Goal: Transaction & Acquisition: Purchase product/service

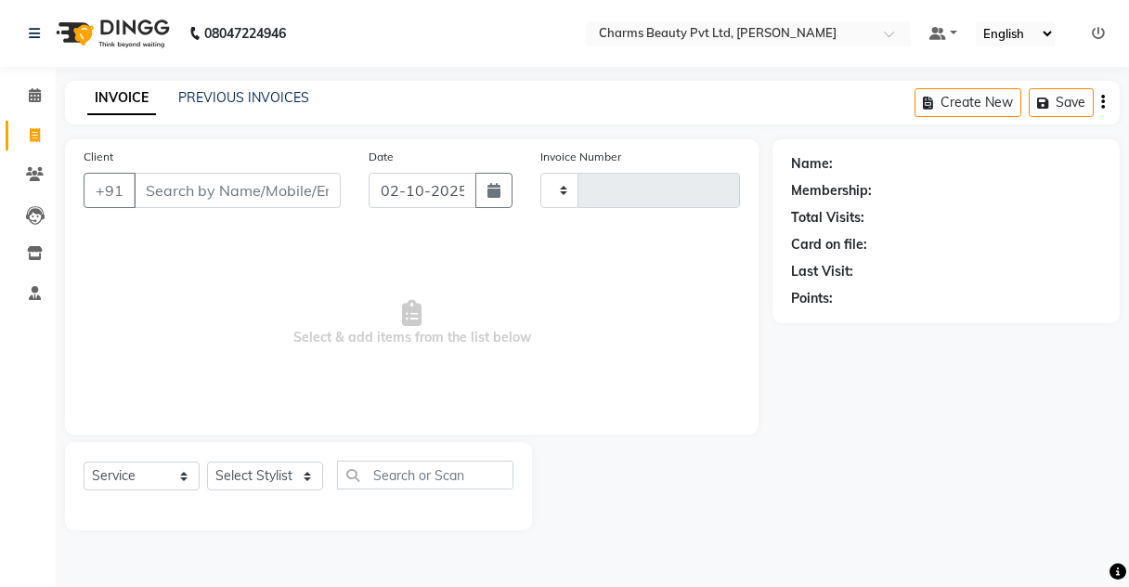
select select "service"
type input "2733"
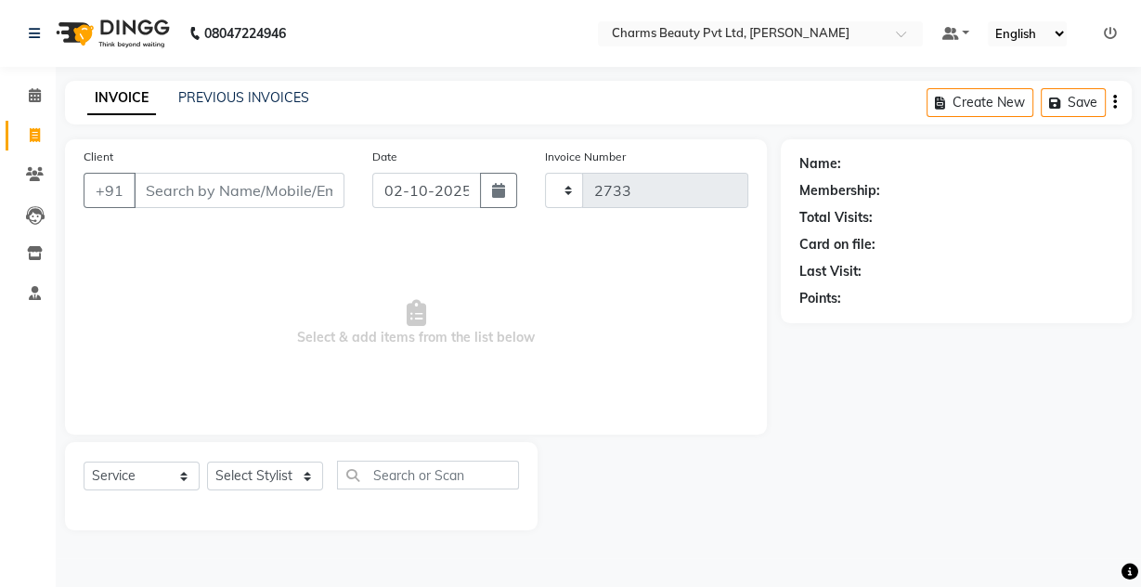
click at [100, 91] on link "INVOICE" at bounding box center [121, 98] width 69 height 33
select select "3743"
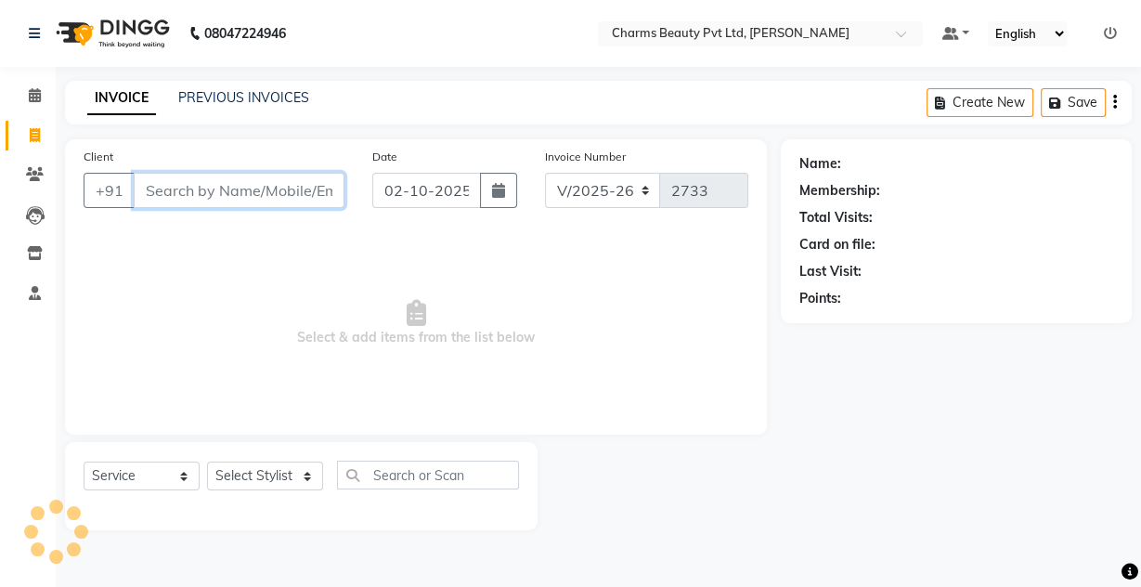
click at [226, 195] on input "Client" at bounding box center [239, 190] width 211 height 35
click at [174, 187] on input "Client" at bounding box center [239, 190] width 211 height 35
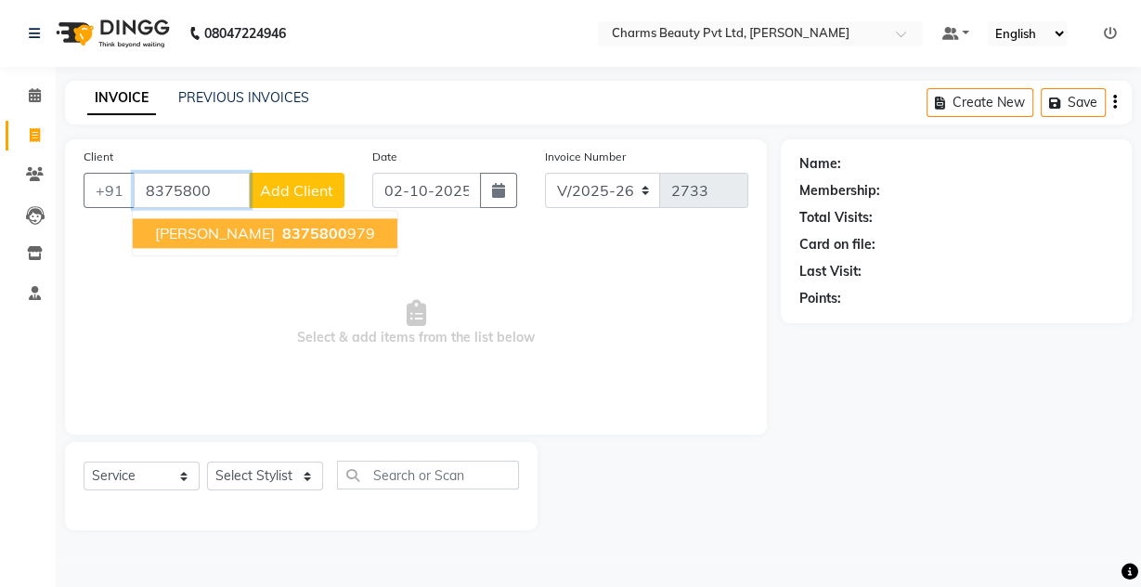
click at [287, 227] on span "8375800" at bounding box center [314, 233] width 65 height 19
type input "8375800979"
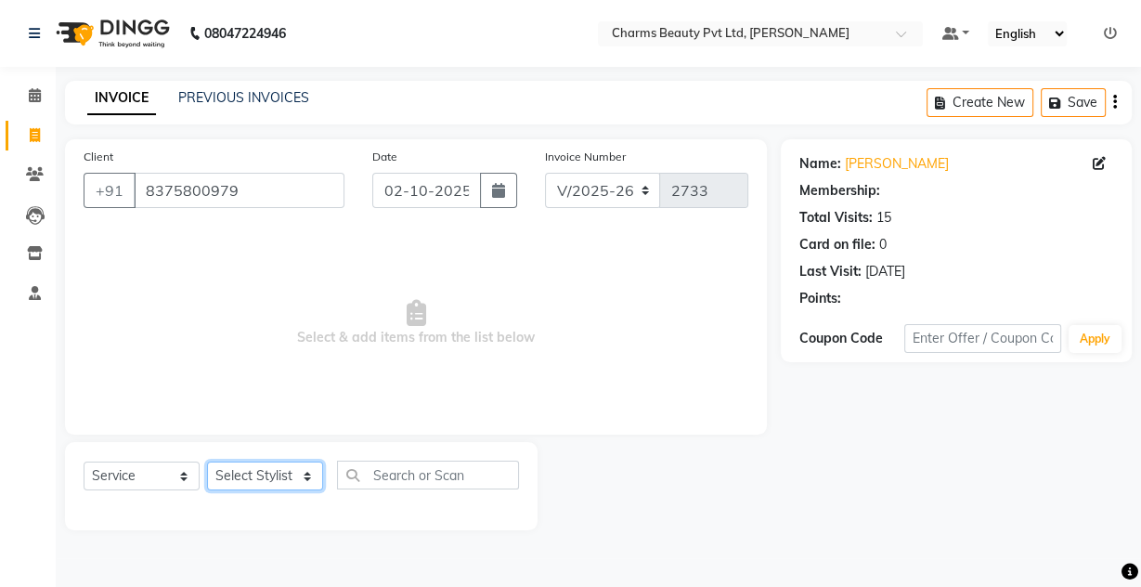
click at [285, 462] on select "Select Stylist Aarti [PERSON_NAME] [PERSON_NAME] CHARMS DR. POOJA MITTAL HINA […" at bounding box center [265, 475] width 116 height 29
select select "17827"
click at [207, 461] on select "Select Stylist Aarti [PERSON_NAME] [PERSON_NAME] CHARMS DR. POOJA MITTAL HINA […" at bounding box center [265, 475] width 116 height 29
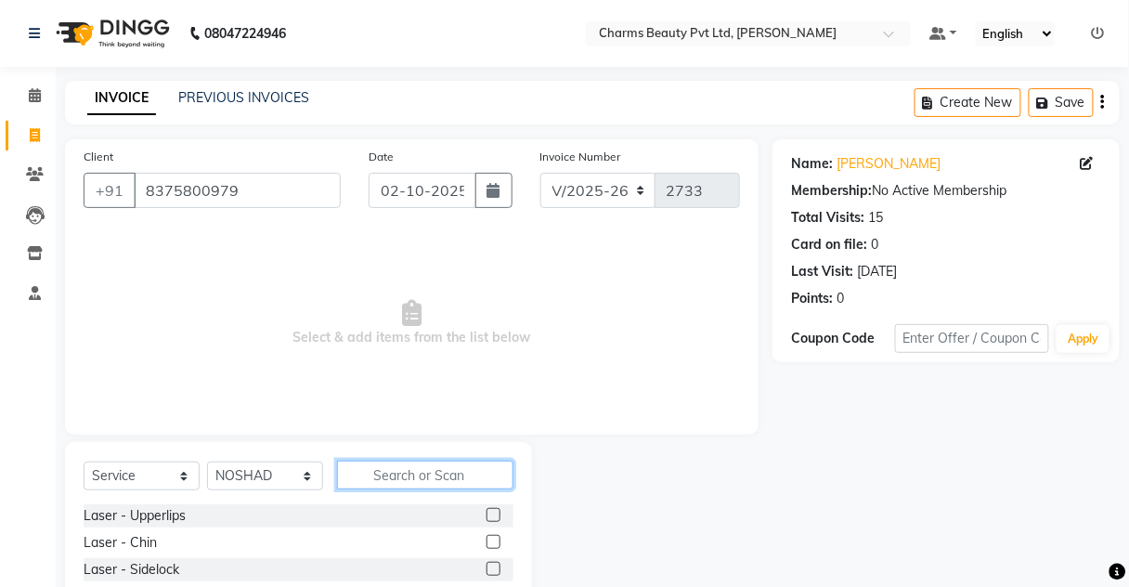
click at [399, 479] on input "text" at bounding box center [425, 475] width 176 height 29
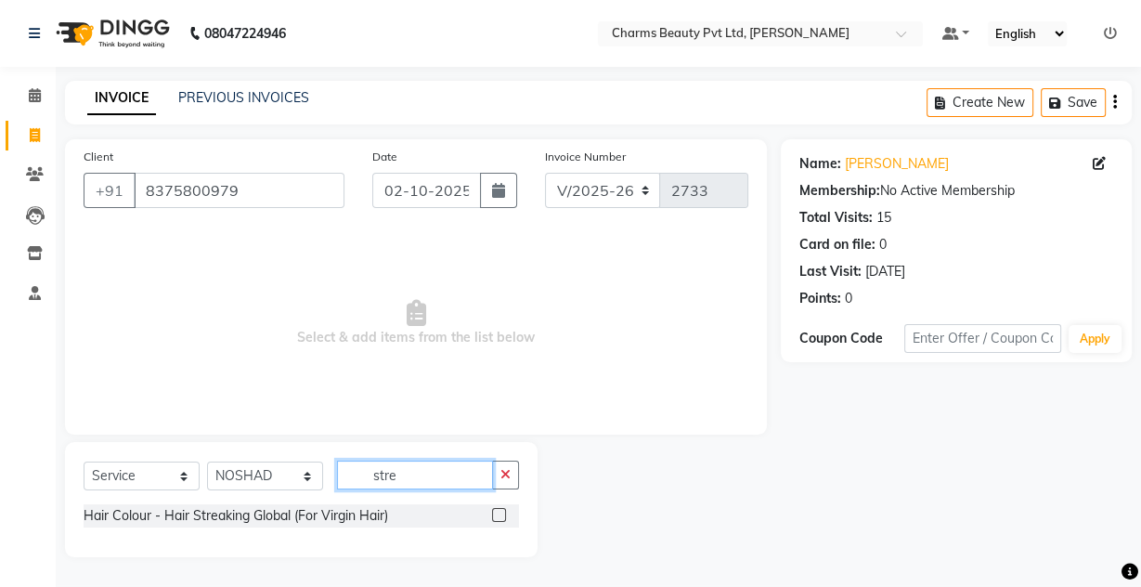
type input "stre"
click at [501, 515] on label at bounding box center [499, 515] width 14 height 14
click at [501, 515] on input "checkbox" at bounding box center [498, 516] width 12 height 12
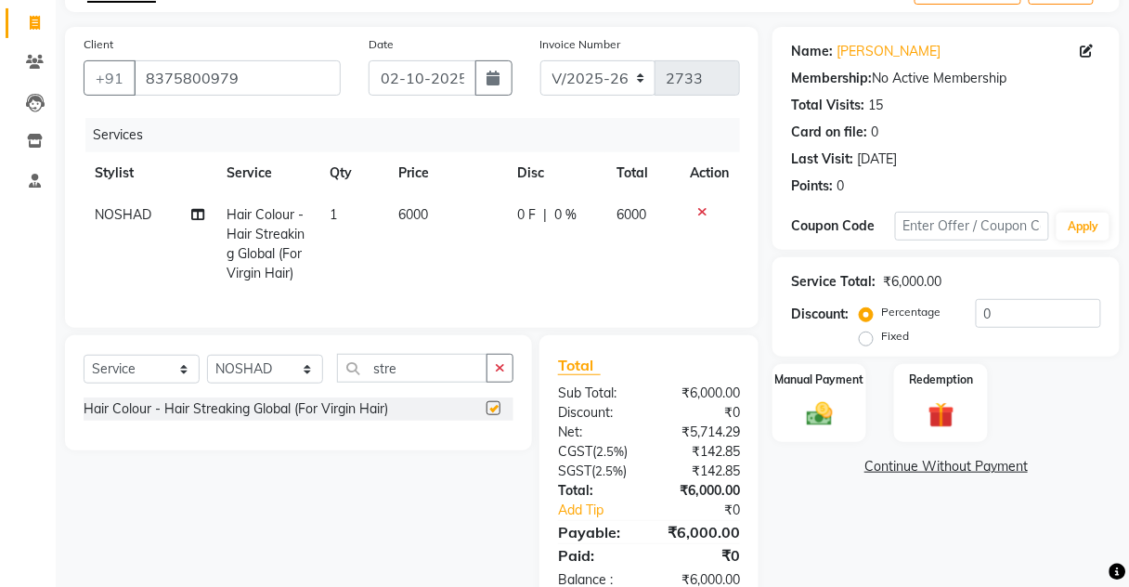
checkbox input "false"
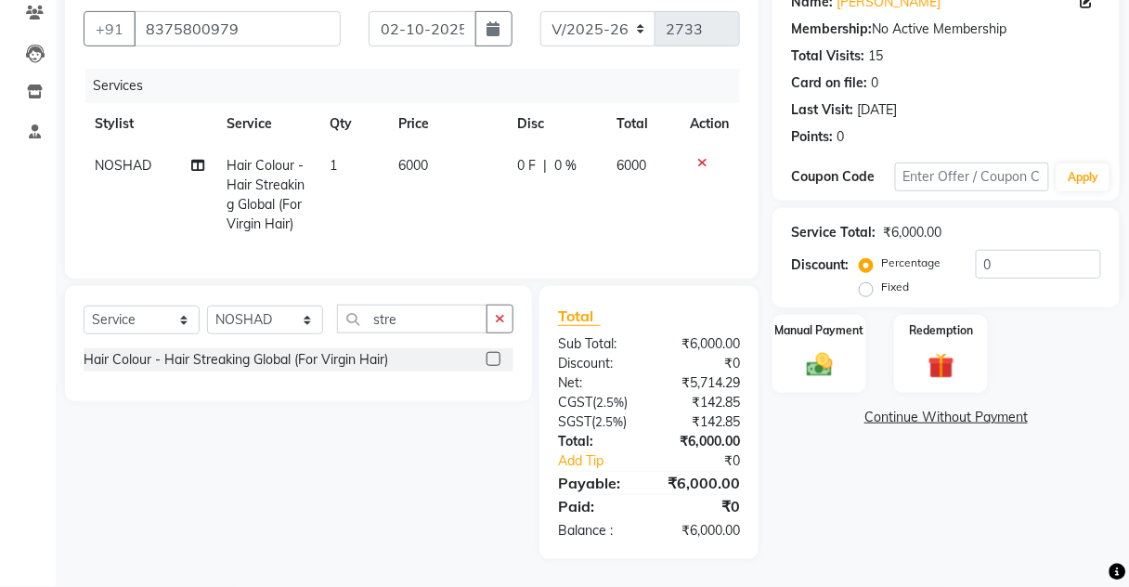
drag, startPoint x: 440, startPoint y: 220, endPoint x: 426, endPoint y: 173, distance: 49.4
click at [431, 196] on td "6000" at bounding box center [446, 195] width 119 height 100
select select "17827"
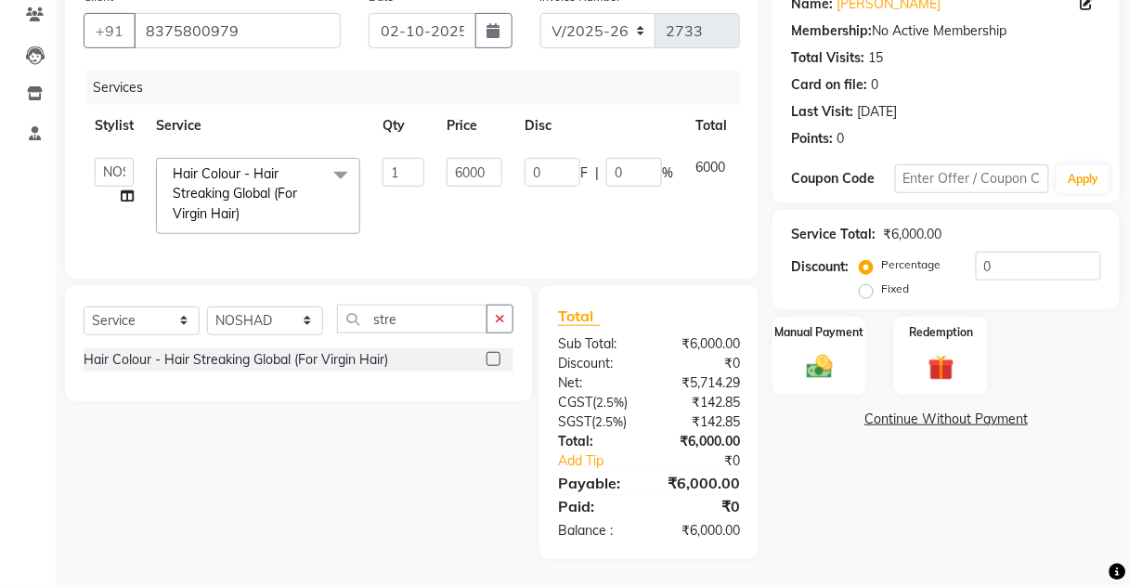
scroll to position [168, 0]
click at [465, 158] on input "6000" at bounding box center [475, 172] width 56 height 29
click at [465, 168] on input "6000" at bounding box center [475, 172] width 56 height 29
click at [459, 168] on input "6000" at bounding box center [475, 172] width 56 height 29
click at [472, 161] on input "8000" at bounding box center [475, 172] width 56 height 29
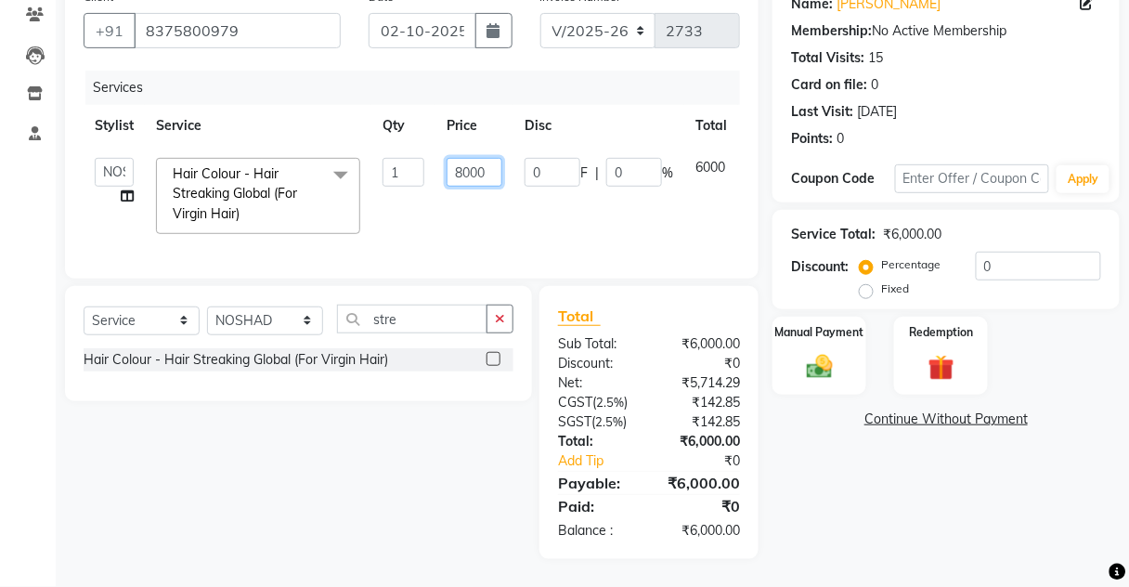
click at [498, 162] on input "8000" at bounding box center [475, 172] width 56 height 29
type input "8160"
click at [476, 210] on td "8160" at bounding box center [474, 196] width 78 height 98
select select "17827"
click at [837, 331] on div "Manual Payment" at bounding box center [819, 356] width 97 height 82
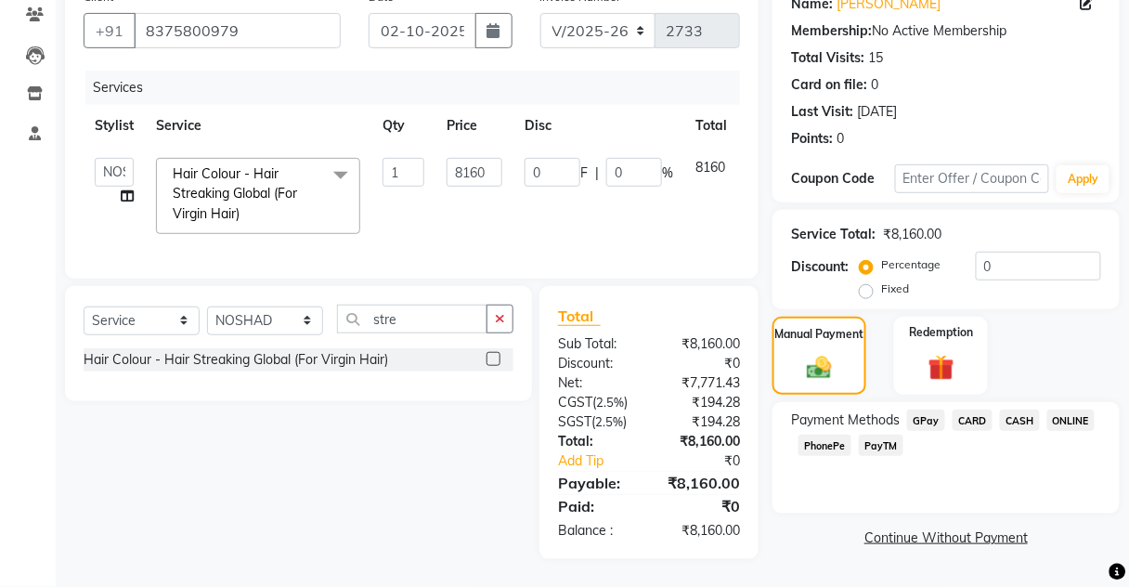
click at [1018, 415] on span "CASH" at bounding box center [1020, 419] width 40 height 21
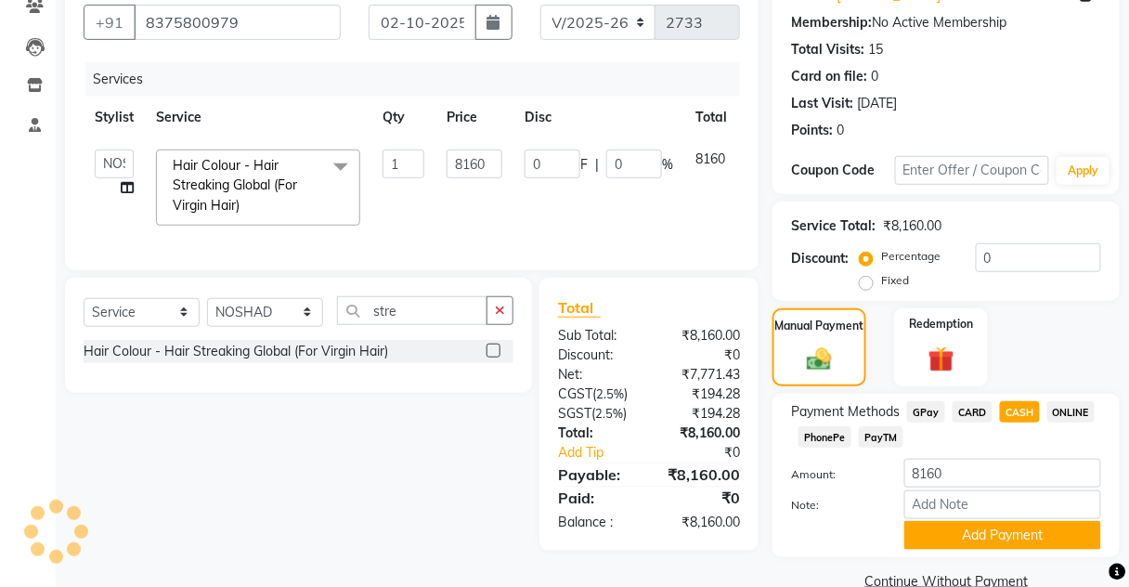
scroll to position [202, 0]
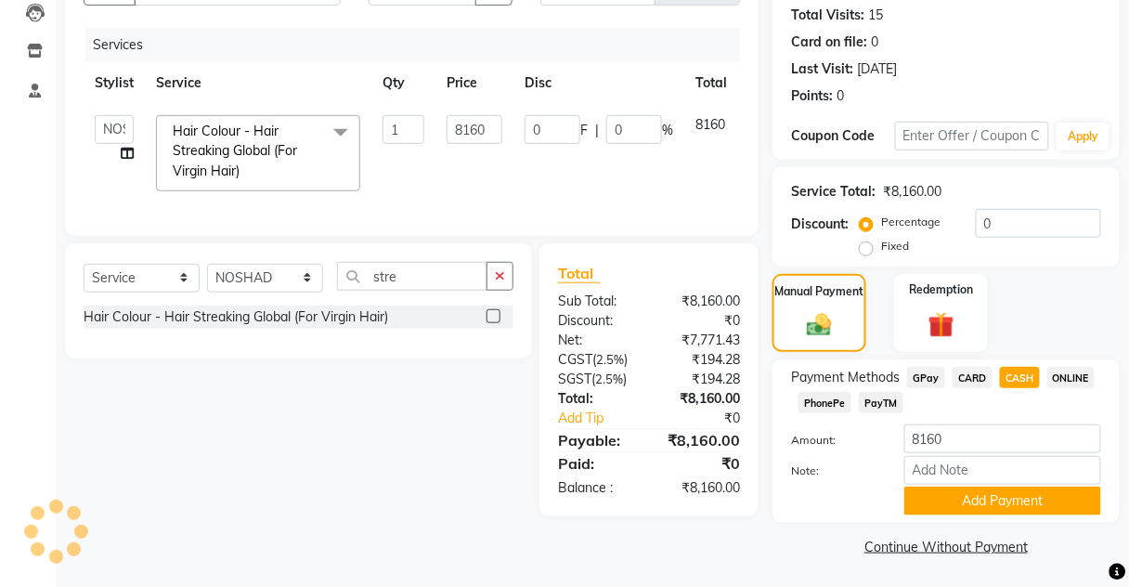
click at [975, 370] on span "CARD" at bounding box center [973, 377] width 40 height 21
click at [962, 505] on button "Add Payment" at bounding box center [1002, 501] width 197 height 29
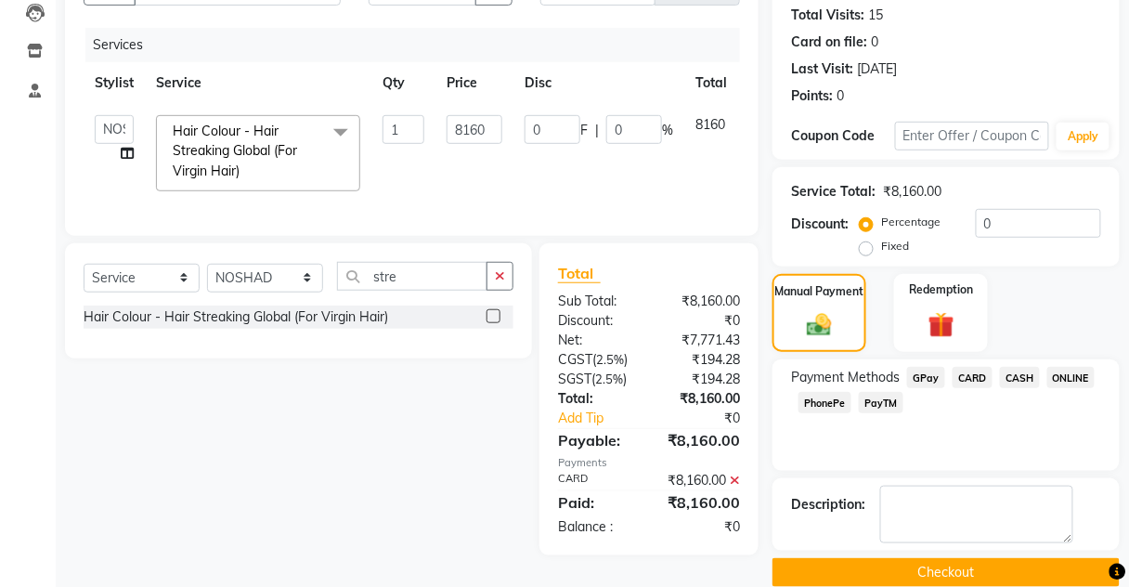
scroll to position [228, 0]
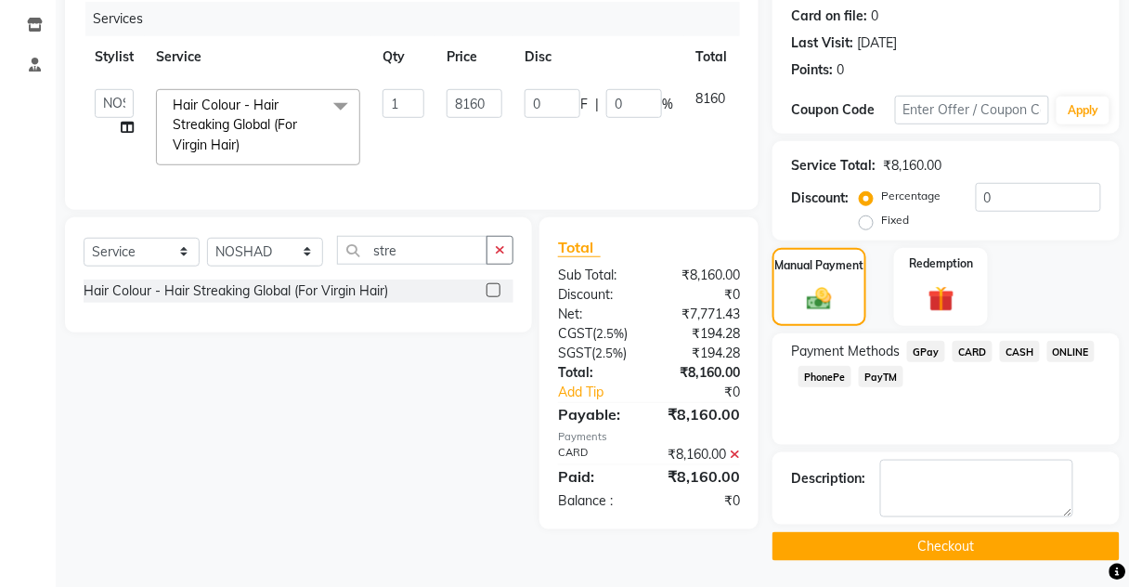
click at [909, 540] on button "Checkout" at bounding box center [945, 546] width 347 height 29
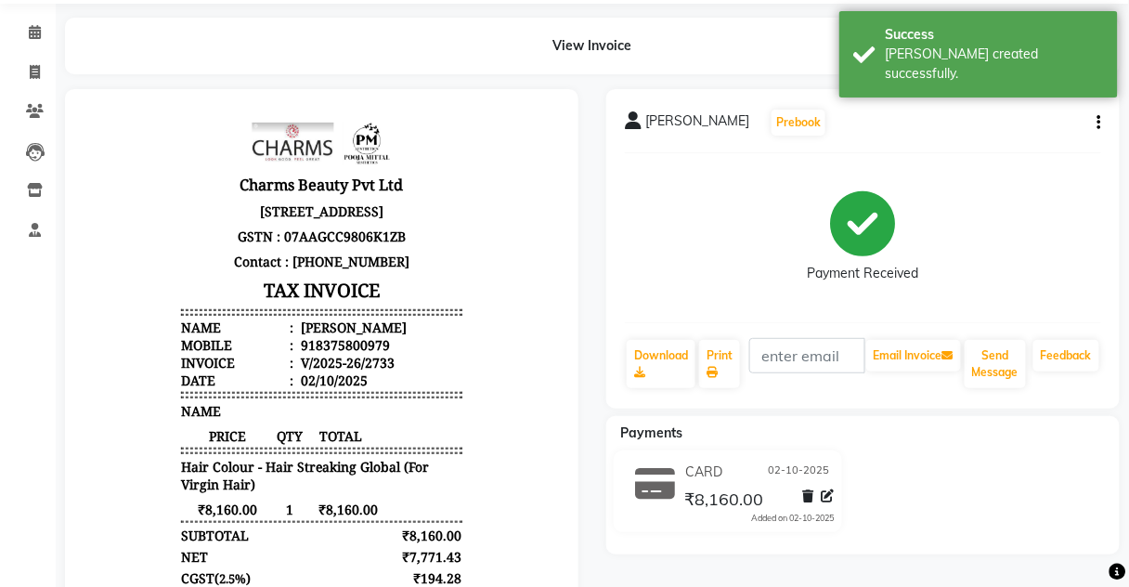
scroll to position [149, 0]
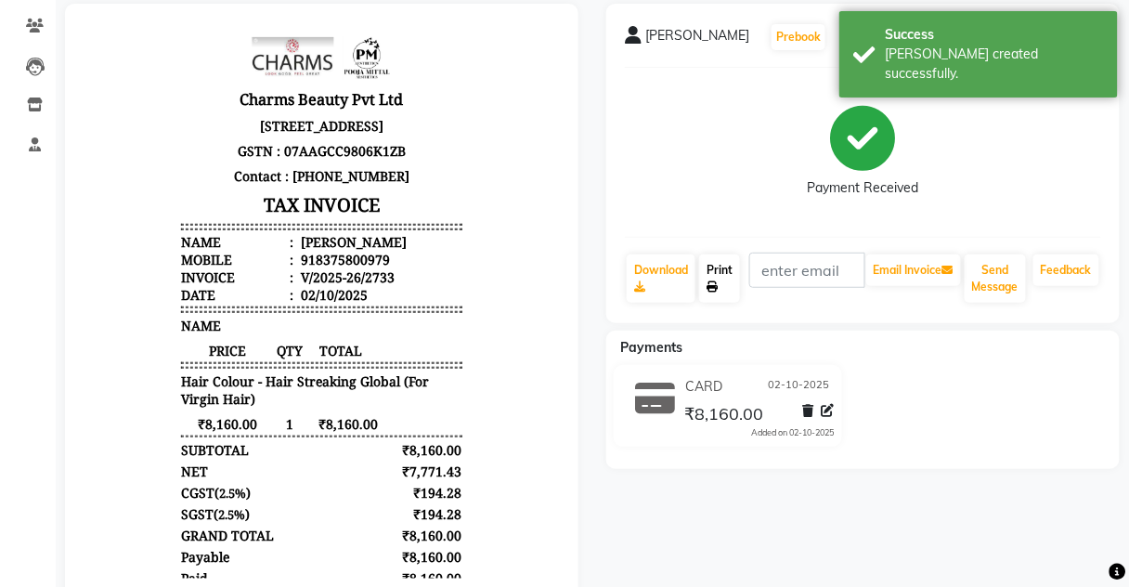
click at [720, 276] on link "Print" at bounding box center [719, 278] width 41 height 48
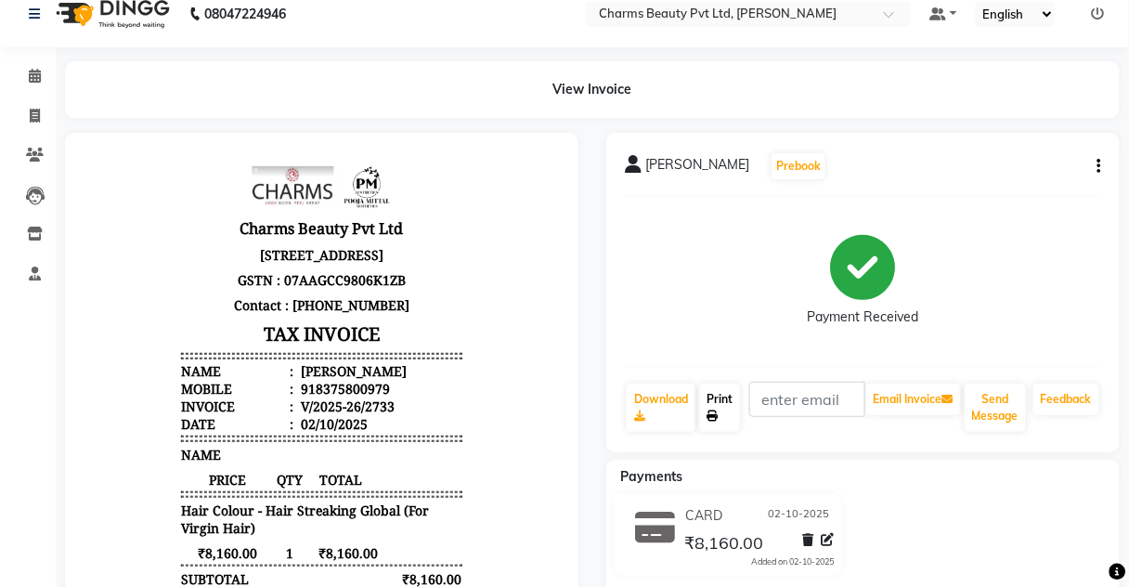
scroll to position [0, 0]
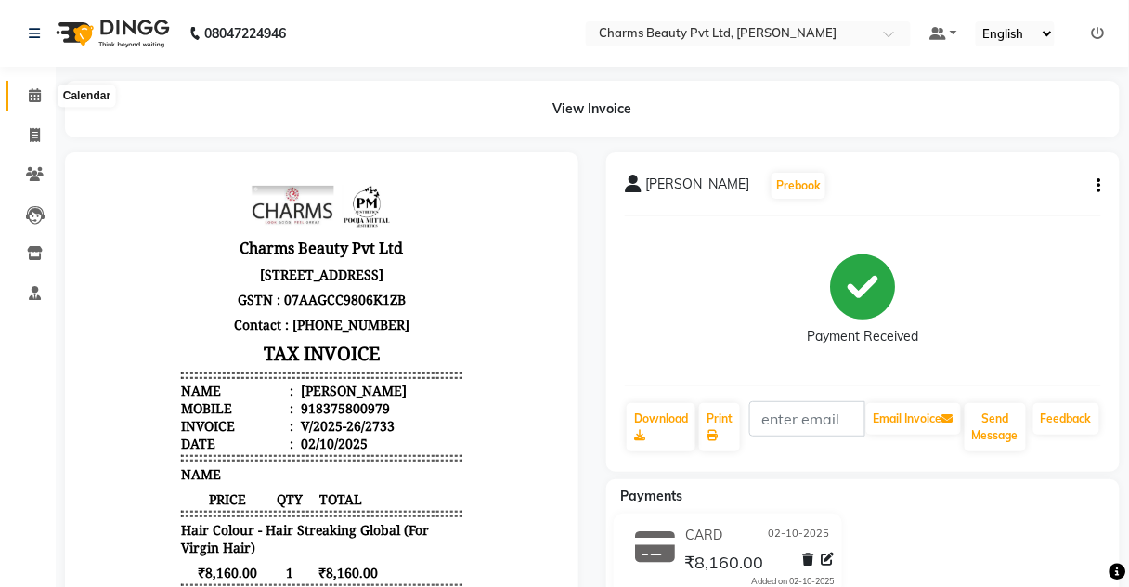
click at [30, 101] on icon at bounding box center [35, 95] width 12 height 14
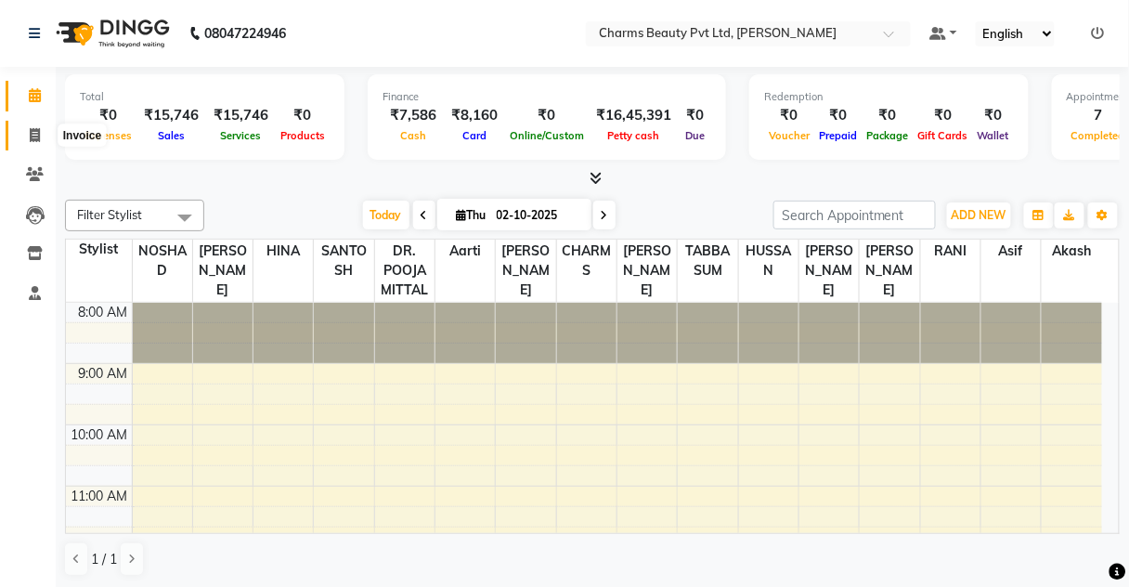
click at [22, 141] on span at bounding box center [35, 135] width 32 height 21
select select "service"
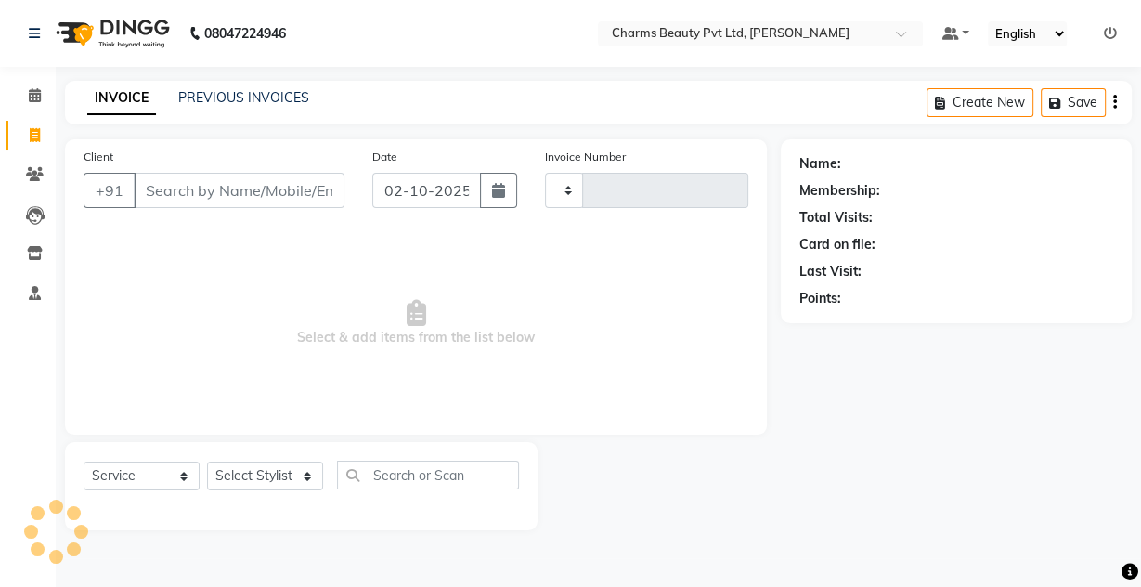
type input "2734"
select select "3743"
click at [226, 101] on link "PREVIOUS INVOICES" at bounding box center [243, 97] width 131 height 17
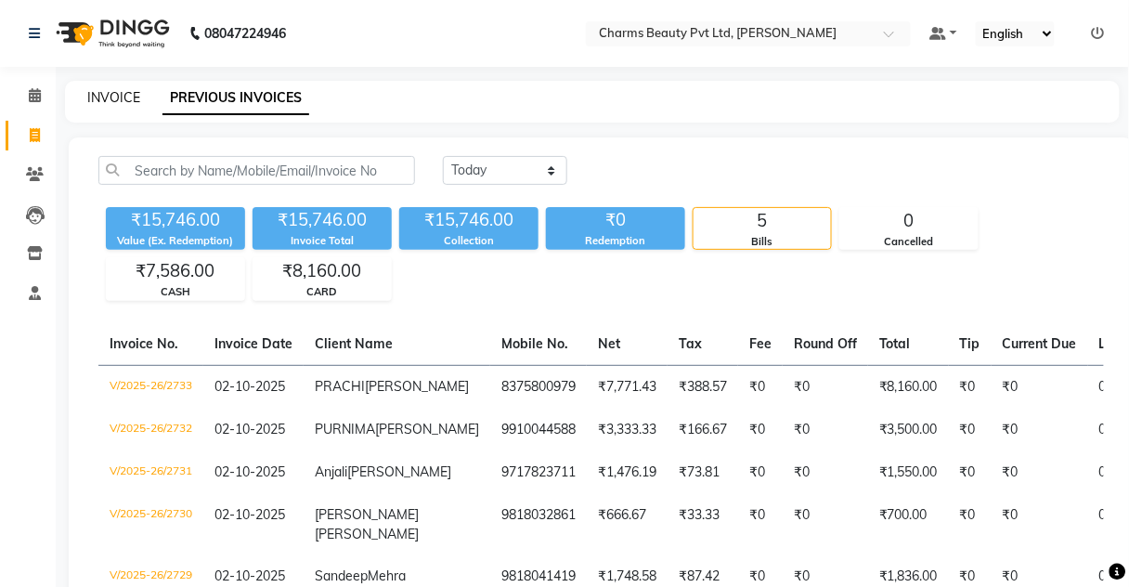
click at [110, 99] on link "INVOICE" at bounding box center [113, 97] width 53 height 17
select select "3743"
select select "service"
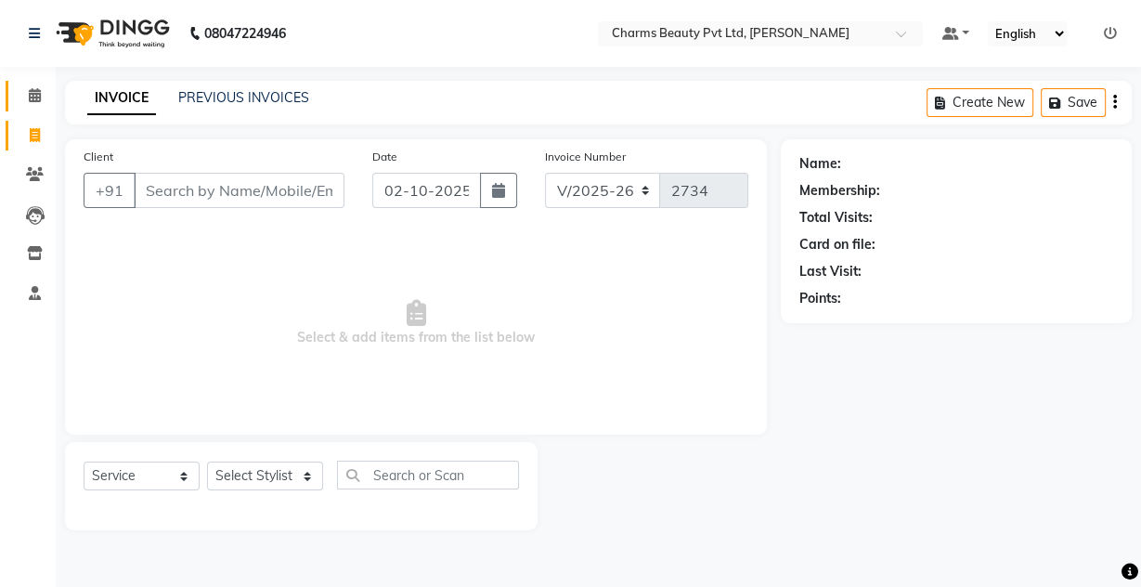
click at [23, 108] on link "Calendar" at bounding box center [28, 96] width 45 height 31
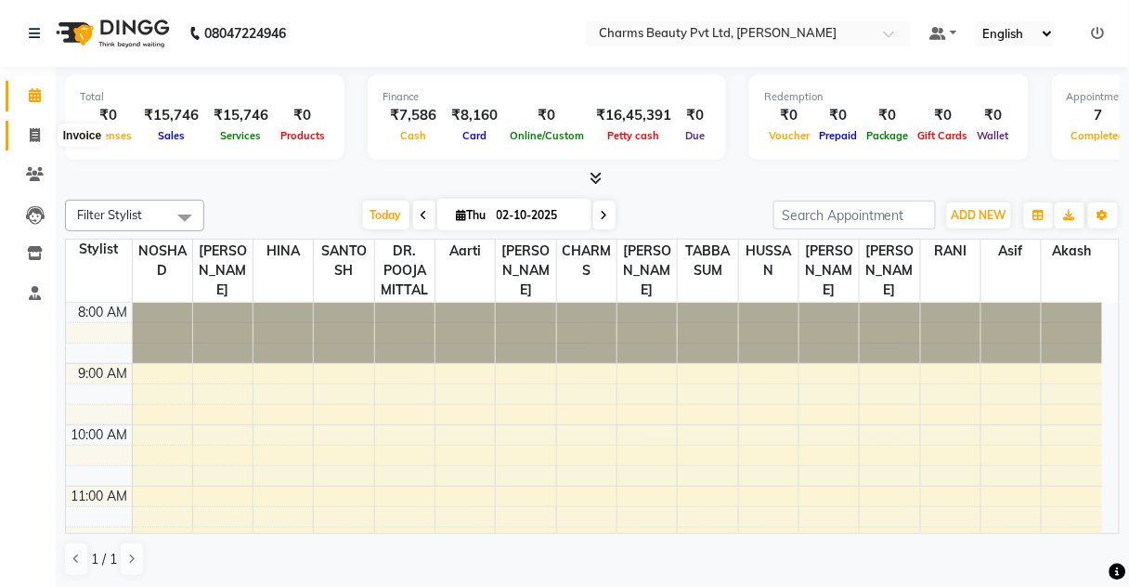
click at [30, 134] on icon at bounding box center [35, 135] width 10 height 14
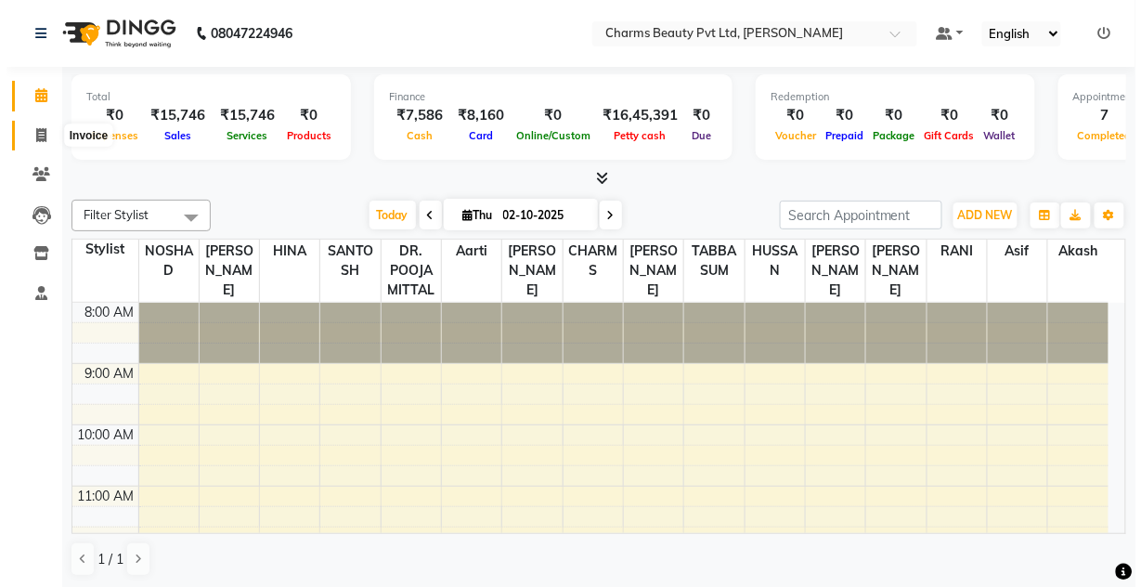
select select "3743"
select select "service"
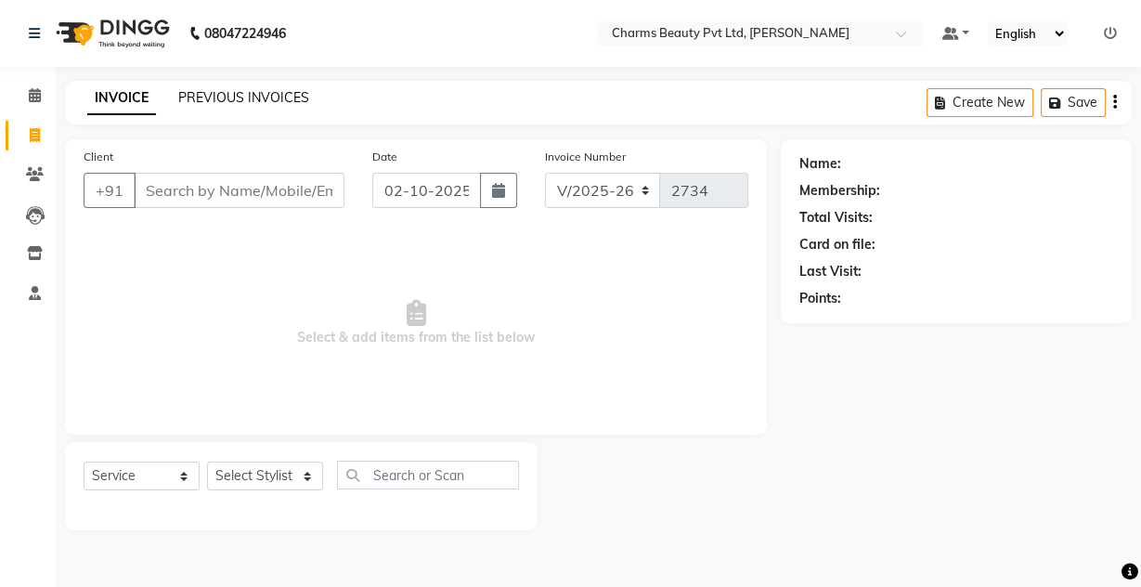
click at [224, 97] on link "PREVIOUS INVOICES" at bounding box center [243, 97] width 131 height 17
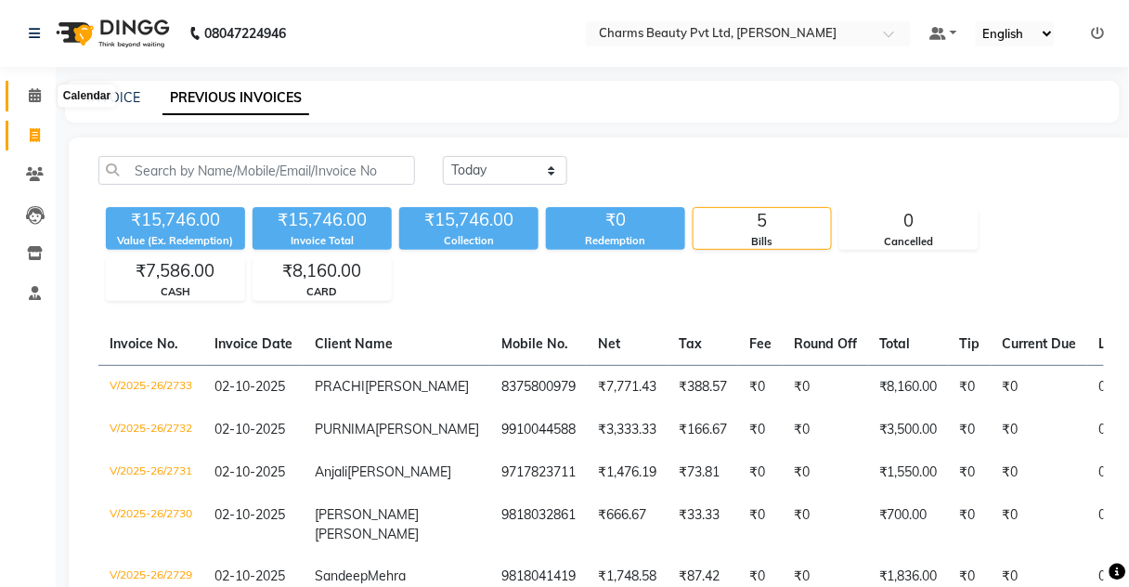
click at [35, 92] on icon at bounding box center [35, 95] width 12 height 14
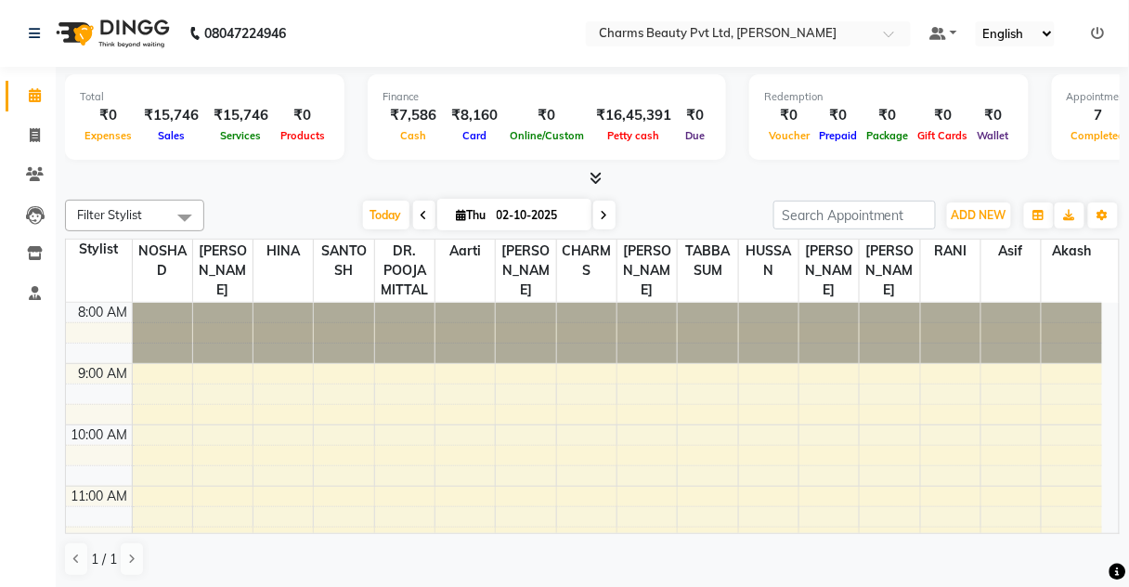
click at [5, 121] on li "Invoice" at bounding box center [28, 136] width 56 height 40
click at [36, 135] on icon at bounding box center [35, 135] width 10 height 14
select select "service"
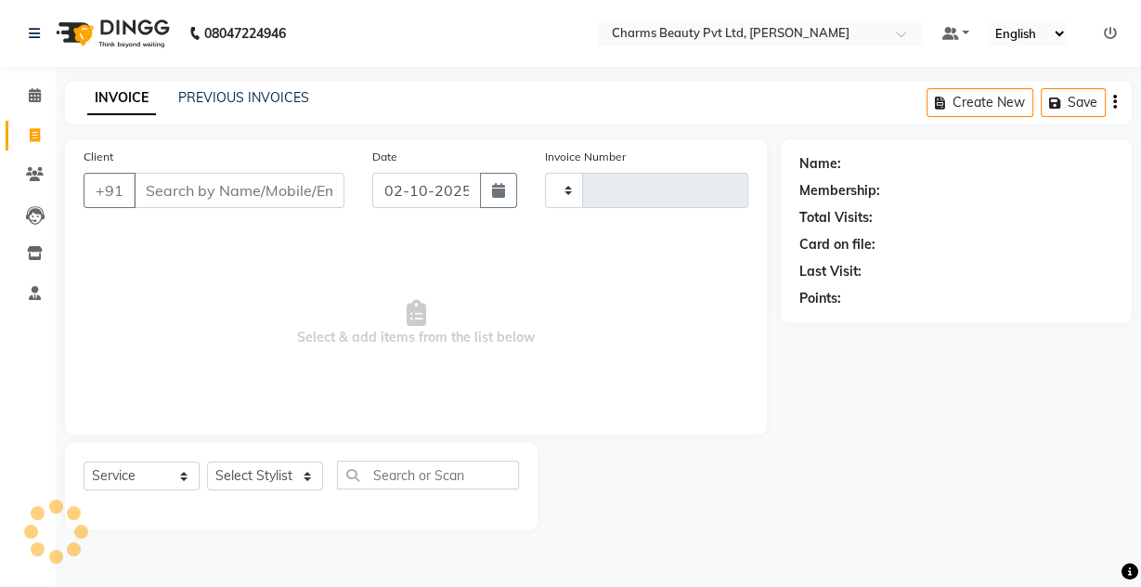
type input "2734"
select select "3743"
click at [188, 183] on input "Client" at bounding box center [239, 190] width 211 height 35
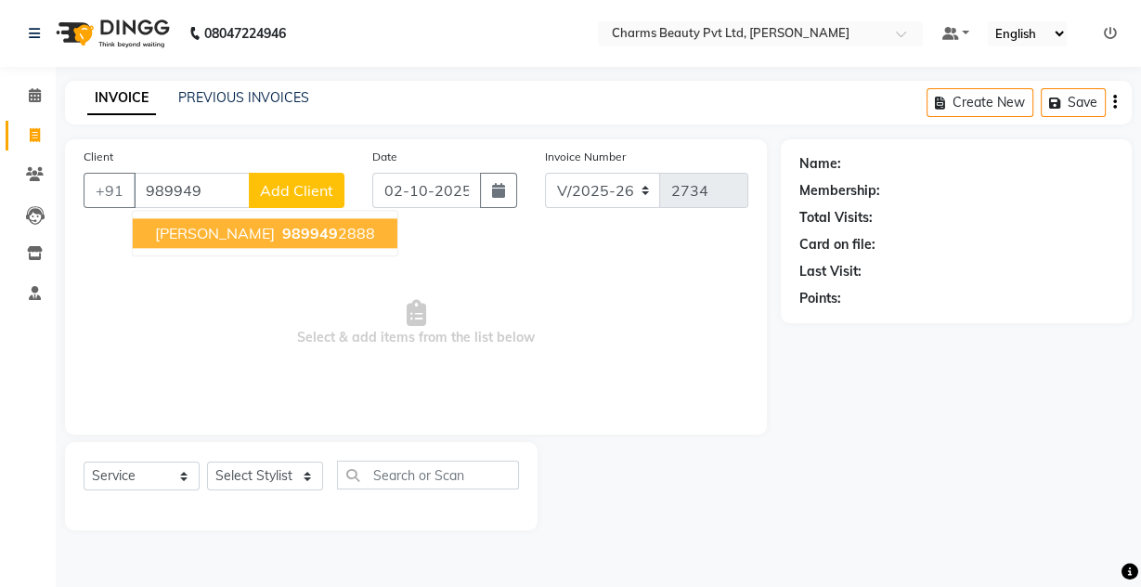
click at [202, 227] on span "[PERSON_NAME]" at bounding box center [215, 233] width 120 height 19
type input "9899492888"
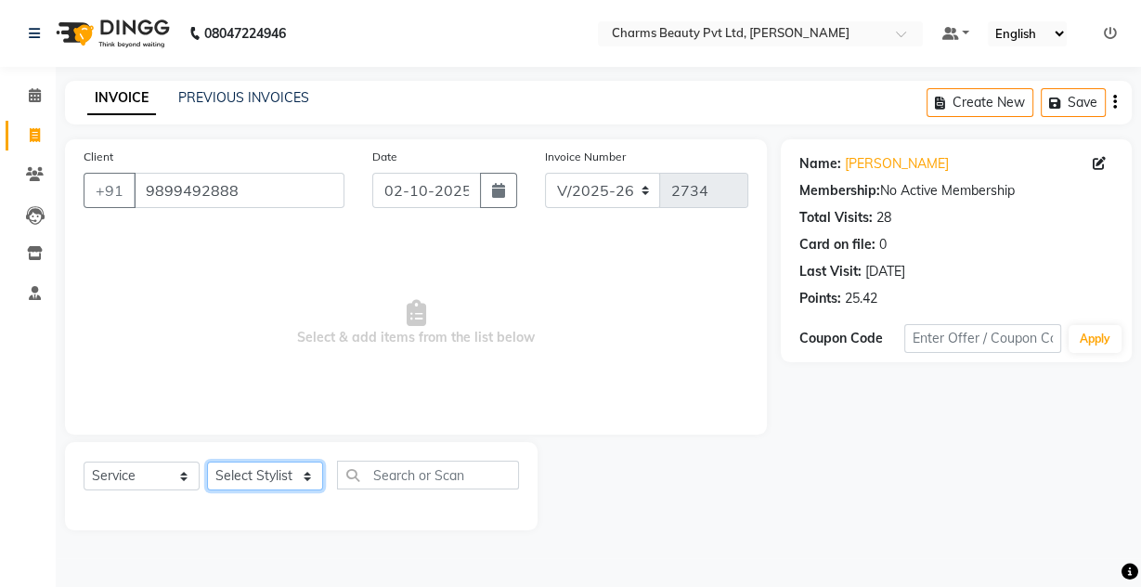
click at [285, 480] on select "Select Stylist Aarti [PERSON_NAME] [PERSON_NAME] CHARMS DR. POOJA MITTAL HINA […" at bounding box center [265, 475] width 116 height 29
select select "88835"
click at [207, 461] on select "Select Stylist Aarti [PERSON_NAME] [PERSON_NAME] CHARMS DR. POOJA MITTAL HINA […" at bounding box center [265, 475] width 116 height 29
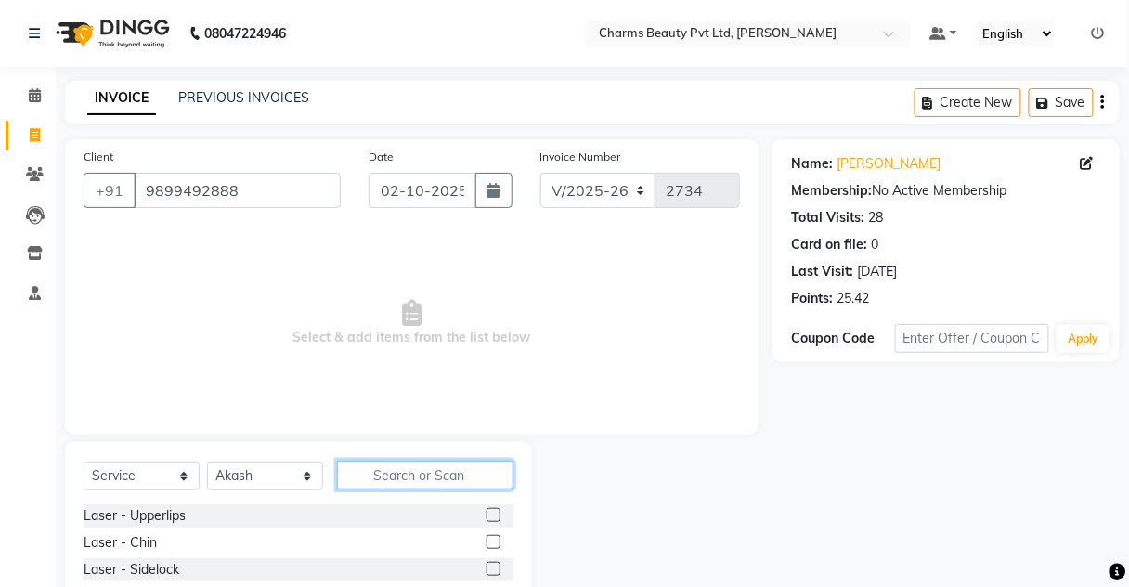
click at [363, 468] on input "text" at bounding box center [425, 475] width 176 height 29
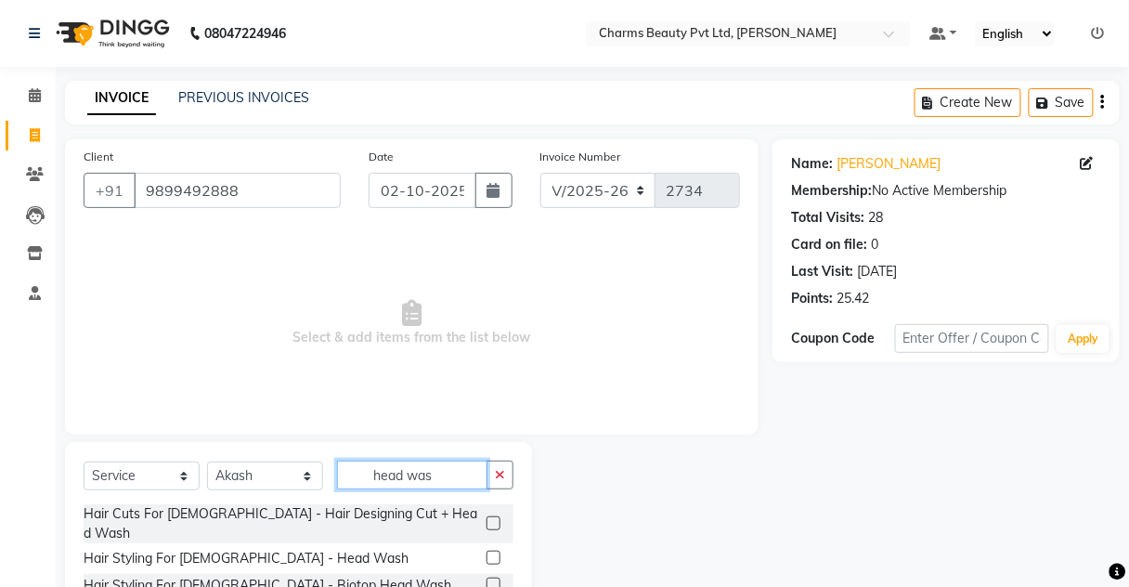
type input "head was"
click at [488, 551] on label at bounding box center [494, 558] width 14 height 14
click at [488, 552] on input "checkbox" at bounding box center [493, 558] width 12 height 12
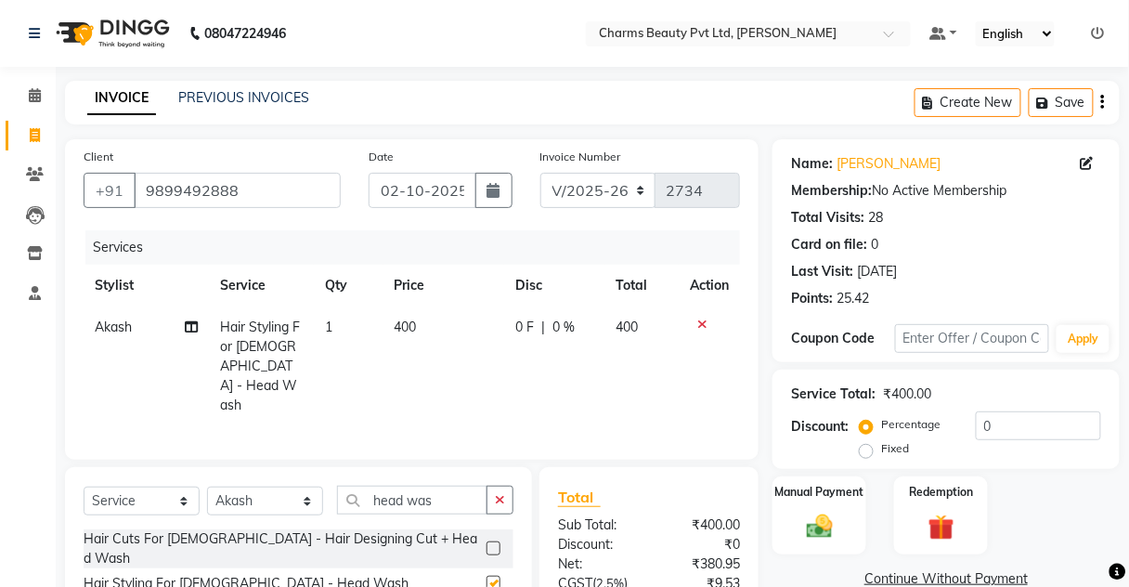
checkbox input "false"
click at [268, 487] on select "Select Stylist Aarti [PERSON_NAME] [PERSON_NAME] CHARMS DR. POOJA MITTAL HINA […" at bounding box center [265, 501] width 116 height 29
select select "17827"
click at [207, 487] on select "Select Stylist Aarti [PERSON_NAME] [PERSON_NAME] CHARMS DR. POOJA MITTAL HINA […" at bounding box center [265, 501] width 116 height 29
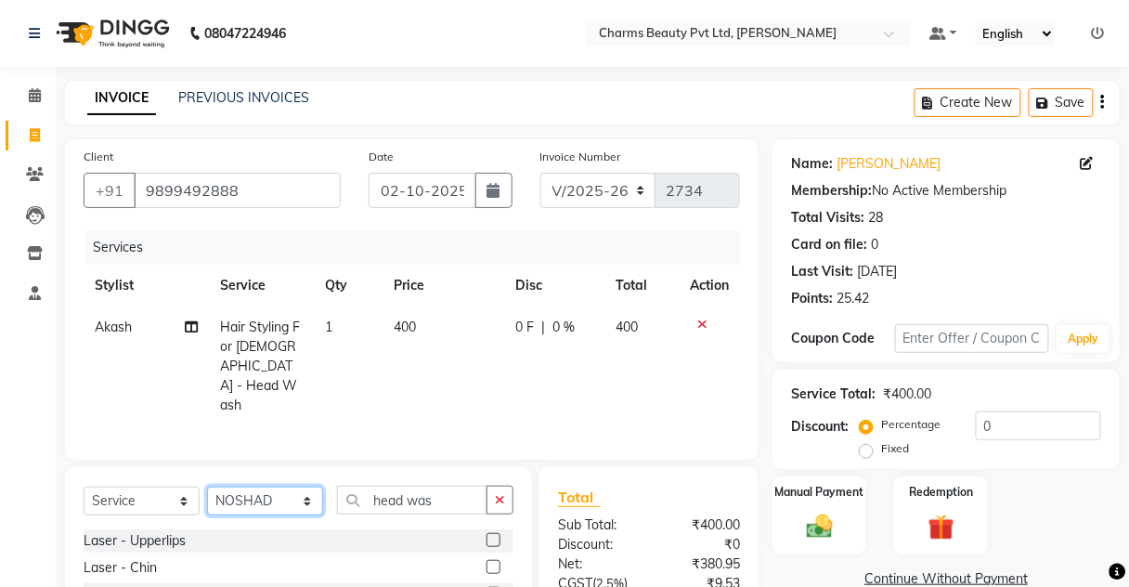
drag, startPoint x: 266, startPoint y: 477, endPoint x: 261, endPoint y: 461, distance: 16.5
click at [264, 487] on select "Select Stylist Aarti [PERSON_NAME] [PERSON_NAME] CHARMS DR. POOJA MITTAL HINA […" at bounding box center [265, 501] width 116 height 29
click at [207, 487] on select "Select Stylist Aarti [PERSON_NAME] [PERSON_NAME] CHARMS DR. POOJA MITTAL HINA […" at bounding box center [265, 501] width 116 height 29
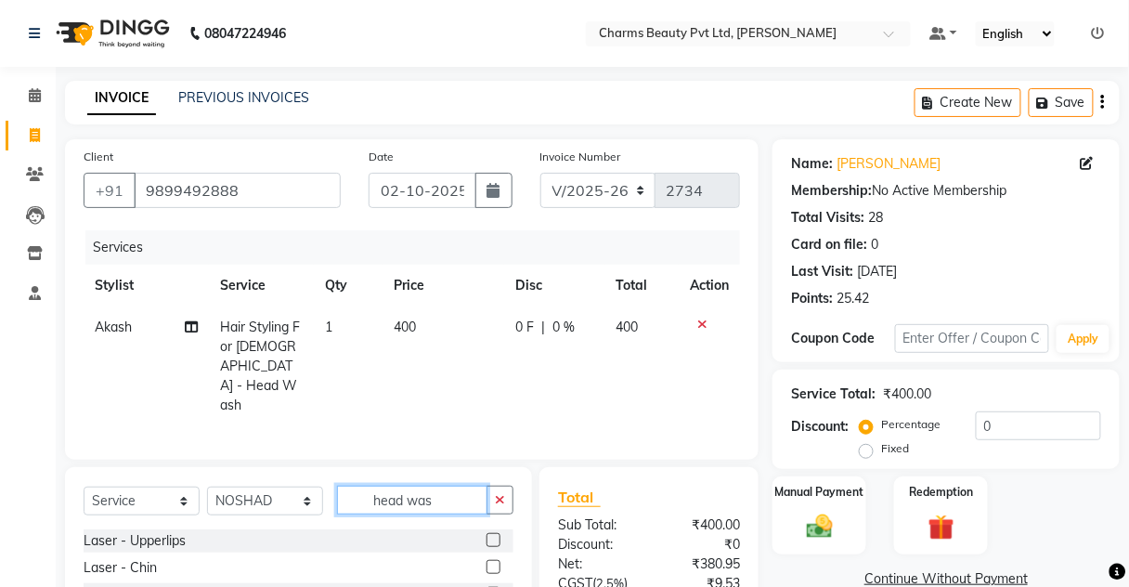
click at [434, 486] on input "head was" at bounding box center [412, 500] width 150 height 29
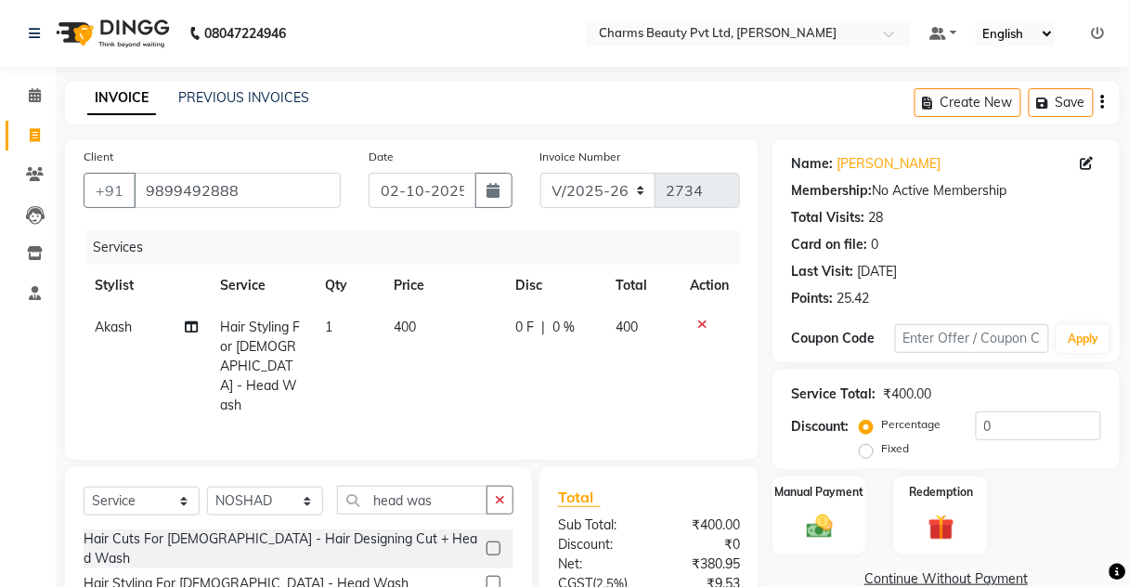
click at [491, 576] on label at bounding box center [494, 583] width 14 height 14
click at [491, 577] on input "checkbox" at bounding box center [493, 583] width 12 height 12
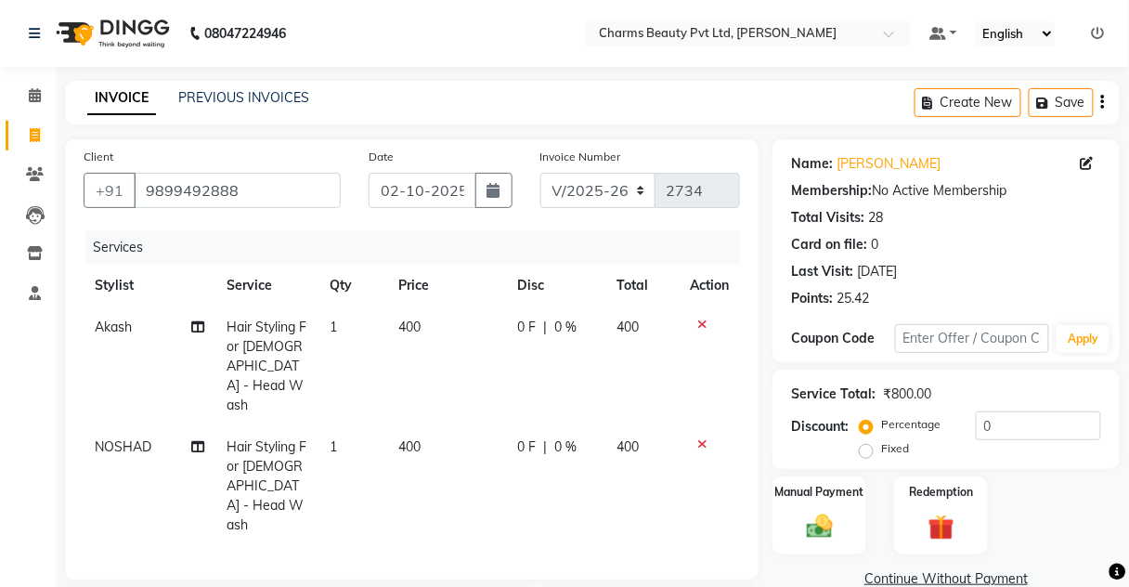
checkbox input "false"
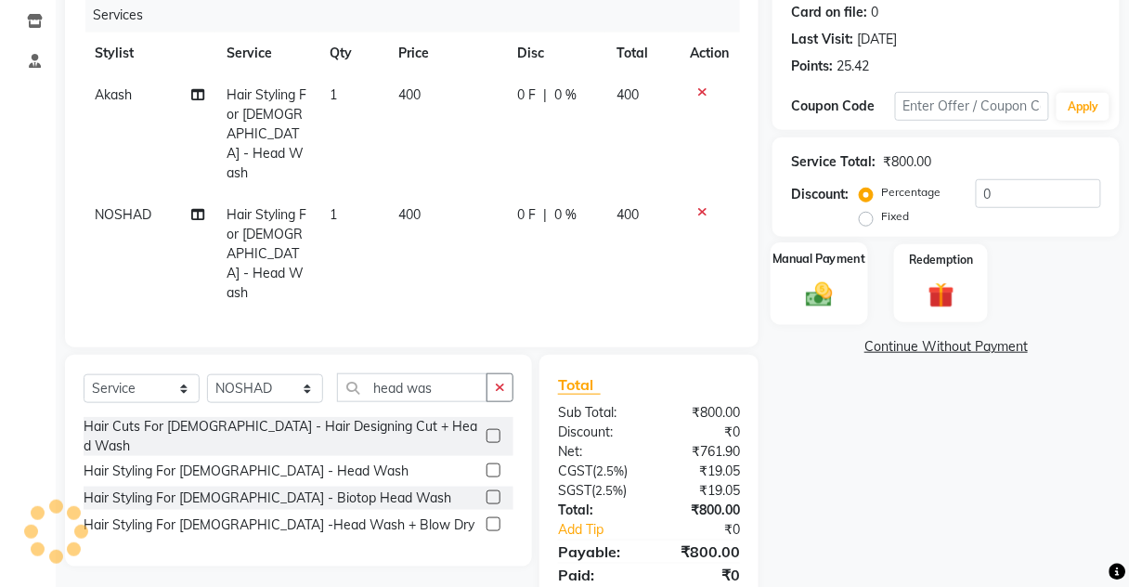
click at [814, 305] on img at bounding box center [820, 295] width 44 height 32
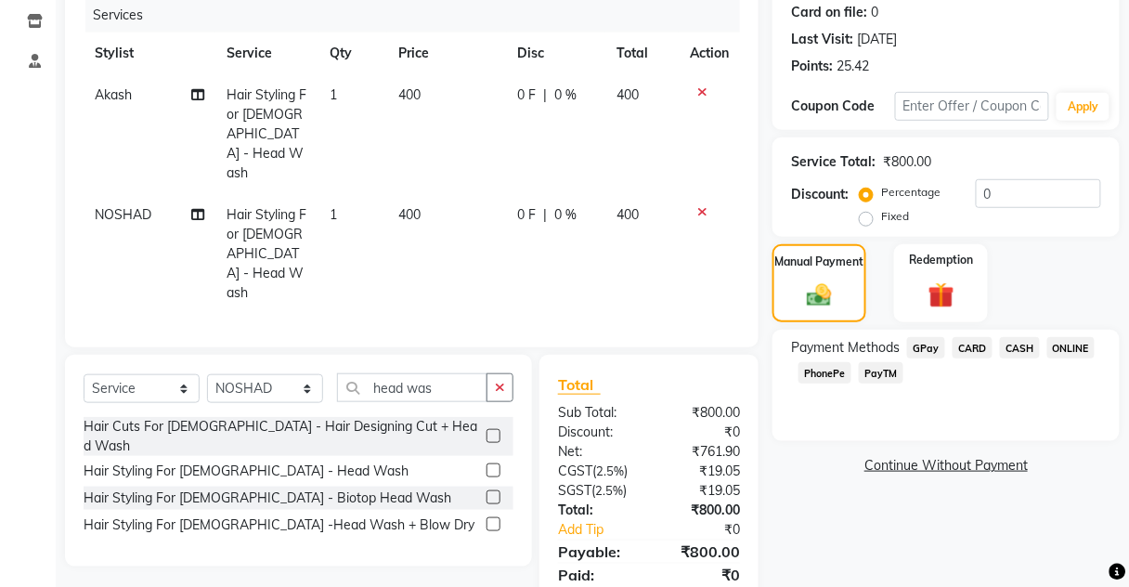
click at [1018, 357] on span "CASH" at bounding box center [1020, 347] width 40 height 21
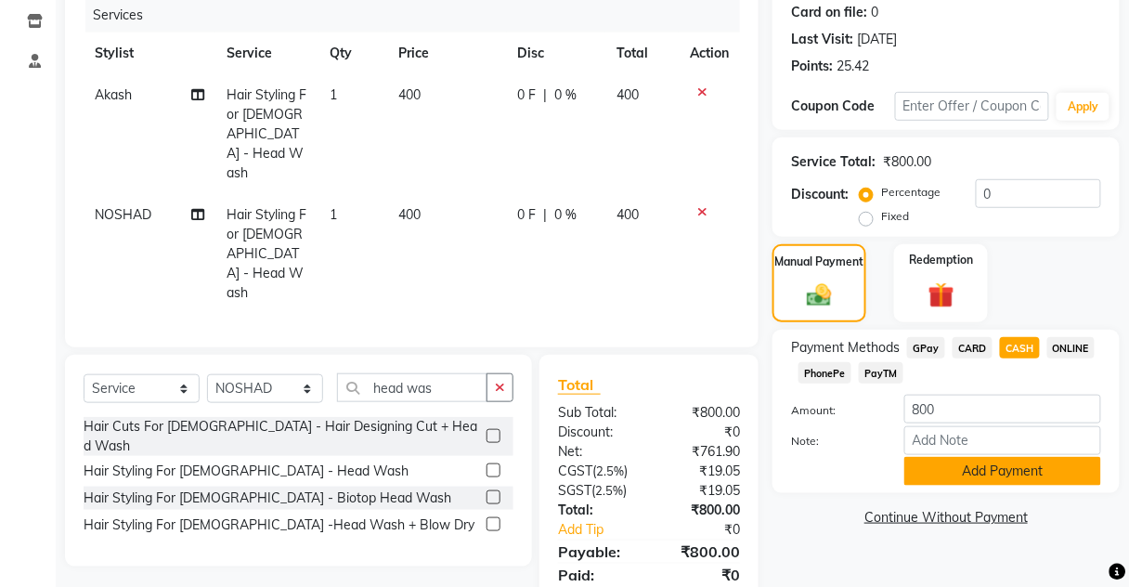
click at [959, 474] on button "Add Payment" at bounding box center [1002, 471] width 197 height 29
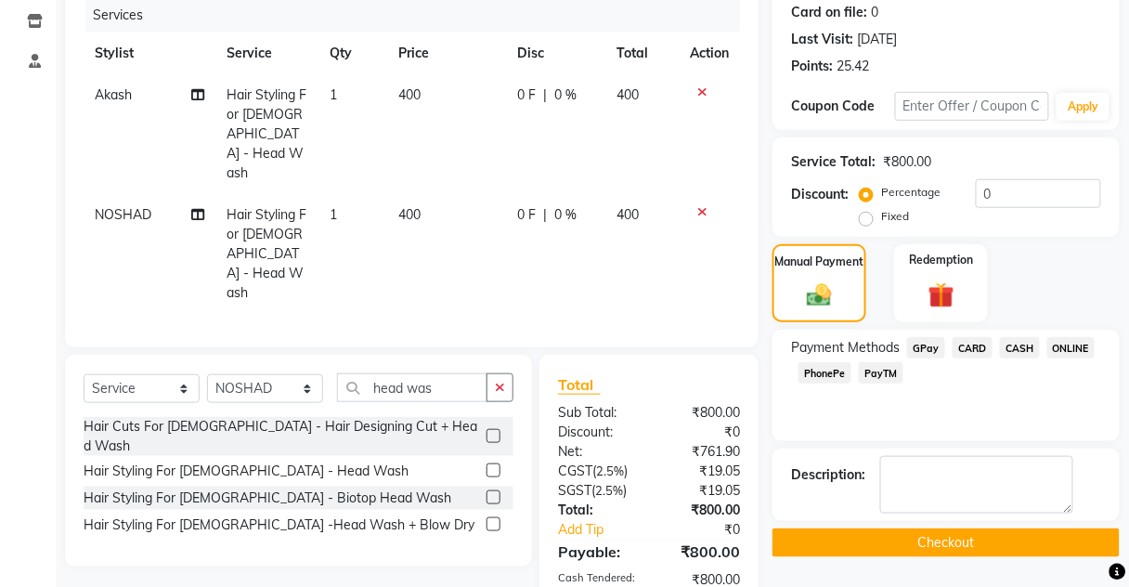
scroll to position [298, 0]
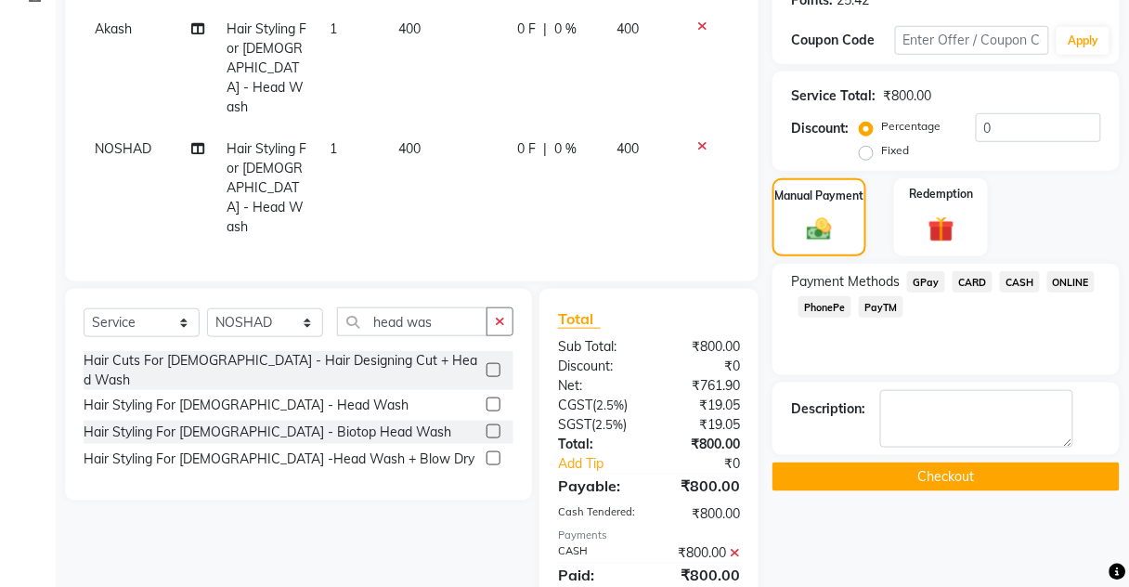
click at [952, 462] on button "Checkout" at bounding box center [945, 476] width 347 height 29
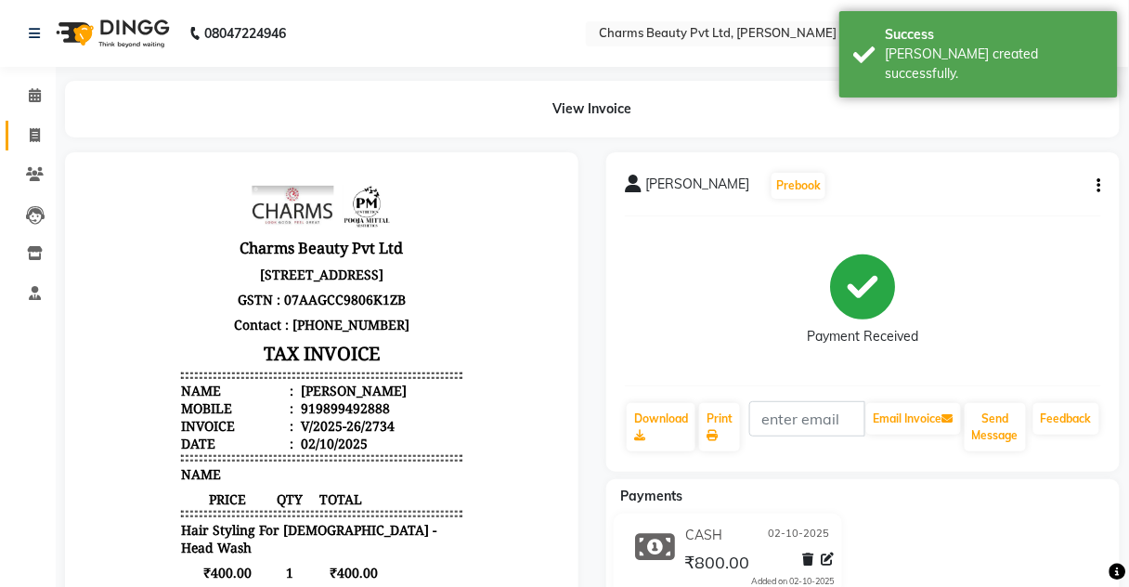
click at [27, 147] on link "Invoice" at bounding box center [28, 136] width 45 height 31
select select "service"
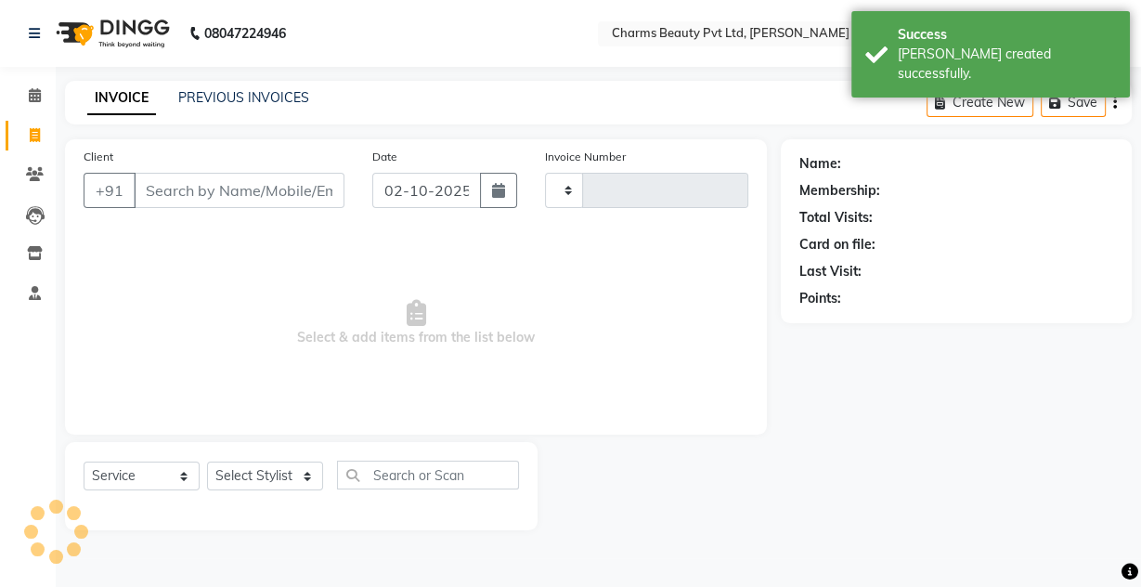
type input "2735"
select select "3743"
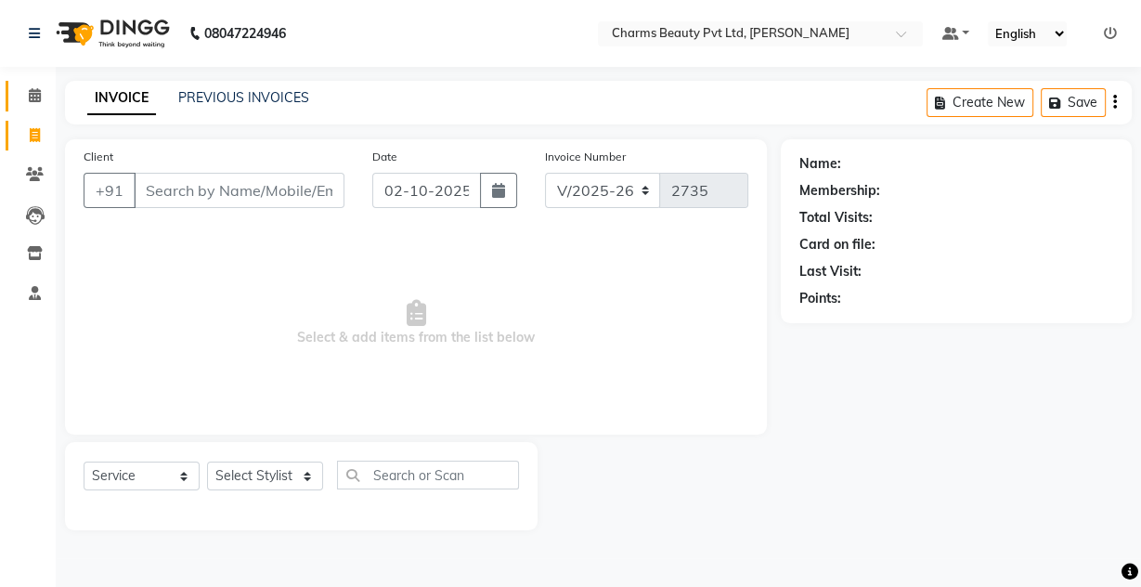
click at [8, 93] on link "Calendar" at bounding box center [28, 96] width 45 height 31
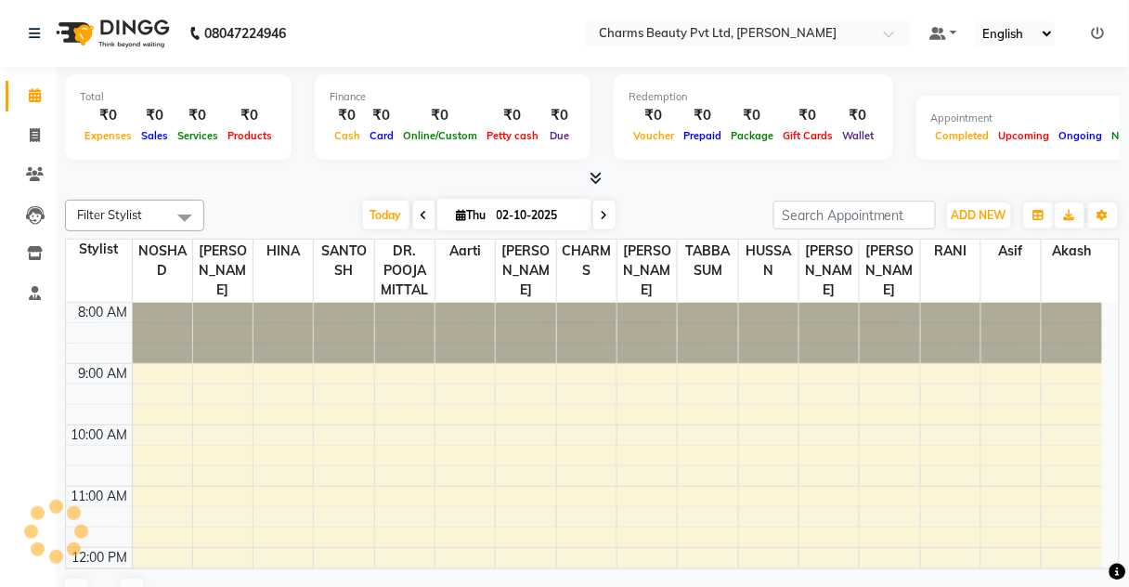
scroll to position [516, 0]
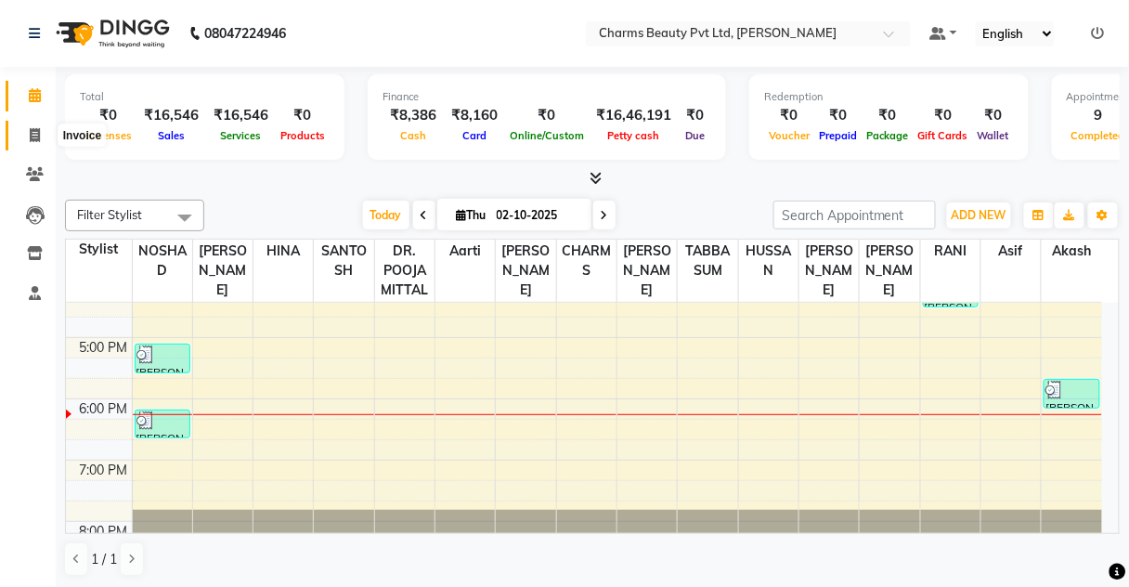
click at [24, 127] on span at bounding box center [35, 135] width 32 height 21
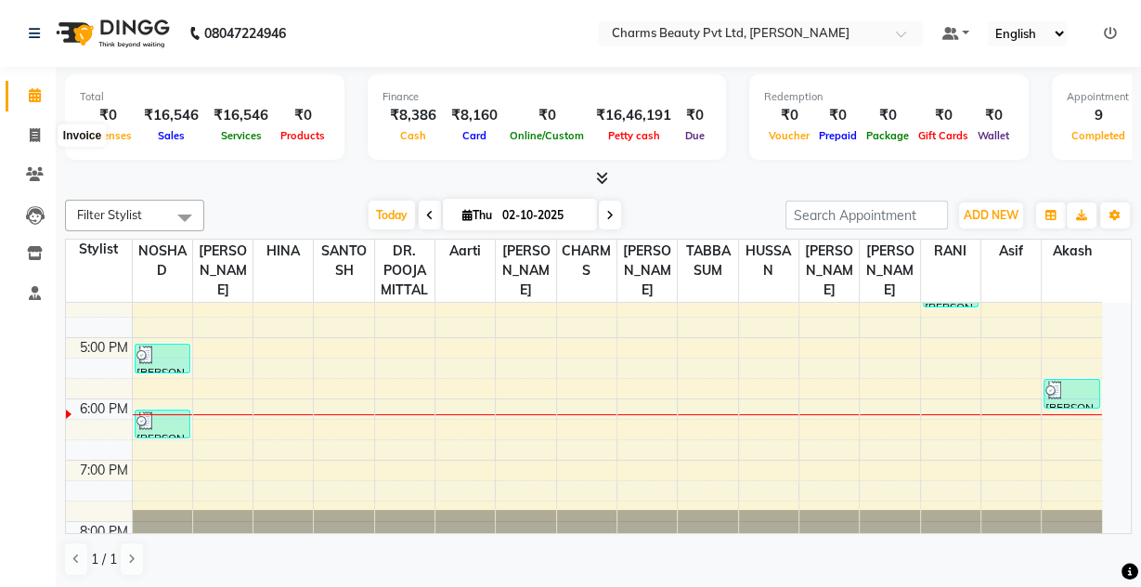
select select "service"
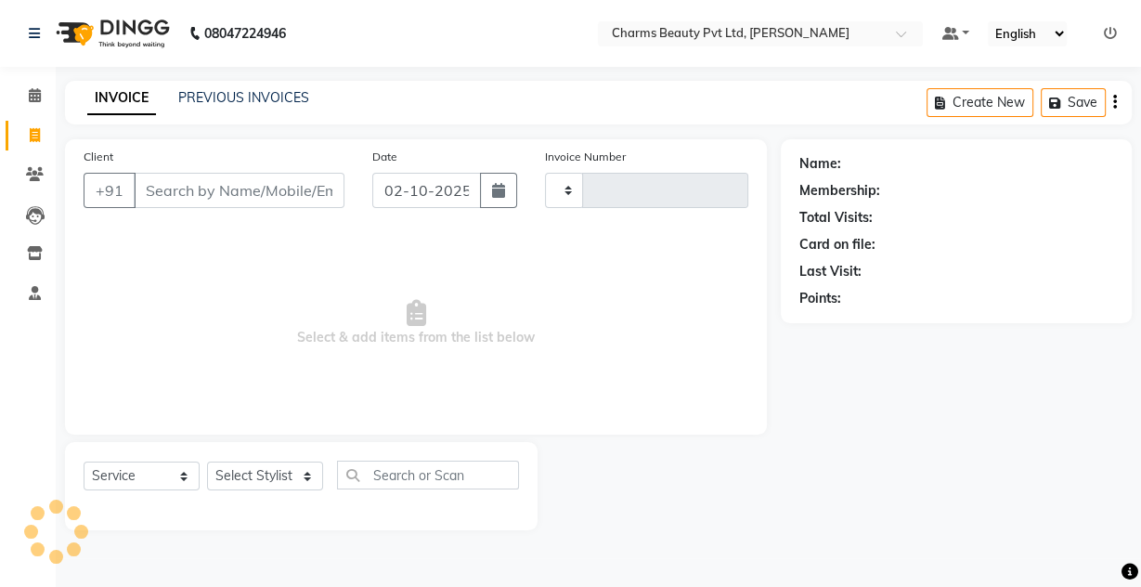
type input "2735"
select select "3743"
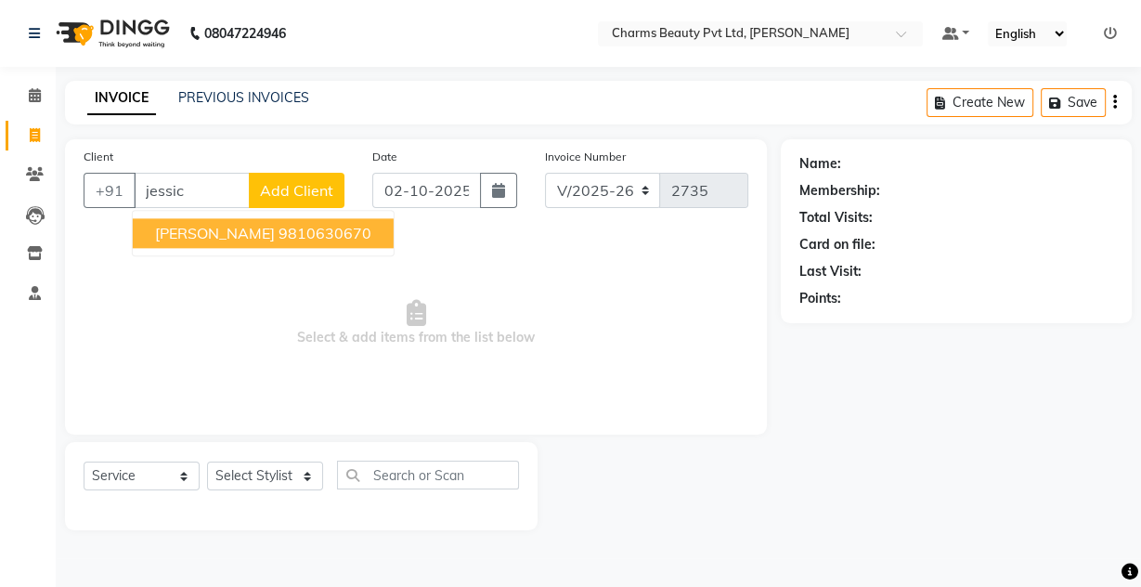
click at [229, 240] on span "[PERSON_NAME]" at bounding box center [215, 233] width 120 height 19
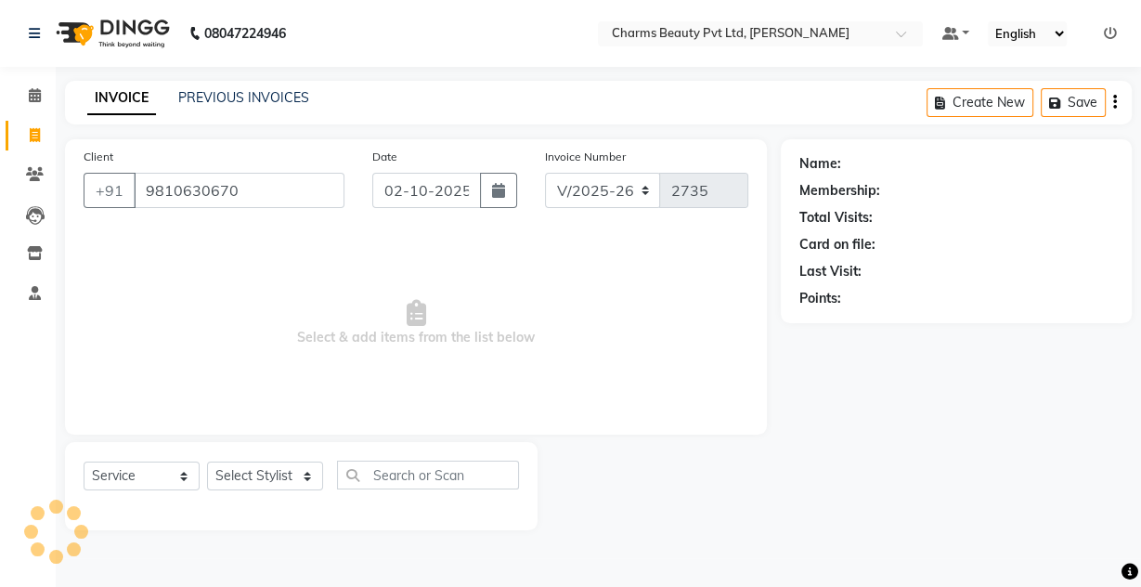
type input "9810630670"
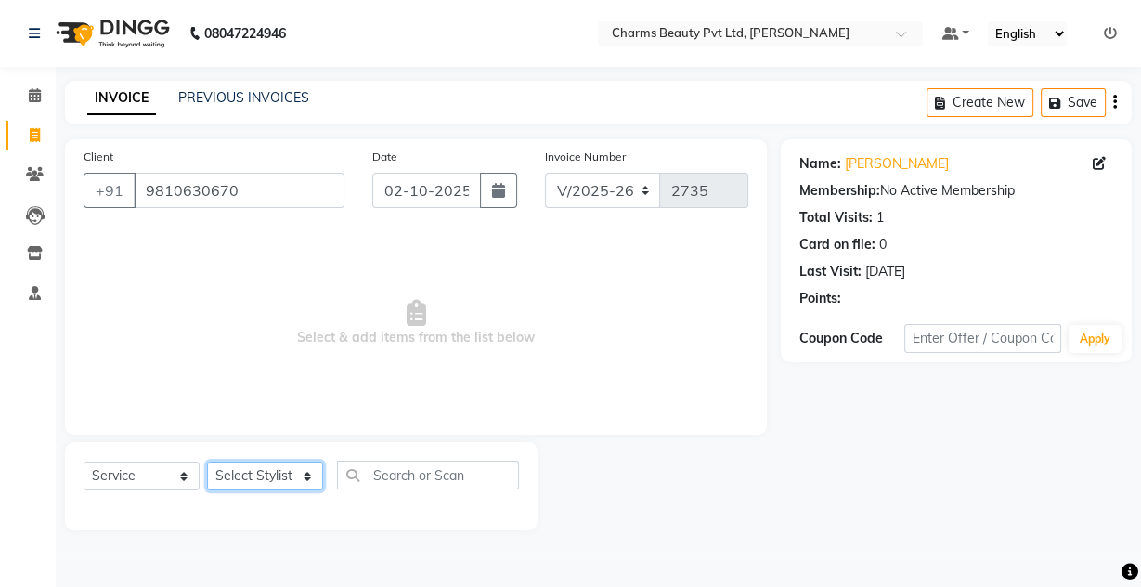
click at [270, 475] on select "Select Stylist Aarti [PERSON_NAME] [PERSON_NAME] CHARMS DR. POOJA MITTAL HINA […" at bounding box center [265, 475] width 116 height 29
click at [207, 461] on select "Select Stylist Aarti [PERSON_NAME] [PERSON_NAME] CHARMS DR. POOJA MITTAL HINA […" at bounding box center [265, 475] width 116 height 29
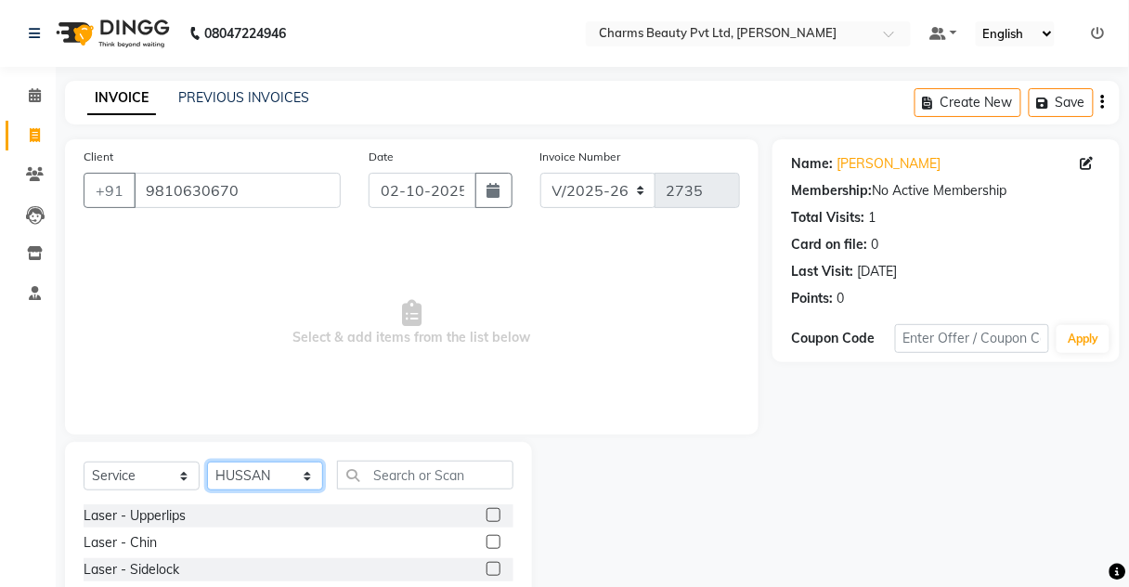
drag, startPoint x: 290, startPoint y: 475, endPoint x: 288, endPoint y: 461, distance: 14.0
click at [290, 470] on select "Select Stylist Aarti [PERSON_NAME] [PERSON_NAME] CHARMS DR. POOJA MITTAL HINA […" at bounding box center [265, 475] width 116 height 29
click at [207, 461] on select "Select Stylist Aarti [PERSON_NAME] [PERSON_NAME] CHARMS DR. POOJA MITTAL HINA […" at bounding box center [265, 475] width 116 height 29
click at [285, 471] on select "Select Stylist Aarti [PERSON_NAME] [PERSON_NAME] CHARMS DR. POOJA MITTAL HINA […" at bounding box center [265, 475] width 116 height 29
click at [207, 461] on select "Select Stylist Aarti [PERSON_NAME] [PERSON_NAME] CHARMS DR. POOJA MITTAL HINA […" at bounding box center [265, 475] width 116 height 29
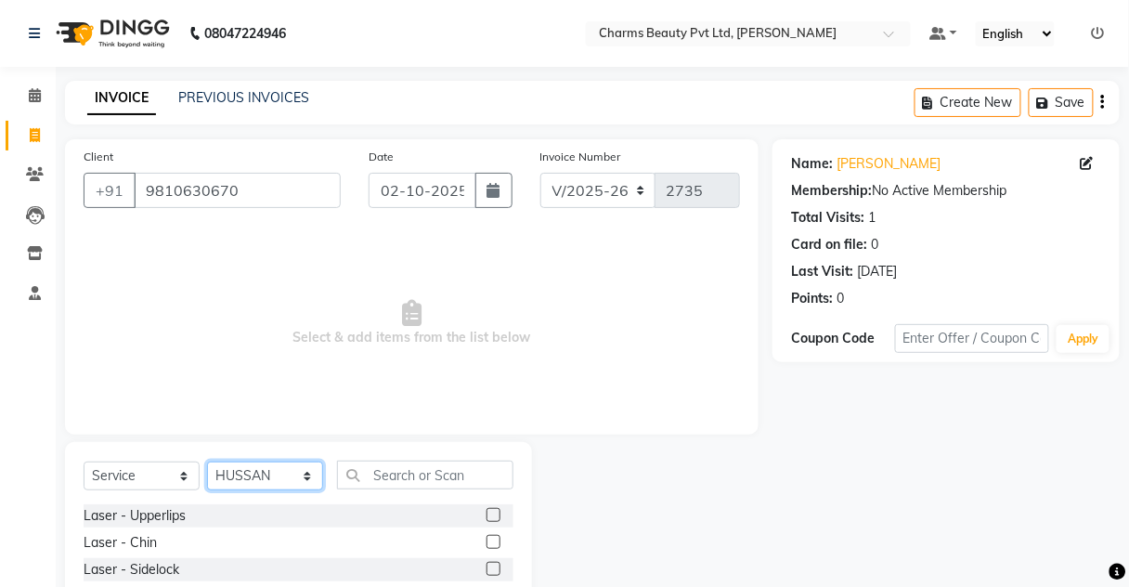
click at [280, 462] on select "Select Stylist Aarti [PERSON_NAME] [PERSON_NAME] CHARMS DR. POOJA MITTAL HINA […" at bounding box center [265, 475] width 116 height 29
select select "88835"
click at [207, 461] on select "Select Stylist Aarti [PERSON_NAME] [PERSON_NAME] CHARMS DR. POOJA MITTAL HINA […" at bounding box center [265, 475] width 116 height 29
click at [405, 475] on input "text" at bounding box center [425, 475] width 176 height 29
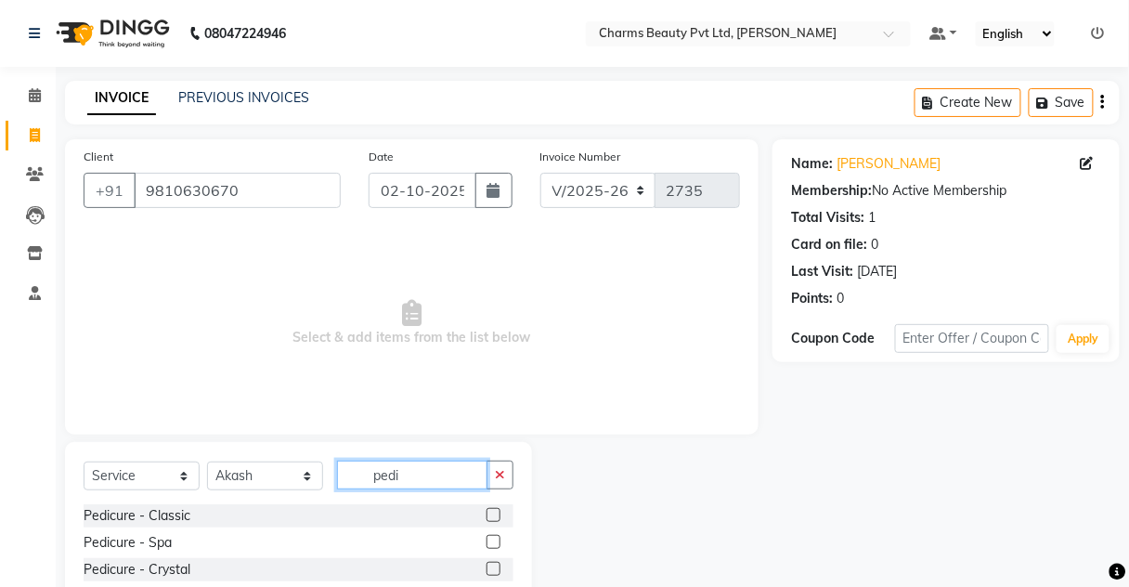
type input "pedi"
click at [474, 507] on div "Pedicure - Classic" at bounding box center [299, 515] width 430 height 23
drag, startPoint x: 486, startPoint y: 515, endPoint x: 478, endPoint y: 505, distance: 12.6
click at [487, 515] on label at bounding box center [494, 515] width 14 height 14
click at [487, 515] on input "checkbox" at bounding box center [493, 516] width 12 height 12
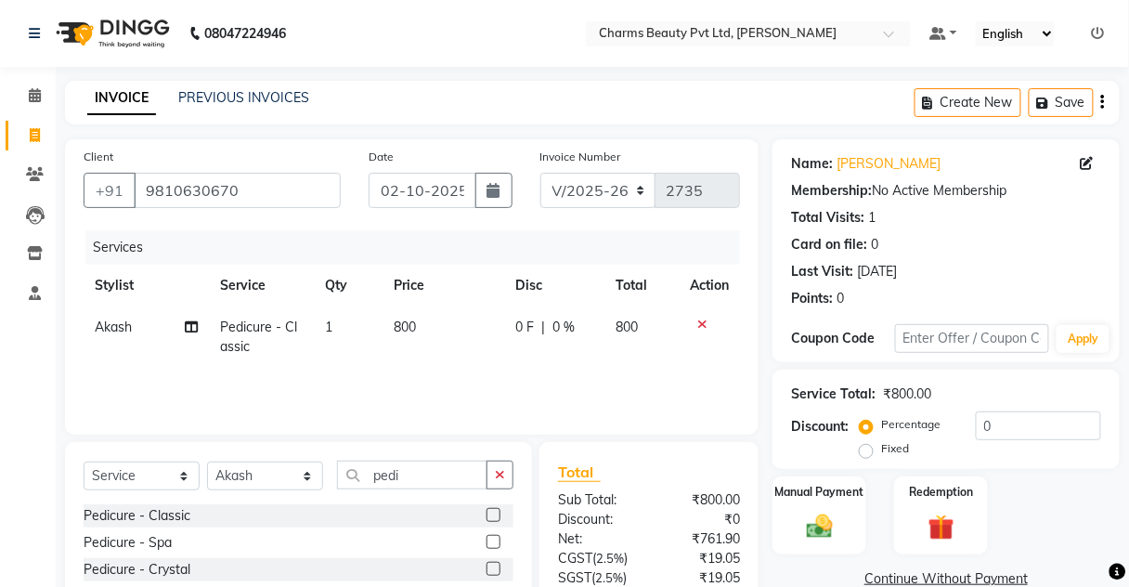
checkbox input "false"
click at [422, 314] on td "800" at bounding box center [444, 336] width 122 height 61
select select "88835"
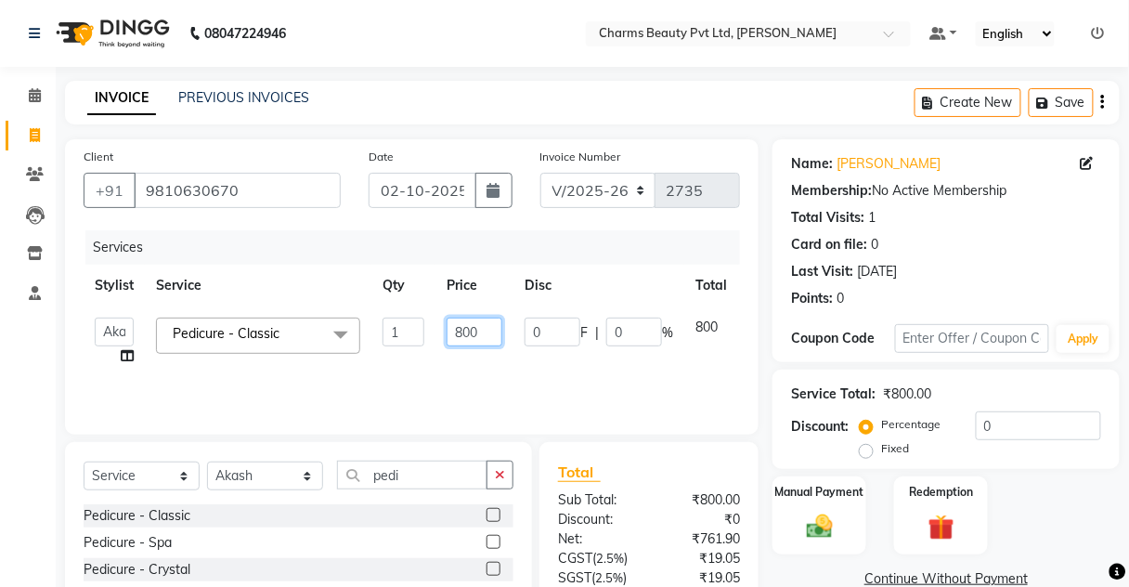
click at [461, 332] on input "800" at bounding box center [475, 332] width 56 height 29
type input "1000"
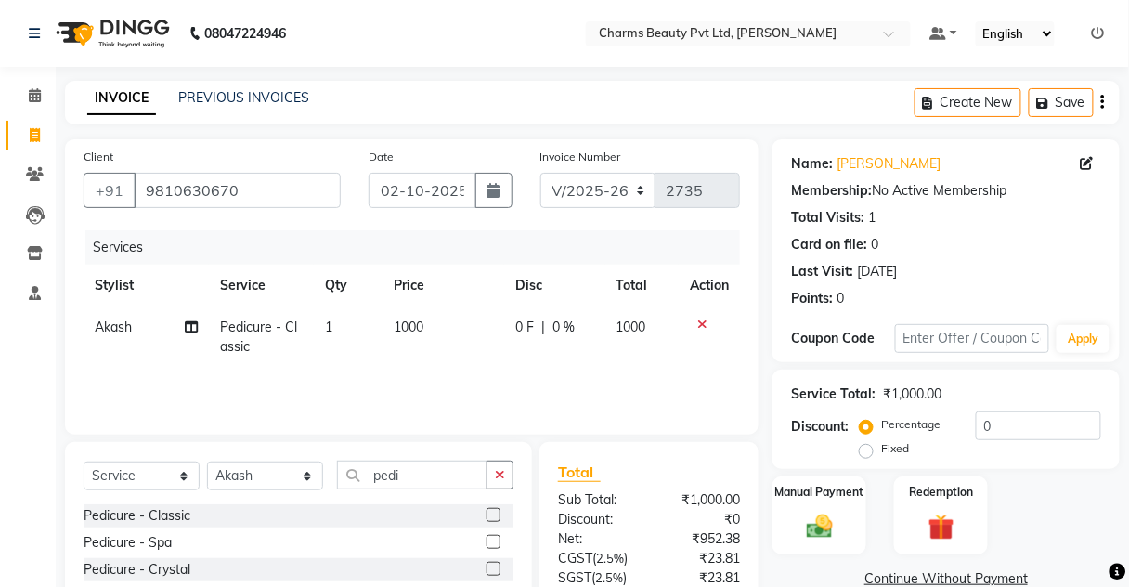
click at [455, 347] on td "1000" at bounding box center [444, 336] width 122 height 61
select select "88835"
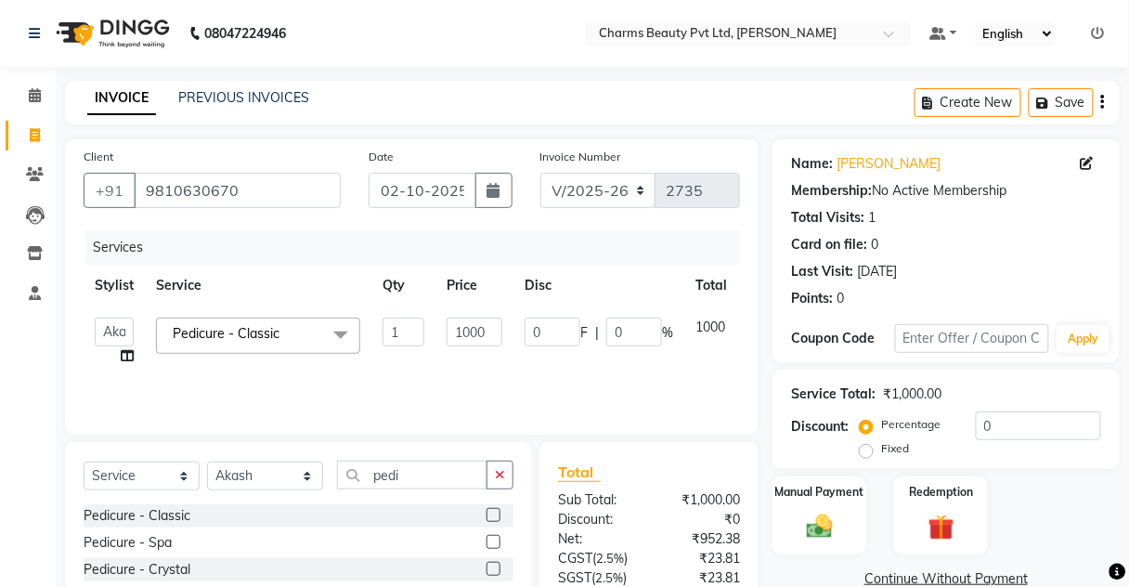
click at [408, 448] on div "Select Service Product Membership Package Voucher Prepaid Gift Card Select Styl…" at bounding box center [298, 579] width 467 height 274
click at [280, 473] on select "Select Stylist Aarti [PERSON_NAME] [PERSON_NAME] CHARMS DR. POOJA MITTAL HINA […" at bounding box center [265, 475] width 116 height 29
select select "49621"
click at [207, 461] on select "Select Stylist Aarti [PERSON_NAME] [PERSON_NAME] CHARMS DR. POOJA MITTAL HINA […" at bounding box center [265, 475] width 116 height 29
click at [242, 350] on span "Pedicure - Classic x" at bounding box center [258, 336] width 204 height 36
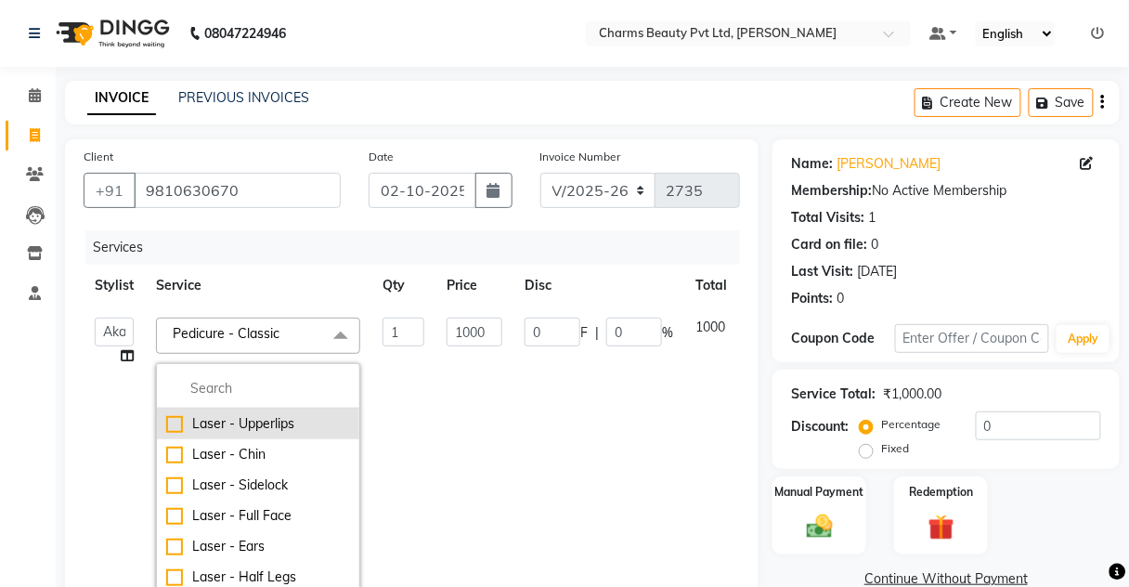
drag, startPoint x: 251, startPoint y: 455, endPoint x: 253, endPoint y: 436, distance: 18.7
click at [252, 459] on div "Laser - Chin" at bounding box center [258, 454] width 184 height 19
checkbox input "true"
checkbox input "false"
type input "2000"
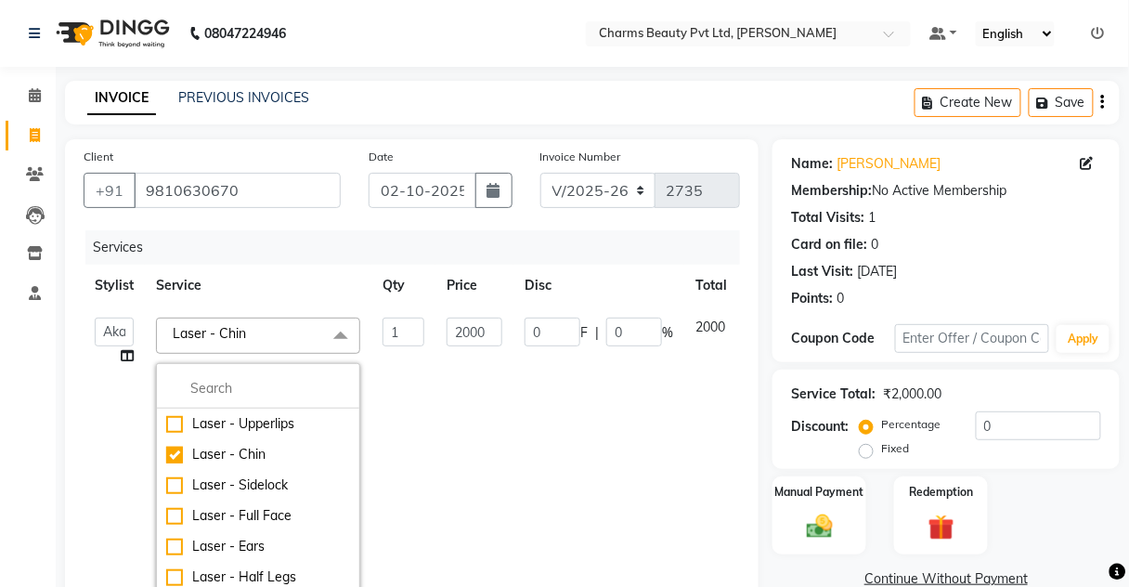
click at [460, 372] on td "2000" at bounding box center [474, 454] width 78 height 297
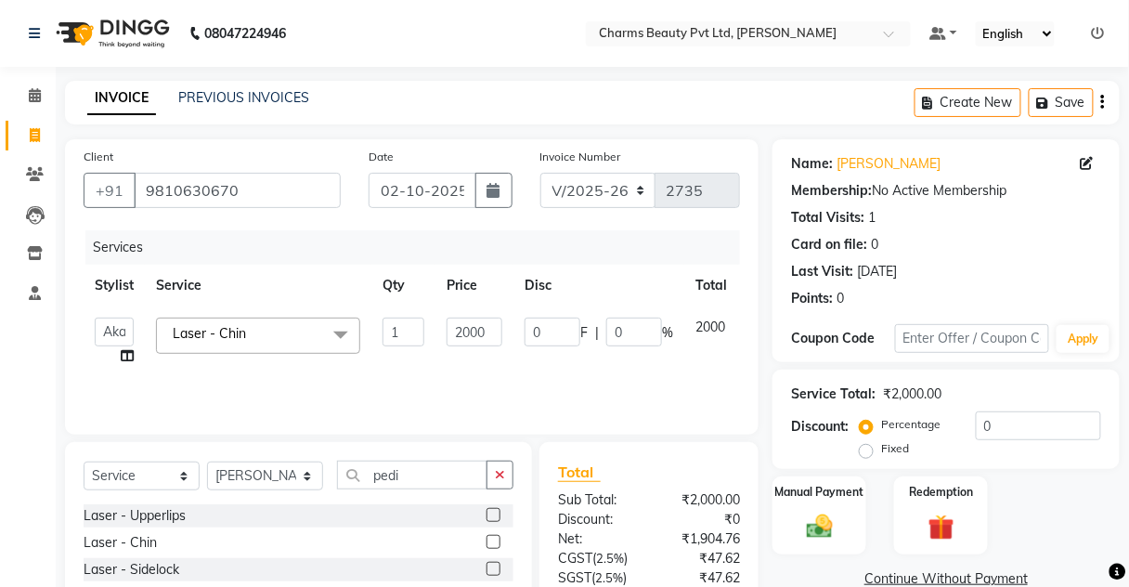
click at [307, 341] on span "Laser - Chin x" at bounding box center [258, 336] width 204 height 36
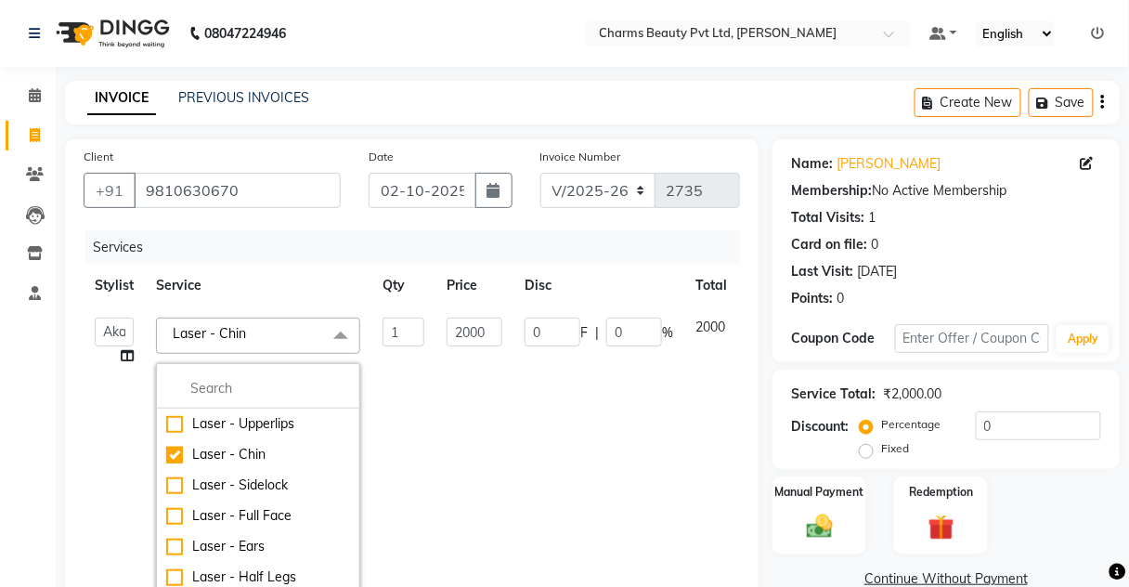
click at [307, 341] on span "Laser - Chin x" at bounding box center [258, 336] width 204 height 36
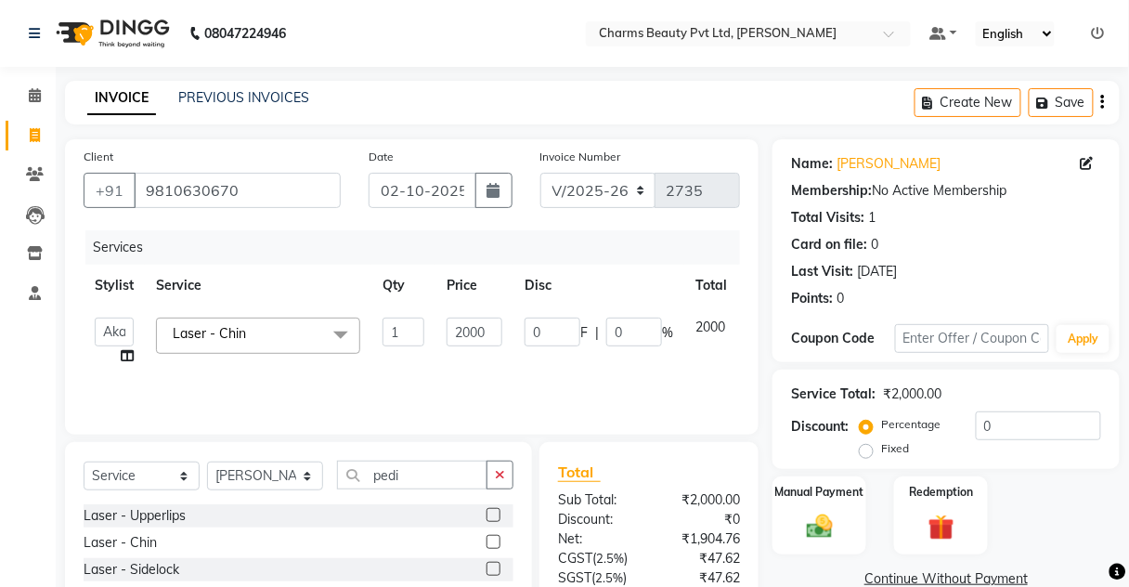
click at [675, 310] on td "0 F | 0 %" at bounding box center [598, 341] width 171 height 71
drag, startPoint x: 724, startPoint y: 329, endPoint x: 506, endPoint y: 329, distance: 218.2
click at [548, 329] on tr "[PERSON_NAME] [PERSON_NAME] [PERSON_NAME] CHARMS DR. POOJA MITTAL HINA [PERSON_…" at bounding box center [442, 341] width 716 height 71
click at [263, 344] on span "Laser - Chin x" at bounding box center [215, 335] width 95 height 23
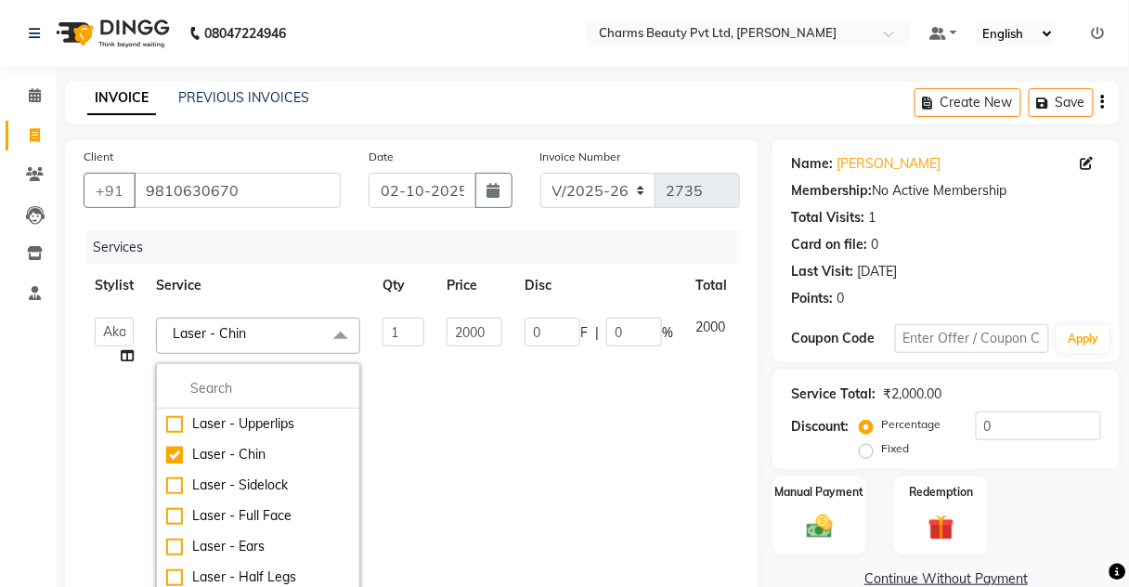
click at [263, 341] on span "Laser - Chin x" at bounding box center [215, 335] width 95 height 23
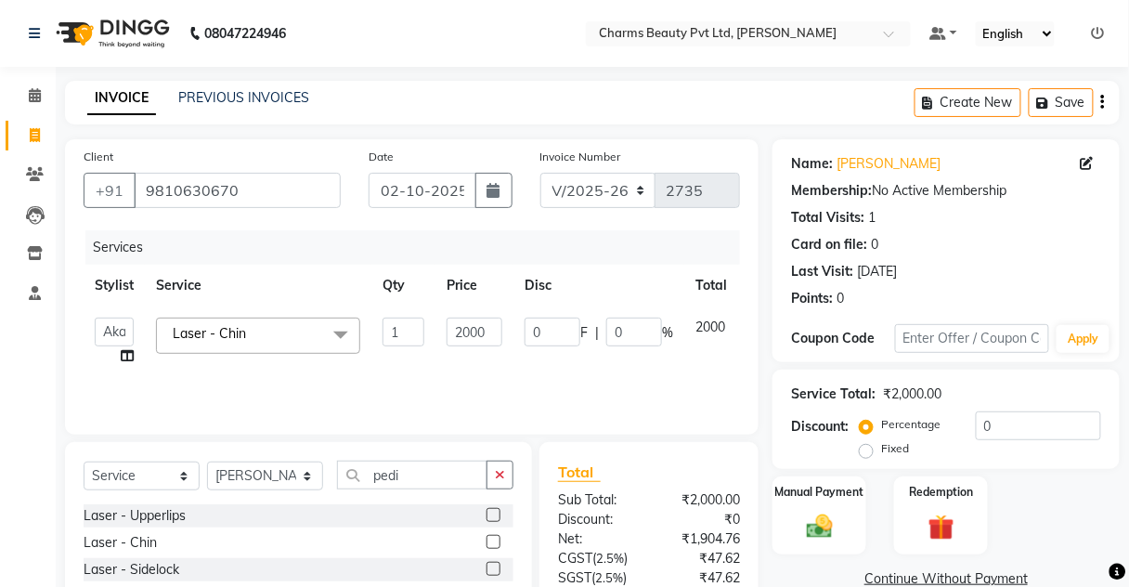
click at [260, 345] on span "Laser - Chin x" at bounding box center [215, 335] width 95 height 23
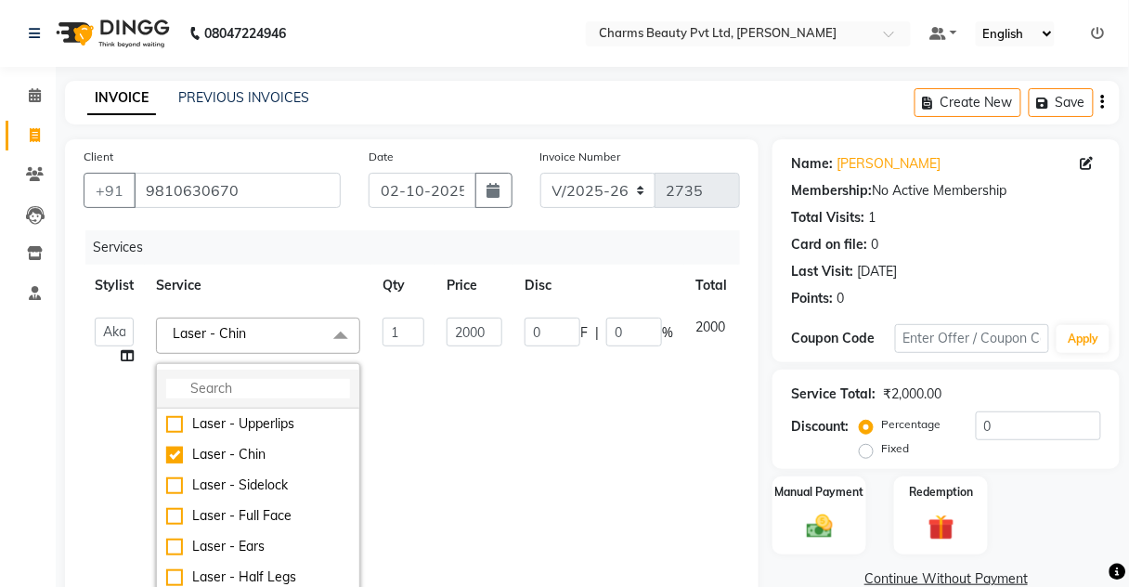
click at [221, 382] on input "multiselect-search" at bounding box center [258, 388] width 184 height 19
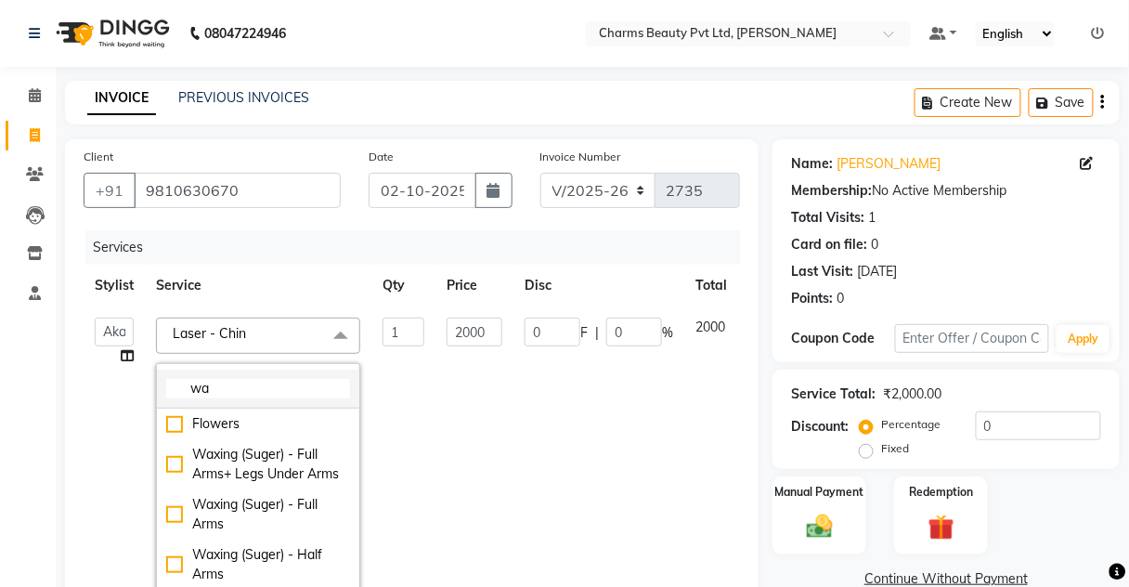
type input "w"
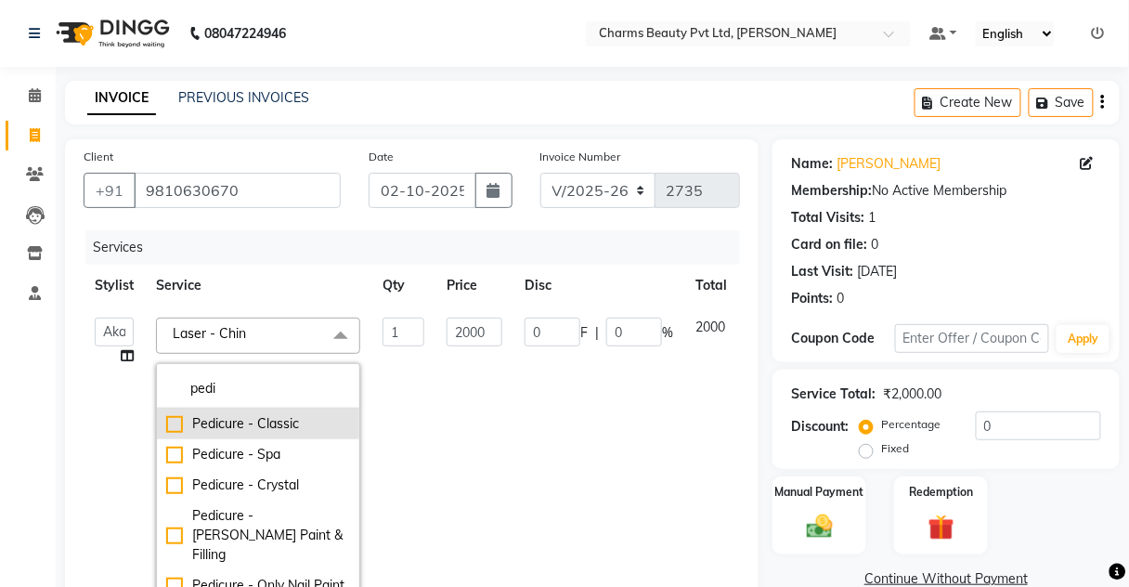
type input "pedi"
click at [238, 423] on div "Pedicure - Classic" at bounding box center [258, 423] width 184 height 19
type input "800"
checkbox input "true"
click at [497, 452] on td "800" at bounding box center [474, 454] width 78 height 297
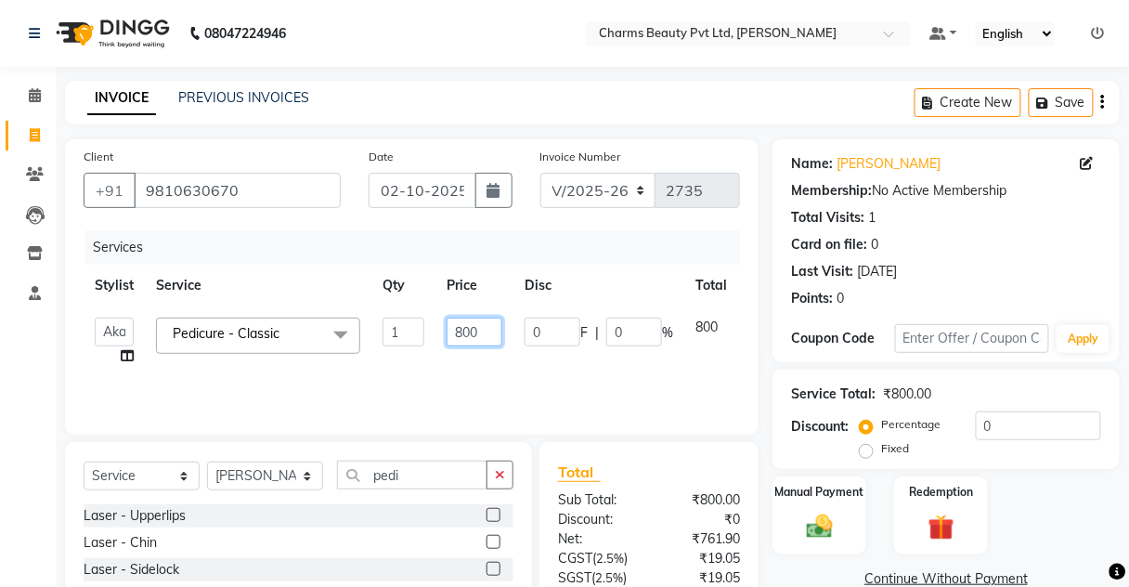
click at [481, 344] on input "800" at bounding box center [475, 332] width 56 height 29
click at [462, 328] on input "800" at bounding box center [475, 332] width 56 height 29
type input "1000"
click at [446, 365] on td "1000" at bounding box center [474, 341] width 78 height 71
select select "88835"
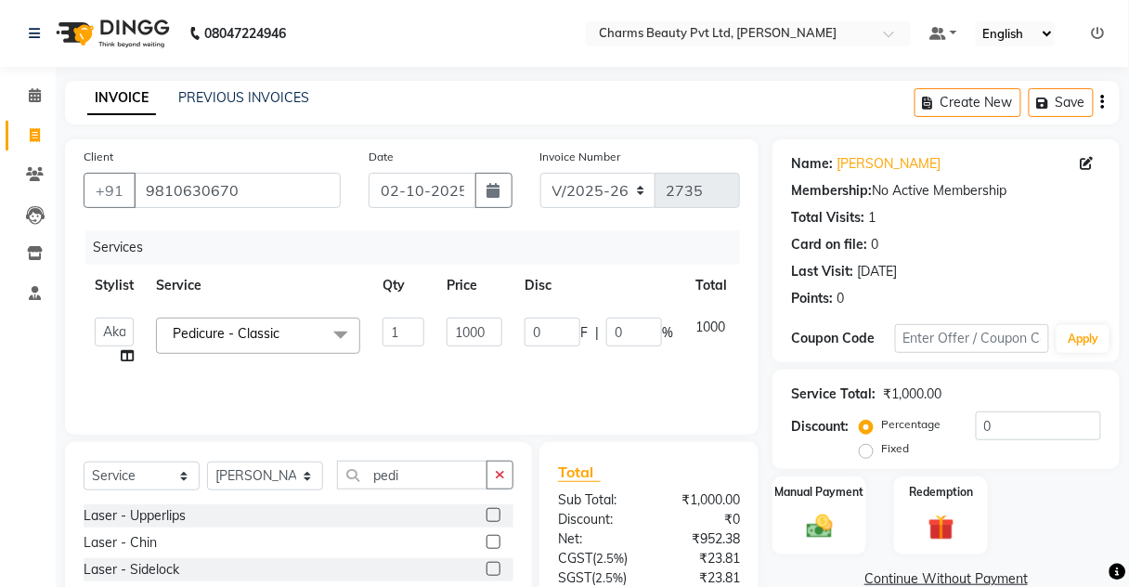
click at [251, 496] on div "Select Service Product Membership Package Voucher Prepaid Gift Card Select Styl…" at bounding box center [299, 483] width 430 height 44
click at [260, 472] on select "Select Stylist Aarti [PERSON_NAME] [PERSON_NAME] CHARMS DR. POOJA MITTAL HINA […" at bounding box center [265, 475] width 116 height 29
click at [207, 461] on select "Select Stylist Aarti [PERSON_NAME] [PERSON_NAME] CHARMS DR. POOJA MITTAL HINA […" at bounding box center [265, 475] width 116 height 29
click at [240, 481] on select "Select Stylist Aarti [PERSON_NAME] [PERSON_NAME] CHARMS DR. POOJA MITTAL HINA […" at bounding box center [265, 475] width 116 height 29
click at [207, 461] on select "Select Stylist Aarti [PERSON_NAME] [PERSON_NAME] CHARMS DR. POOJA MITTAL HINA […" at bounding box center [265, 475] width 116 height 29
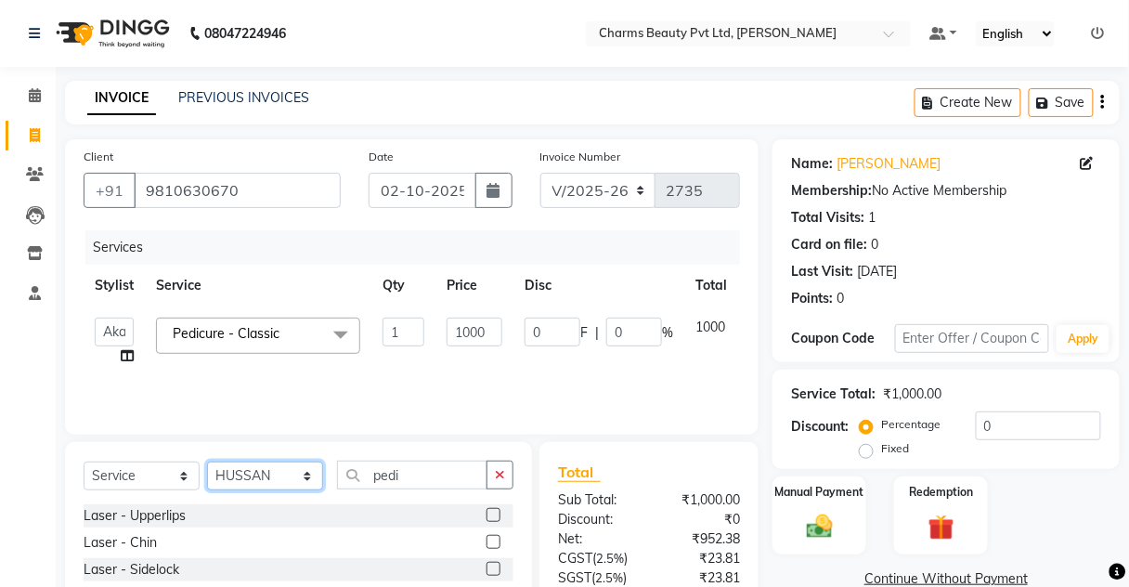
click at [279, 481] on select "Select Stylist Aarti [PERSON_NAME] [PERSON_NAME] CHARMS DR. POOJA MITTAL HINA […" at bounding box center [265, 475] width 116 height 29
select select "72250"
click at [207, 461] on select "Select Stylist Aarti [PERSON_NAME] [PERSON_NAME] CHARMS DR. POOJA MITTAL HINA […" at bounding box center [265, 475] width 116 height 29
click at [412, 462] on input "pedi" at bounding box center [412, 475] width 150 height 29
type input "p"
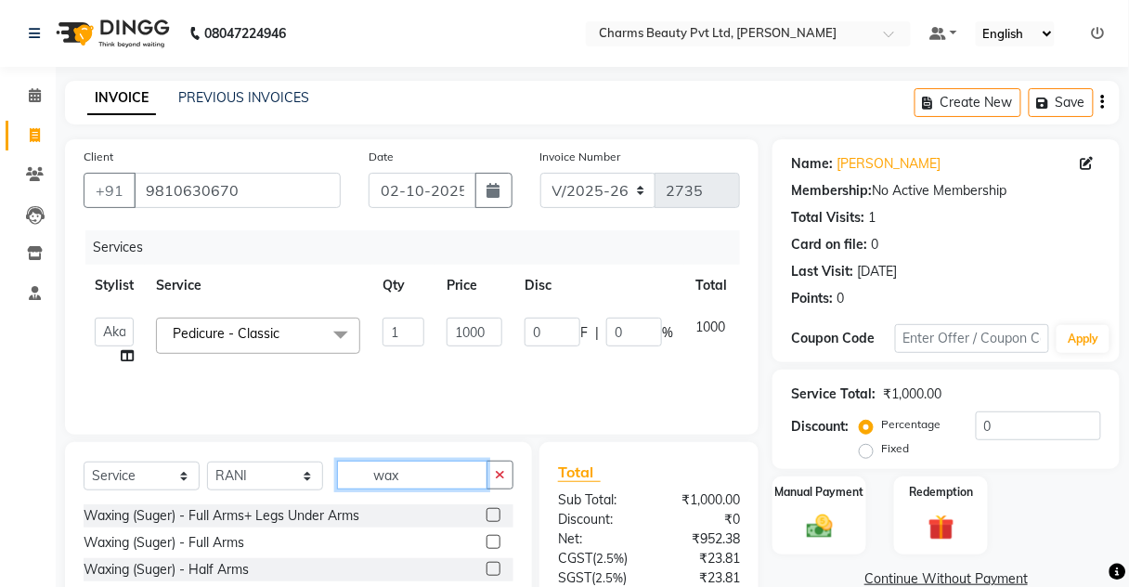
scroll to position [155, 0]
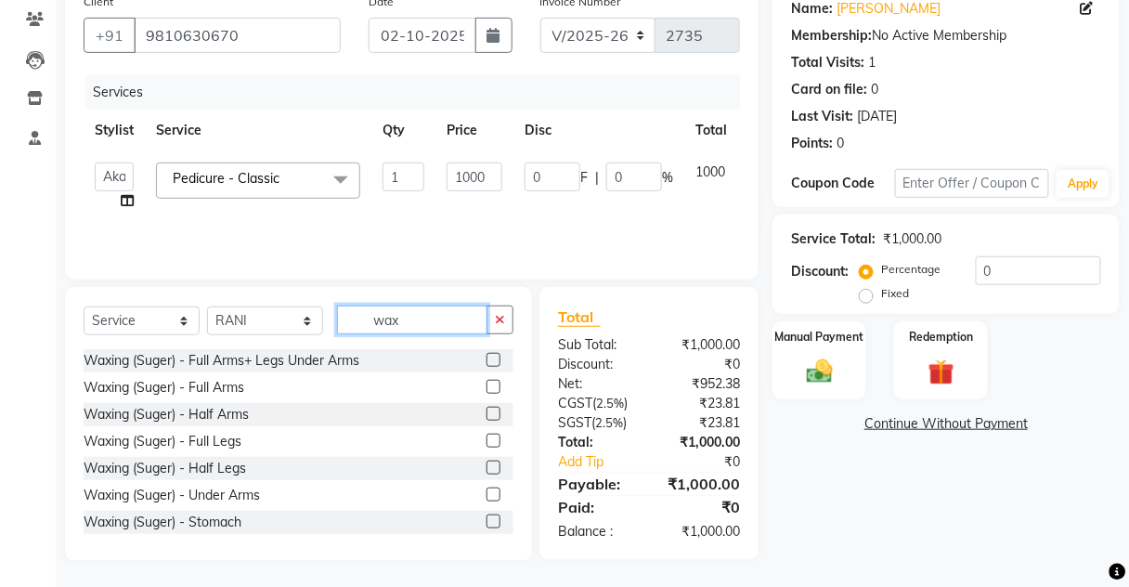
type input "wax"
click at [487, 388] on label at bounding box center [494, 387] width 14 height 14
click at [487, 388] on input "checkbox" at bounding box center [493, 388] width 12 height 12
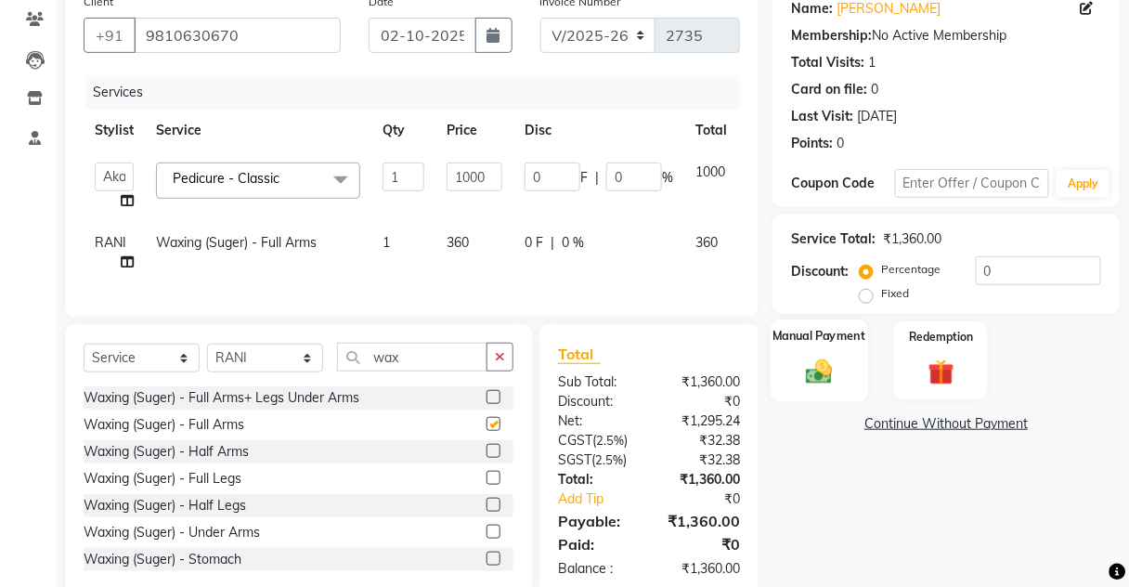
checkbox input "false"
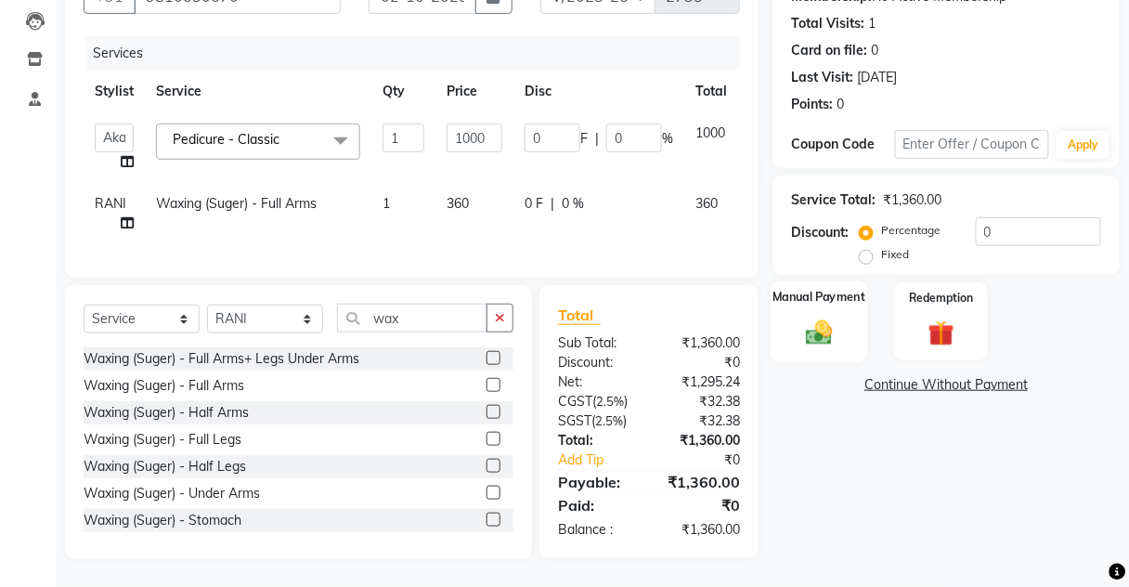
click at [838, 340] on div "Manual Payment" at bounding box center [819, 321] width 97 height 82
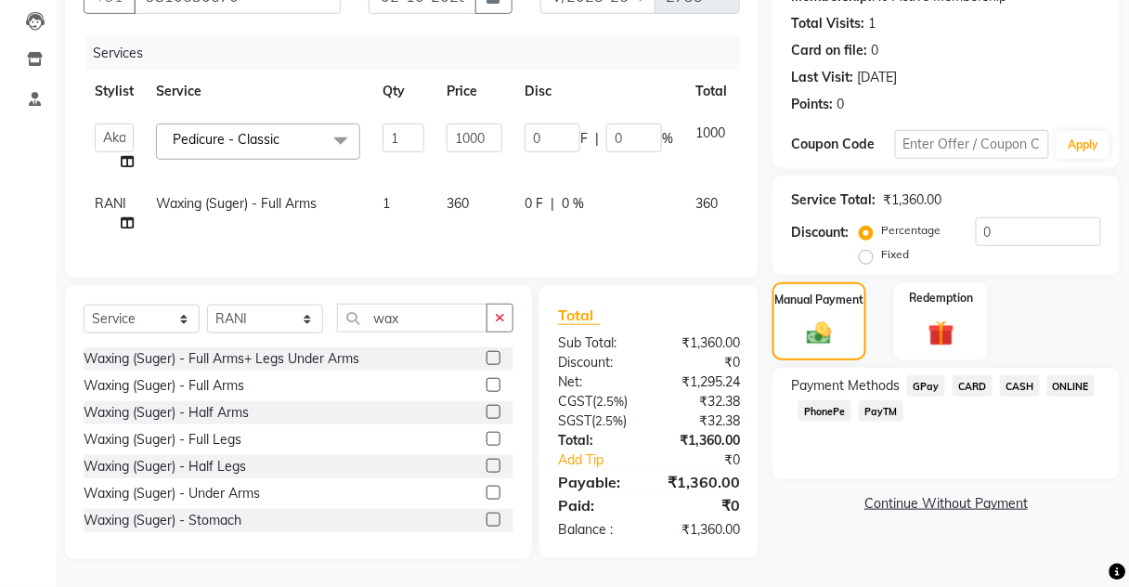
click at [1013, 375] on span "CASH" at bounding box center [1020, 385] width 40 height 21
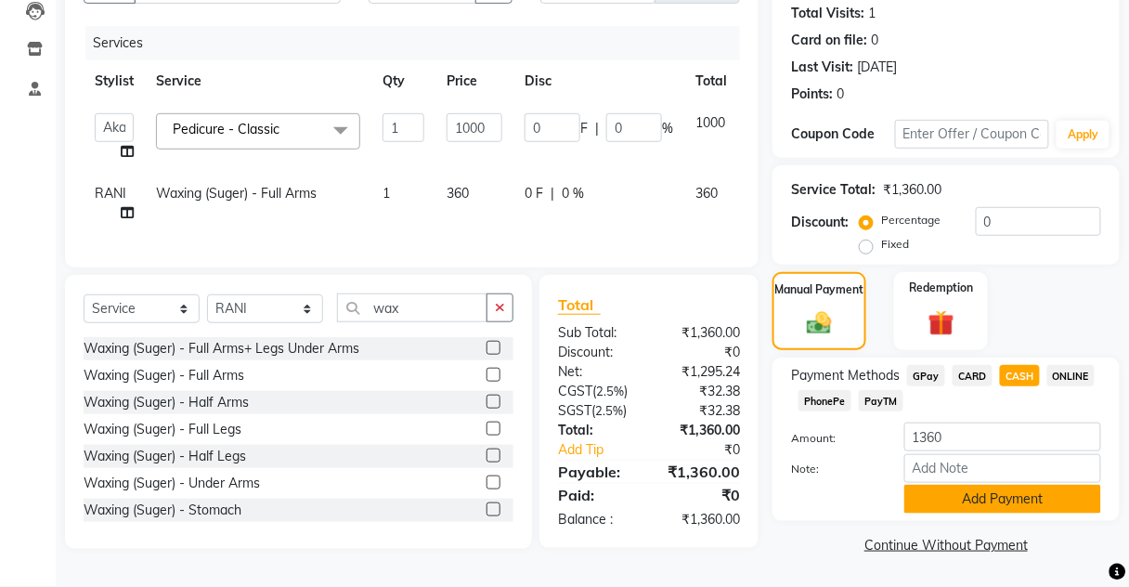
click at [994, 507] on button "Add Payment" at bounding box center [1002, 499] width 197 height 29
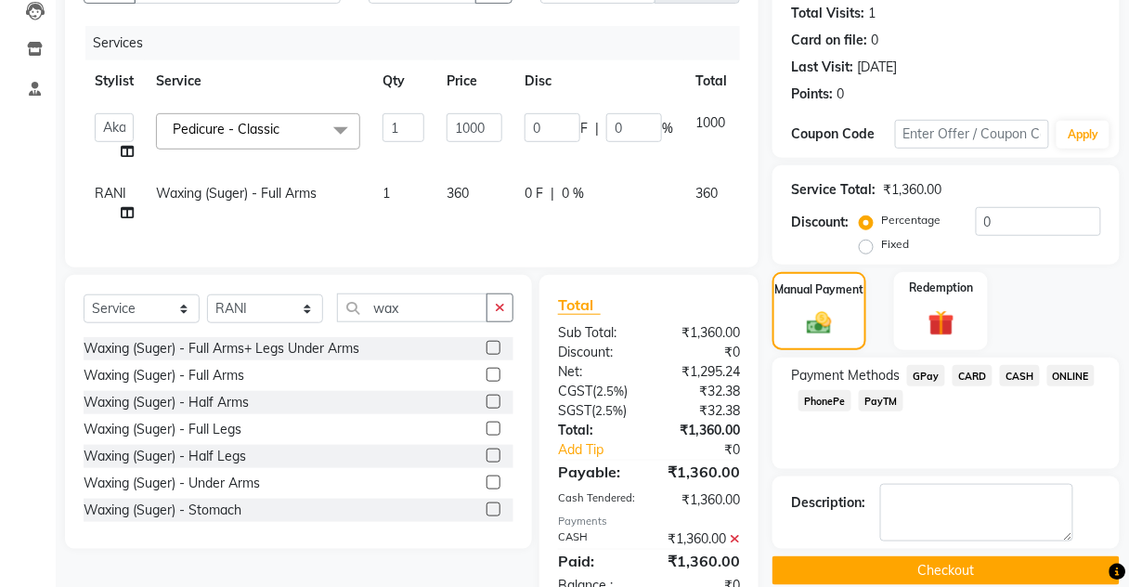
click at [945, 488] on div "Name: [PERSON_NAME] Membership: No Active Membership Total Visits: 1 Card on fi…" at bounding box center [952, 274] width 361 height 679
drag, startPoint x: 942, startPoint y: 483, endPoint x: 804, endPoint y: 462, distance: 139.8
click at [942, 556] on button "Checkout" at bounding box center [945, 570] width 347 height 29
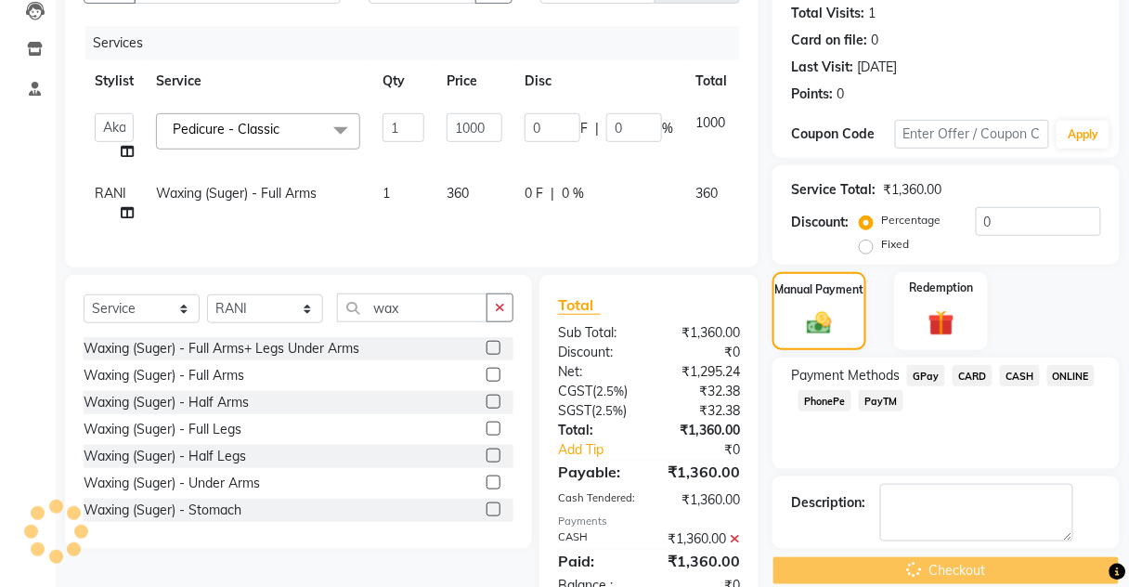
scroll to position [288, 0]
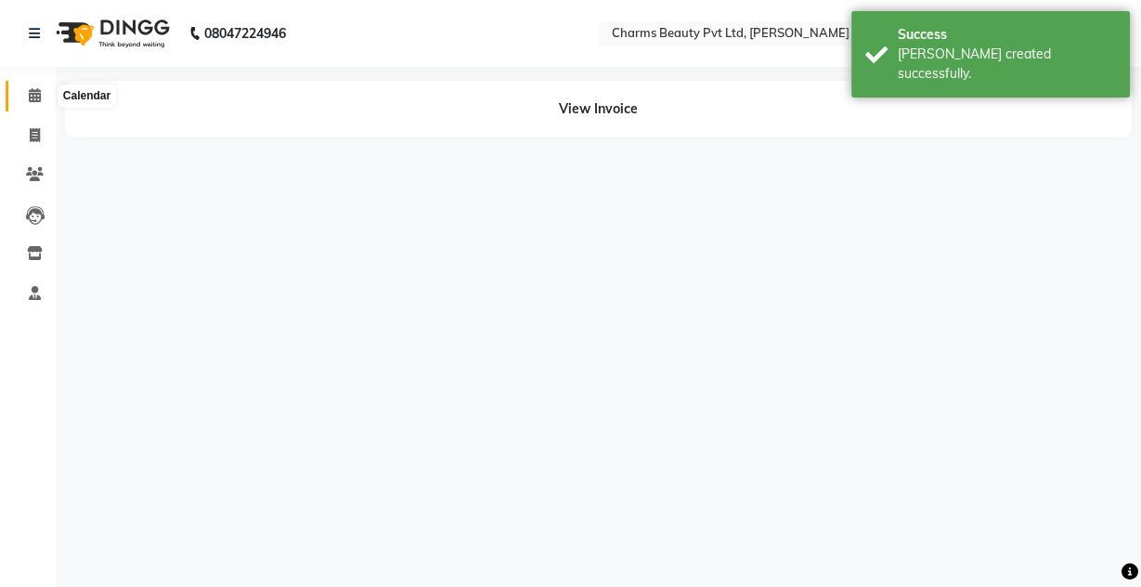
click at [46, 99] on span at bounding box center [35, 95] width 32 height 21
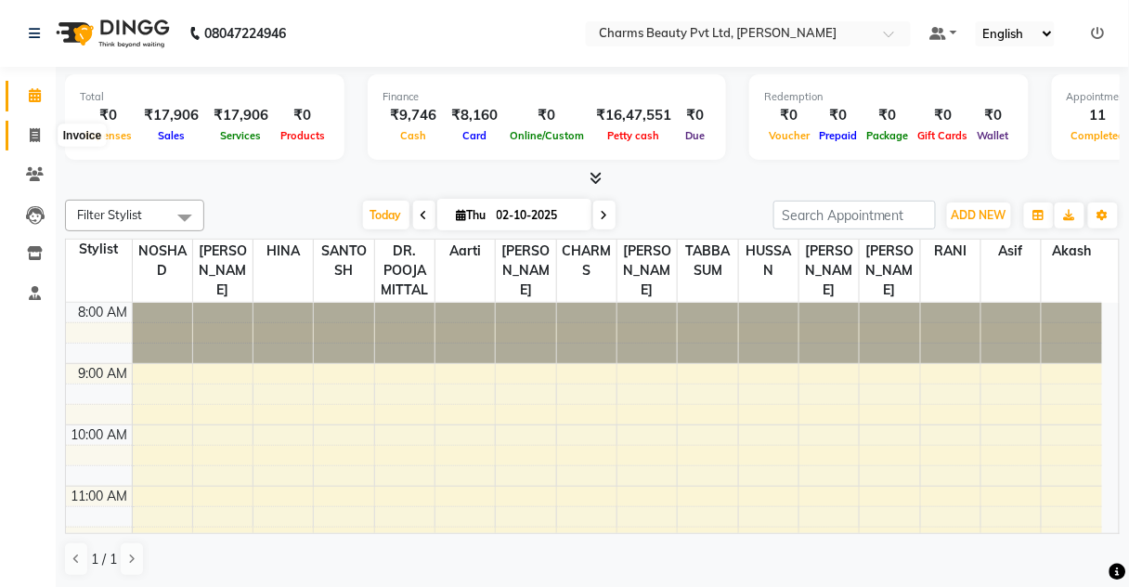
click at [24, 128] on span at bounding box center [35, 135] width 32 height 21
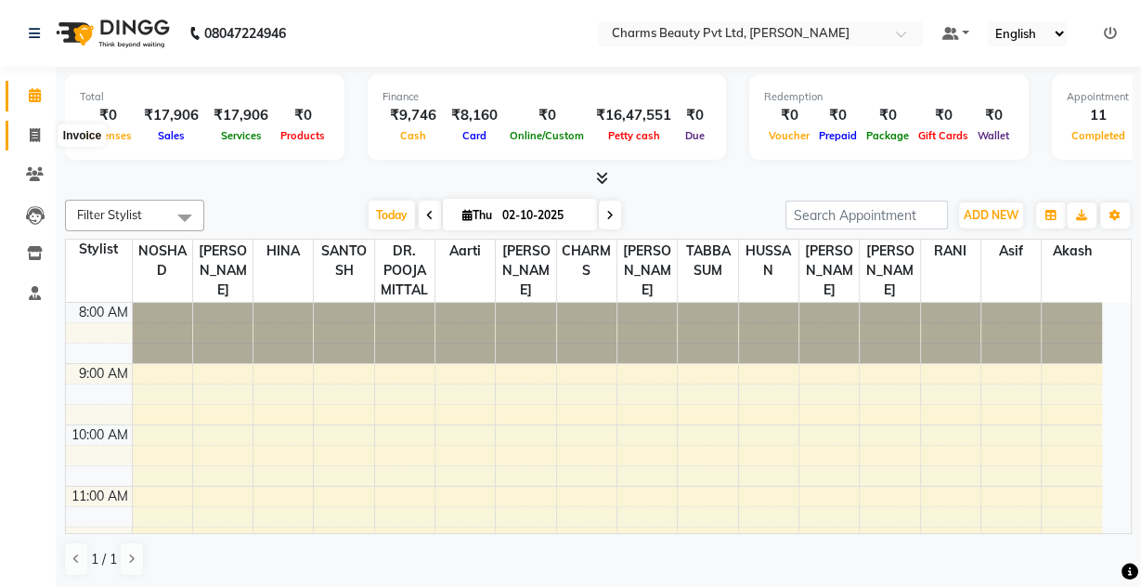
select select "3743"
select select "service"
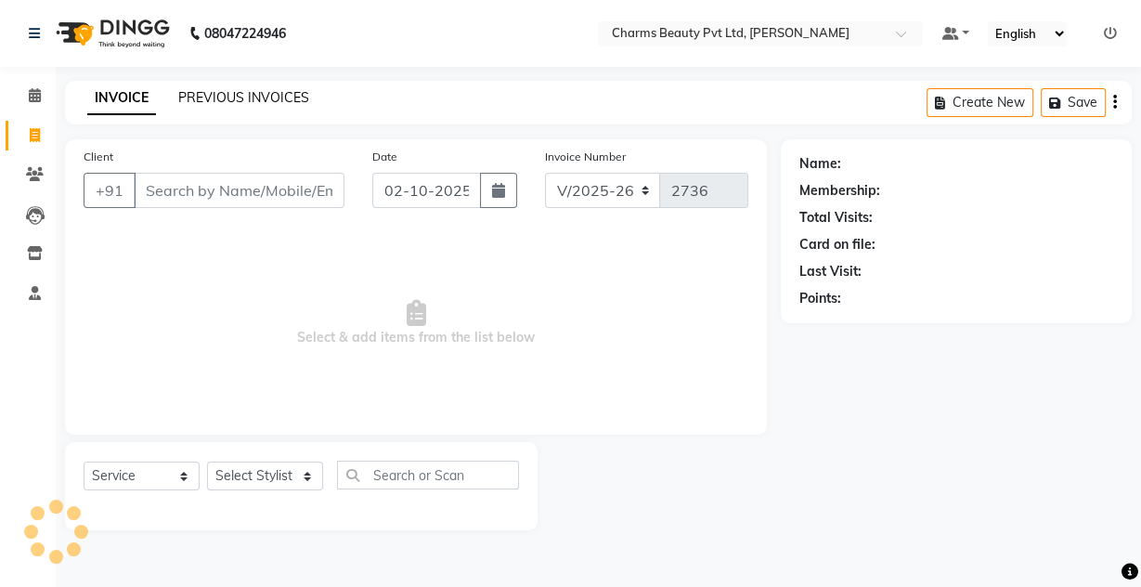
click at [204, 103] on link "PREVIOUS INVOICES" at bounding box center [243, 97] width 131 height 17
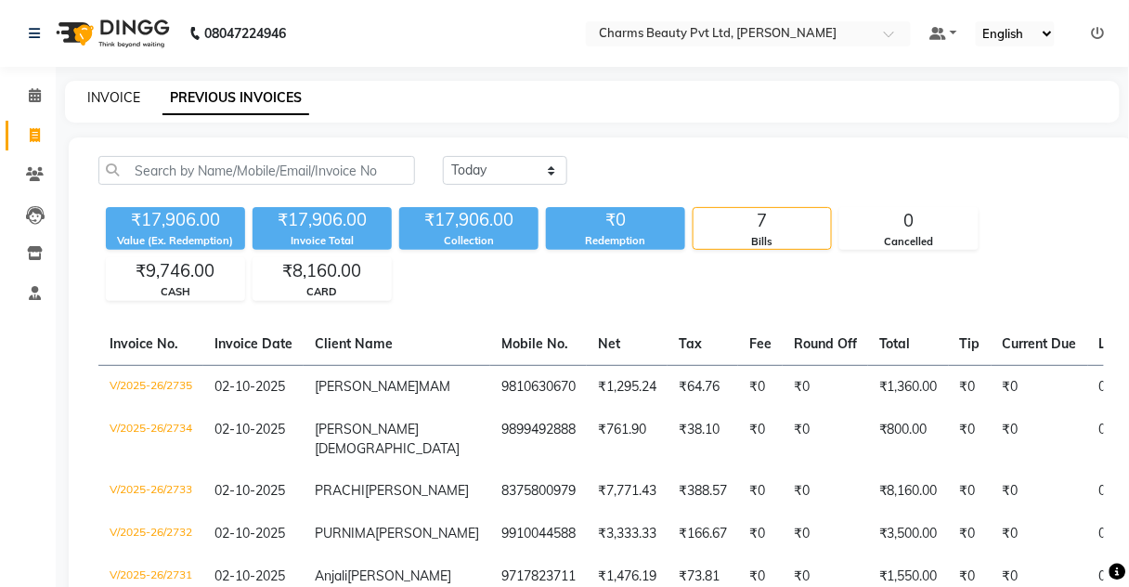
click at [92, 98] on link "INVOICE" at bounding box center [113, 97] width 53 height 17
select select "service"
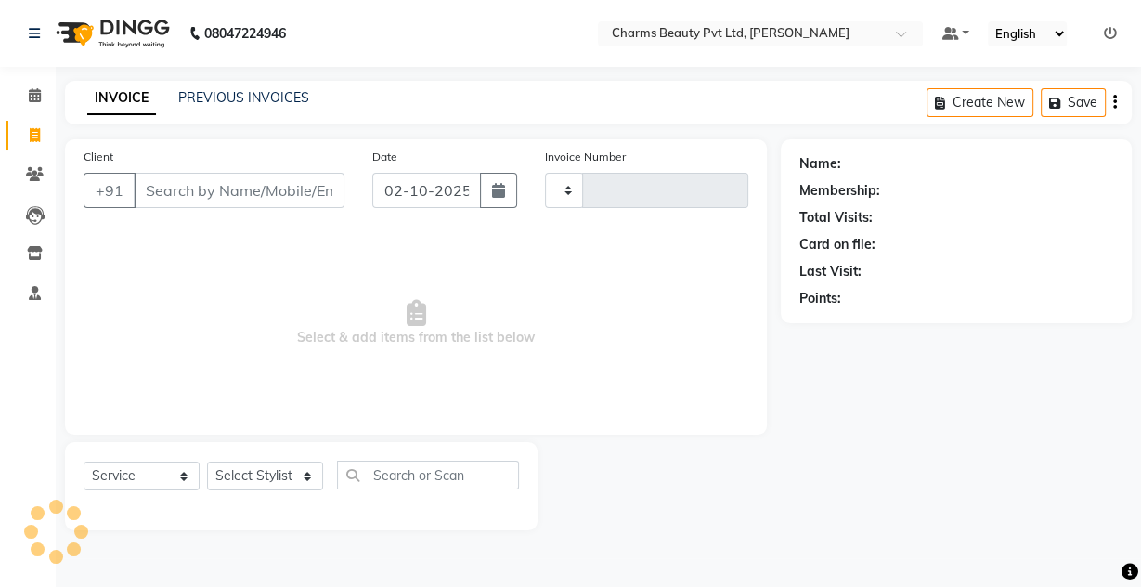
type input "2736"
select select "3743"
click at [267, 92] on link "PREVIOUS INVOICES" at bounding box center [243, 97] width 131 height 17
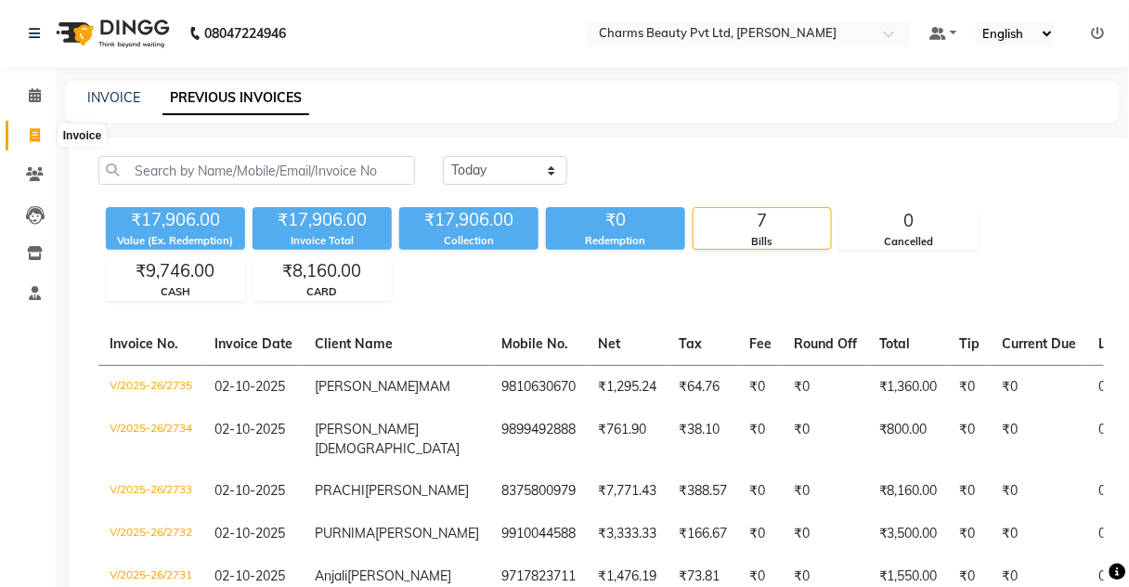
click at [26, 132] on span at bounding box center [35, 135] width 32 height 21
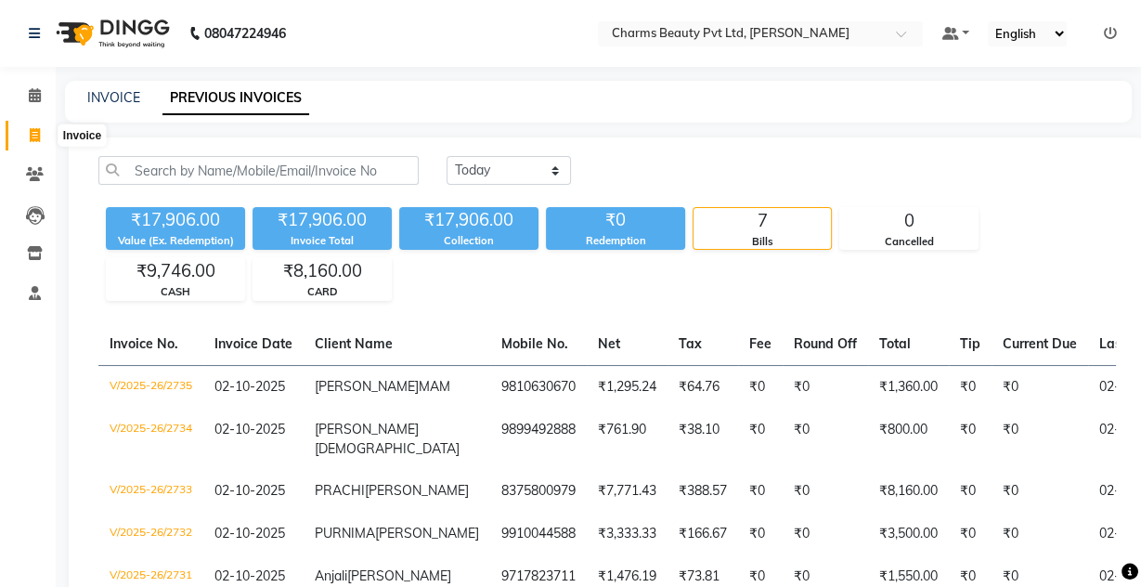
select select "service"
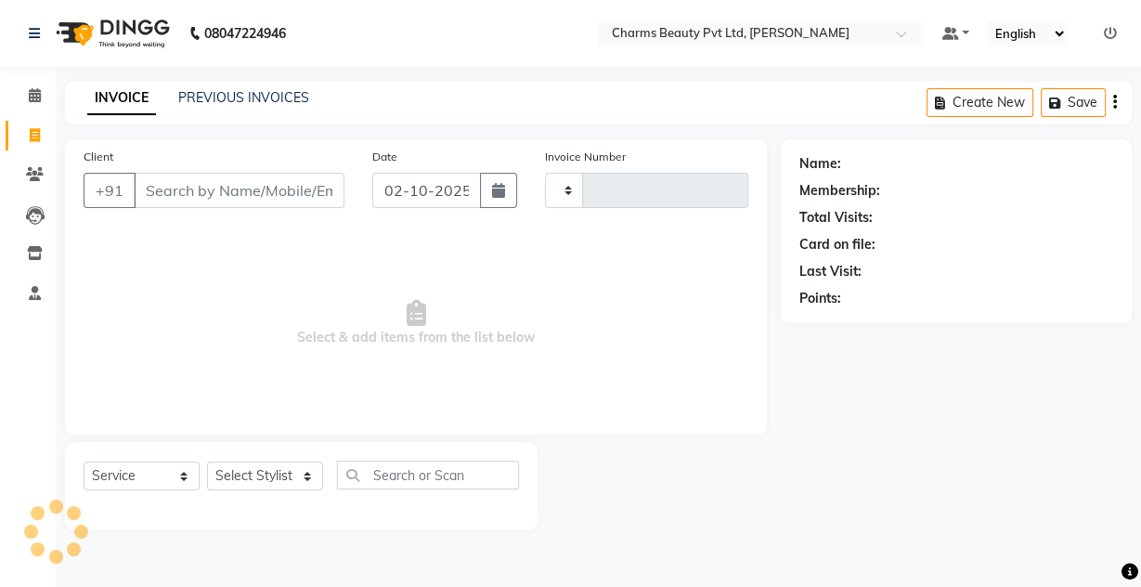
type input "2736"
select select "3743"
click at [240, 91] on link "PREVIOUS INVOICES" at bounding box center [243, 97] width 131 height 17
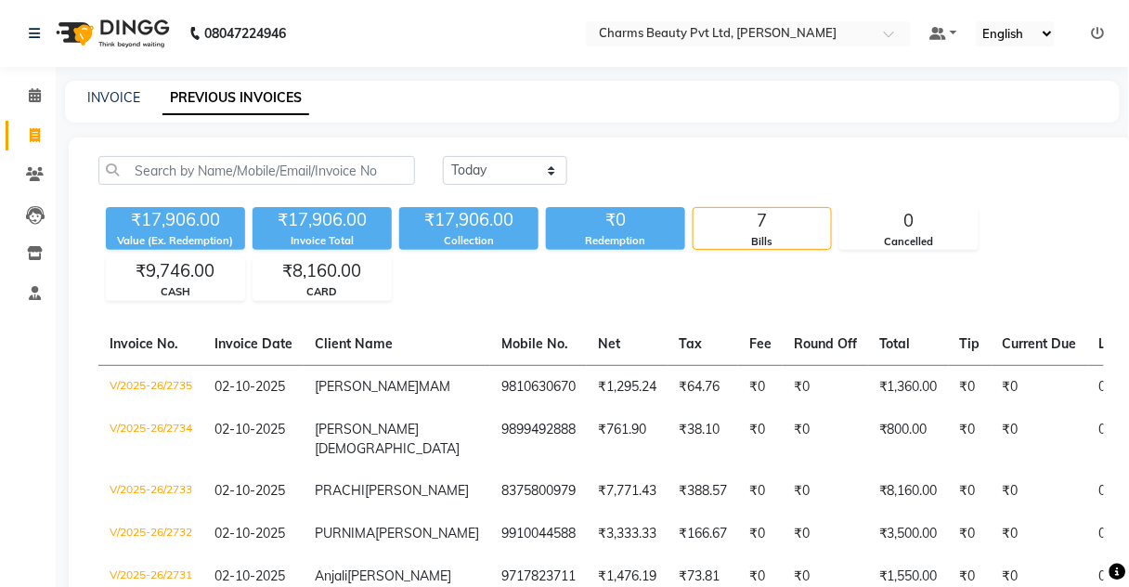
click at [842, 101] on div "INVOICE PREVIOUS INVOICES" at bounding box center [581, 97] width 1032 height 19
click at [123, 97] on link "INVOICE" at bounding box center [113, 97] width 53 height 17
select select "service"
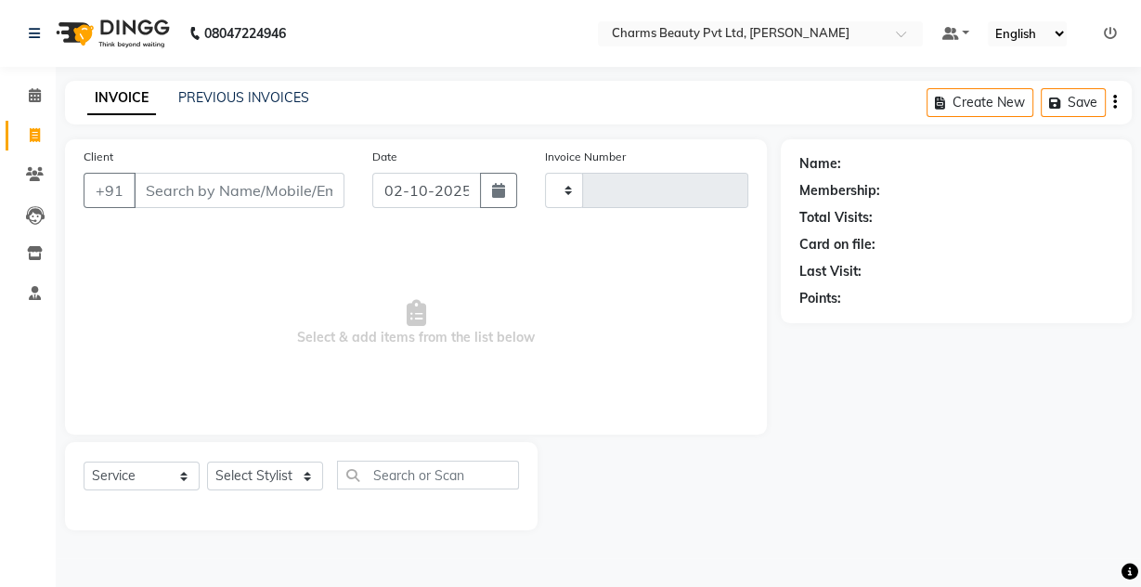
type input "2736"
select select "3743"
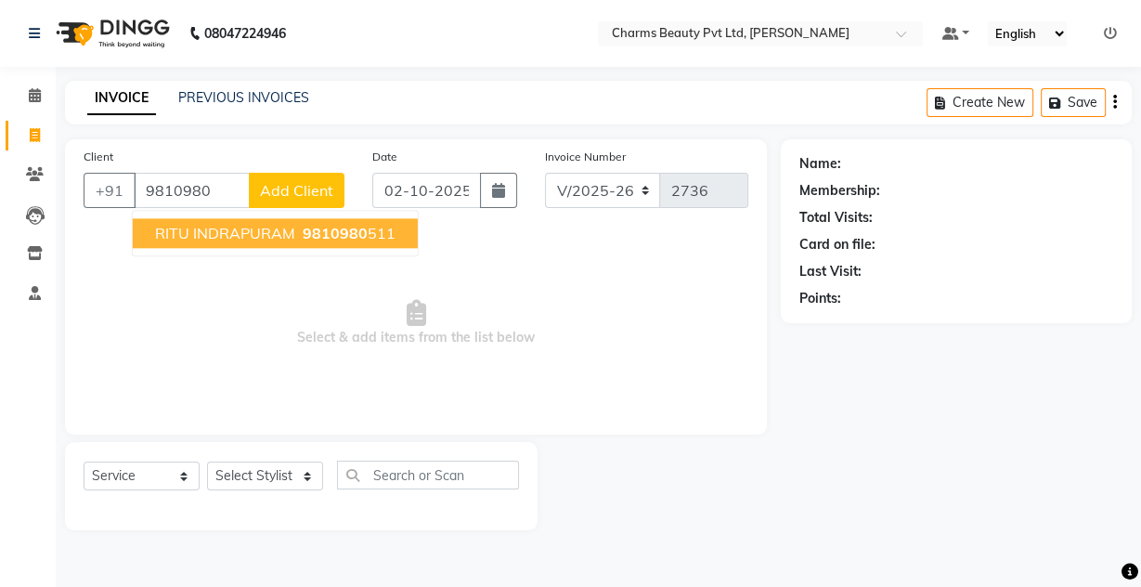
click at [237, 225] on span "RITU INDRAPURAM" at bounding box center [225, 233] width 140 height 19
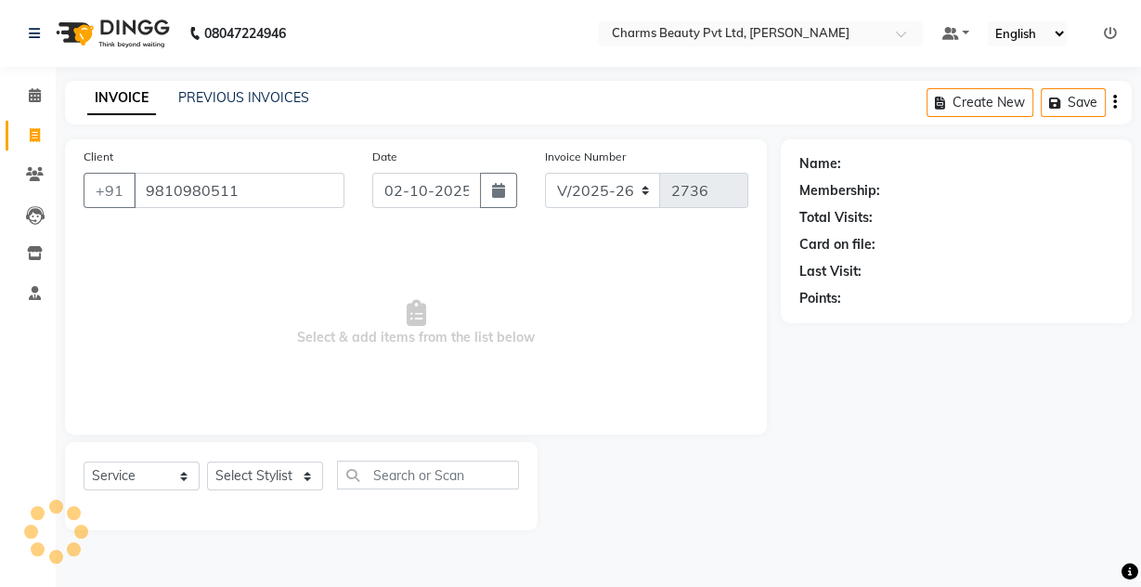
type input "9810980511"
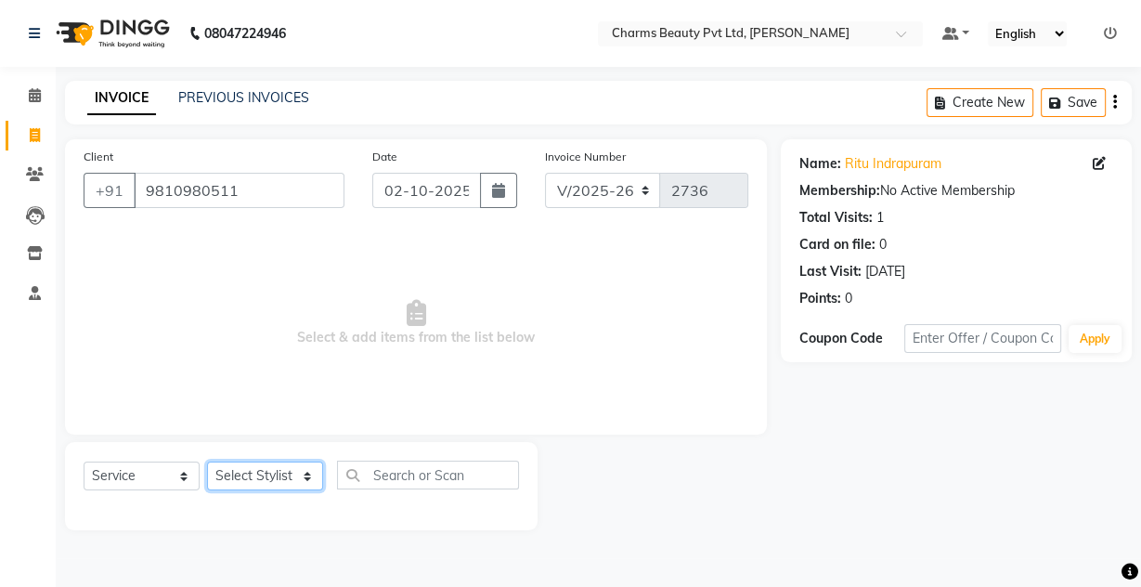
click at [265, 461] on div "Select Service Product Membership Package Voucher Prepaid Gift Card Select Styl…" at bounding box center [301, 483] width 435 height 44
click at [207, 461] on select "Select Stylist Aarti [PERSON_NAME] [PERSON_NAME] CHARMS DR. POOJA MITTAL HINA […" at bounding box center [265, 475] width 116 height 29
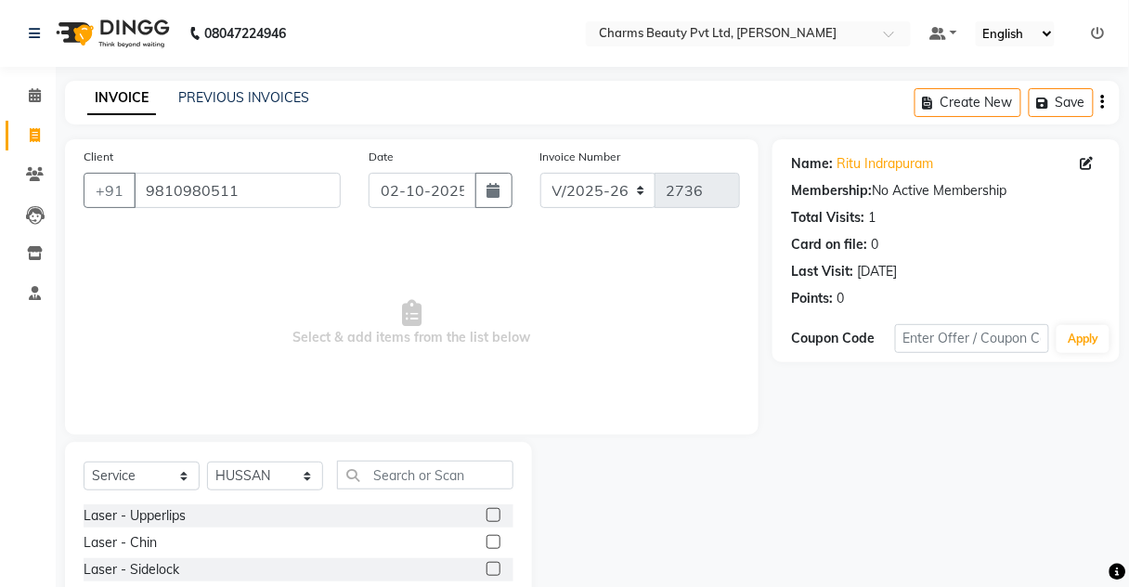
click at [233, 442] on div "Select Service Product Membership Package Voucher Prepaid Gift Card Select Styl…" at bounding box center [298, 579] width 467 height 274
click at [245, 473] on select "Select Stylist Aarti [PERSON_NAME] [PERSON_NAME] CHARMS DR. POOJA MITTAL HINA […" at bounding box center [265, 475] width 116 height 29
select select "87460"
click at [207, 461] on select "Select Stylist Aarti [PERSON_NAME] [PERSON_NAME] CHARMS DR. POOJA MITTAL HINA […" at bounding box center [265, 475] width 116 height 29
click at [419, 473] on input "text" at bounding box center [425, 475] width 176 height 29
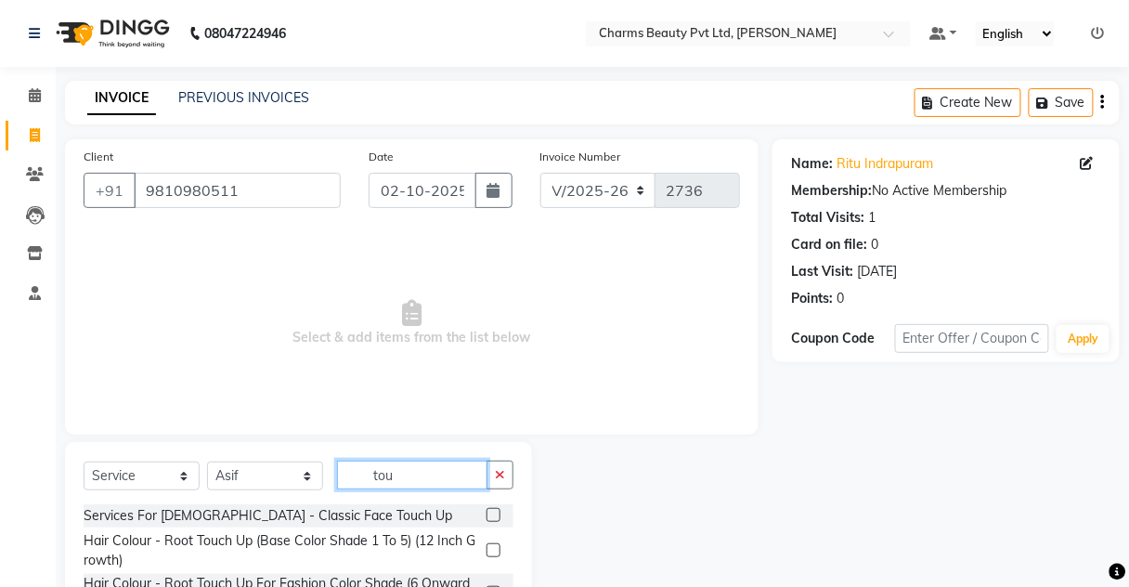
type input "tou"
click at [490, 545] on label at bounding box center [494, 550] width 14 height 14
click at [490, 545] on input "checkbox" at bounding box center [493, 551] width 12 height 12
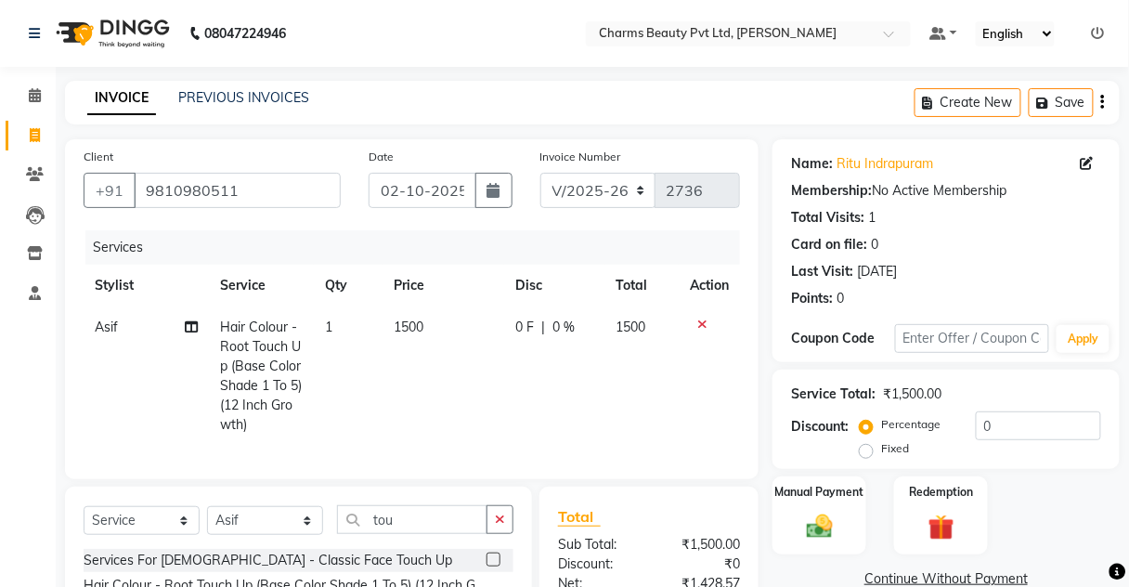
checkbox input "false"
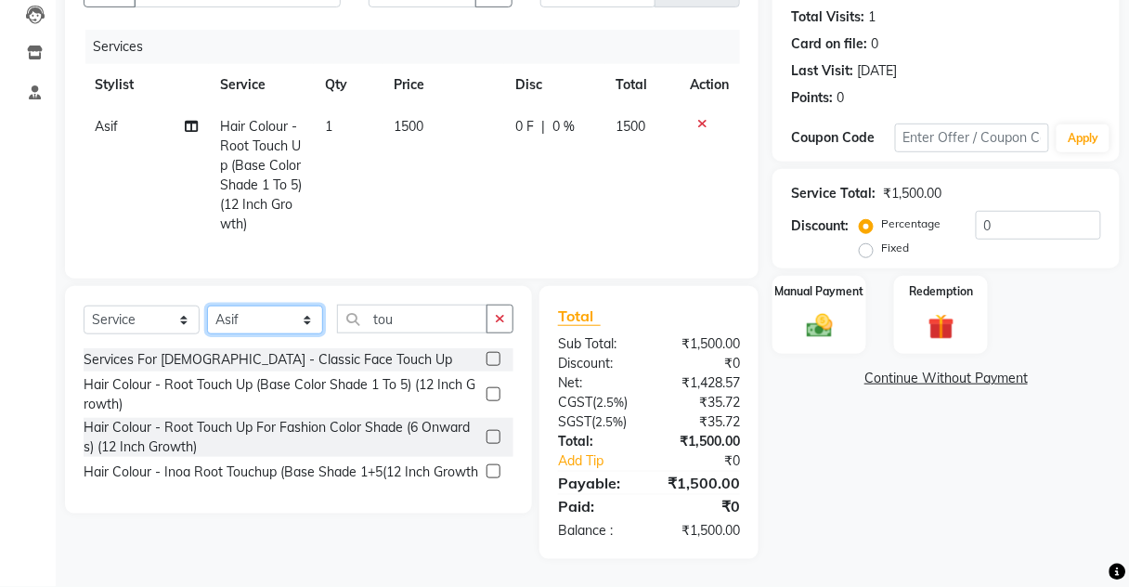
click at [280, 322] on select "Select Stylist Aarti [PERSON_NAME] [PERSON_NAME] CHARMS DR. POOJA MITTAL HINA […" at bounding box center [265, 319] width 116 height 29
click at [207, 306] on select "Select Stylist Aarti [PERSON_NAME] [PERSON_NAME] CHARMS DR. POOJA MITTAL HINA […" at bounding box center [265, 319] width 116 height 29
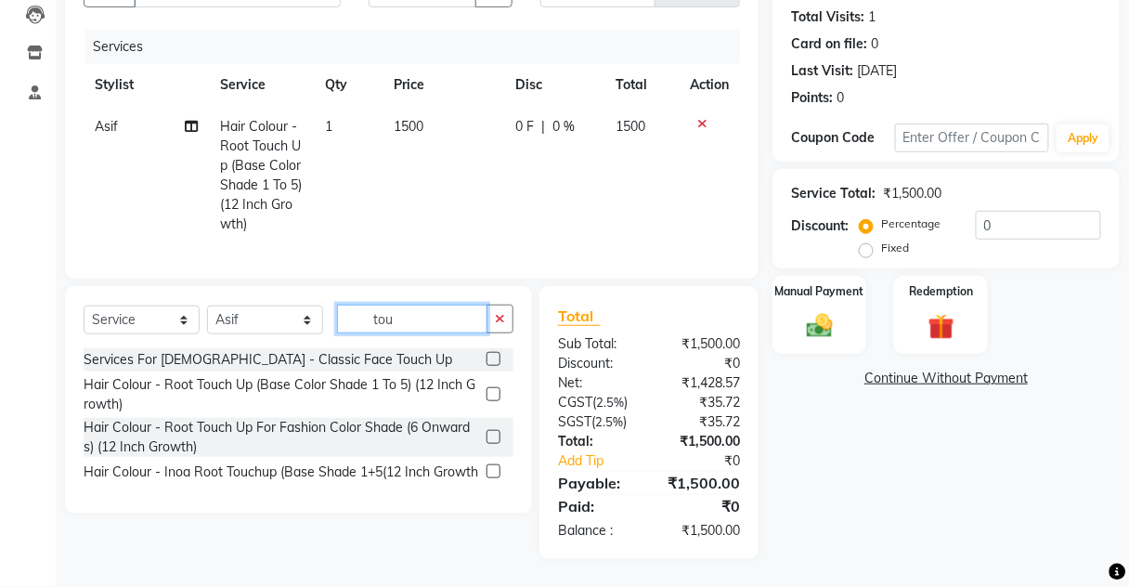
click at [420, 312] on input "tou" at bounding box center [412, 319] width 150 height 29
type input "t"
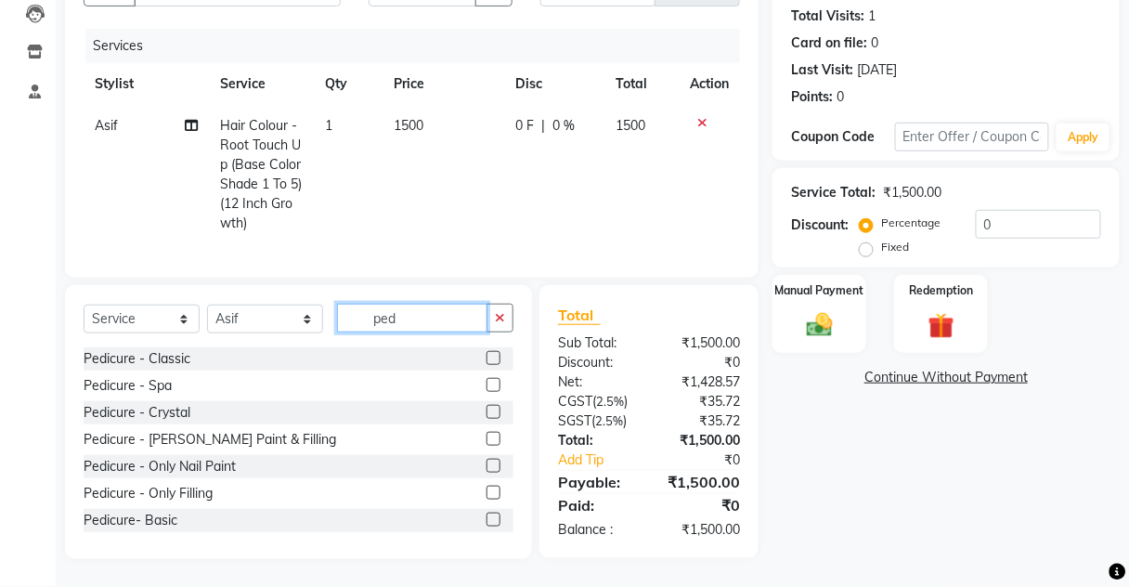
type input "ped"
click at [490, 390] on div at bounding box center [500, 385] width 27 height 23
click at [487, 386] on label at bounding box center [494, 385] width 14 height 14
click at [487, 386] on input "checkbox" at bounding box center [493, 386] width 12 height 12
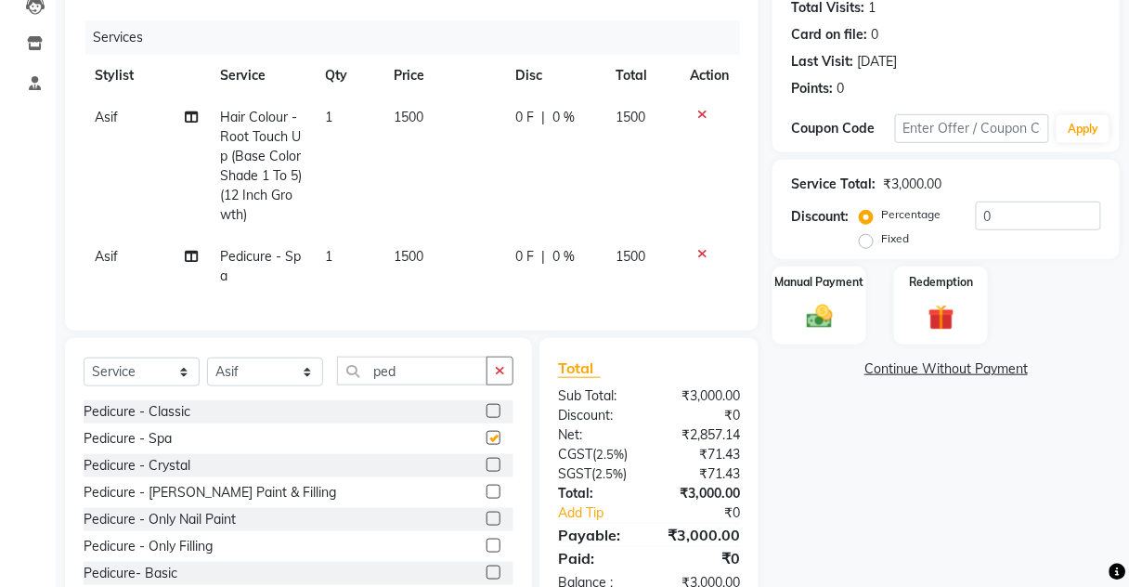
checkbox input "false"
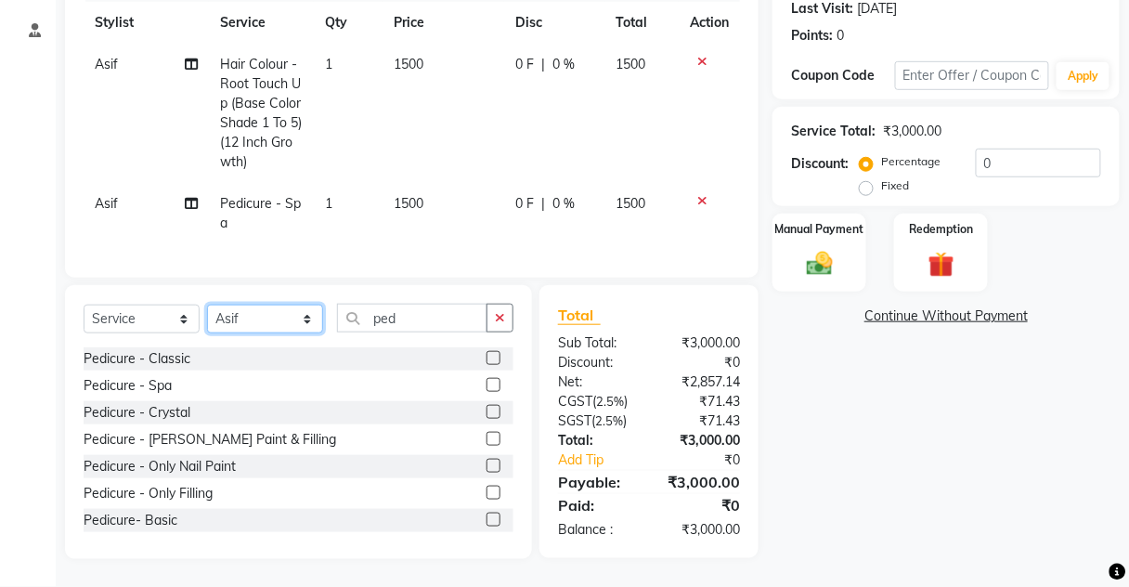
drag, startPoint x: 264, startPoint y: 330, endPoint x: 266, endPoint y: 309, distance: 20.5
click at [266, 327] on select "Select Stylist Aarti [PERSON_NAME] [PERSON_NAME] CHARMS DR. POOJA MITTAL HINA […" at bounding box center [265, 319] width 116 height 29
click at [207, 305] on select "Select Stylist Aarti [PERSON_NAME] [PERSON_NAME] CHARMS DR. POOJA MITTAL HINA […" at bounding box center [265, 319] width 116 height 29
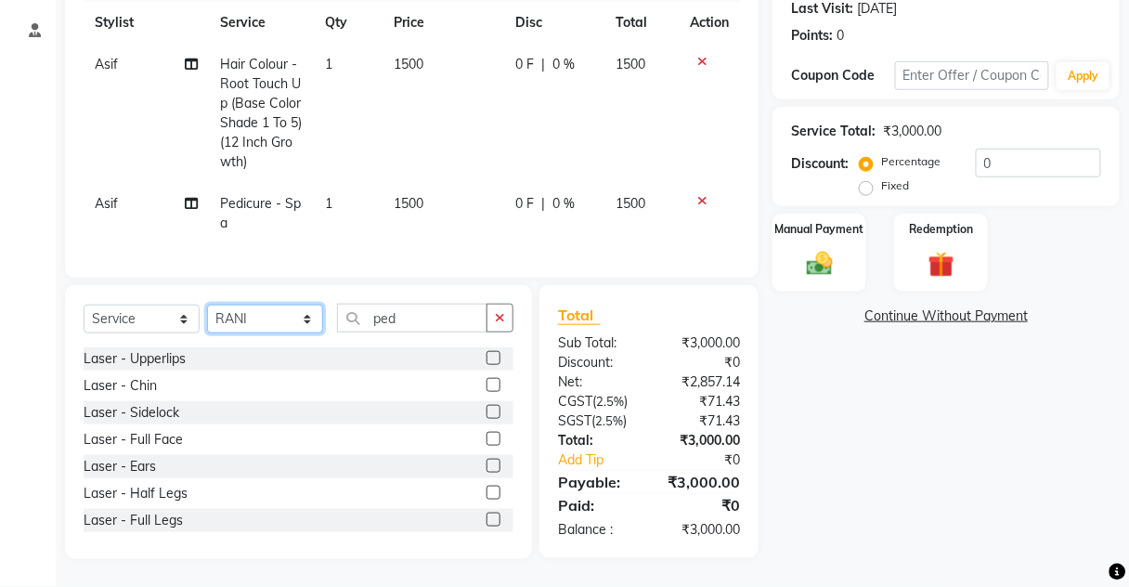
click at [271, 313] on select "Select Stylist Aarti [PERSON_NAME] [PERSON_NAME] CHARMS DR. POOJA MITTAL HINA […" at bounding box center [265, 319] width 116 height 29
click at [207, 305] on select "Select Stylist Aarti [PERSON_NAME] [PERSON_NAME] CHARMS DR. POOJA MITTAL HINA […" at bounding box center [265, 319] width 116 height 29
click at [277, 322] on select "Select Stylist Aarti [PERSON_NAME] [PERSON_NAME] CHARMS DR. POOJA MITTAL HINA […" at bounding box center [265, 319] width 116 height 29
select select "17828"
click at [207, 305] on select "Select Stylist Aarti [PERSON_NAME] [PERSON_NAME] CHARMS DR. POOJA MITTAL HINA […" at bounding box center [265, 319] width 116 height 29
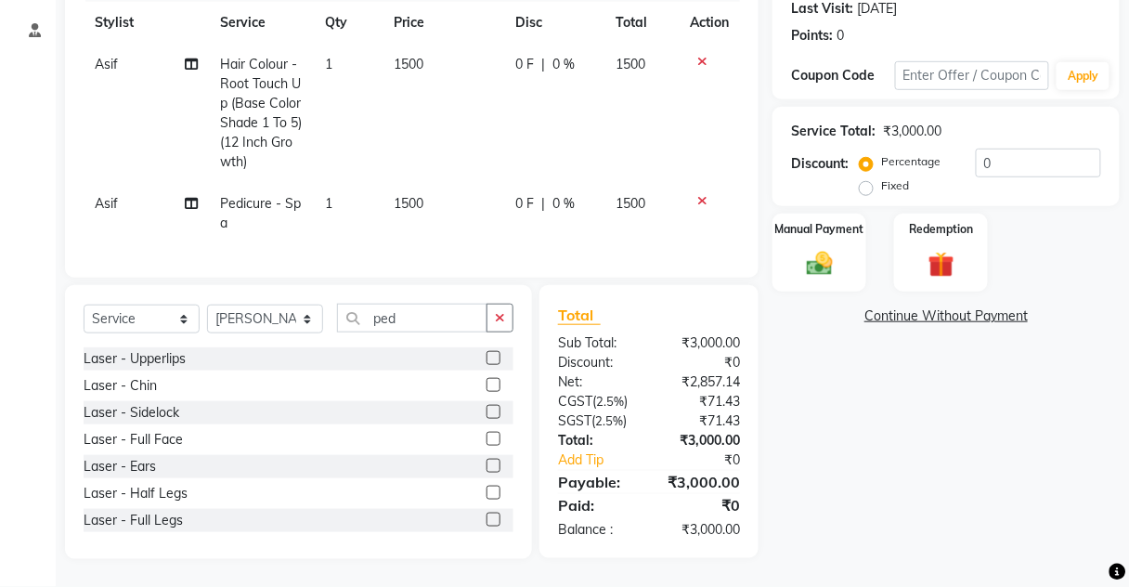
click at [438, 329] on div "Select Service Product Membership Package Voucher Prepaid Gift Card Select Styl…" at bounding box center [299, 326] width 430 height 44
drag, startPoint x: 436, startPoint y: 322, endPoint x: 422, endPoint y: 318, distance: 14.7
click at [434, 322] on input "ped" at bounding box center [412, 318] width 150 height 29
type input "p"
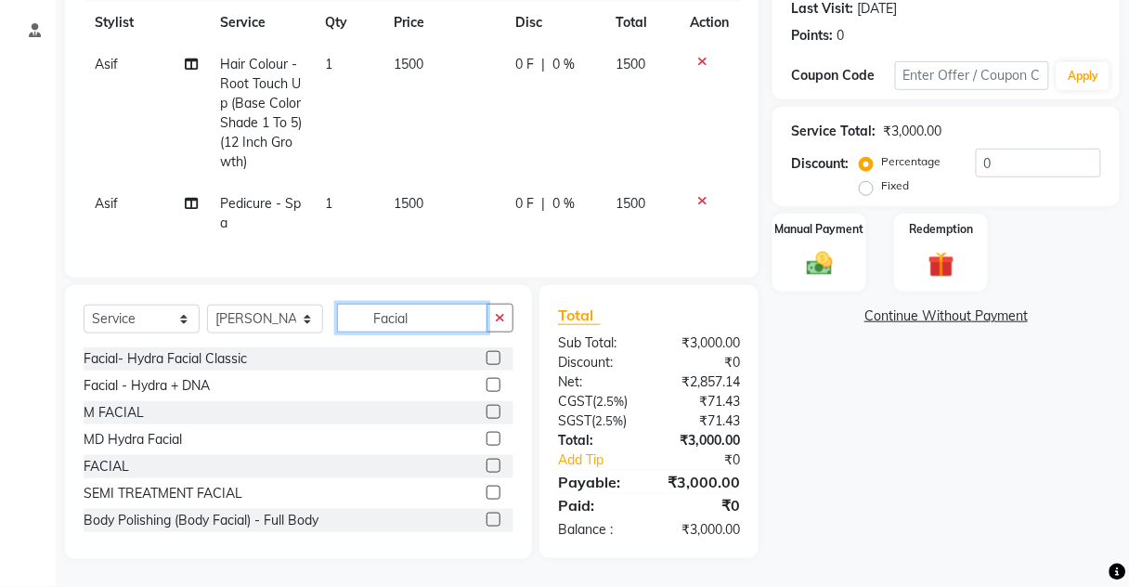
type input "Facial"
click at [487, 473] on label at bounding box center [494, 466] width 14 height 14
click at [487, 473] on input "checkbox" at bounding box center [493, 467] width 12 height 12
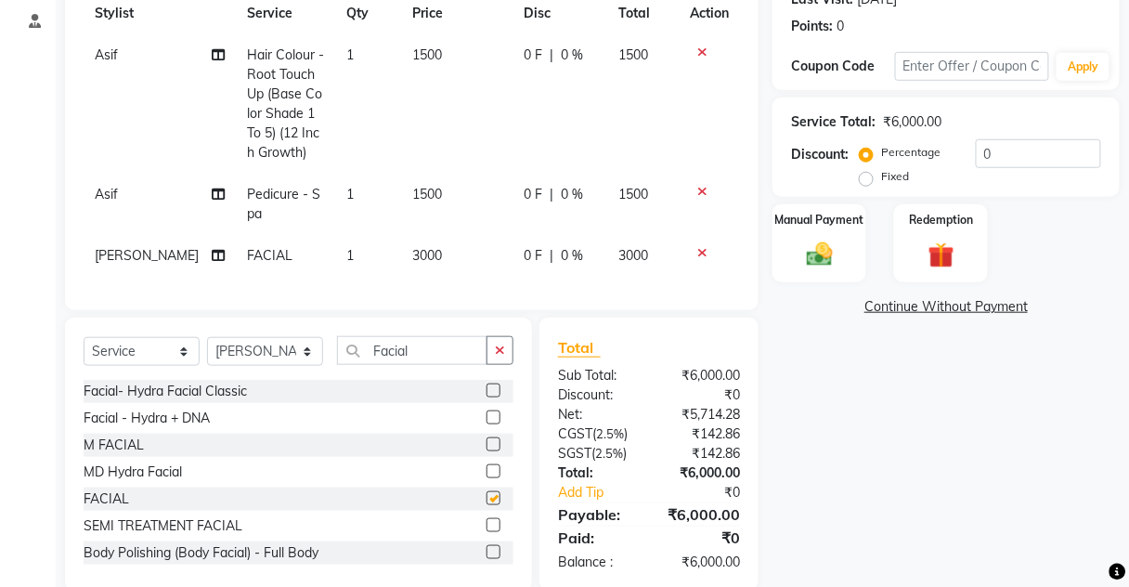
checkbox input "false"
click at [440, 257] on td "3000" at bounding box center [456, 256] width 111 height 42
select select "17828"
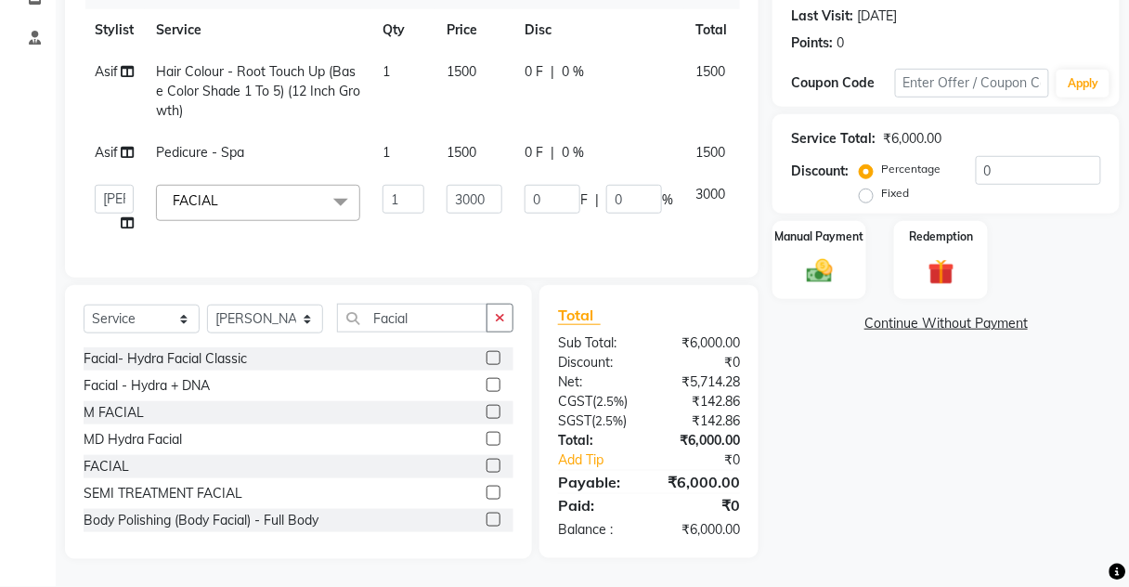
scroll to position [266, 0]
click at [421, 262] on div "Client [PHONE_NUMBER] Date [DATE] Invoice Number V/2025 V/[PHONE_NUMBER] Servic…" at bounding box center [412, 81] width 694 height 394
click at [469, 187] on input "3000" at bounding box center [475, 199] width 56 height 29
click at [461, 188] on input "3000" at bounding box center [475, 199] width 56 height 29
type input "6000"
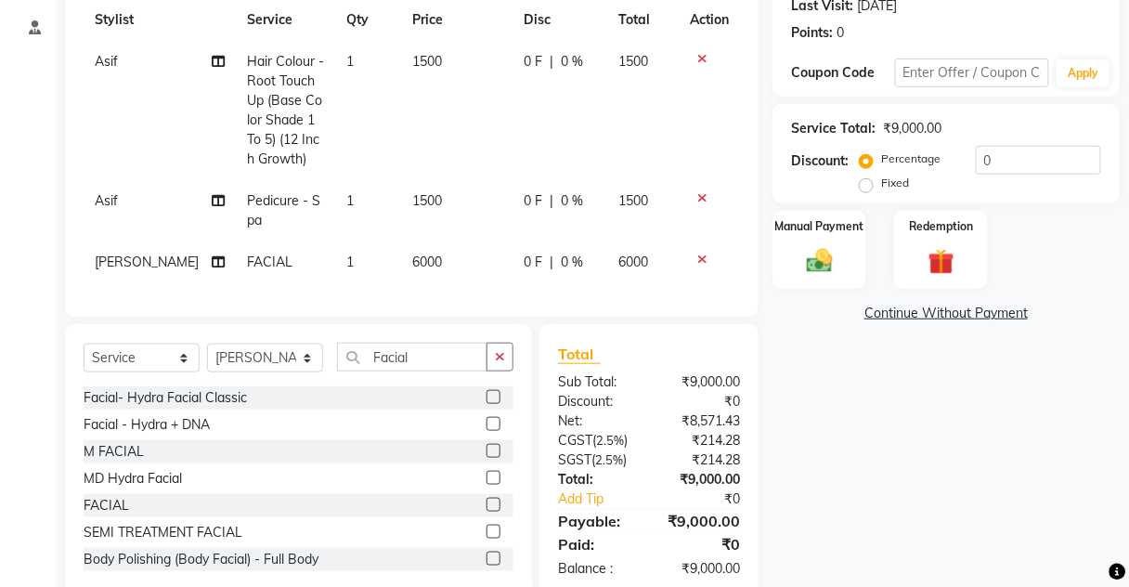
click at [456, 211] on tbody "Asif Hair Colour - Root Touch Up (Base Color Shade 1 To 5) (12 Inch Growth) 1 1…" at bounding box center [412, 162] width 656 height 242
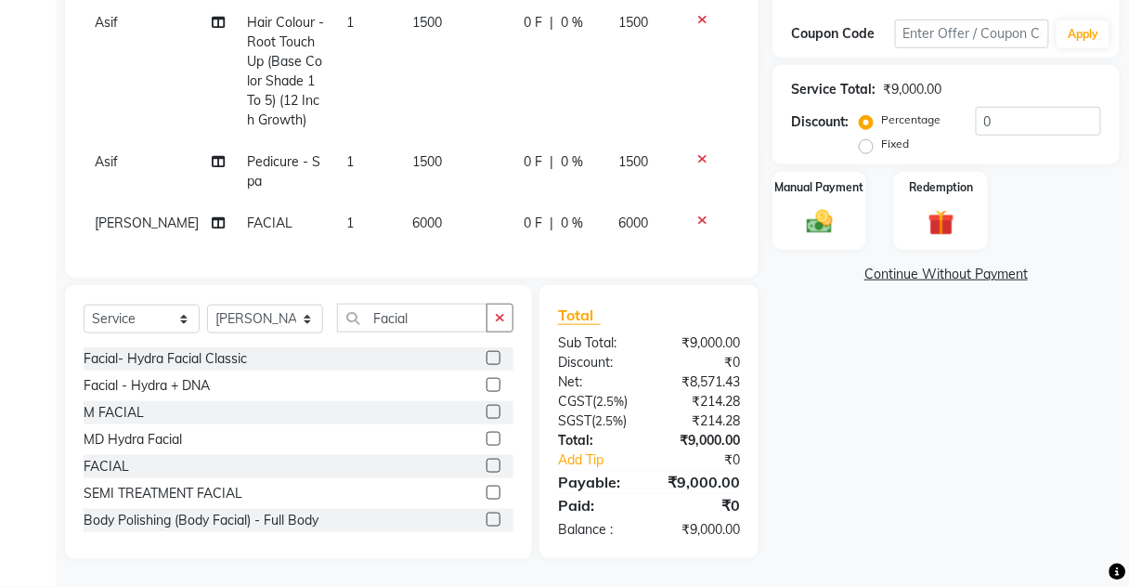
click at [838, 245] on div "Name: [PERSON_NAME] Membership: No Active Membership Total Visits: 1 Card on fi…" at bounding box center [952, 197] width 361 height 724
click at [817, 209] on img at bounding box center [820, 222] width 44 height 32
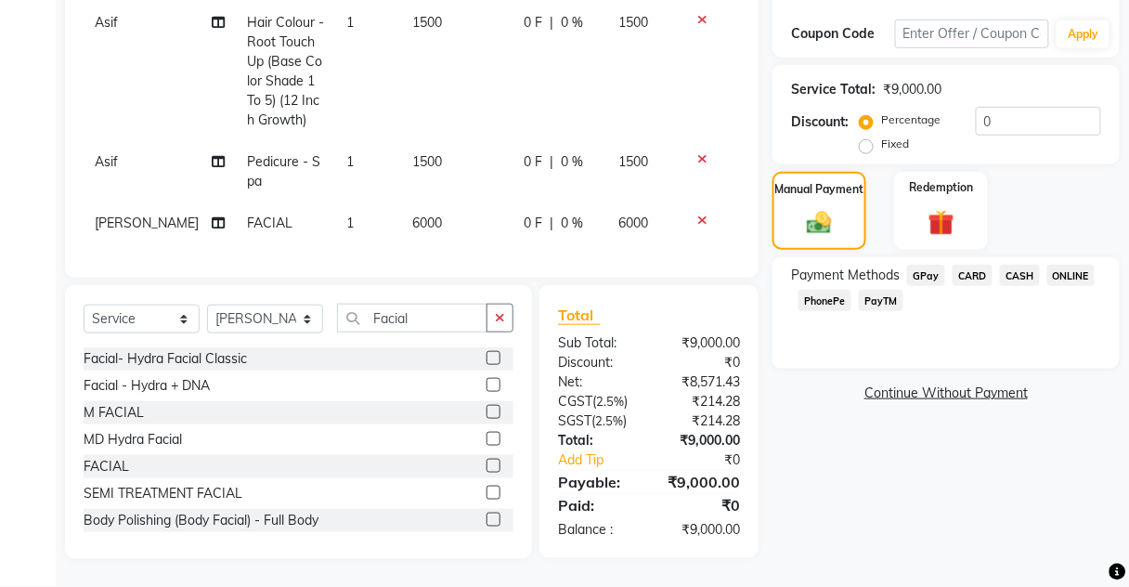
click at [975, 265] on span "CARD" at bounding box center [973, 275] width 40 height 21
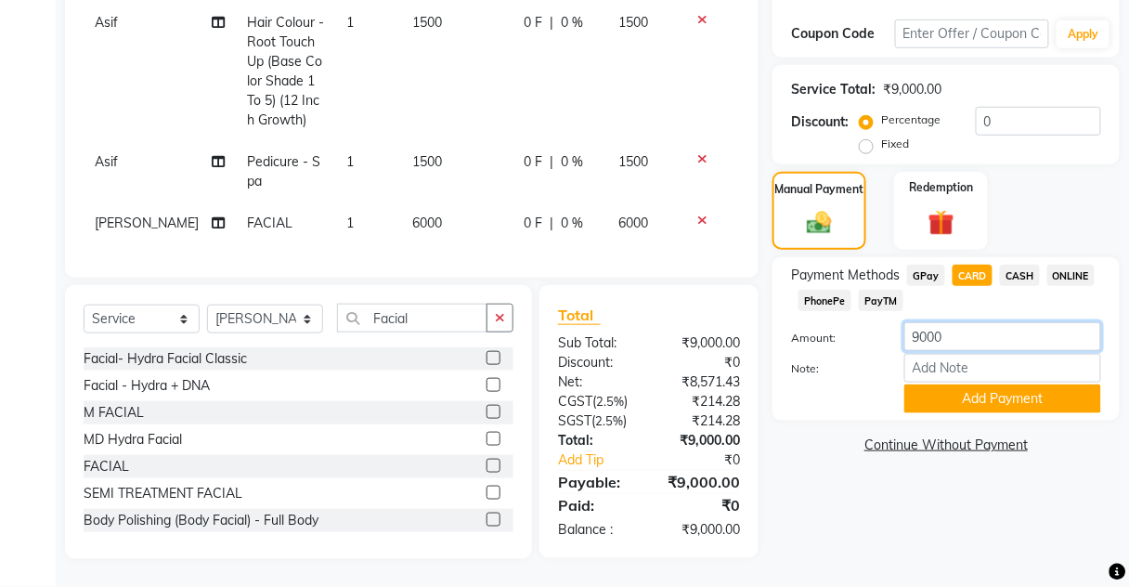
click at [967, 327] on input "9000" at bounding box center [1002, 336] width 197 height 29
type input "9180"
click at [1002, 396] on button "Add Payment" at bounding box center [1002, 398] width 197 height 29
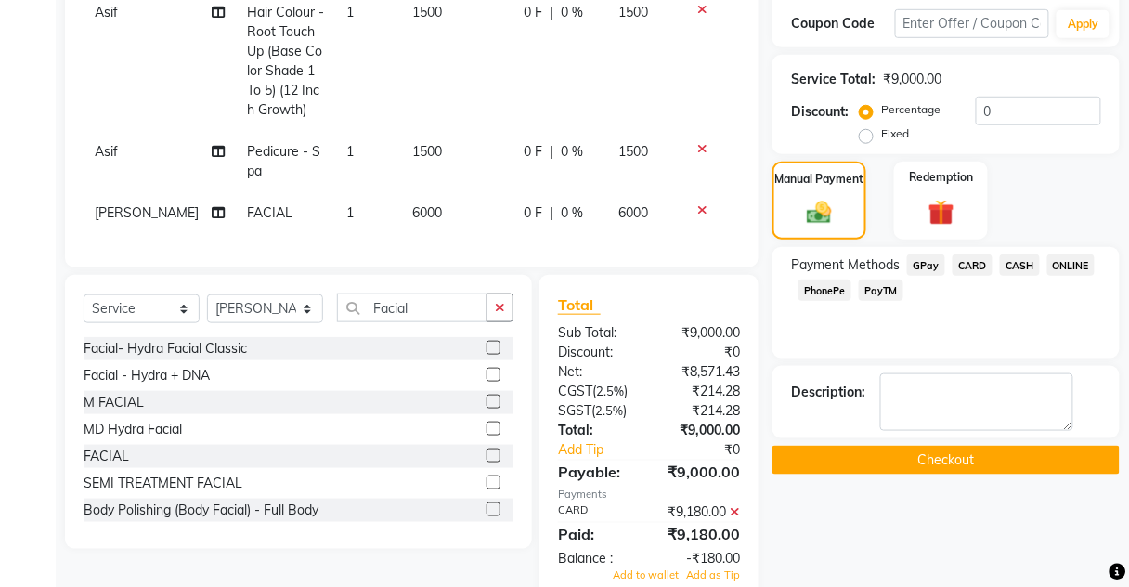
click at [980, 446] on button "Checkout" at bounding box center [945, 460] width 347 height 29
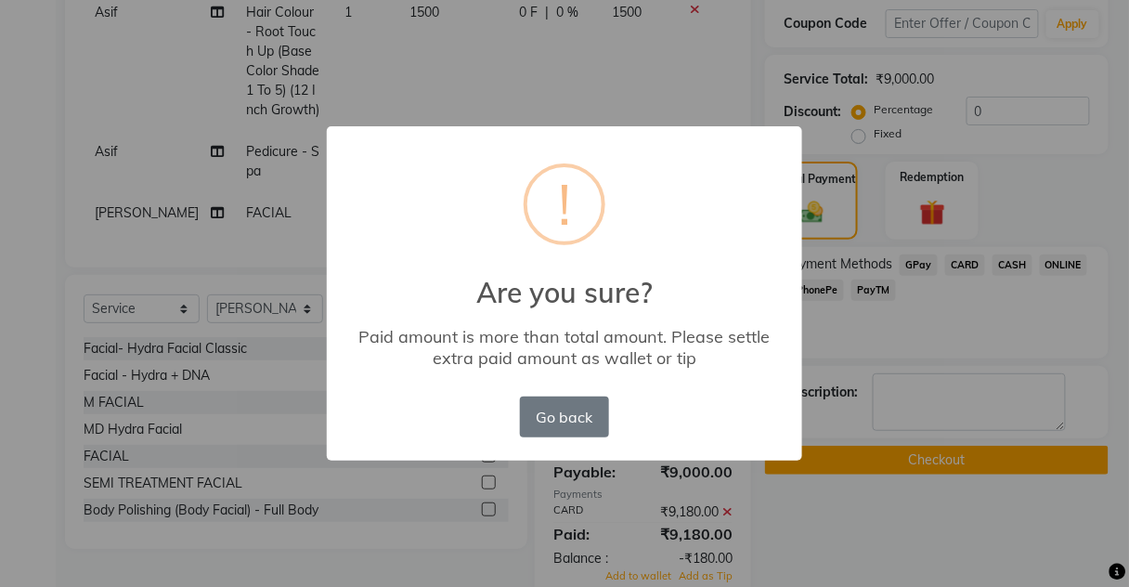
scroll to position [368, 0]
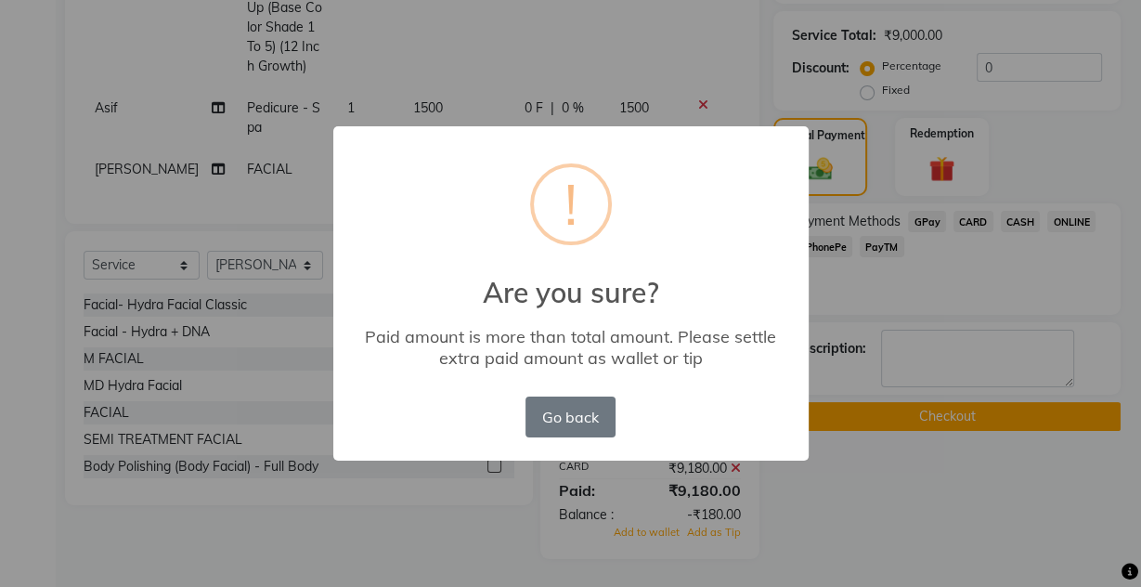
click at [527, 149] on div "× ! Are you sure? Paid amount is more than total amount. Please settle extra pa…" at bounding box center [570, 293] width 475 height 335
click at [591, 409] on button "Go back" at bounding box center [569, 416] width 89 height 41
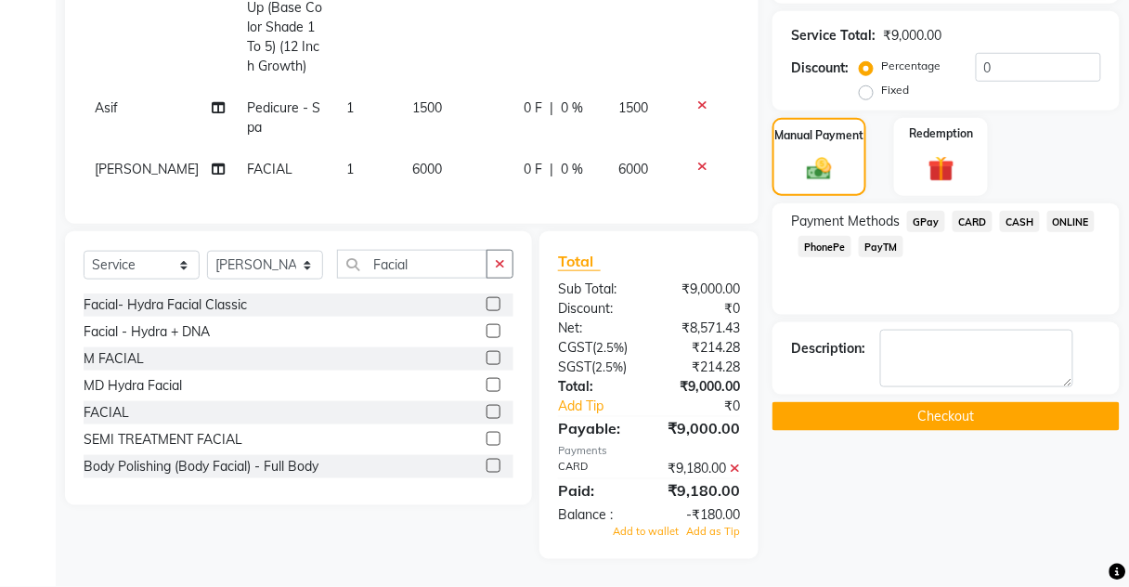
click at [739, 474] on icon at bounding box center [735, 467] width 10 height 13
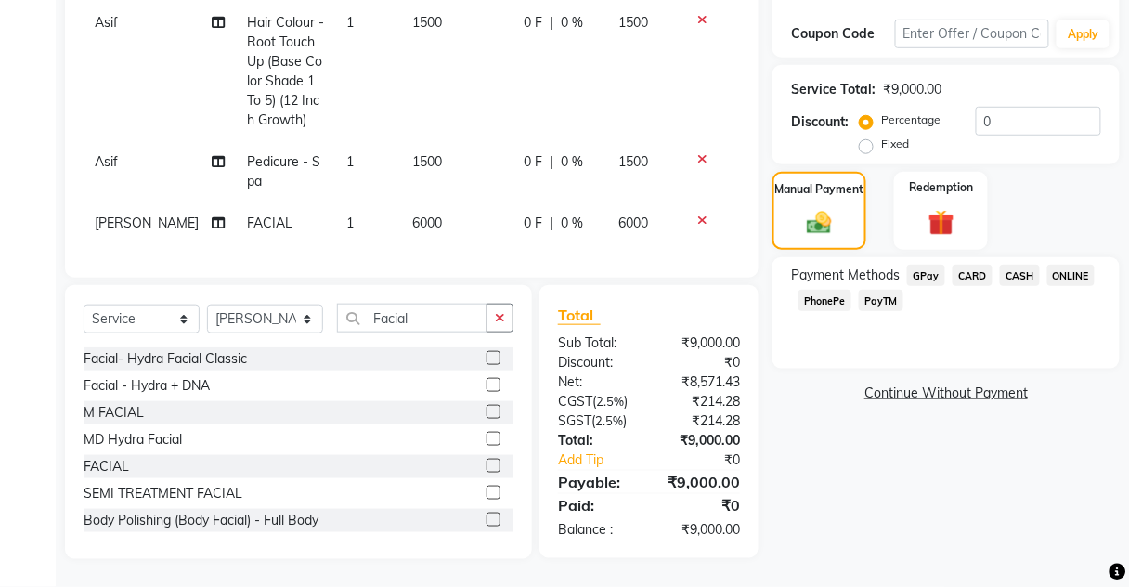
click at [432, 205] on td "6000" at bounding box center [456, 223] width 111 height 42
select select "17828"
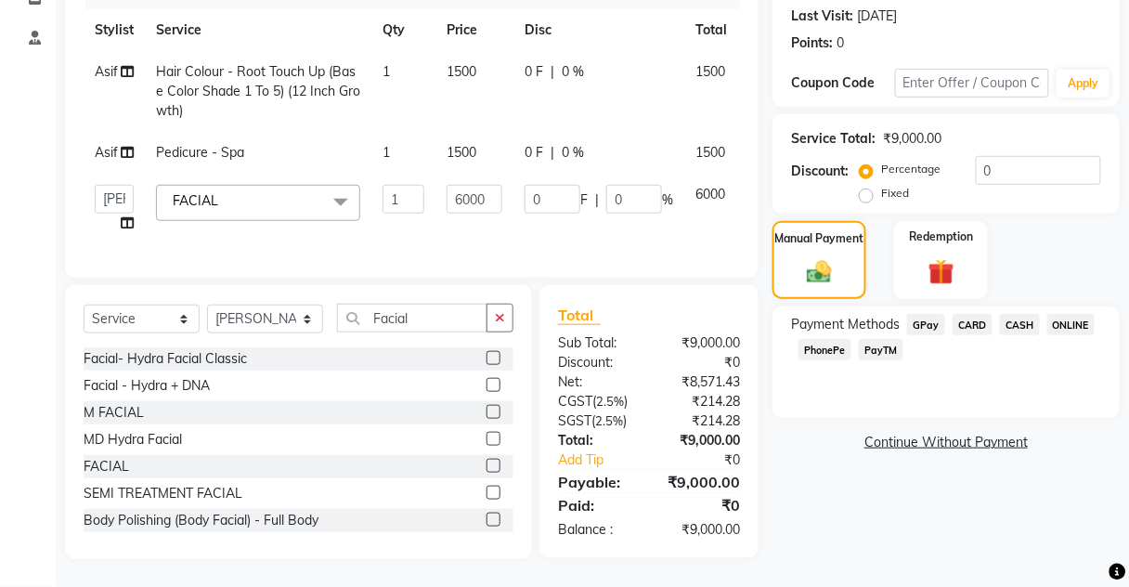
scroll to position [266, 0]
click at [486, 192] on input "6000" at bounding box center [475, 199] width 56 height 29
click at [504, 82] on tr "Asif Hair Colour - Root Touch Up (Base Color Shade 1 To 5) (12 Inch Growth) 1 1…" at bounding box center [442, 91] width 716 height 81
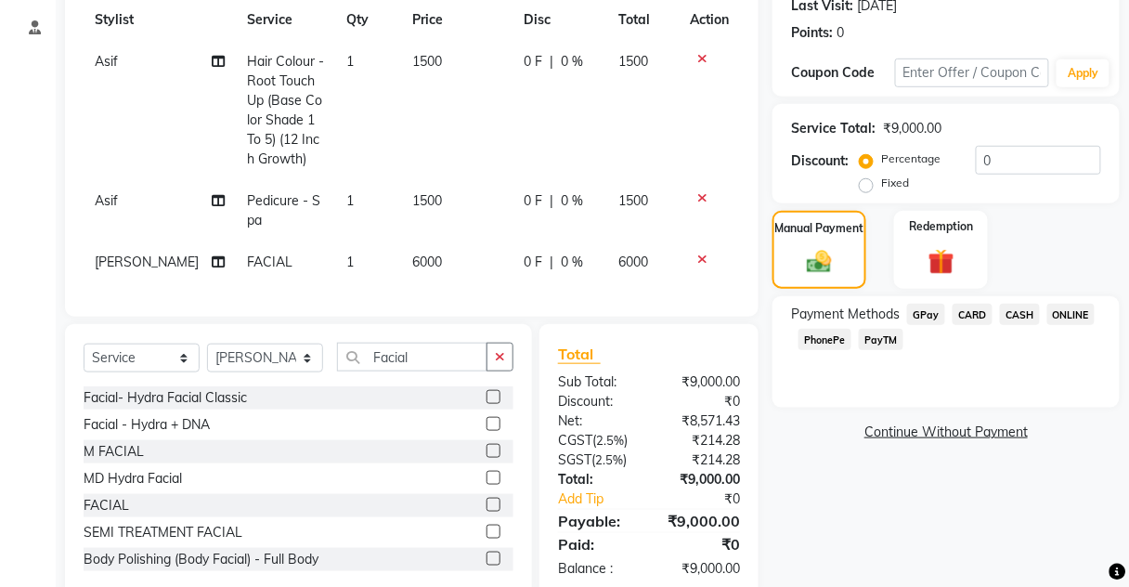
click at [422, 62] on span "1500" at bounding box center [427, 61] width 30 height 17
select select "87460"
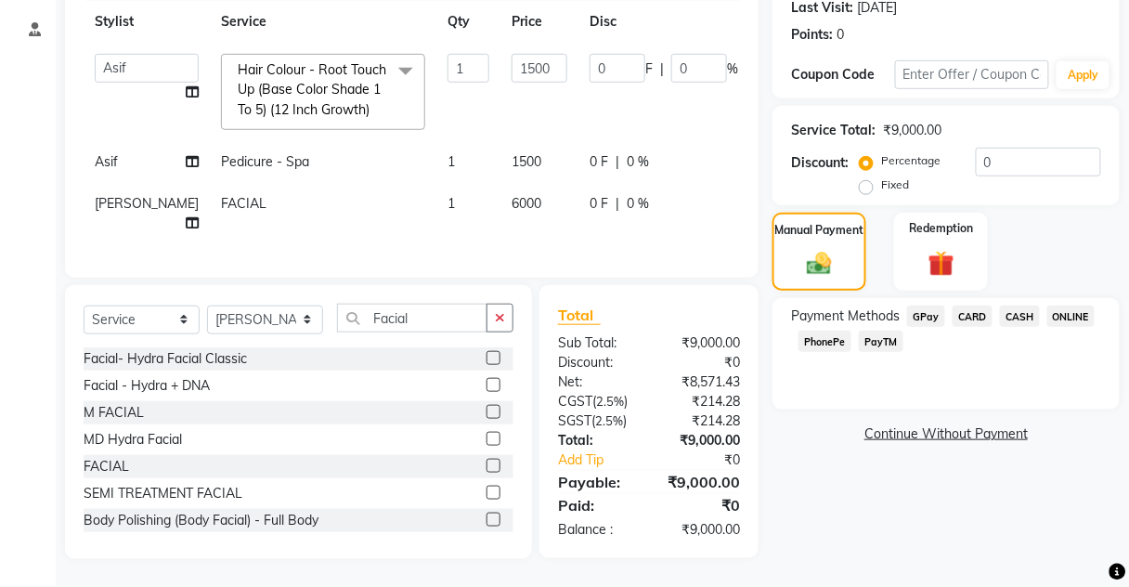
click at [500, 214] on td "6000" at bounding box center [539, 213] width 78 height 61
select select "17828"
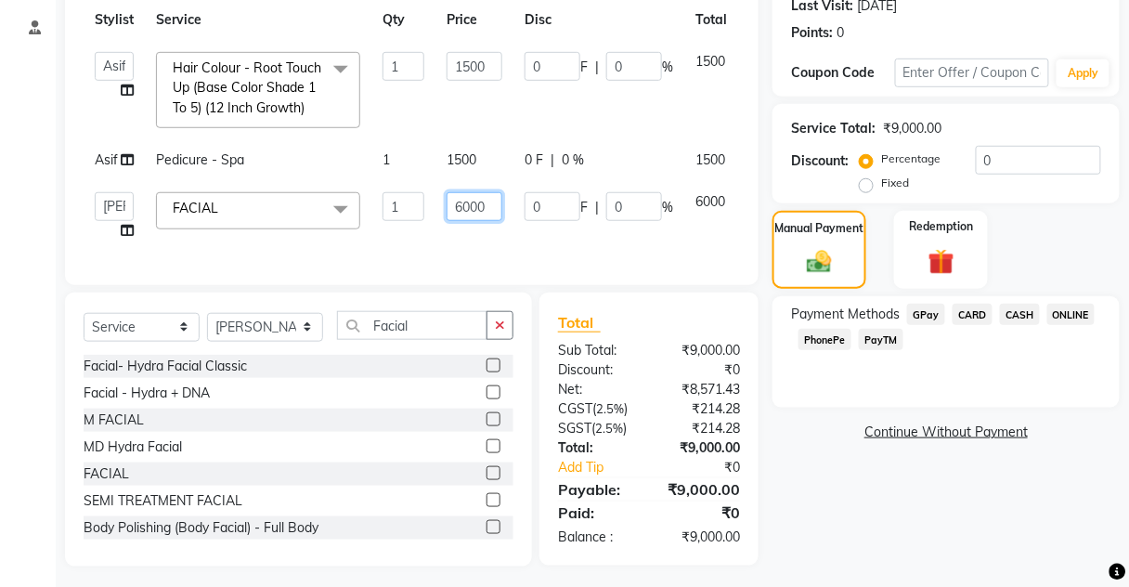
click at [491, 210] on input "6000" at bounding box center [475, 206] width 56 height 29
type input "6180"
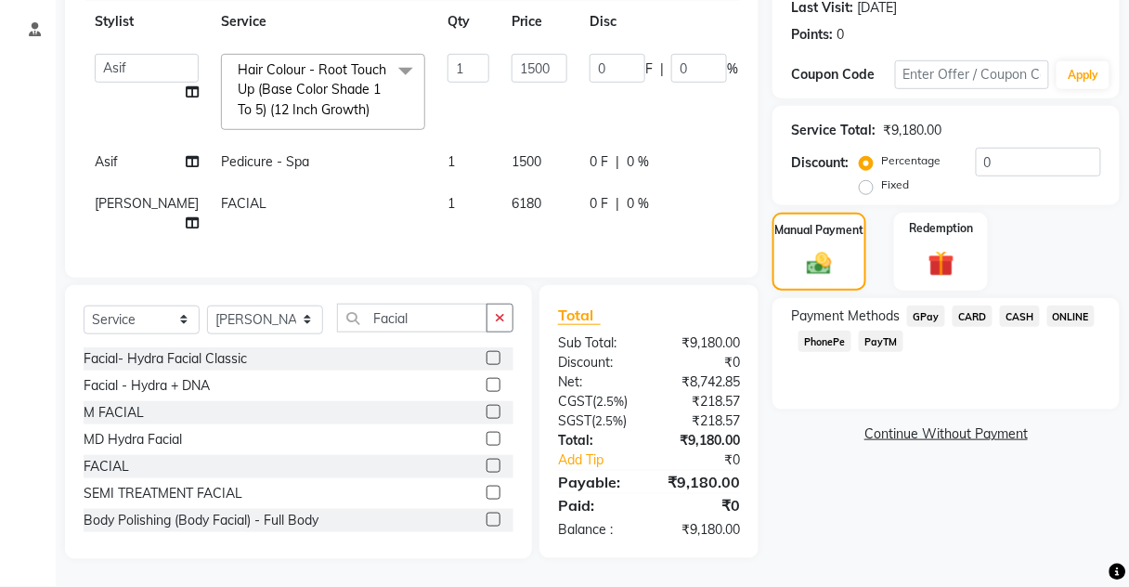
click at [485, 241] on div "Services Stylist Service Qty Price Disc Total Action Aarti [PERSON_NAME] [PERSO…" at bounding box center [412, 113] width 656 height 292
click at [976, 305] on span "CARD" at bounding box center [973, 315] width 40 height 21
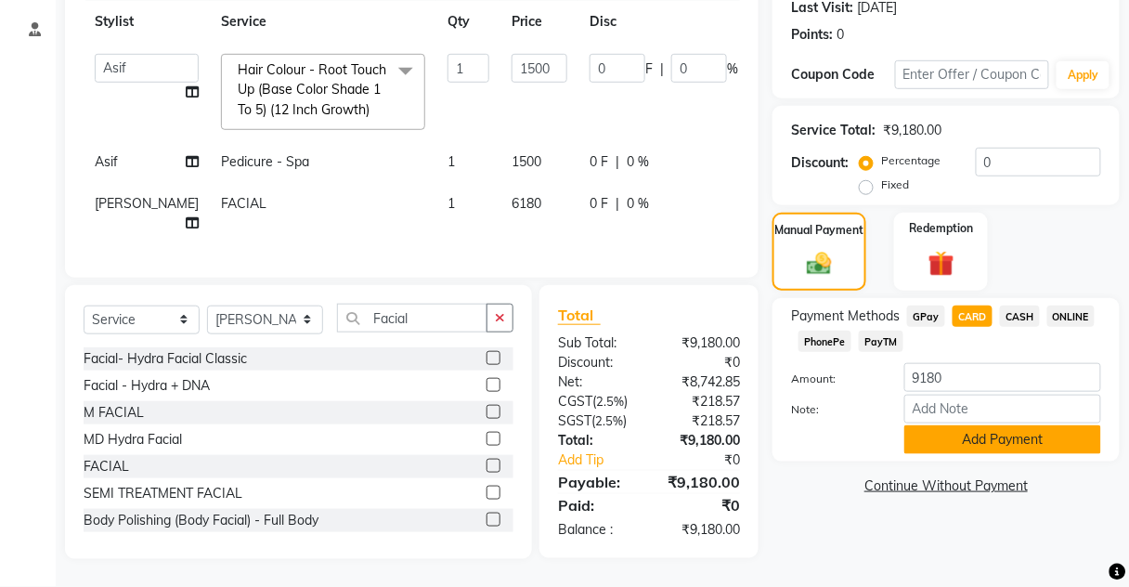
click at [930, 432] on button "Add Payment" at bounding box center [1002, 439] width 197 height 29
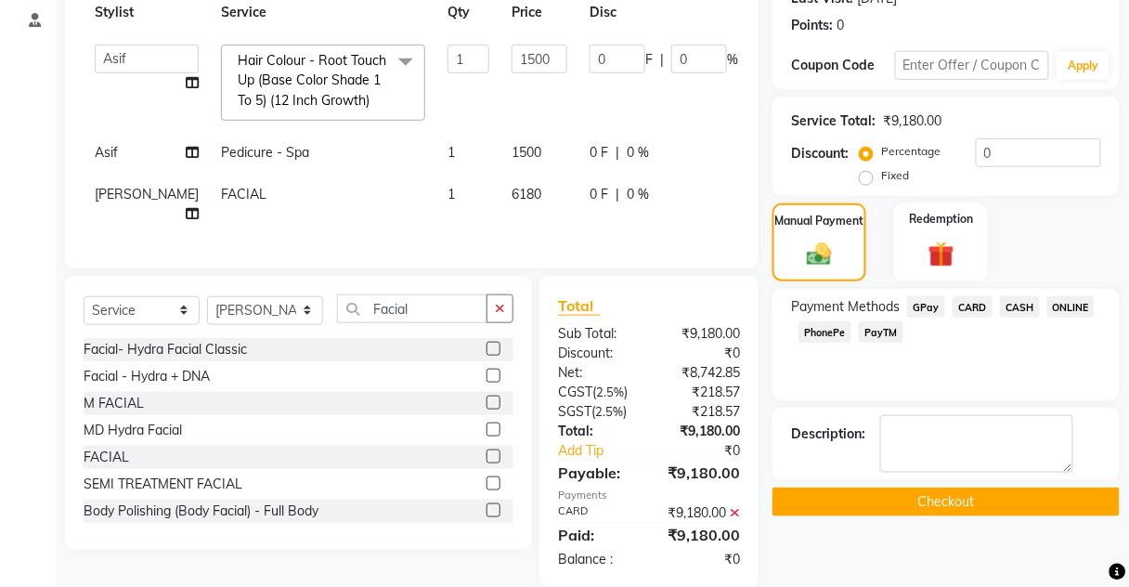
click at [932, 487] on button "Checkout" at bounding box center [945, 501] width 347 height 29
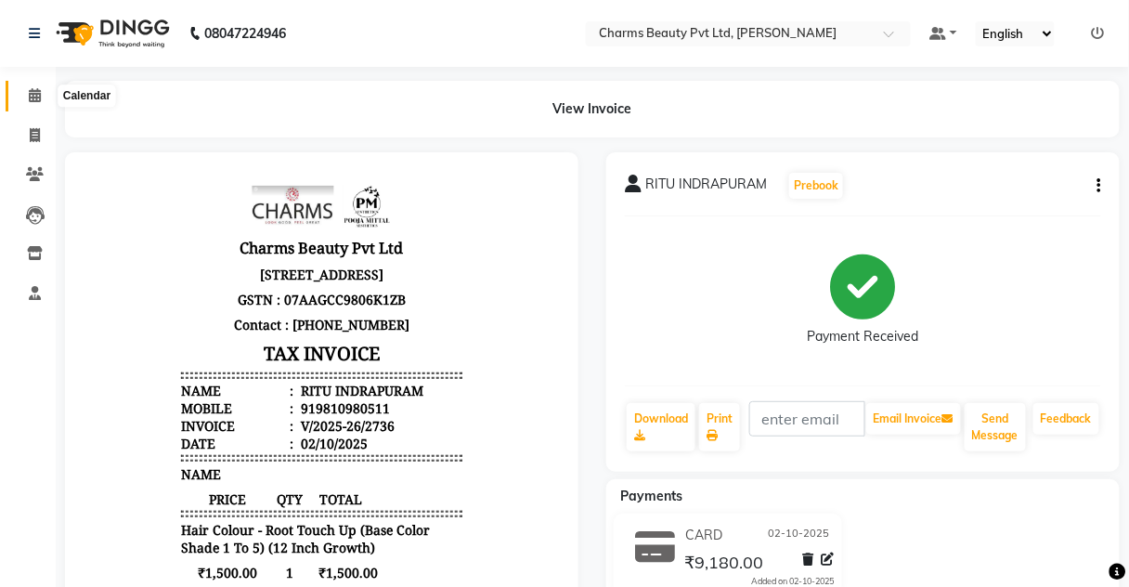
click at [45, 106] on span at bounding box center [35, 95] width 32 height 21
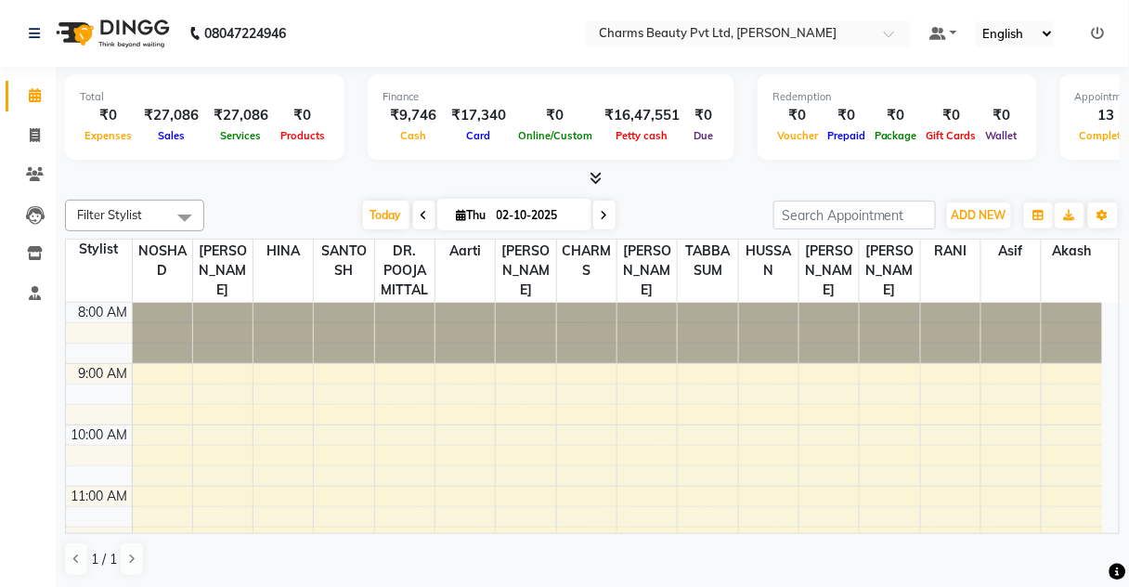
click at [40, 114] on li "Calendar" at bounding box center [28, 96] width 56 height 40
click at [22, 137] on span at bounding box center [35, 135] width 32 height 21
select select "service"
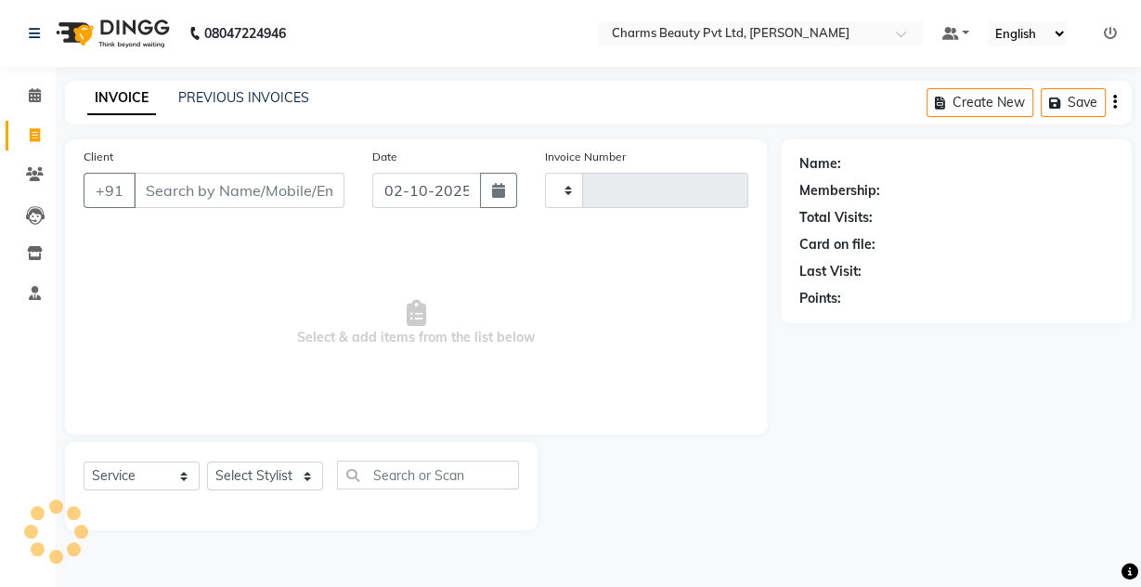
click at [186, 181] on input "Client" at bounding box center [239, 190] width 211 height 35
type input "R"
type input "2737"
select select "3743"
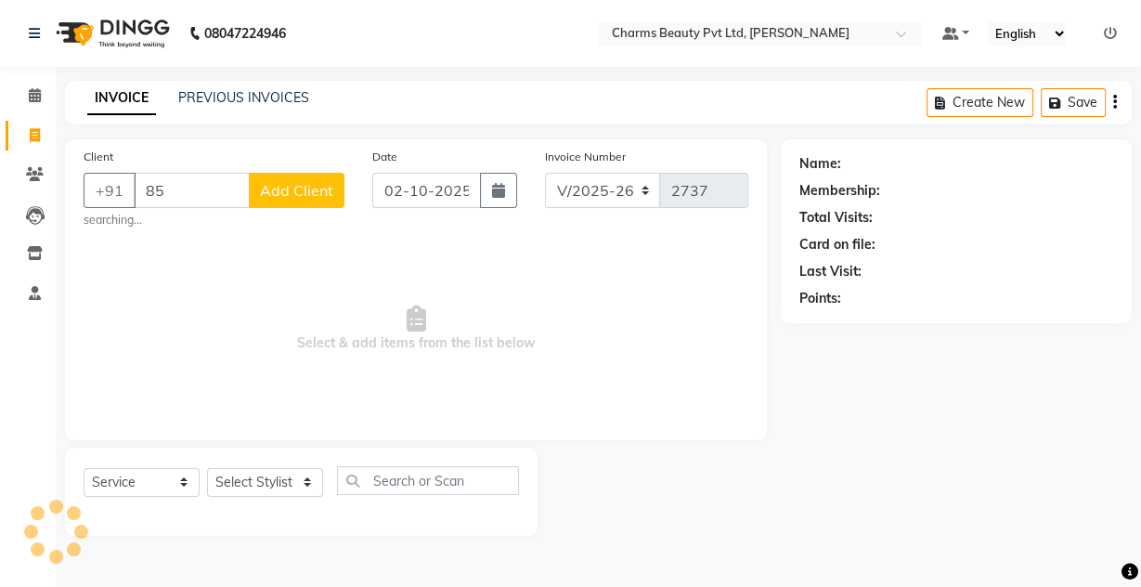
type input "8"
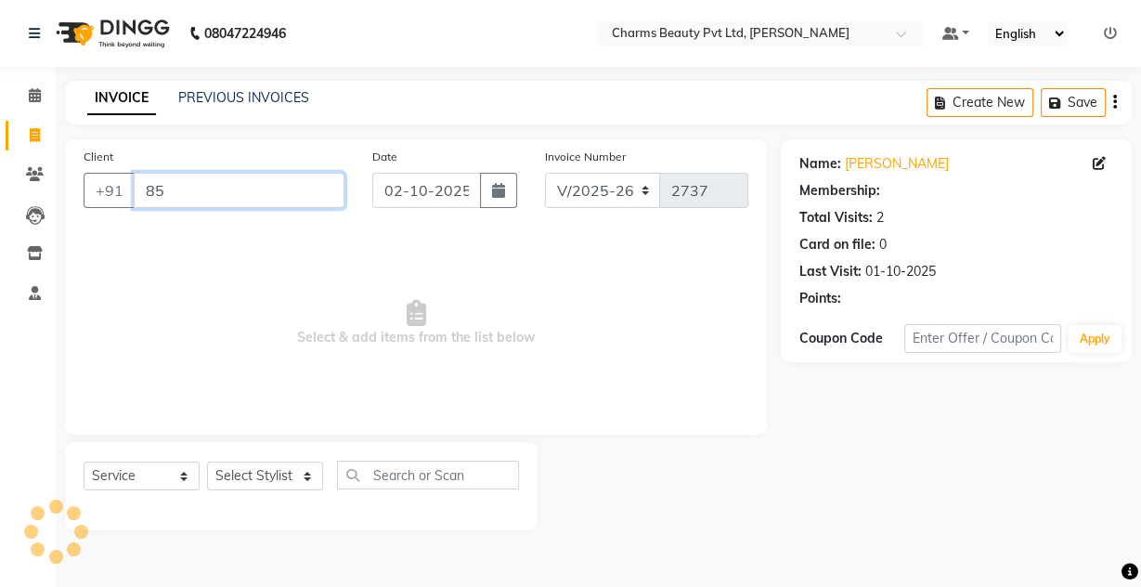
click at [230, 176] on input "85" at bounding box center [239, 190] width 211 height 35
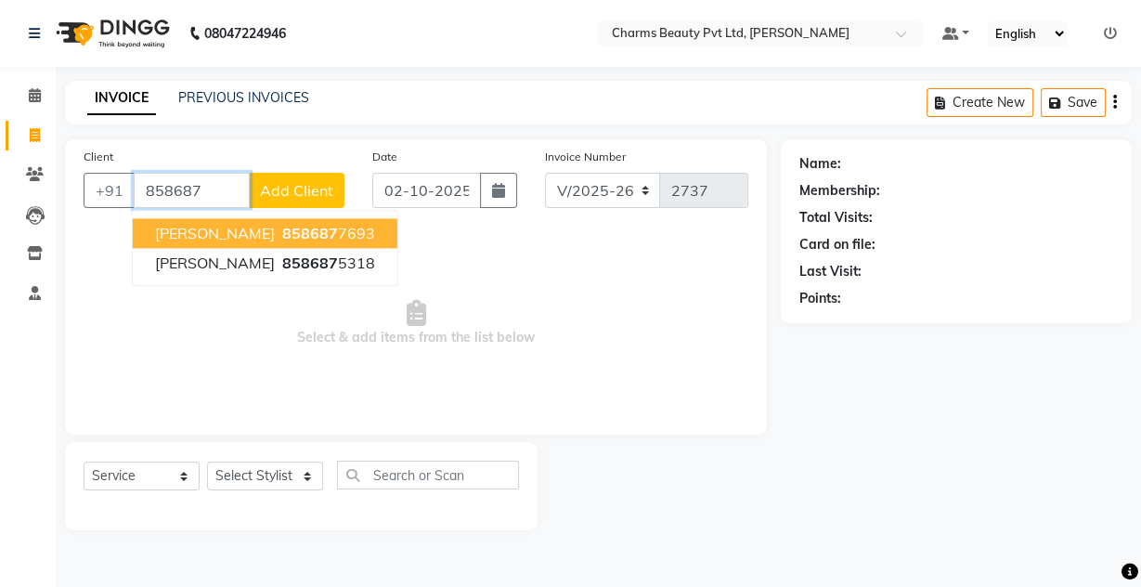
click at [240, 242] on button "[PERSON_NAME] 858687 7693" at bounding box center [265, 233] width 265 height 30
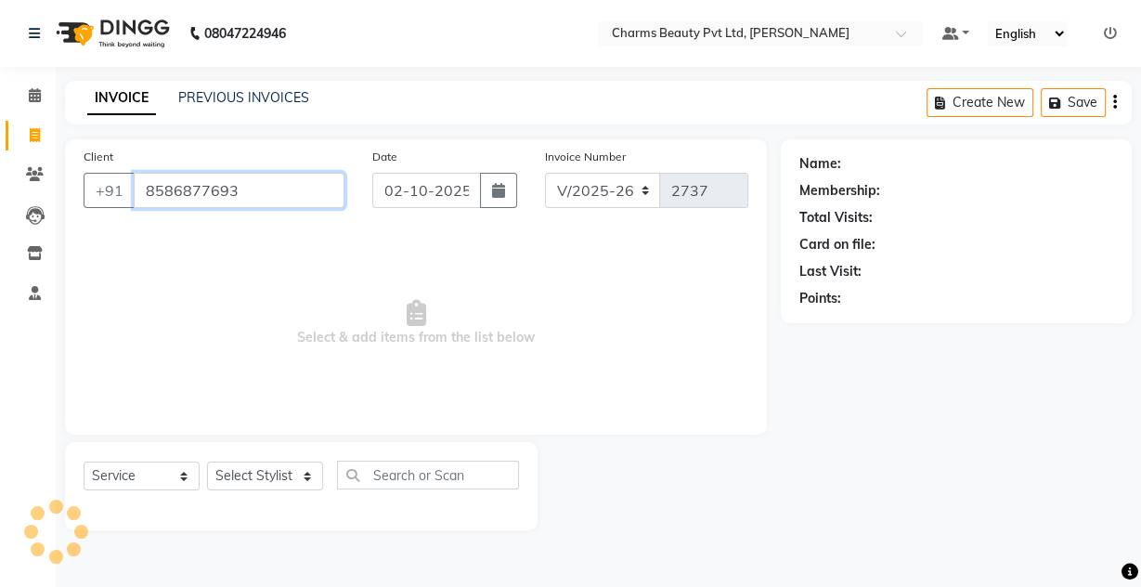
type input "8586877693"
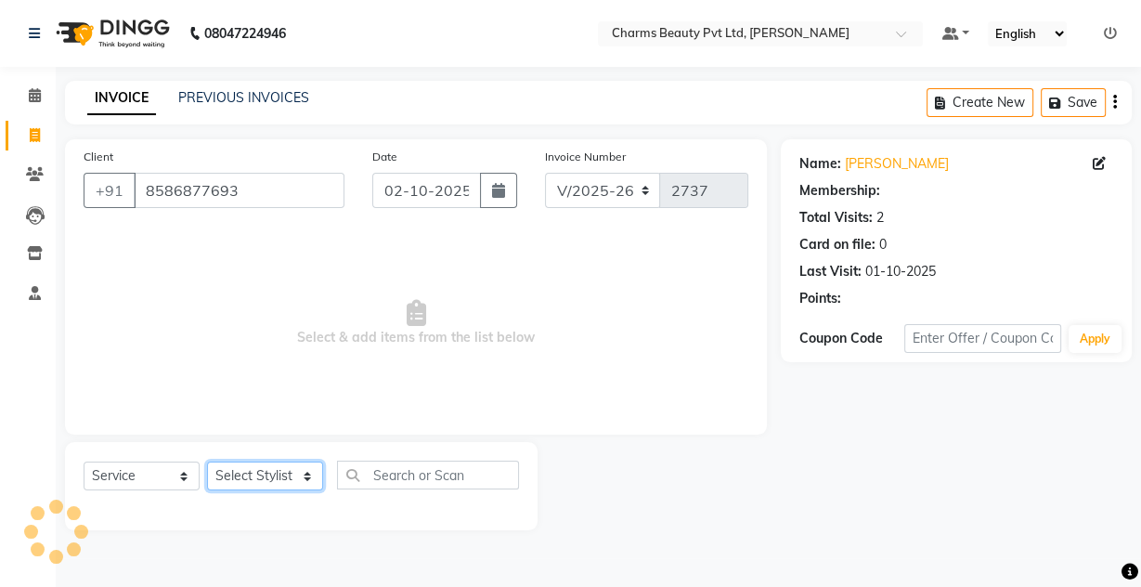
drag, startPoint x: 283, startPoint y: 476, endPoint x: 289, endPoint y: 463, distance: 14.1
click at [287, 473] on select "Select Stylist Aarti [PERSON_NAME] [PERSON_NAME] CHARMS DR. POOJA MITTAL HINA […" at bounding box center [265, 475] width 116 height 29
select select "17828"
click at [207, 461] on select "Select Stylist Aarti [PERSON_NAME] [PERSON_NAME] CHARMS DR. POOJA MITTAL HINA […" at bounding box center [265, 475] width 116 height 29
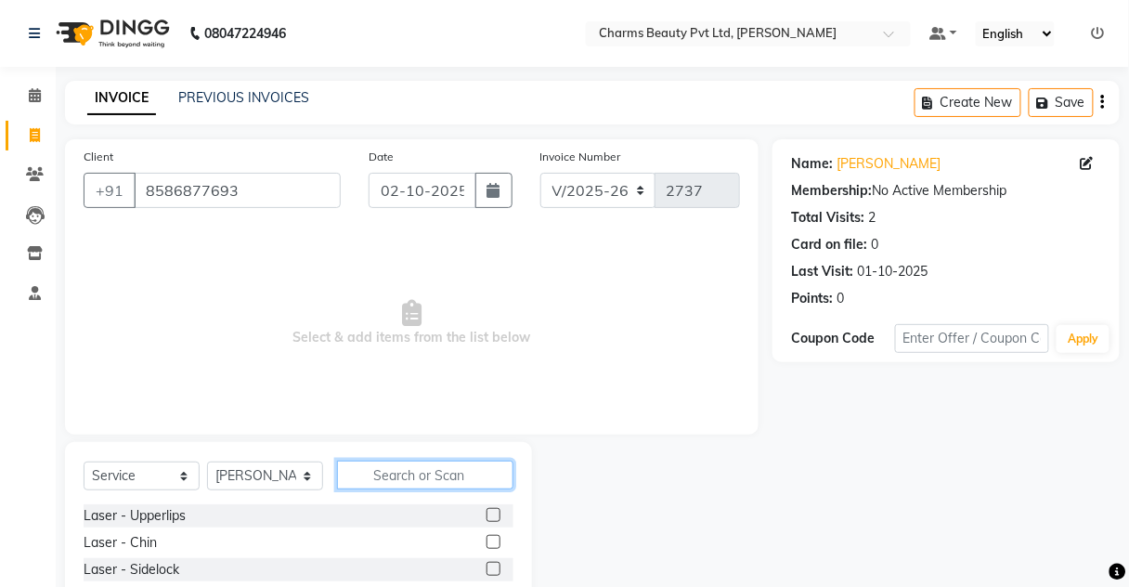
click at [399, 479] on input "text" at bounding box center [425, 475] width 176 height 29
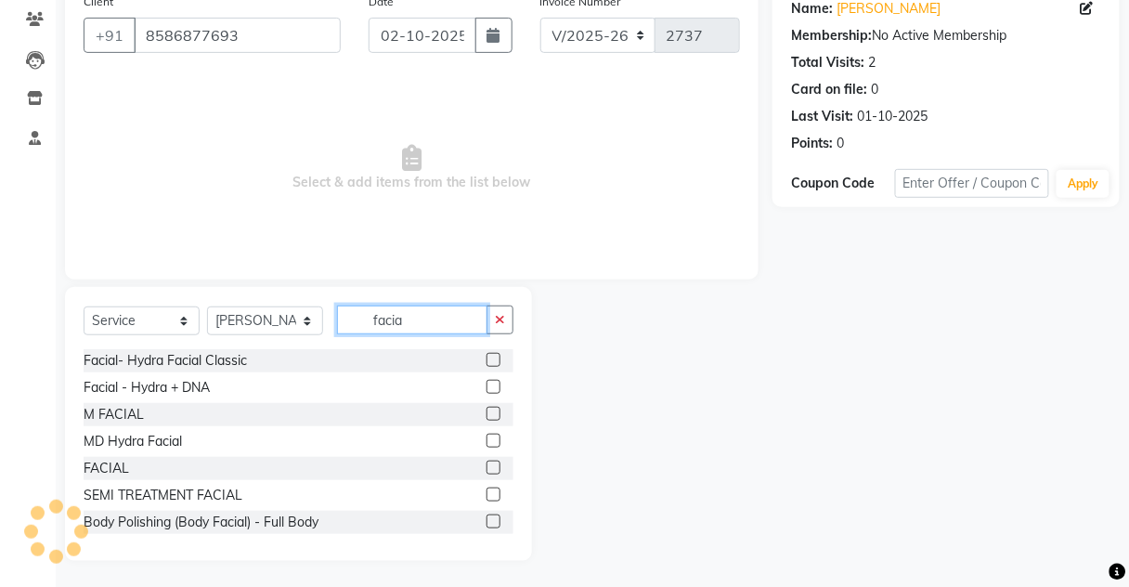
type input "facia"
click at [487, 461] on label at bounding box center [494, 468] width 14 height 14
click at [487, 462] on input "checkbox" at bounding box center [493, 468] width 12 height 12
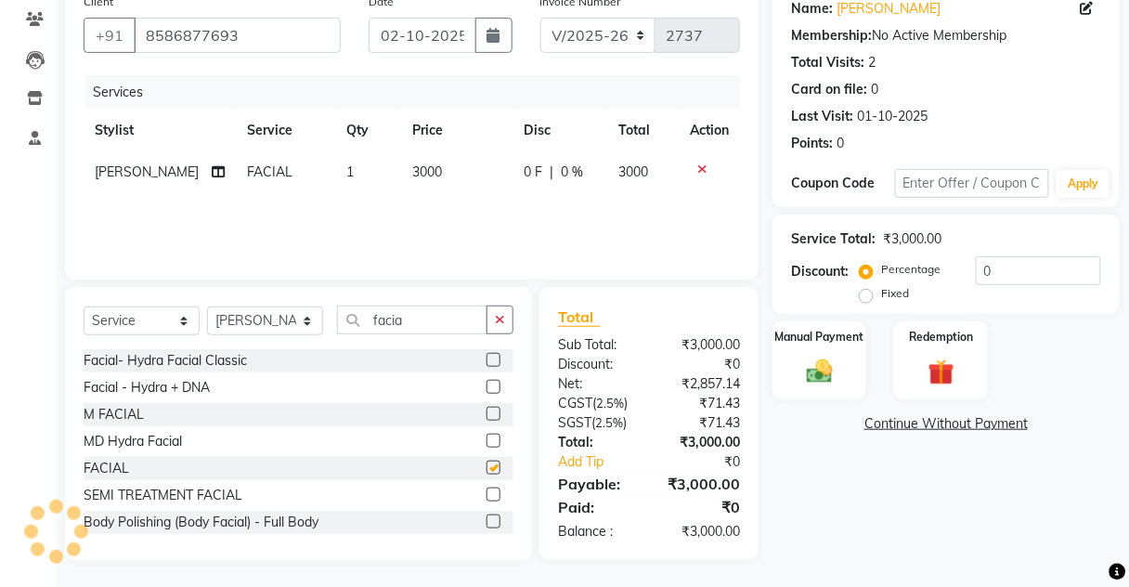
checkbox input "false"
click at [437, 220] on div "Services Stylist Service Qty Price Disc Total Action [PERSON_NAME] FACIAL 1 300…" at bounding box center [412, 168] width 656 height 186
click at [281, 314] on select "Select Stylist Aarti [PERSON_NAME] [PERSON_NAME] CHARMS DR. POOJA MITTAL HINA […" at bounding box center [265, 320] width 116 height 29
click at [207, 306] on select "Select Stylist Aarti [PERSON_NAME] [PERSON_NAME] CHARMS DR. POOJA MITTAL HINA […" at bounding box center [265, 320] width 116 height 29
click at [426, 318] on input "facia" at bounding box center [412, 319] width 150 height 29
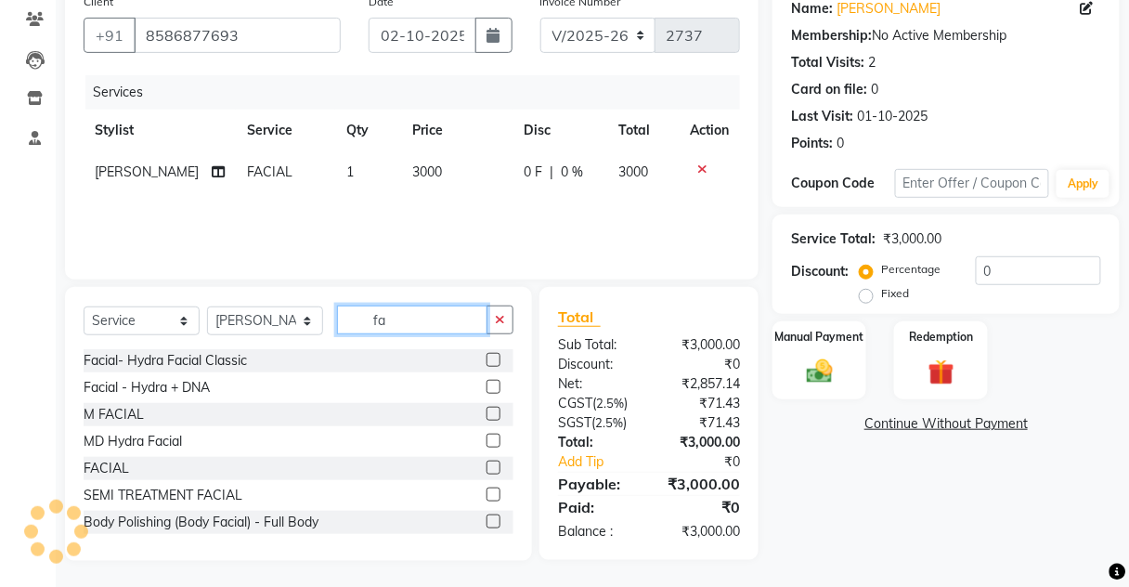
type input "f"
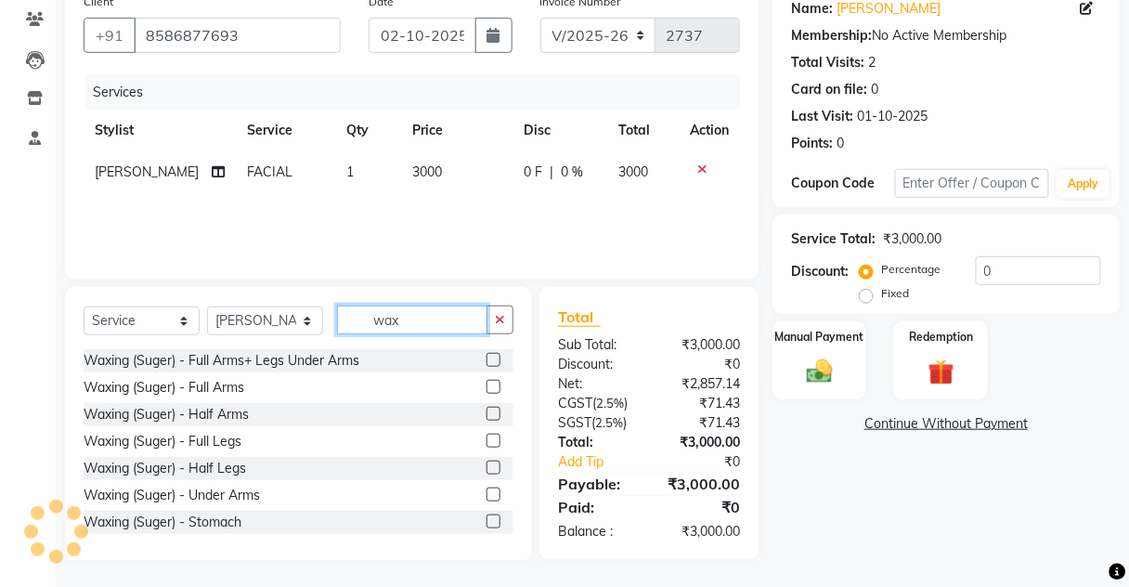
type input "wax"
click at [487, 468] on label at bounding box center [494, 468] width 14 height 14
click at [487, 468] on input "checkbox" at bounding box center [493, 468] width 12 height 12
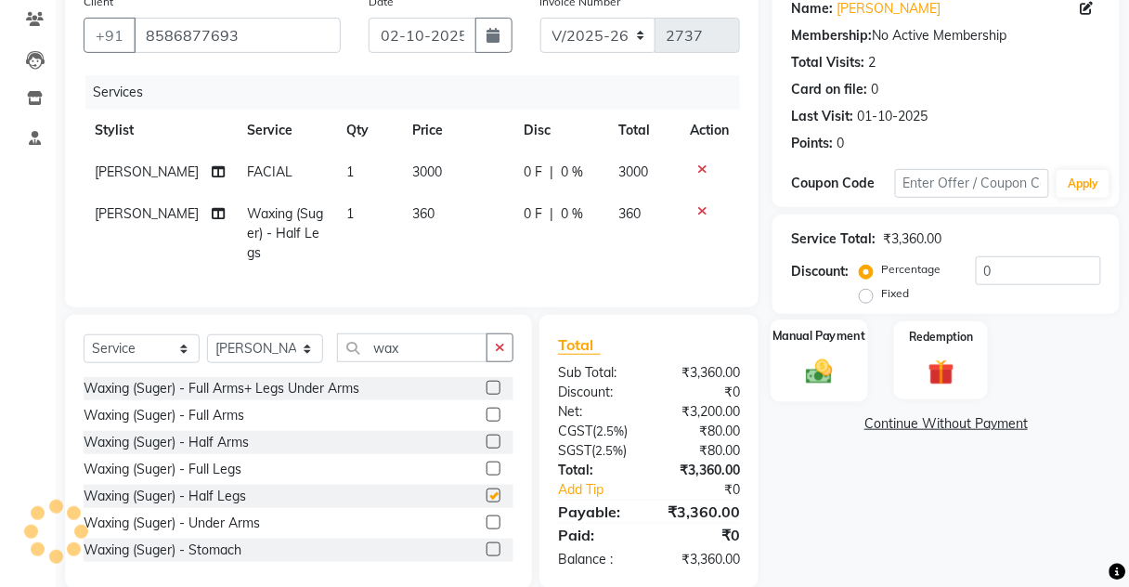
checkbox input "false"
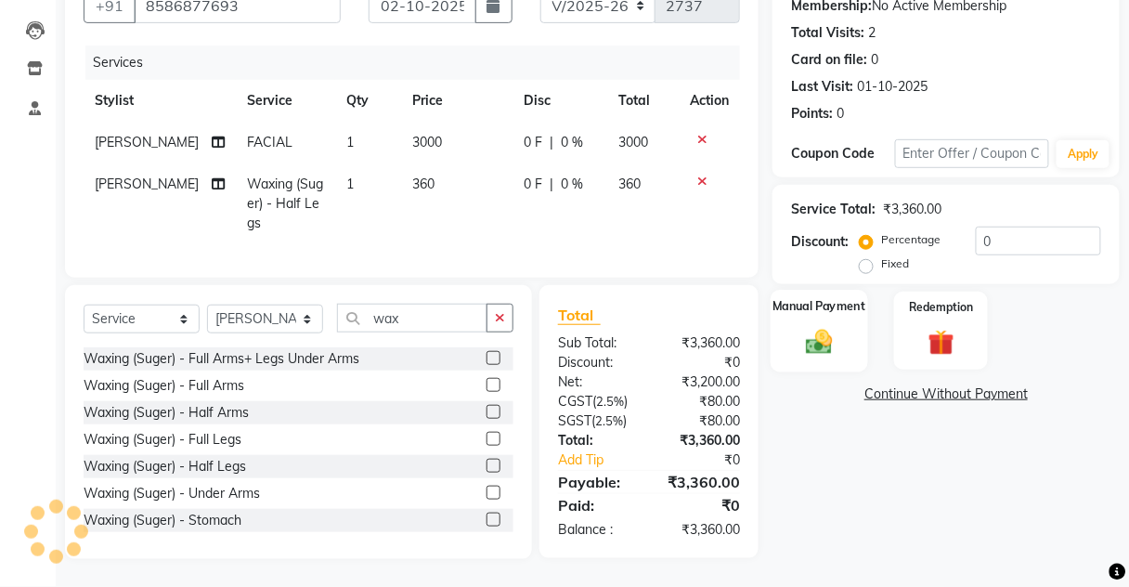
click at [808, 326] on img at bounding box center [820, 342] width 44 height 32
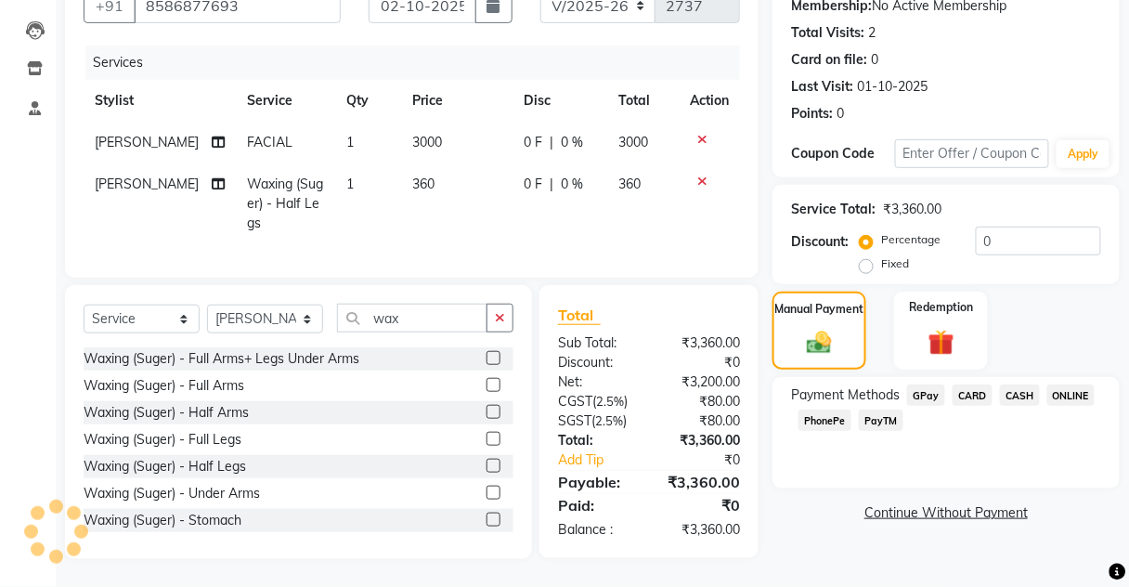
click at [1005, 388] on span "CASH" at bounding box center [1020, 394] width 40 height 21
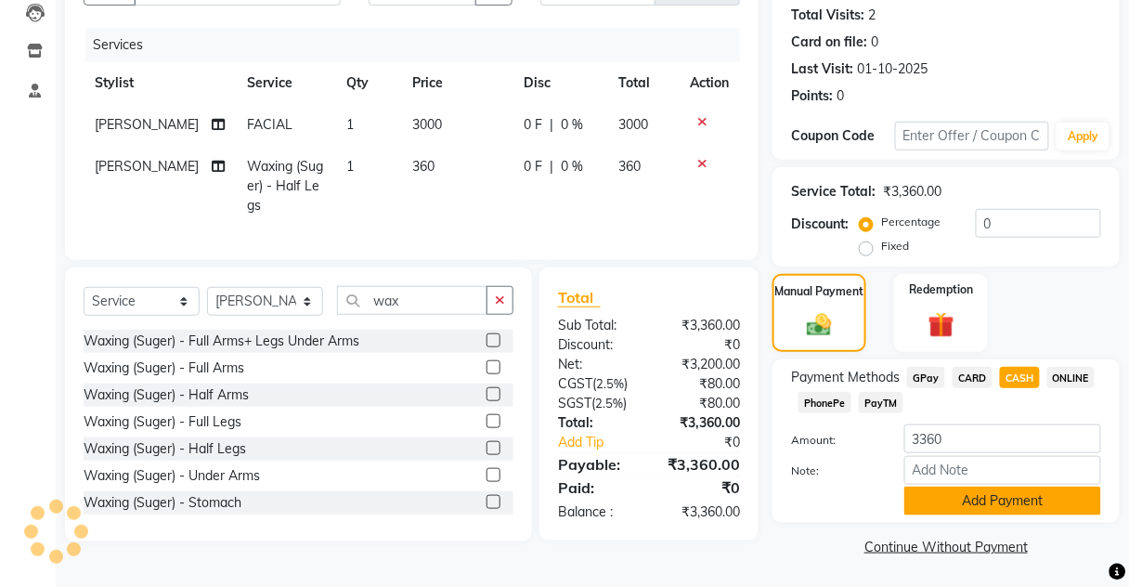
click at [980, 496] on button "Add Payment" at bounding box center [1002, 501] width 197 height 29
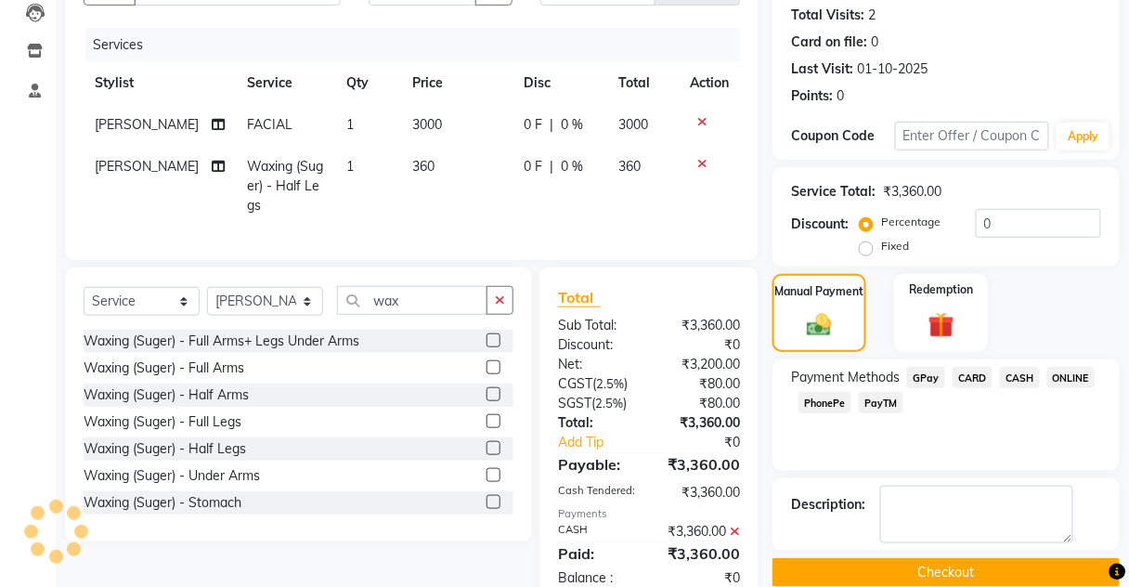
scroll to position [277, 0]
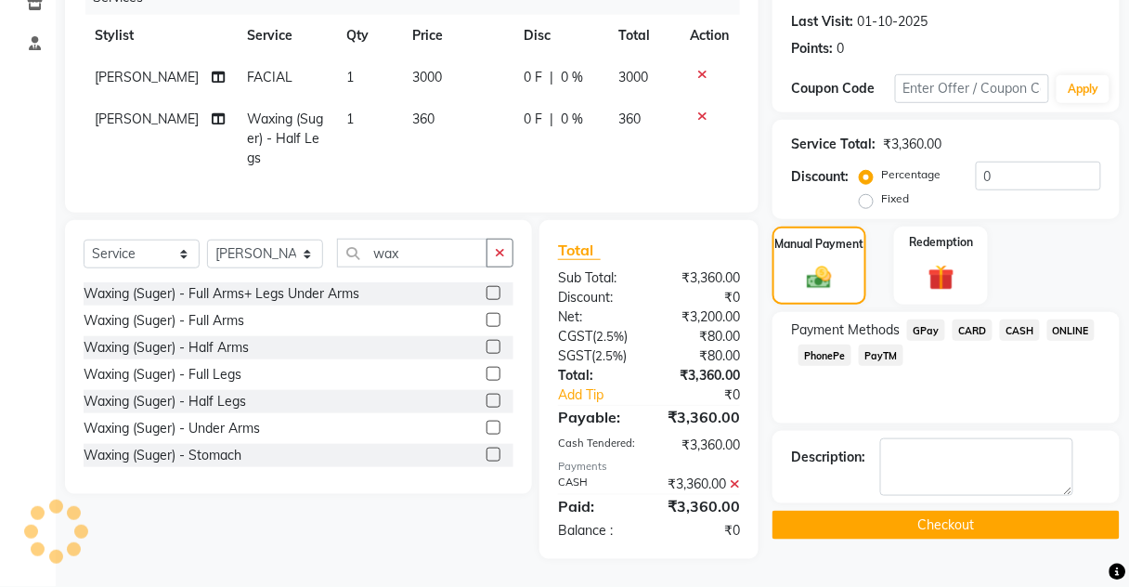
click at [981, 511] on button "Checkout" at bounding box center [945, 525] width 347 height 29
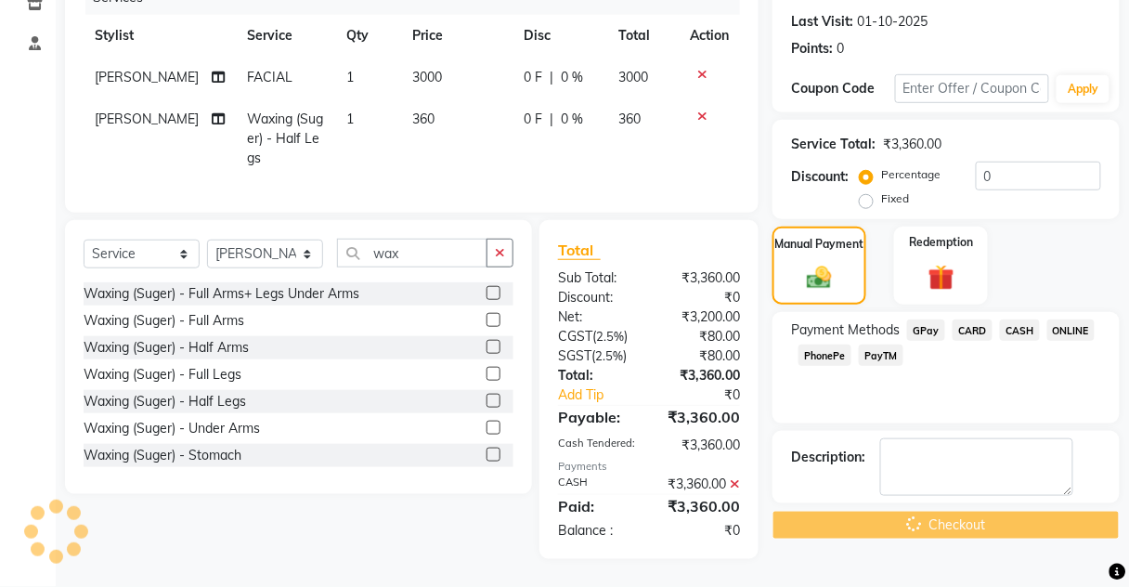
scroll to position [128, 0]
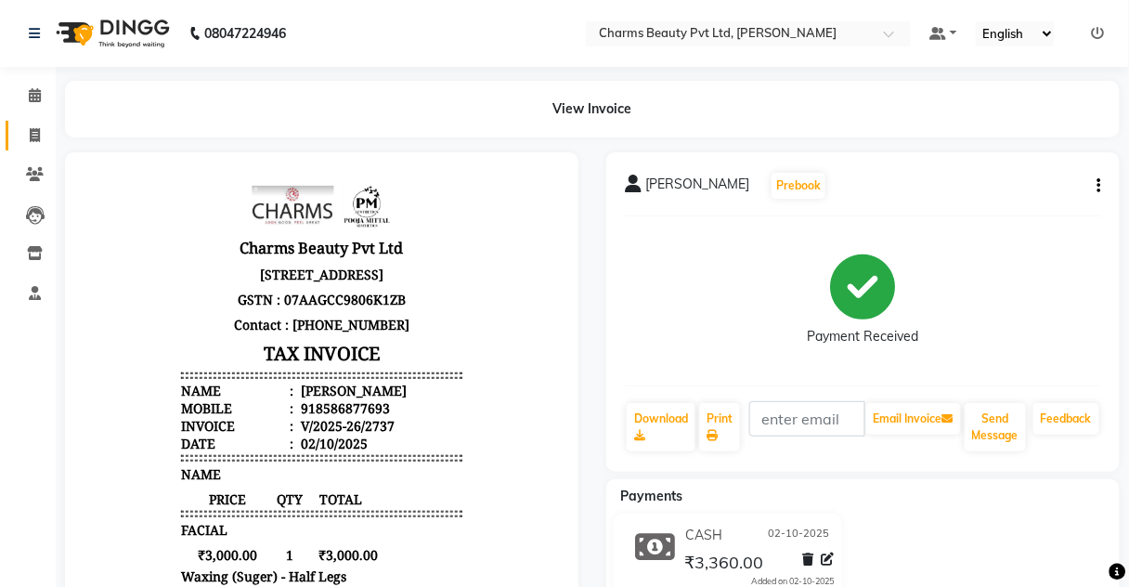
click at [17, 141] on link "Invoice" at bounding box center [28, 136] width 45 height 31
select select "service"
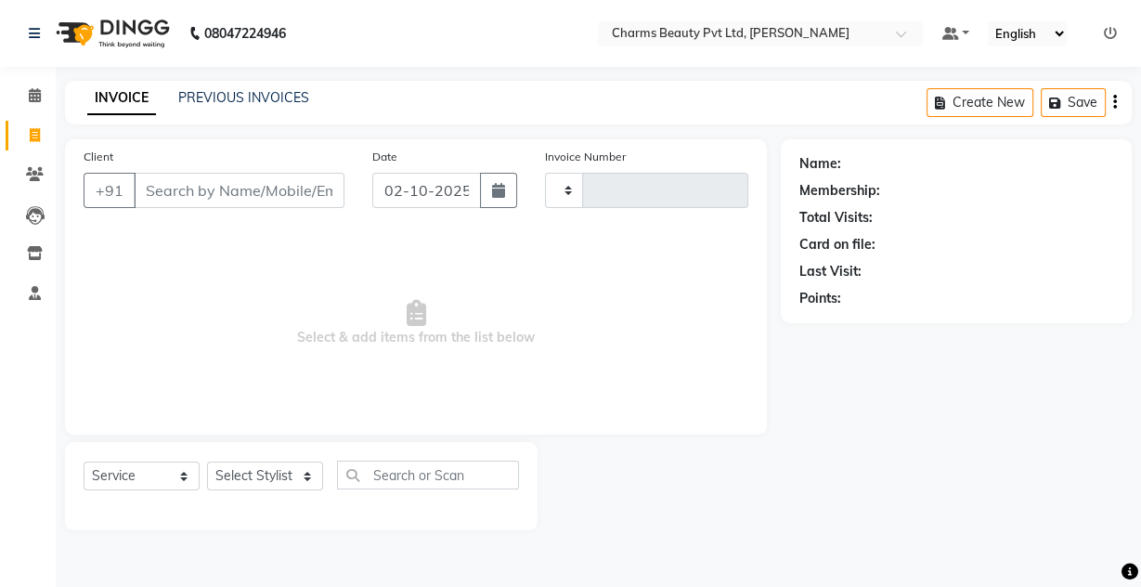
type input "2738"
select select "3743"
click at [268, 102] on link "PREVIOUS INVOICES" at bounding box center [243, 97] width 131 height 17
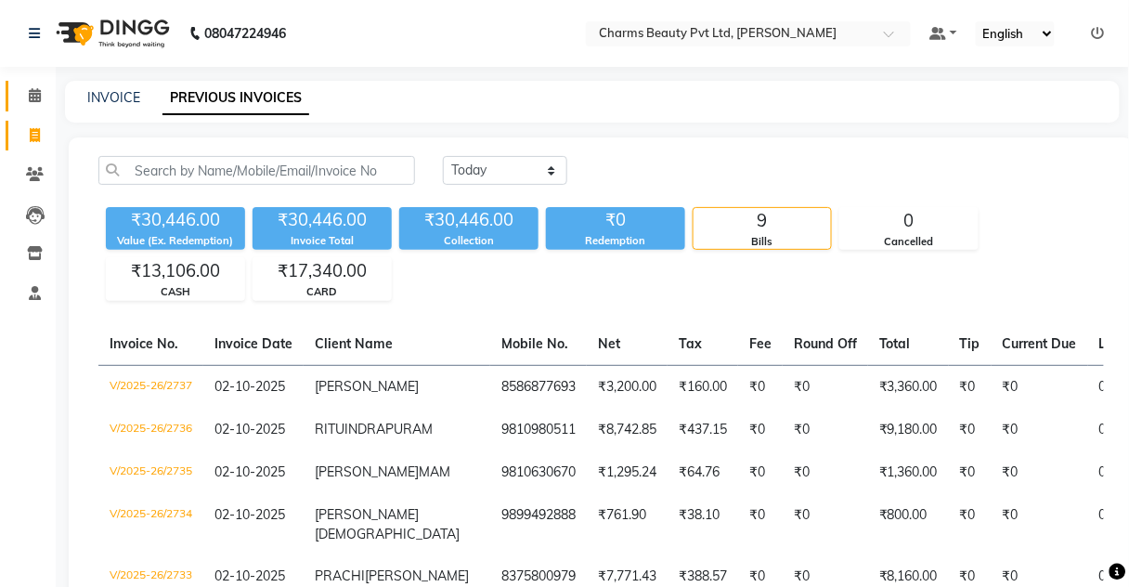
click at [15, 86] on link "Calendar" at bounding box center [28, 96] width 45 height 31
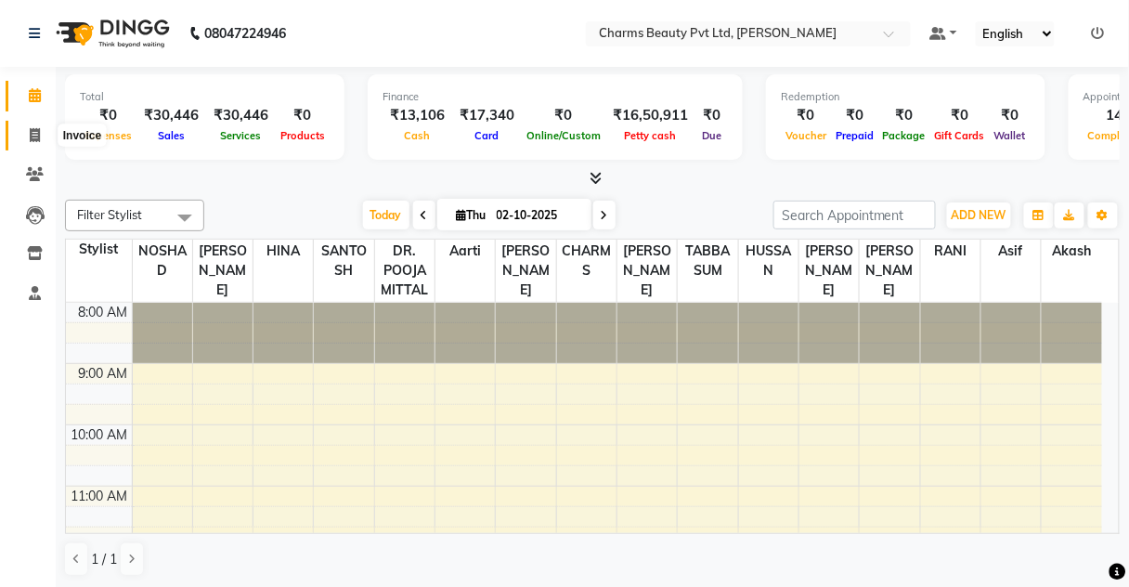
click at [25, 136] on span at bounding box center [35, 135] width 32 height 21
select select "service"
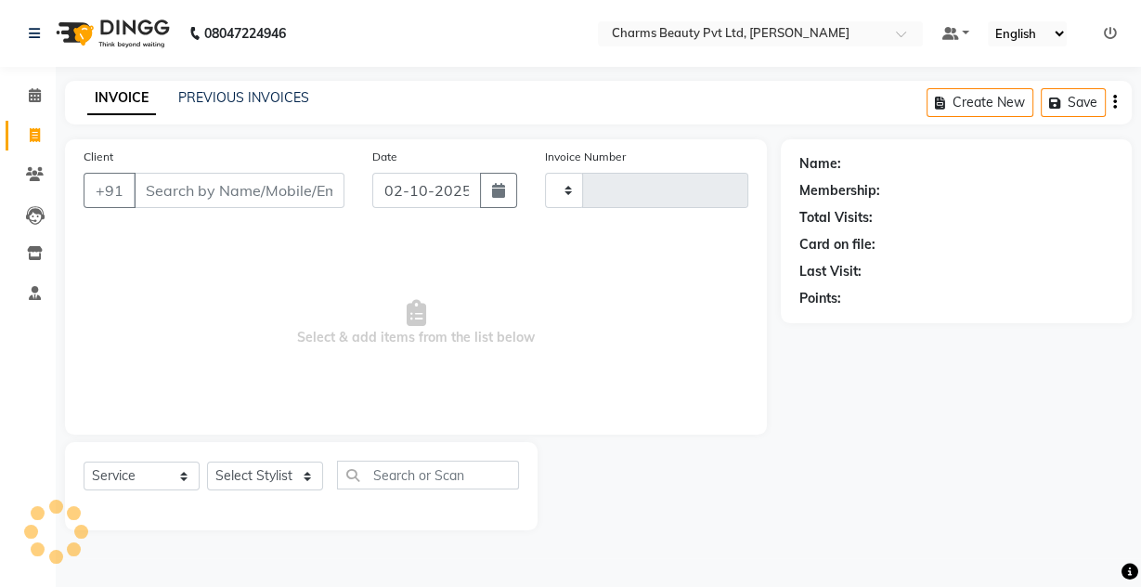
type input "2738"
select select "3743"
click at [265, 91] on link "PREVIOUS INVOICES" at bounding box center [243, 97] width 131 height 17
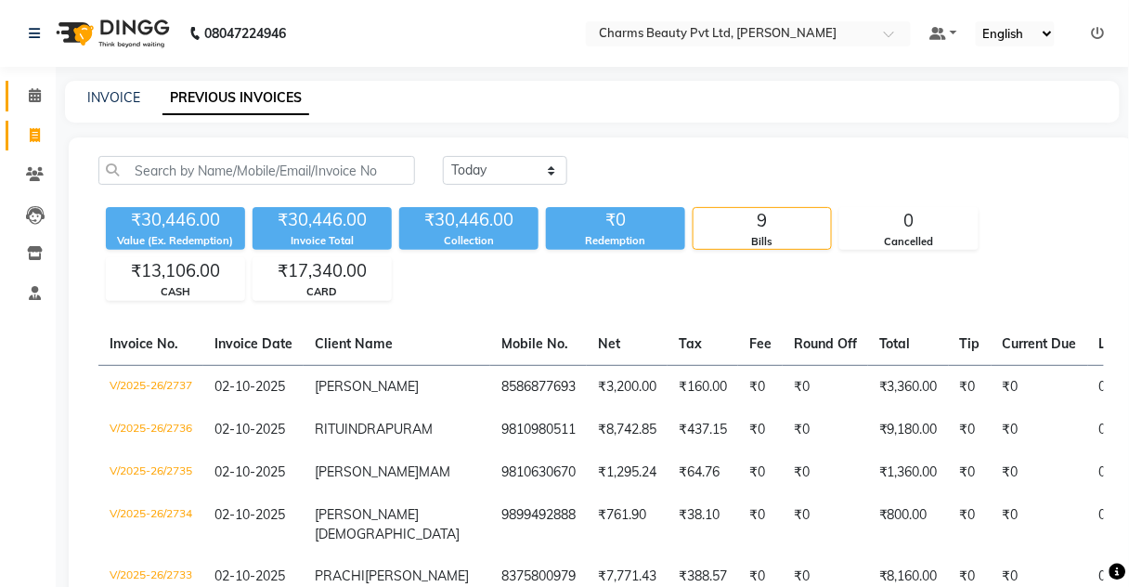
click at [6, 90] on link "Calendar" at bounding box center [28, 96] width 45 height 31
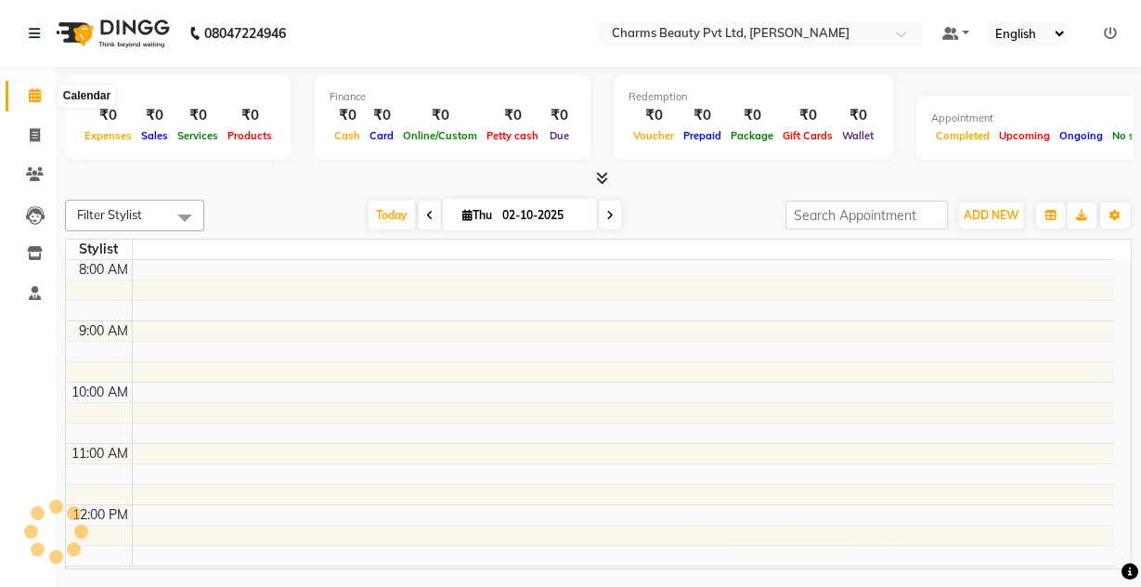
click at [20, 89] on span at bounding box center [35, 95] width 32 height 21
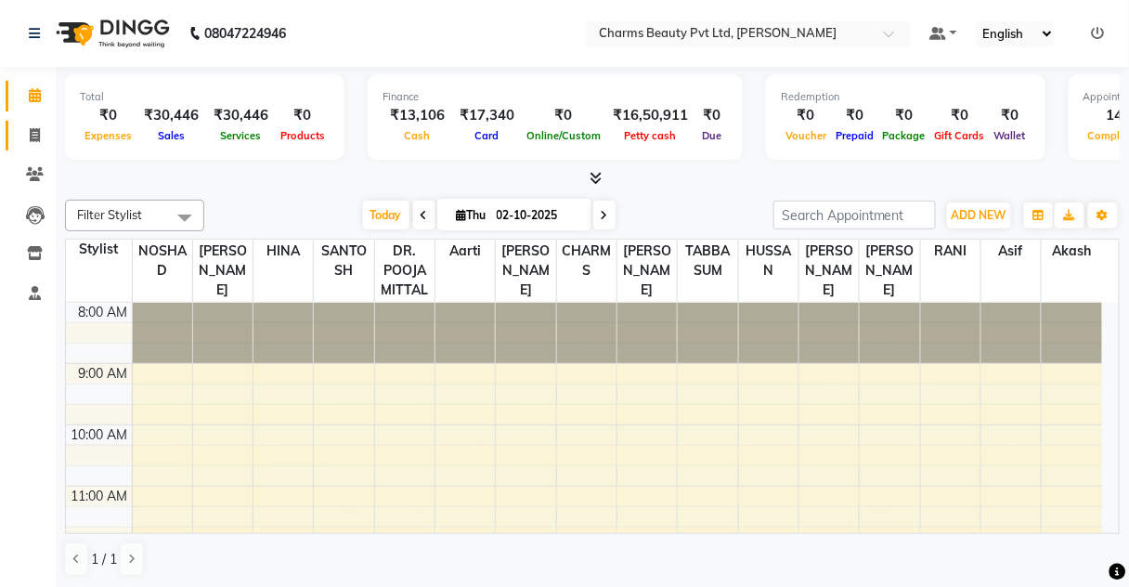
click at [32, 149] on link "Invoice" at bounding box center [28, 136] width 45 height 31
select select "service"
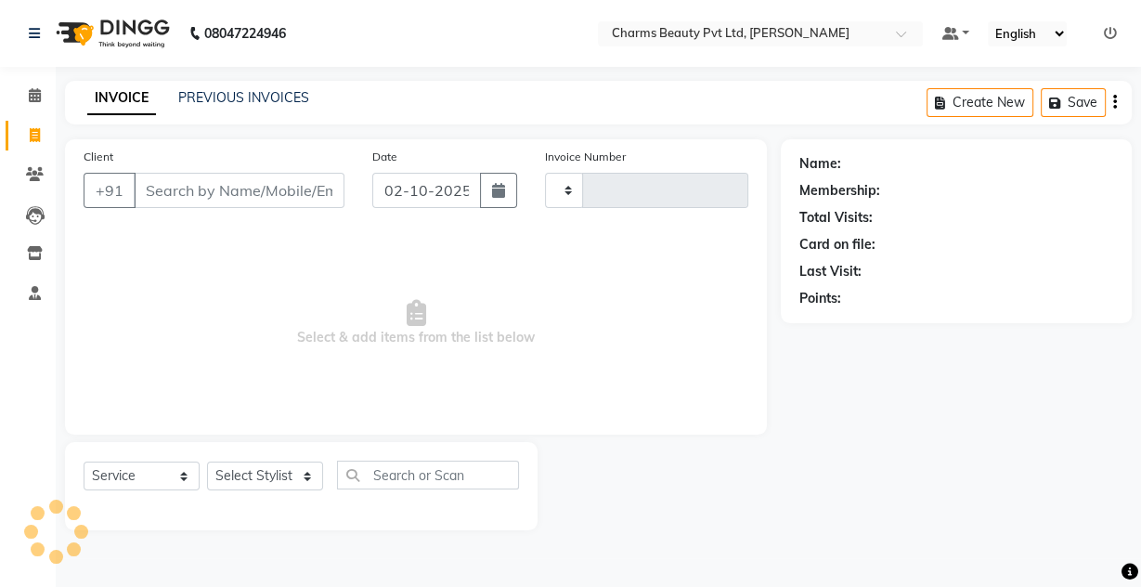
type input "r"
type input "2738"
type input "ri"
select select "3743"
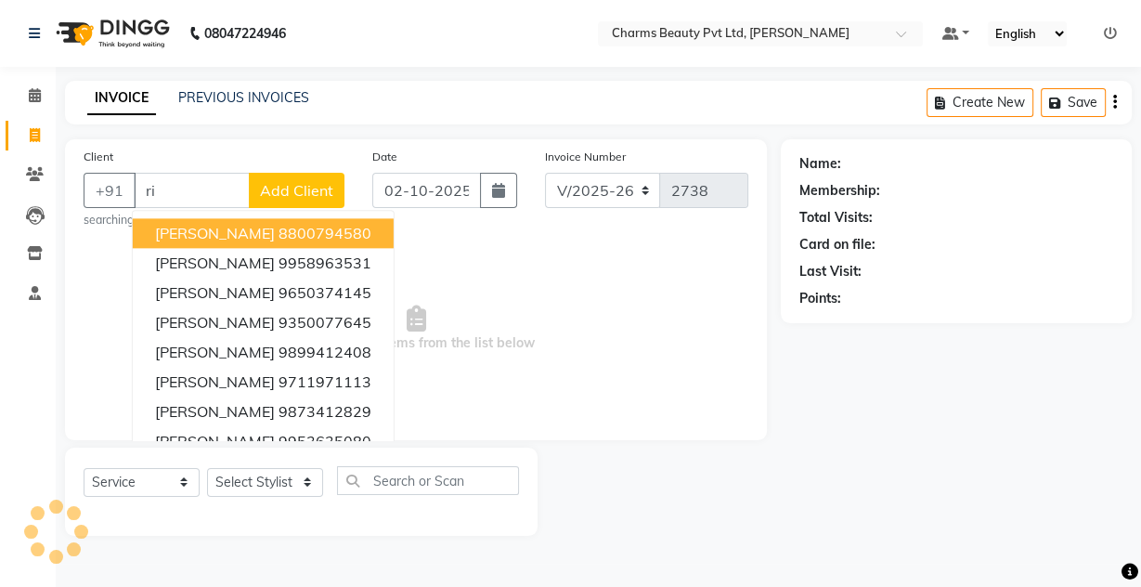
type input "r"
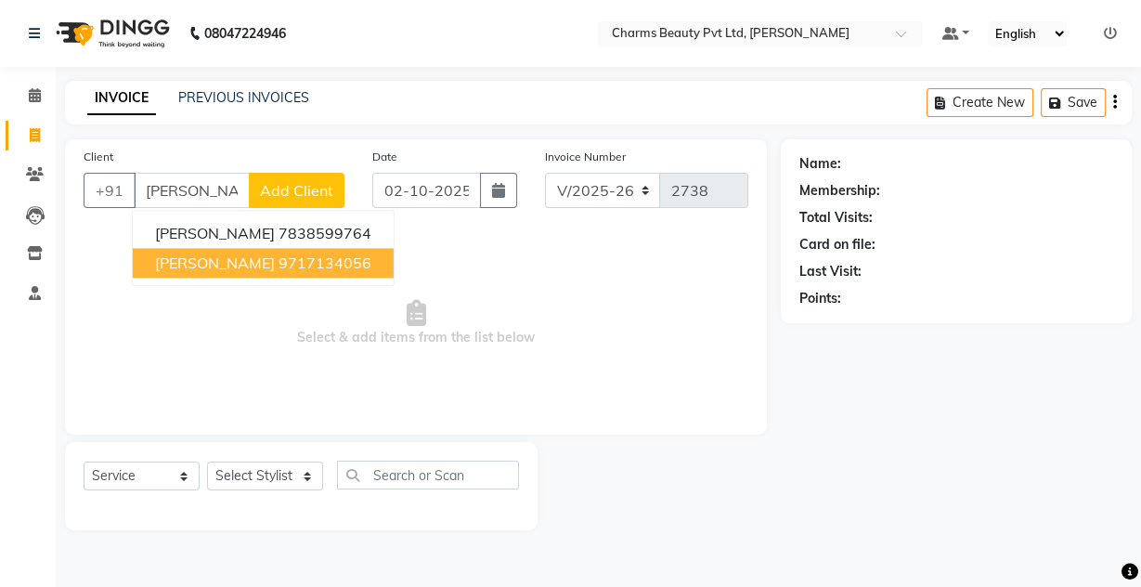
click at [215, 281] on ngb-typeahead-window "[PERSON_NAME] 7838599764 [PERSON_NAME] 9717134056" at bounding box center [263, 248] width 263 height 76
click at [216, 272] on button "[PERSON_NAME] 9717134056" at bounding box center [263, 263] width 261 height 30
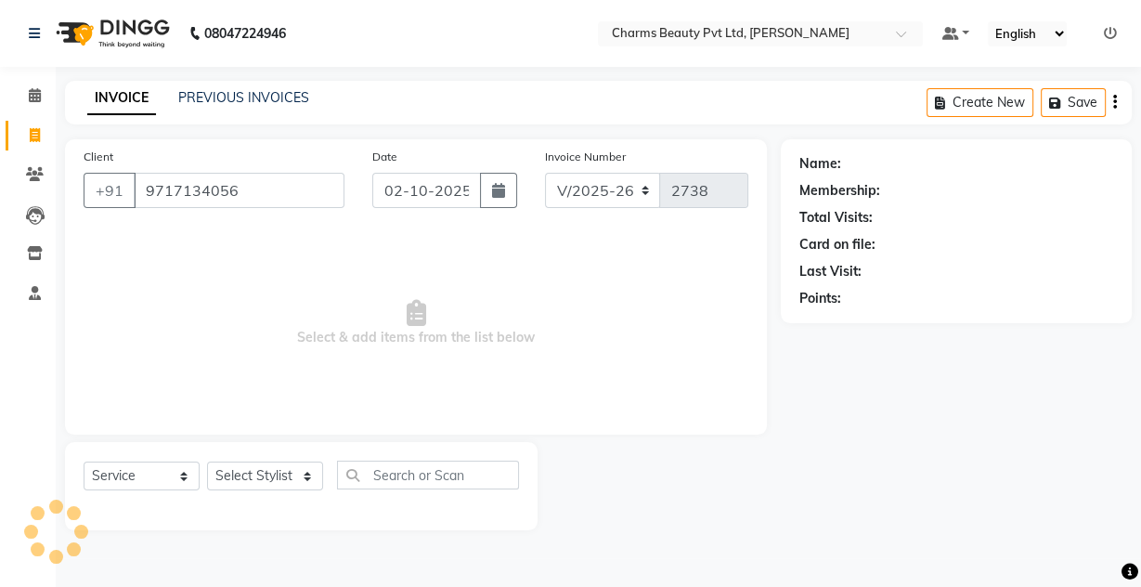
type input "9717134056"
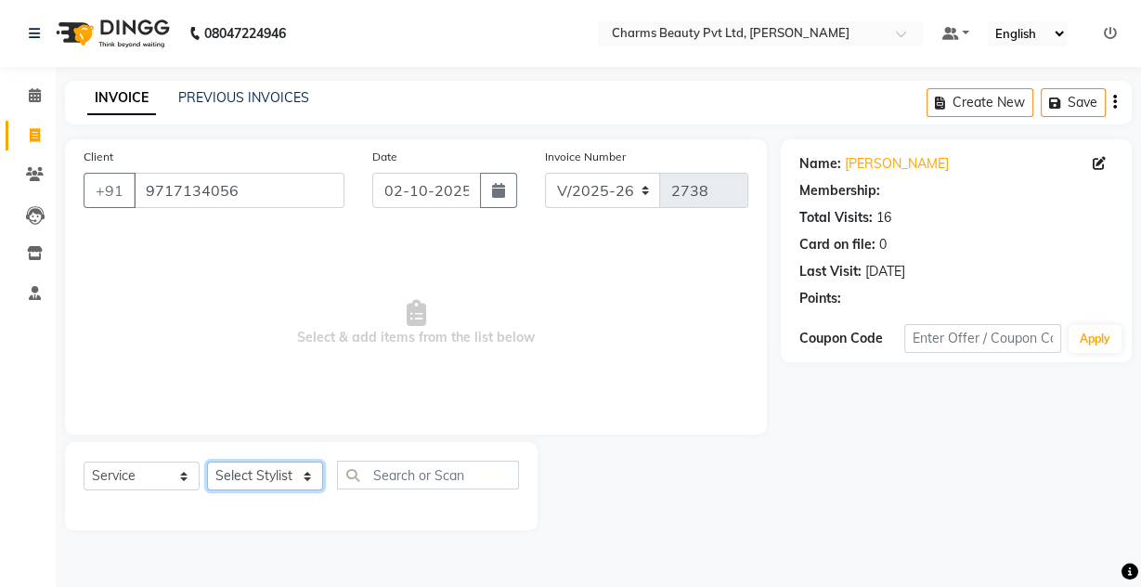
drag, startPoint x: 258, startPoint y: 474, endPoint x: 258, endPoint y: 463, distance: 10.2
click at [258, 474] on select "Select Stylist Aarti [PERSON_NAME] [PERSON_NAME] CHARMS DR. POOJA MITTAL HINA […" at bounding box center [265, 475] width 116 height 29
click at [207, 461] on select "Select Stylist Aarti [PERSON_NAME] [PERSON_NAME] CHARMS DR. POOJA MITTAL HINA […" at bounding box center [265, 475] width 116 height 29
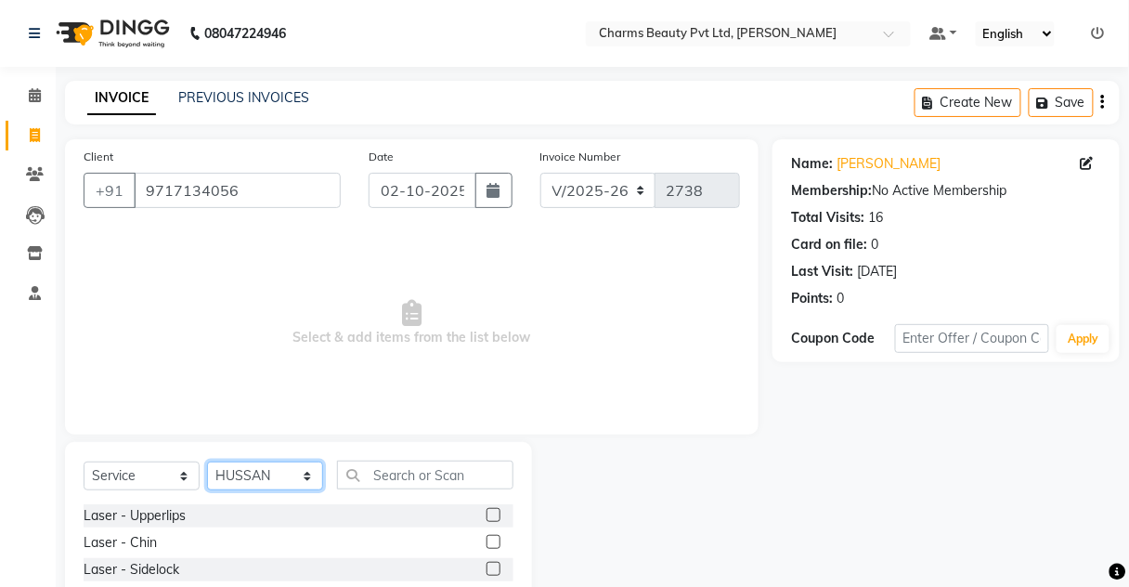
click at [307, 469] on select "Select Stylist Aarti [PERSON_NAME] [PERSON_NAME] CHARMS DR. POOJA MITTAL HINA […" at bounding box center [265, 475] width 116 height 29
click at [207, 461] on select "Select Stylist Aarti [PERSON_NAME] [PERSON_NAME] CHARMS DR. POOJA MITTAL HINA […" at bounding box center [265, 475] width 116 height 29
click at [270, 463] on select "Select Stylist Aarti [PERSON_NAME] [PERSON_NAME] CHARMS DR. POOJA MITTAL HINA […" at bounding box center [265, 475] width 116 height 29
click at [207, 461] on select "Select Stylist Aarti [PERSON_NAME] [PERSON_NAME] CHARMS DR. POOJA MITTAL HINA […" at bounding box center [265, 475] width 116 height 29
drag, startPoint x: 285, startPoint y: 520, endPoint x: 286, endPoint y: 496, distance: 24.2
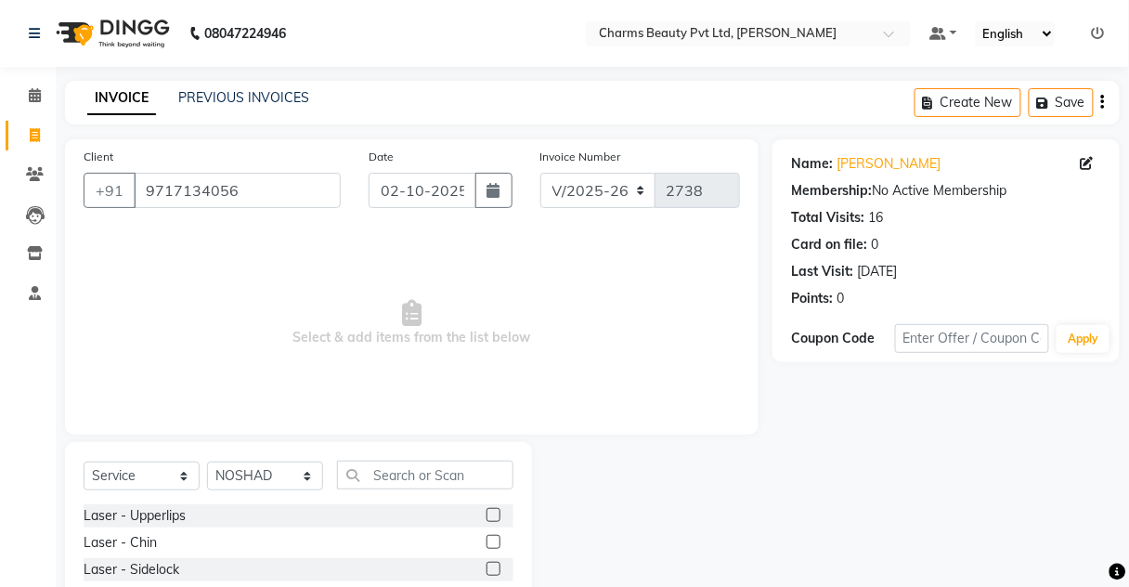
click at [286, 517] on div "Laser - Upperlips" at bounding box center [299, 515] width 430 height 23
click at [287, 496] on div "Select Service Product Membership Package Voucher Prepaid Gift Card Select Styl…" at bounding box center [299, 483] width 430 height 44
click at [287, 479] on select "Select Stylist Aarti [PERSON_NAME] [PERSON_NAME] CHARMS DR. POOJA MITTAL HINA […" at bounding box center [265, 475] width 116 height 29
click at [207, 461] on select "Select Stylist Aarti [PERSON_NAME] [PERSON_NAME] CHARMS DR. POOJA MITTAL HINA […" at bounding box center [265, 475] width 116 height 29
click at [315, 497] on div "Select Service Product Membership Package Voucher Prepaid Gift Card Select Styl…" at bounding box center [299, 483] width 430 height 44
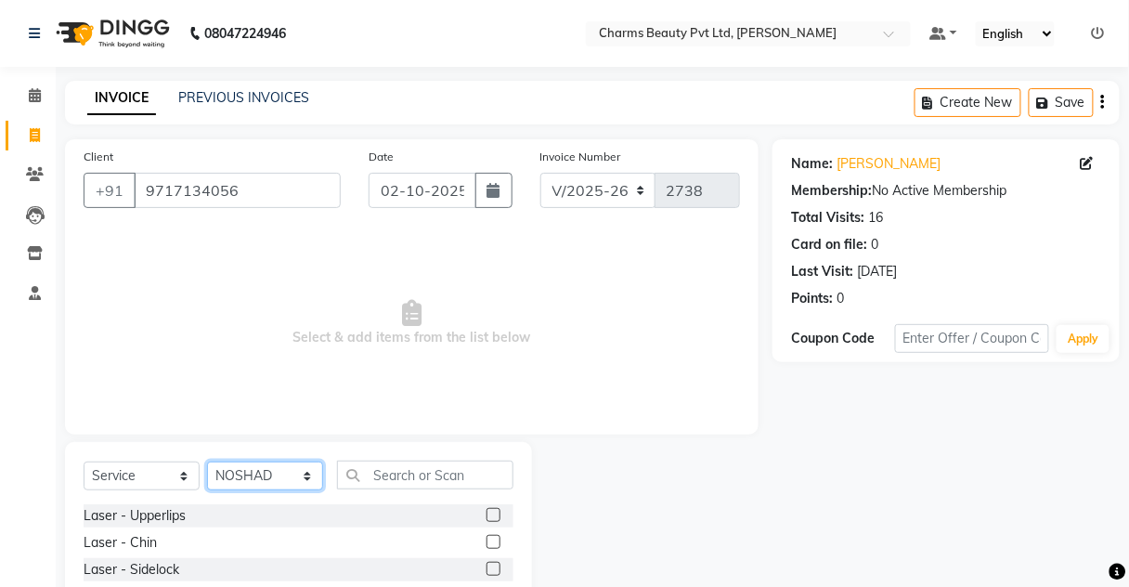
click at [310, 486] on select "Select Stylist Aarti [PERSON_NAME] [PERSON_NAME] CHARMS DR. POOJA MITTAL HINA […" at bounding box center [265, 475] width 116 height 29
click at [207, 461] on select "Select Stylist Aarti [PERSON_NAME] [PERSON_NAME] CHARMS DR. POOJA MITTAL HINA […" at bounding box center [265, 475] width 116 height 29
click at [267, 461] on div "Select Service Product Membership Package Voucher Prepaid Gift Card Select Styl…" at bounding box center [298, 579] width 467 height 274
click at [267, 461] on select "Select Stylist Aarti [PERSON_NAME] [PERSON_NAME] CHARMS DR. POOJA MITTAL HINA […" at bounding box center [265, 475] width 116 height 29
click at [207, 461] on select "Select Stylist Aarti [PERSON_NAME] [PERSON_NAME] CHARMS DR. POOJA MITTAL HINA […" at bounding box center [265, 475] width 116 height 29
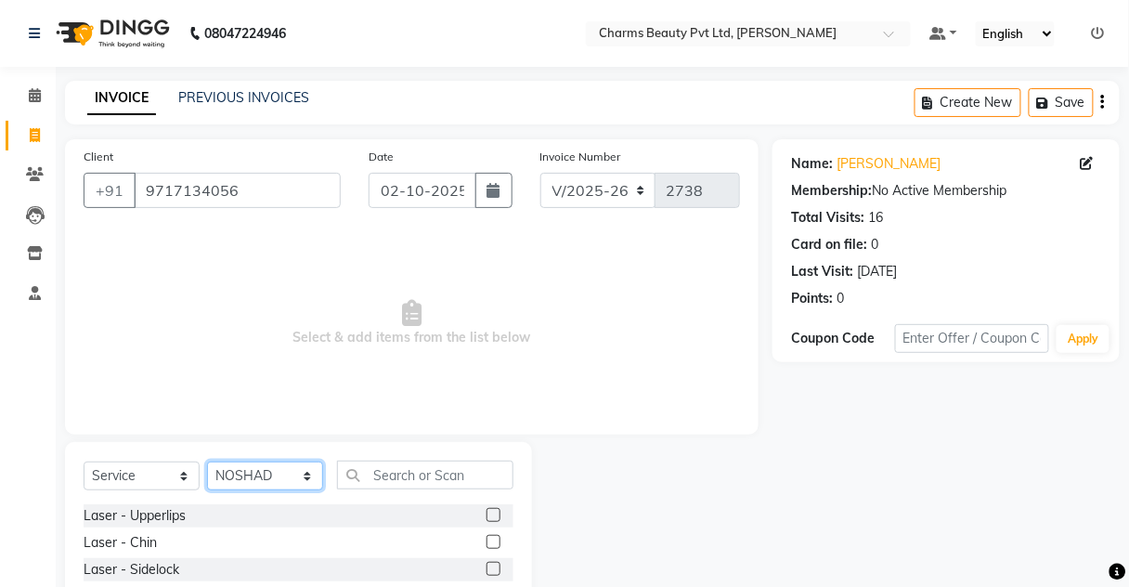
click at [264, 479] on select "Select Stylist Aarti [PERSON_NAME] [PERSON_NAME] CHARMS DR. POOJA MITTAL HINA […" at bounding box center [265, 475] width 116 height 29
select select "87460"
click at [207, 461] on select "Select Stylist Aarti [PERSON_NAME] [PERSON_NAME] CHARMS DR. POOJA MITTAL HINA […" at bounding box center [265, 475] width 116 height 29
click at [360, 468] on input "text" at bounding box center [425, 475] width 176 height 29
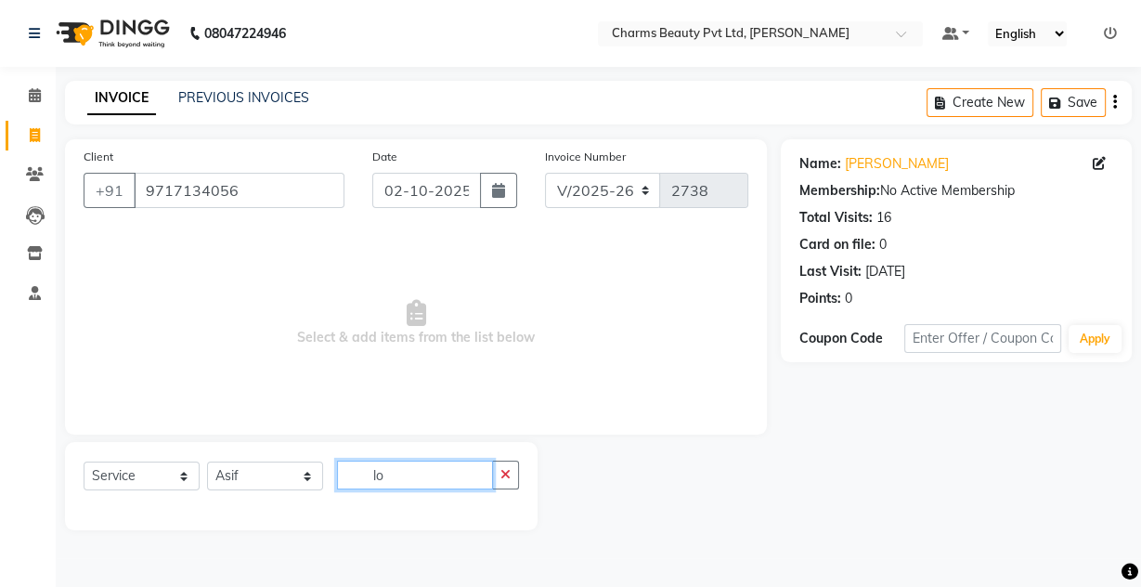
type input "l"
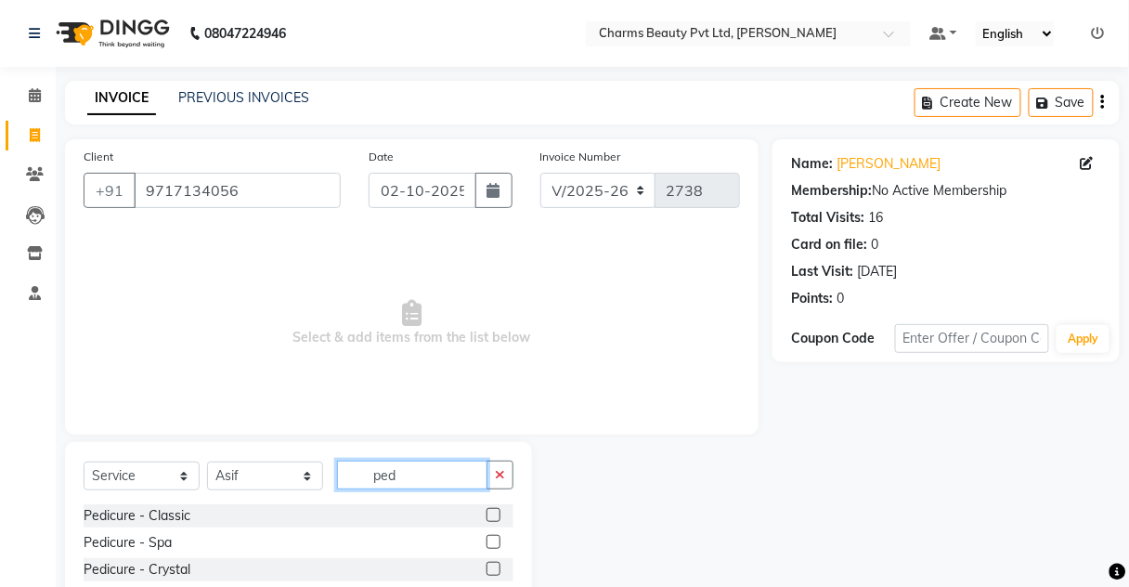
type input "ped"
click at [487, 513] on label at bounding box center [494, 515] width 14 height 14
click at [487, 513] on input "checkbox" at bounding box center [493, 516] width 12 height 12
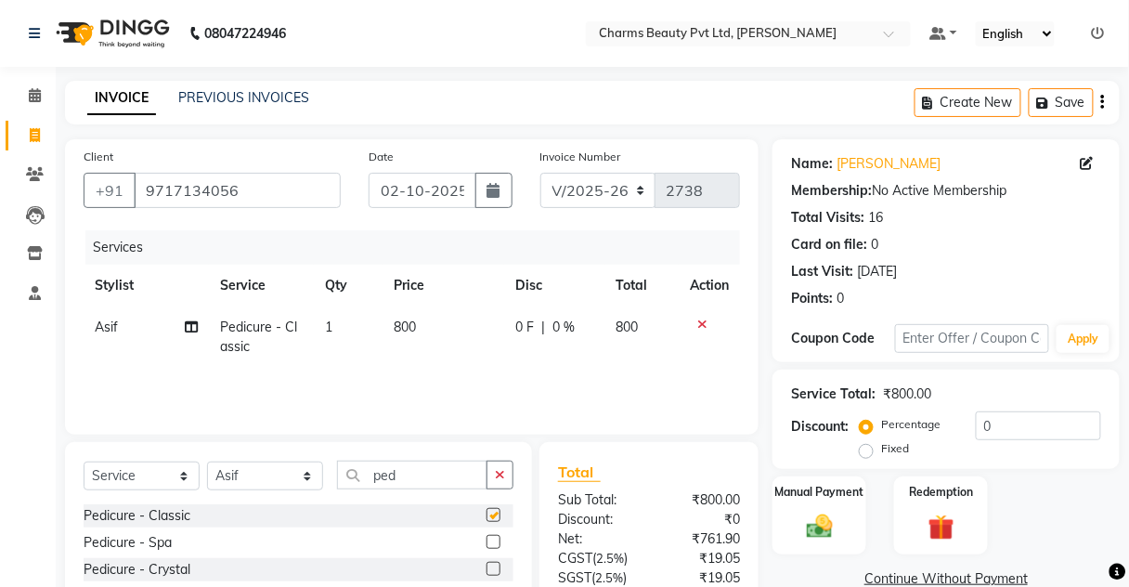
checkbox input "false"
click at [393, 467] on input "ped" at bounding box center [412, 475] width 150 height 29
click at [267, 470] on select "Select Stylist Aarti [PERSON_NAME] [PERSON_NAME] CHARMS DR. POOJA MITTAL HINA […" at bounding box center [265, 475] width 116 height 29
select select "88835"
click at [207, 461] on select "Select Stylist Aarti [PERSON_NAME] [PERSON_NAME] CHARMS DR. POOJA MITTAL HINA […" at bounding box center [265, 475] width 116 height 29
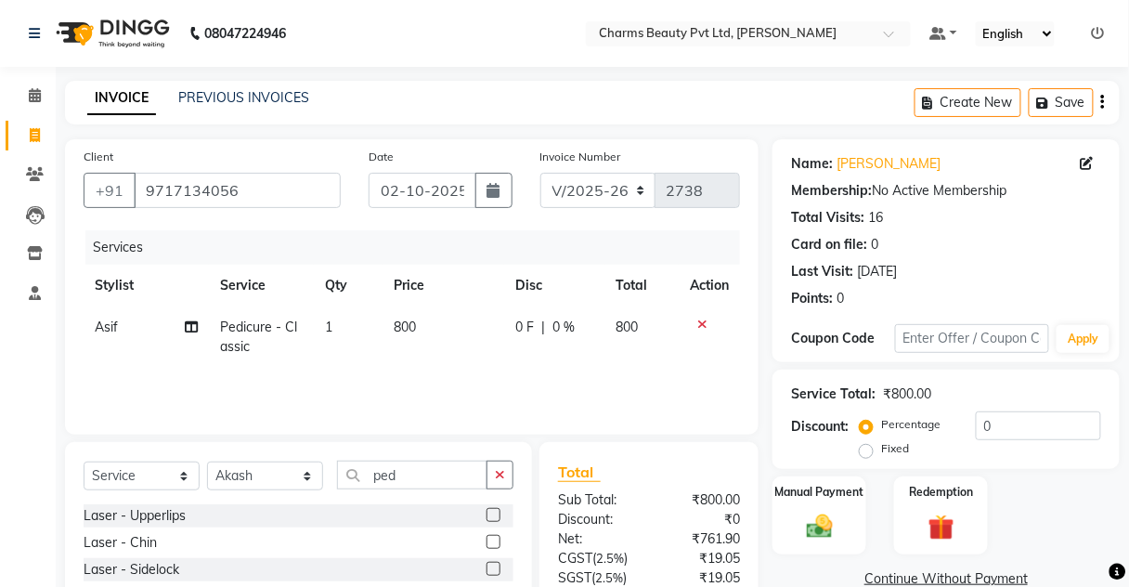
drag, startPoint x: 433, startPoint y: 462, endPoint x: 414, endPoint y: 474, distance: 21.7
click at [416, 473] on div "Select Service Product Membership Package Voucher Prepaid Gift Card Select Styl…" at bounding box center [298, 579] width 467 height 274
drag, startPoint x: 408, startPoint y: 476, endPoint x: 422, endPoint y: 462, distance: 20.4
click at [407, 477] on input "ped" at bounding box center [412, 475] width 150 height 29
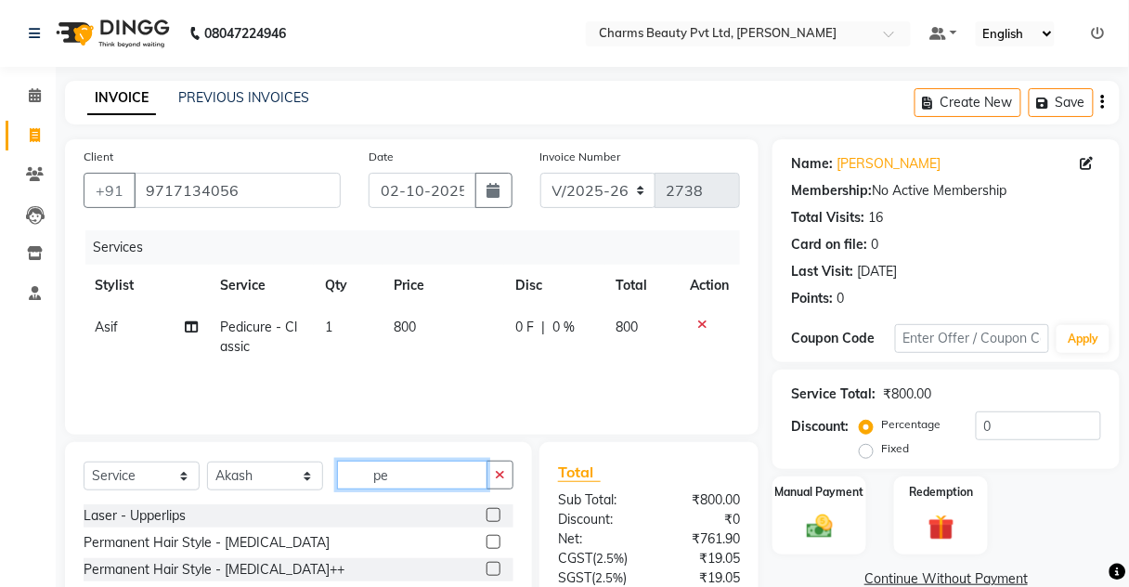
type input "p"
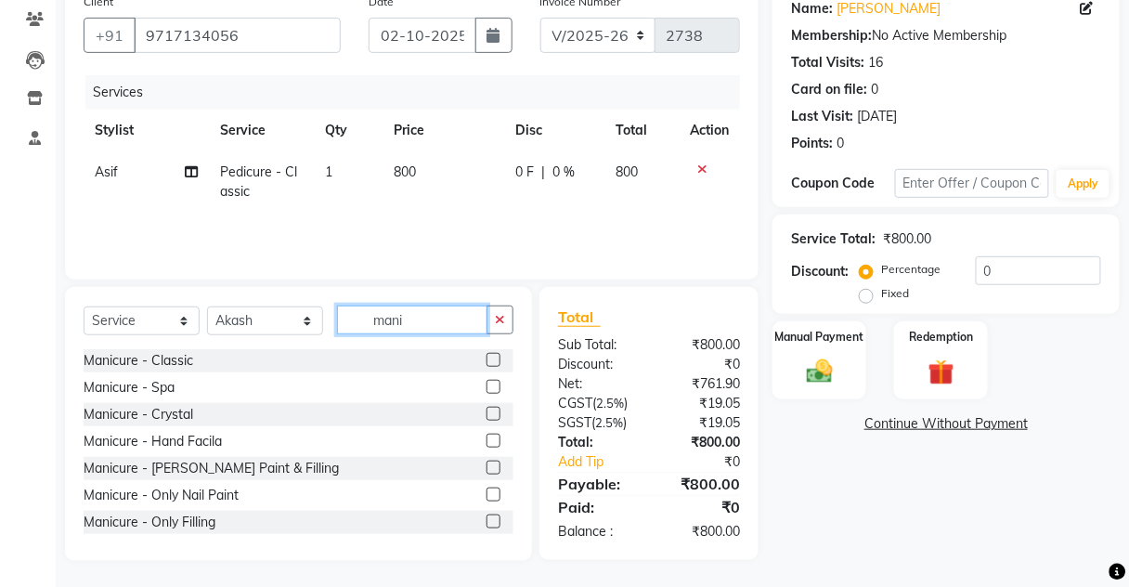
type input "mani"
click at [487, 358] on label at bounding box center [494, 360] width 14 height 14
click at [487, 358] on input "checkbox" at bounding box center [493, 361] width 12 height 12
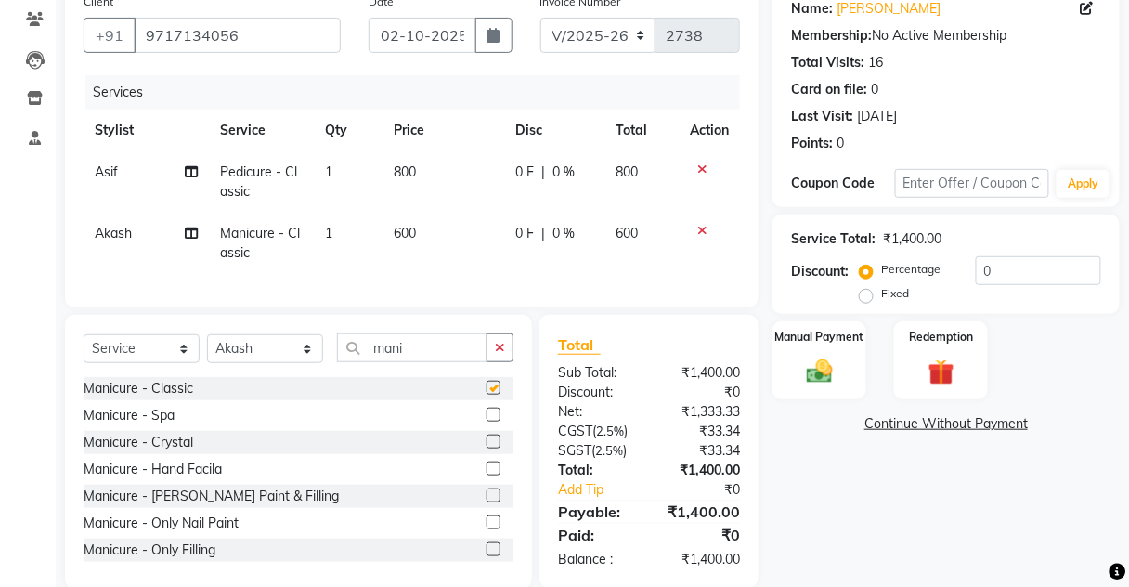
checkbox input "false"
click at [452, 227] on td "600" at bounding box center [444, 243] width 122 height 61
select select "88835"
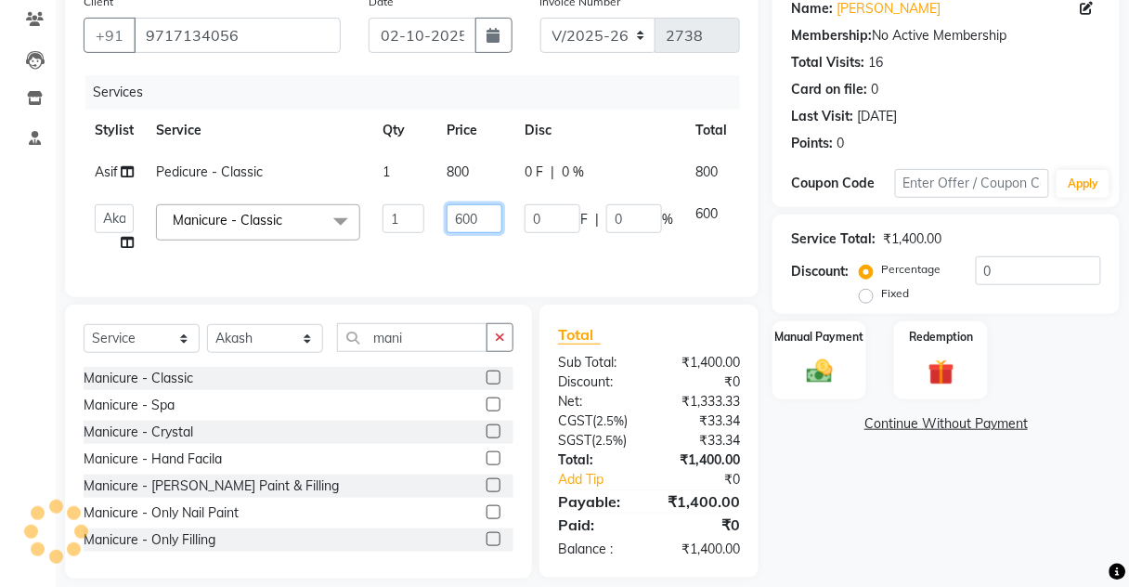
click at [473, 206] on input "600" at bounding box center [475, 218] width 56 height 29
click at [463, 218] on input "600" at bounding box center [475, 218] width 56 height 29
type input "1000"
click at [441, 154] on td "800" at bounding box center [474, 172] width 78 height 42
select select "87460"
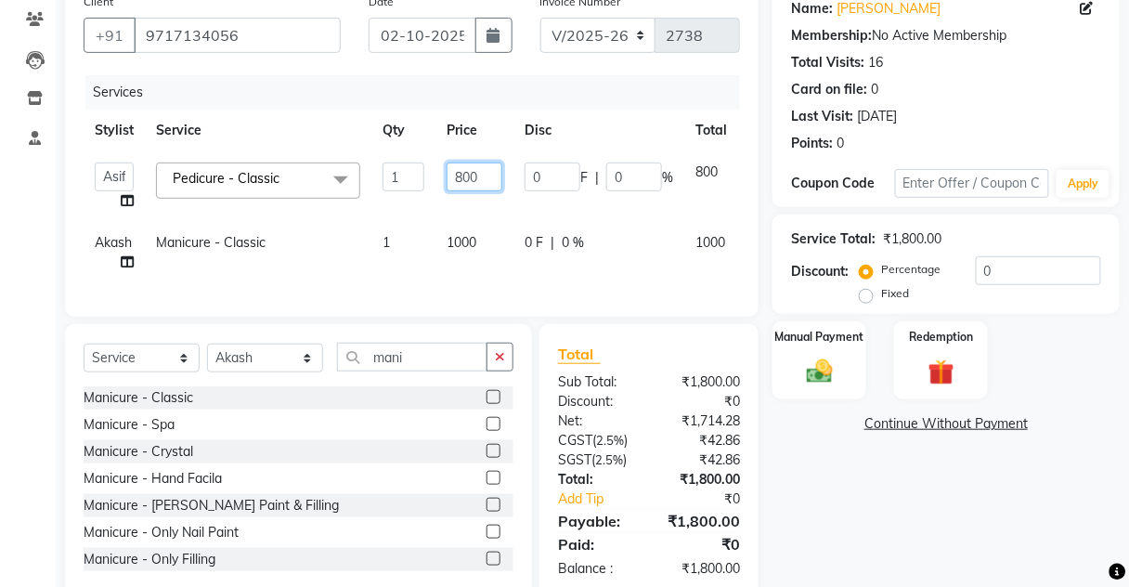
click at [467, 177] on input "800" at bounding box center [475, 176] width 56 height 29
click at [463, 180] on input "800" at bounding box center [475, 176] width 56 height 29
type input "1000"
click at [485, 237] on td "1000" at bounding box center [474, 252] width 78 height 61
select select "88835"
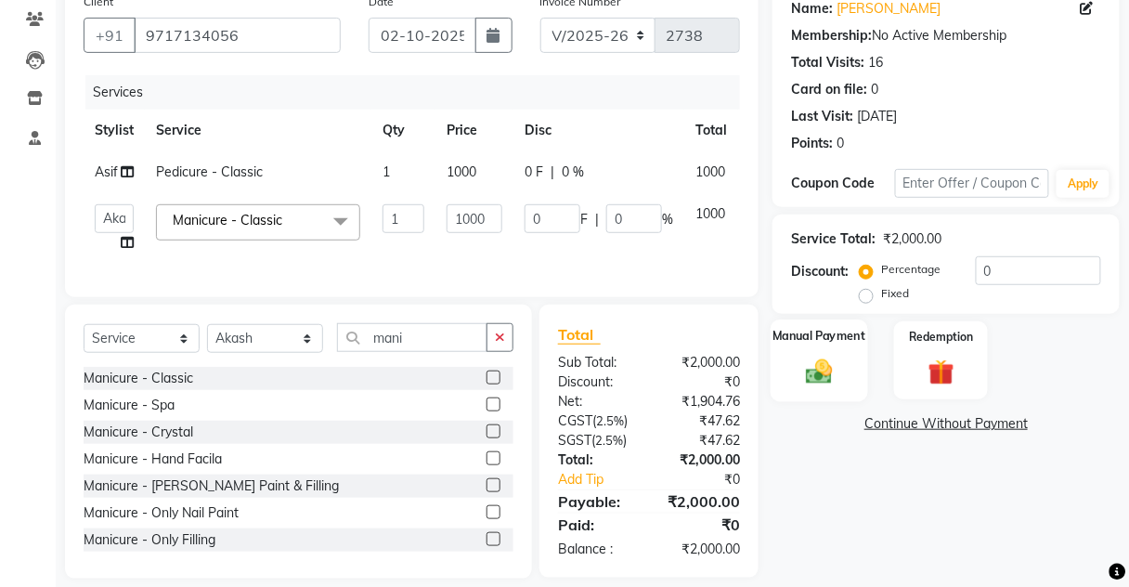
drag, startPoint x: 817, startPoint y: 290, endPoint x: 816, endPoint y: 324, distance: 34.4
click at [817, 319] on div "Manual Payment" at bounding box center [819, 360] width 97 height 82
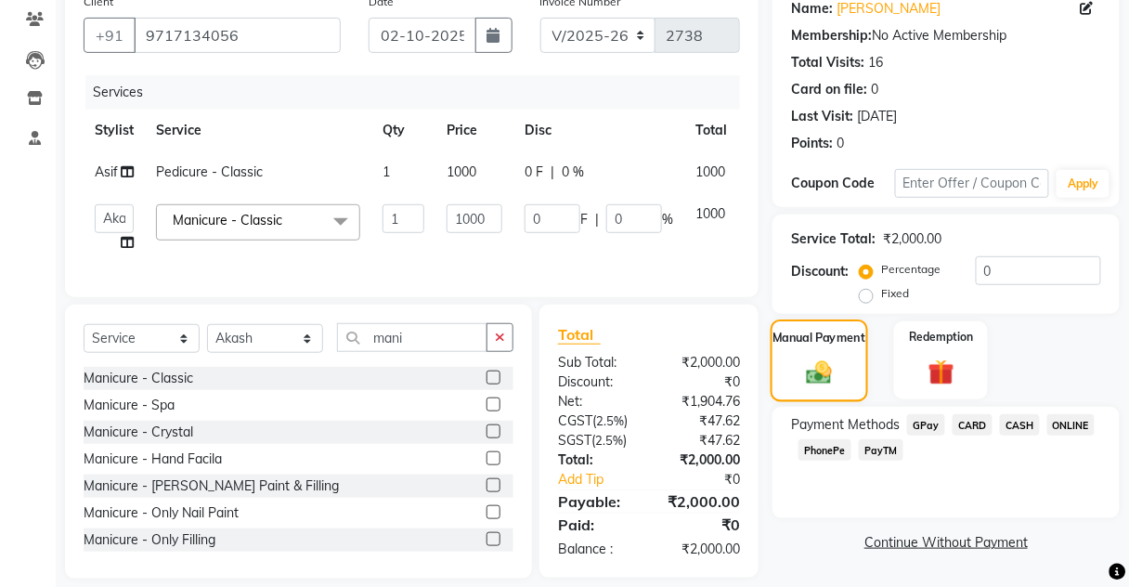
click at [813, 326] on div "Manual Payment" at bounding box center [819, 360] width 97 height 82
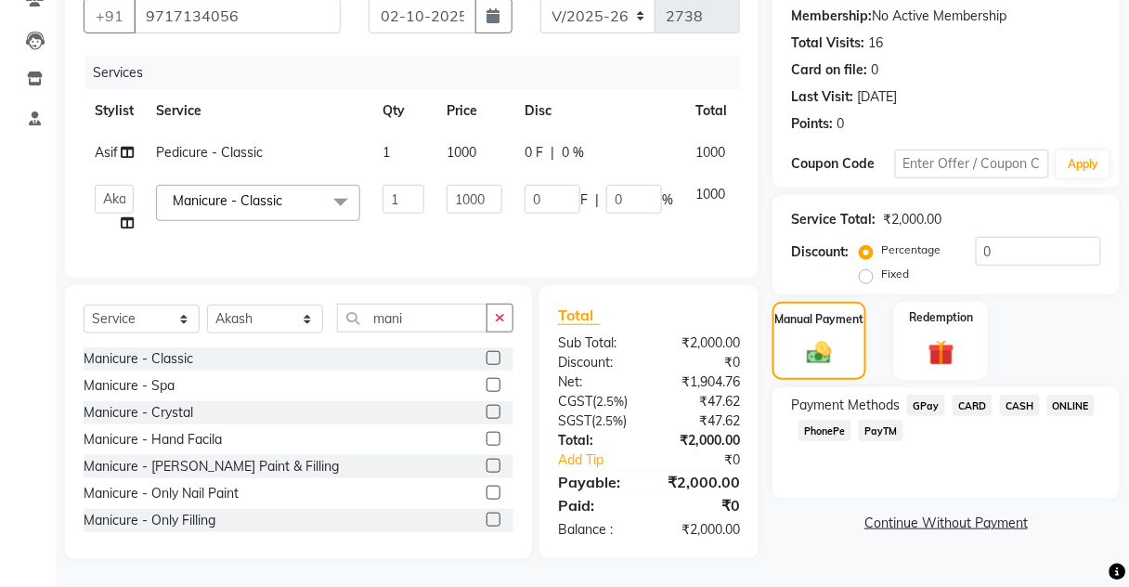
click at [1021, 395] on span "CASH" at bounding box center [1020, 405] width 40 height 21
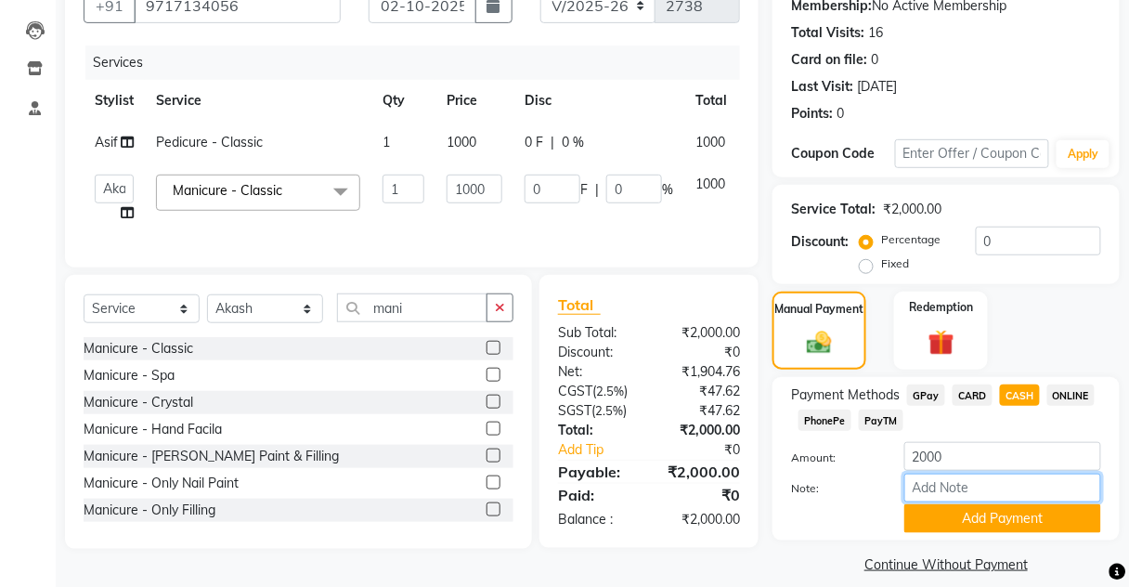
scroll to position [202, 0]
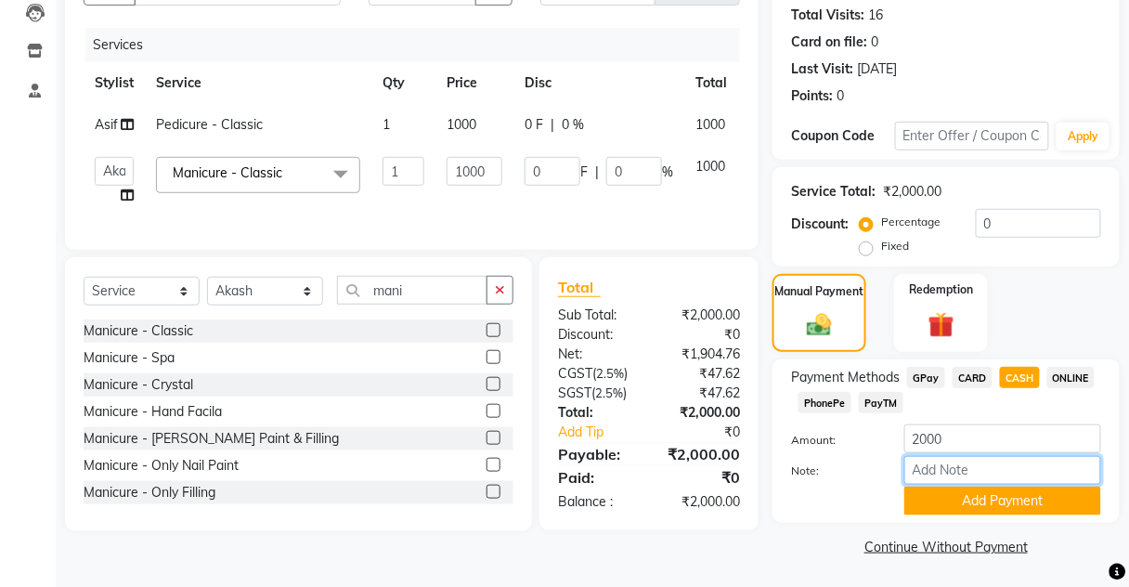
click at [929, 479] on input "Note:" at bounding box center [1002, 470] width 197 height 29
click at [913, 501] on button "Add Payment" at bounding box center [1002, 501] width 197 height 29
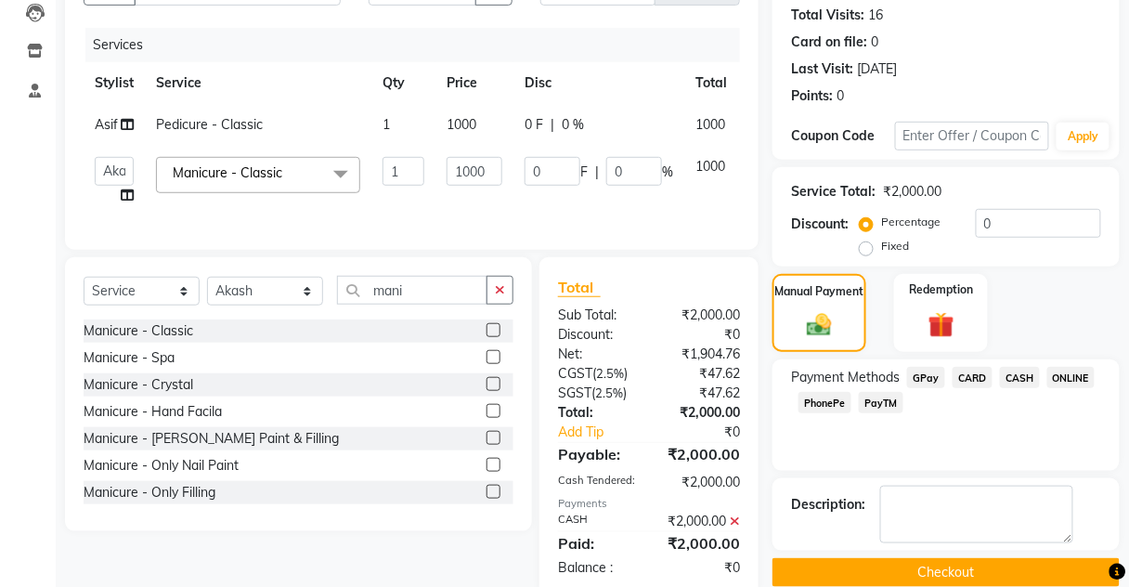
scroll to position [268, 0]
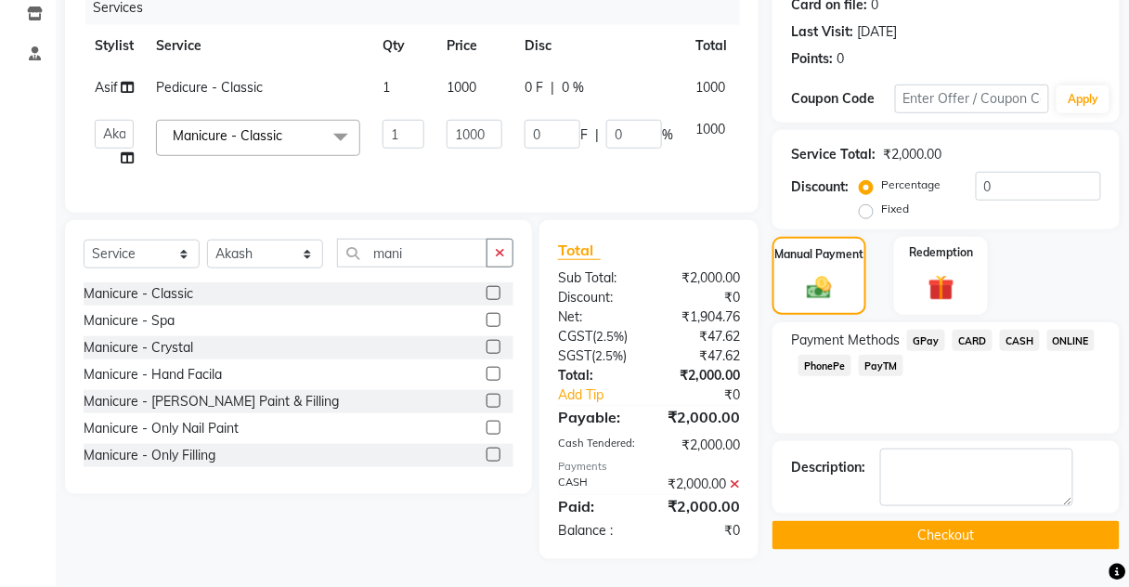
click at [788, 521] on button "Checkout" at bounding box center [945, 535] width 347 height 29
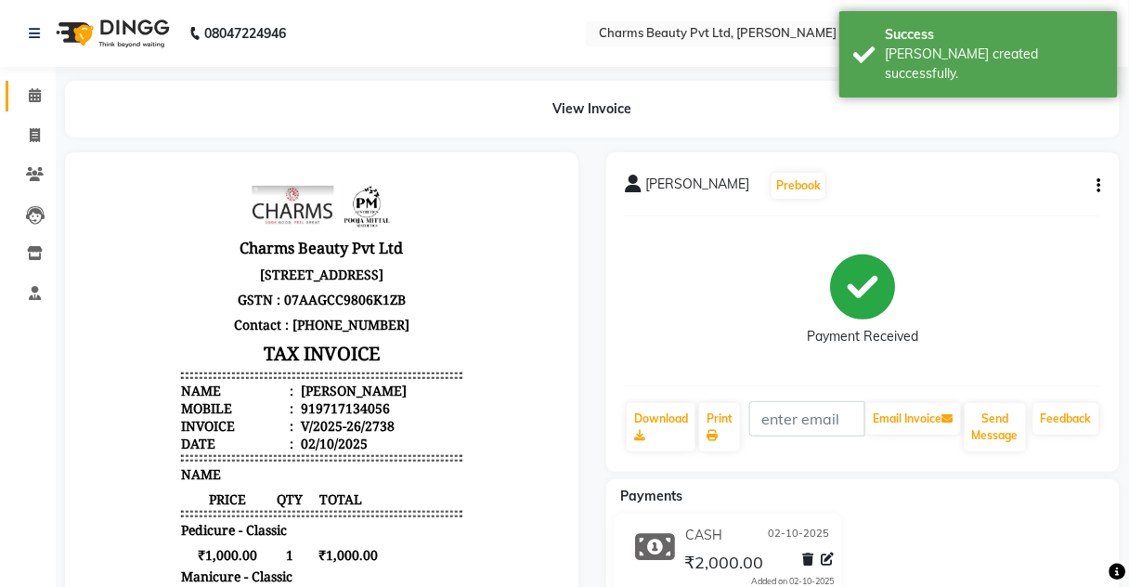
click at [49, 88] on span at bounding box center [35, 95] width 32 height 21
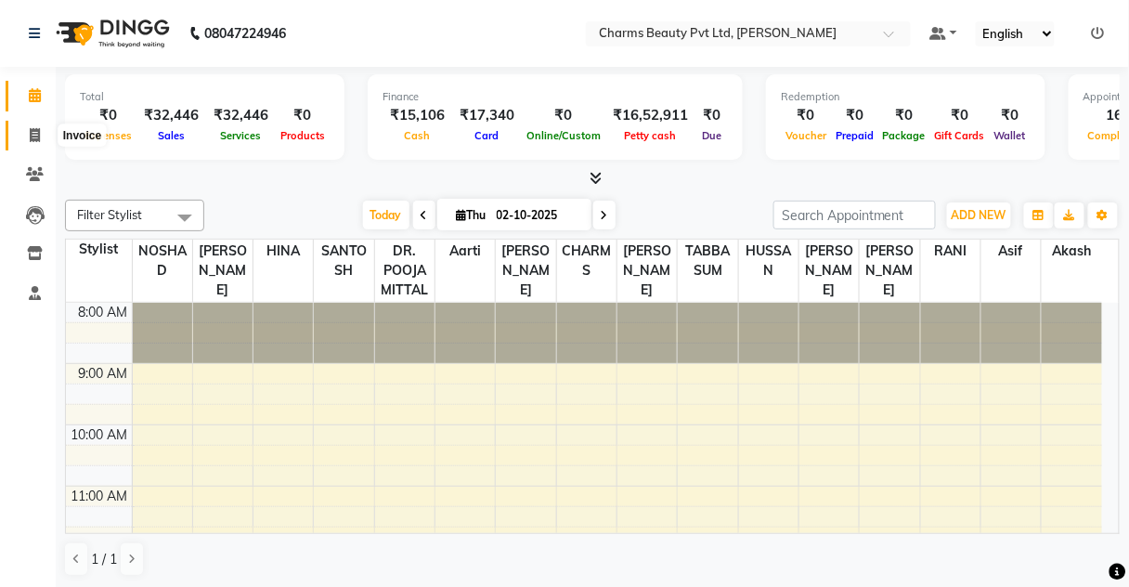
click at [45, 133] on span at bounding box center [35, 135] width 32 height 21
select select "service"
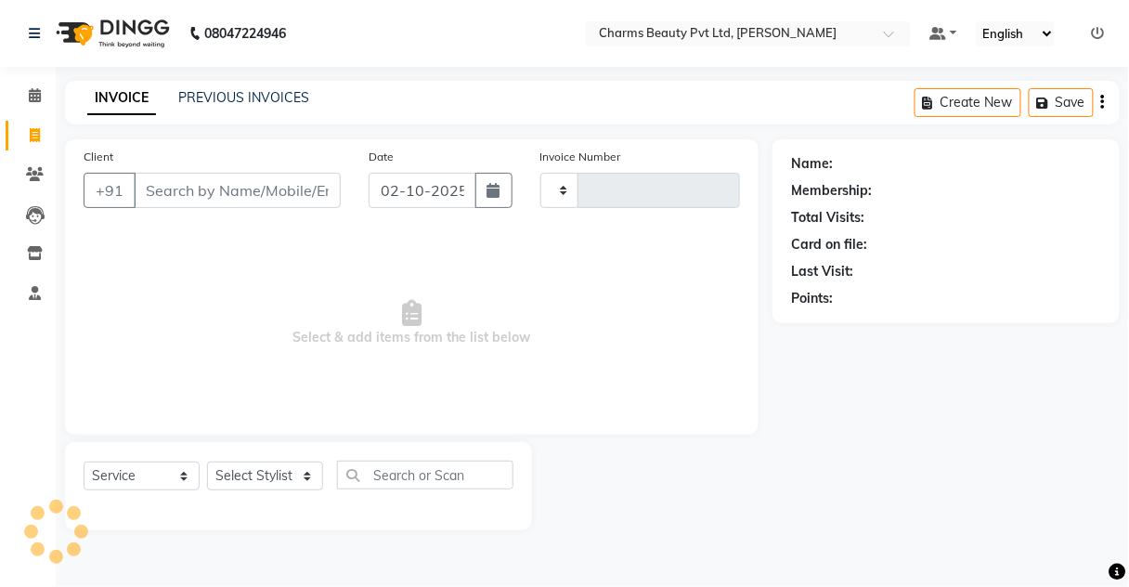
type input "2739"
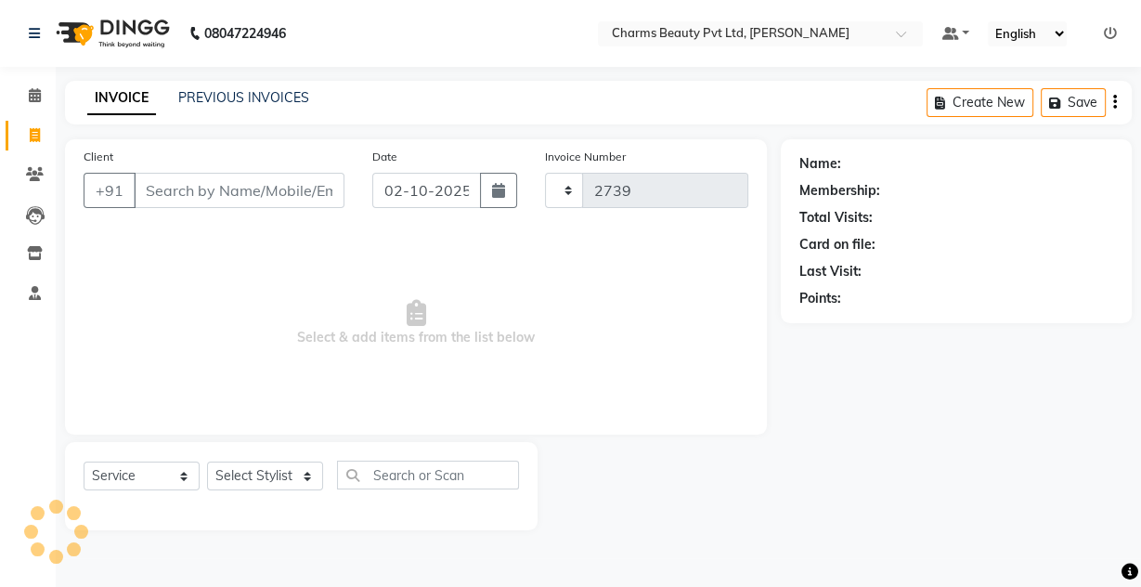
select select "3743"
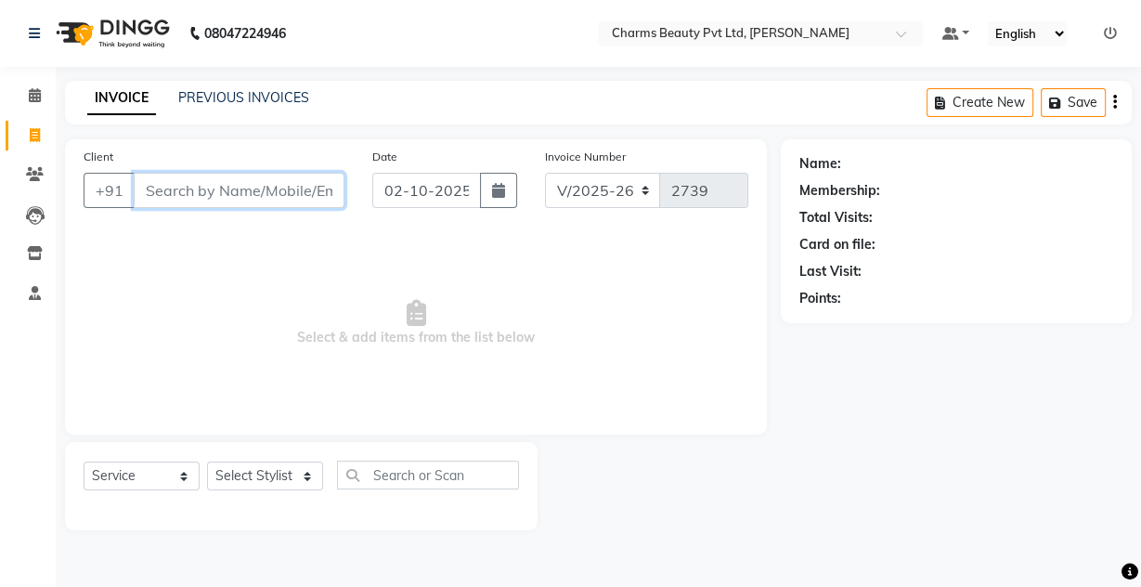
click at [191, 190] on input "Client" at bounding box center [239, 190] width 211 height 35
click at [263, 99] on link "PREVIOUS INVOICES" at bounding box center [243, 97] width 131 height 17
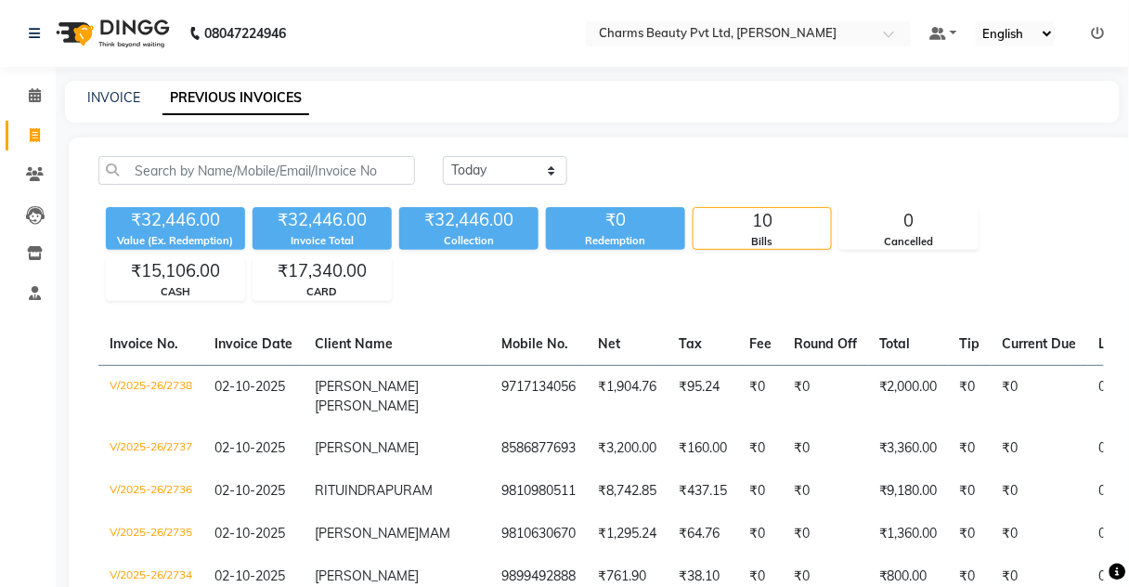
click at [89, 83] on div "INVOICE PREVIOUS INVOICES" at bounding box center [592, 102] width 1055 height 42
click at [97, 88] on div "INVOICE" at bounding box center [113, 97] width 53 height 19
click at [107, 93] on link "INVOICE" at bounding box center [113, 97] width 53 height 17
select select "service"
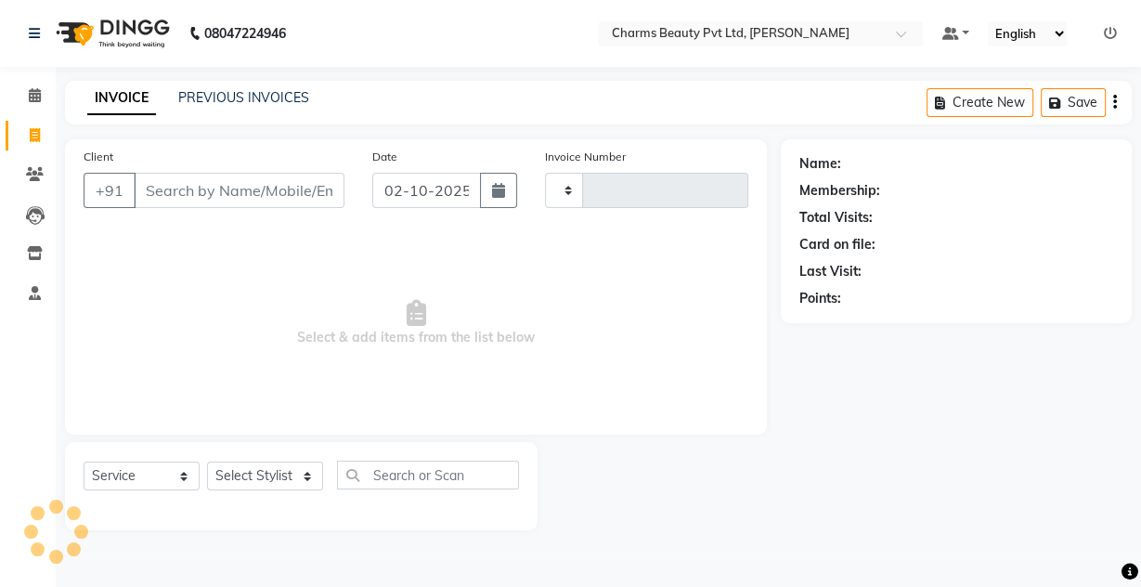
type input "2739"
select select "3743"
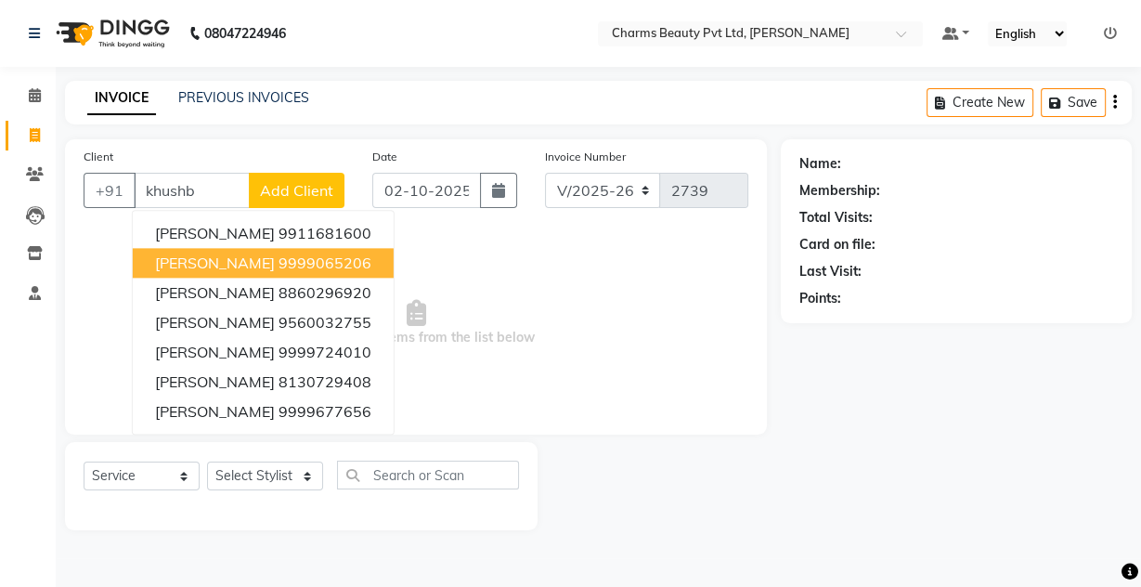
click at [245, 263] on span "[PERSON_NAME]" at bounding box center [215, 262] width 120 height 19
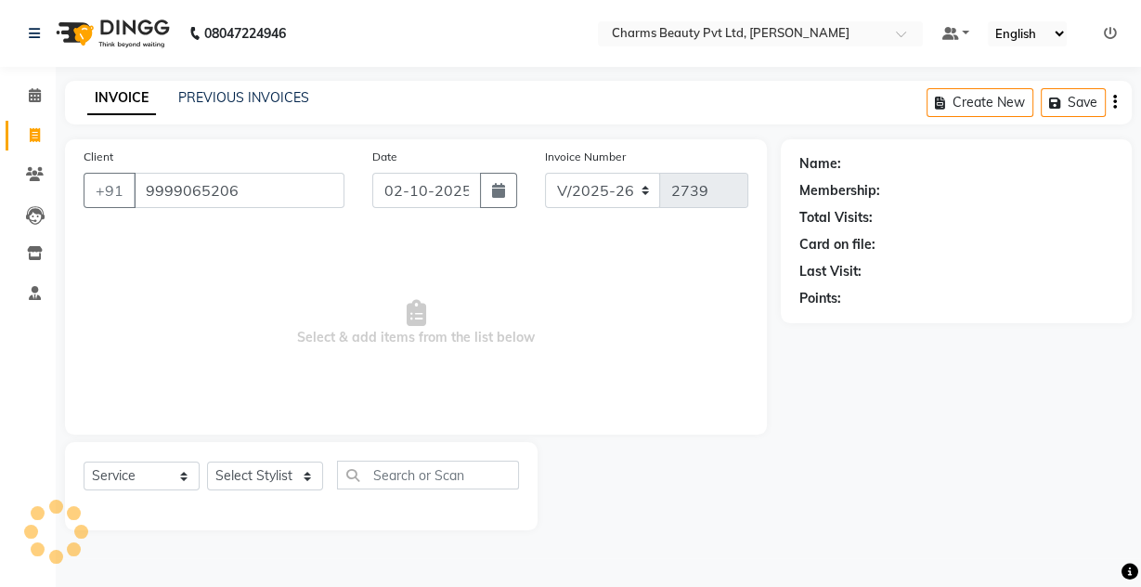
type input "9999065206"
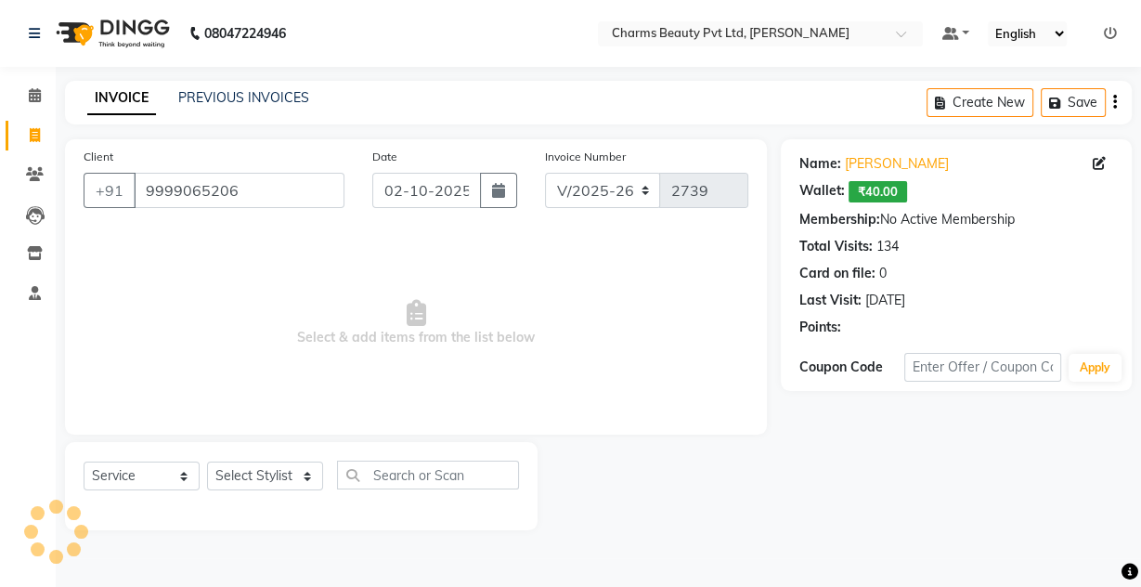
click at [259, 460] on div "Select Service Product Membership Package Voucher Prepaid Gift Card Select Styl…" at bounding box center [301, 486] width 473 height 88
click at [290, 481] on select "Select Stylist Aarti [PERSON_NAME] [PERSON_NAME] CHARMS DR. POOJA MITTAL HINA […" at bounding box center [265, 475] width 116 height 29
select select "17827"
click at [207, 461] on select "Select Stylist Aarti [PERSON_NAME] [PERSON_NAME] CHARMS DR. POOJA MITTAL HINA […" at bounding box center [265, 475] width 116 height 29
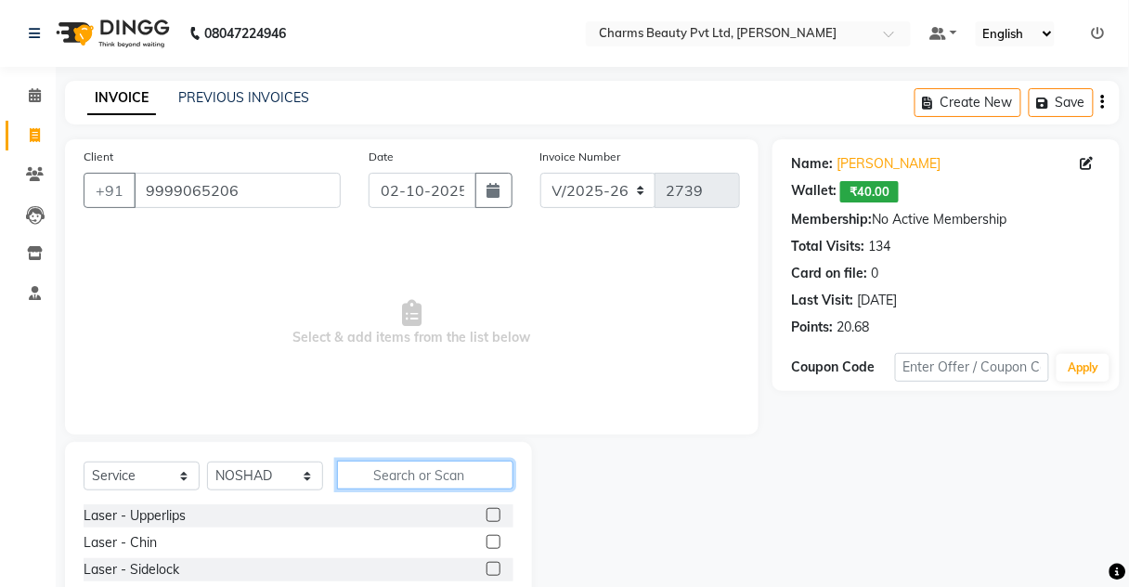
drag, startPoint x: 452, startPoint y: 487, endPoint x: 448, endPoint y: 477, distance: 10.9
click at [452, 487] on input "text" at bounding box center [425, 475] width 176 height 29
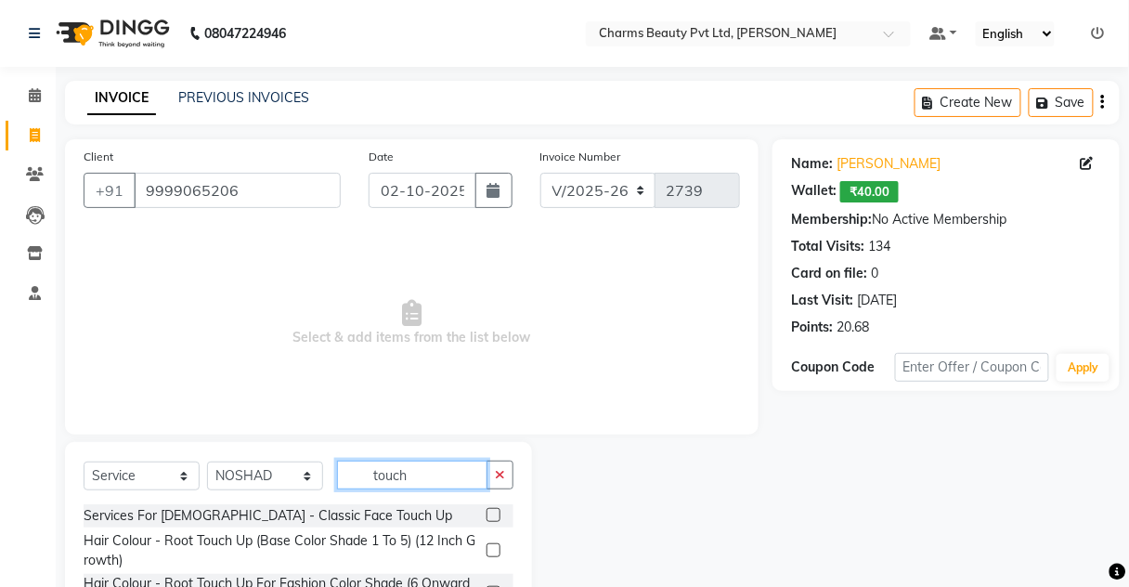
type input "touch"
click at [490, 550] on label at bounding box center [494, 550] width 14 height 14
click at [490, 550] on input "checkbox" at bounding box center [493, 551] width 12 height 12
checkbox input "true"
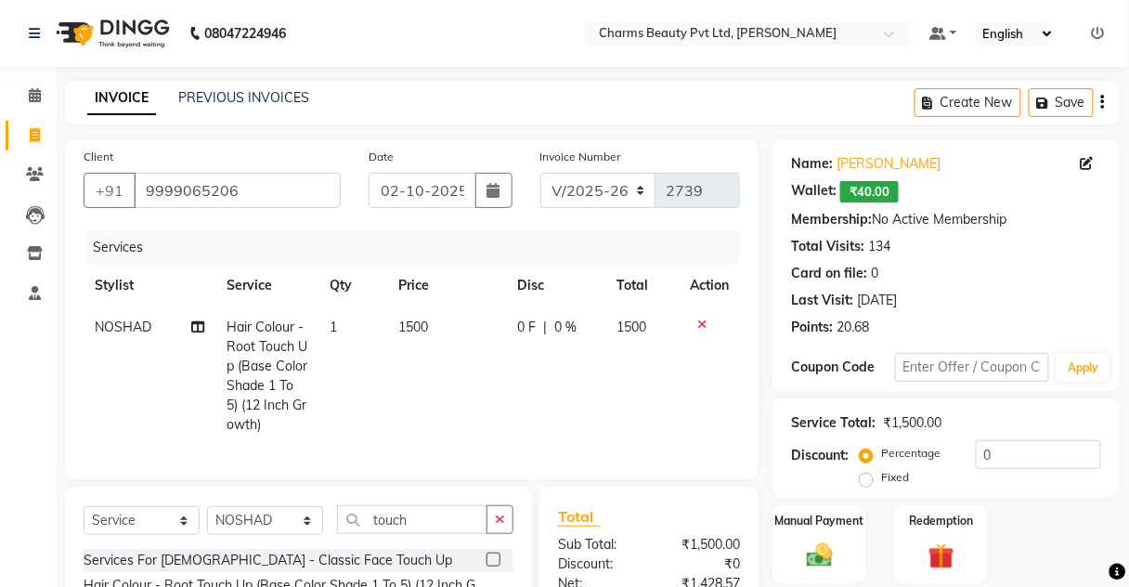
click at [444, 347] on td "1500" at bounding box center [446, 375] width 119 height 139
select select "17827"
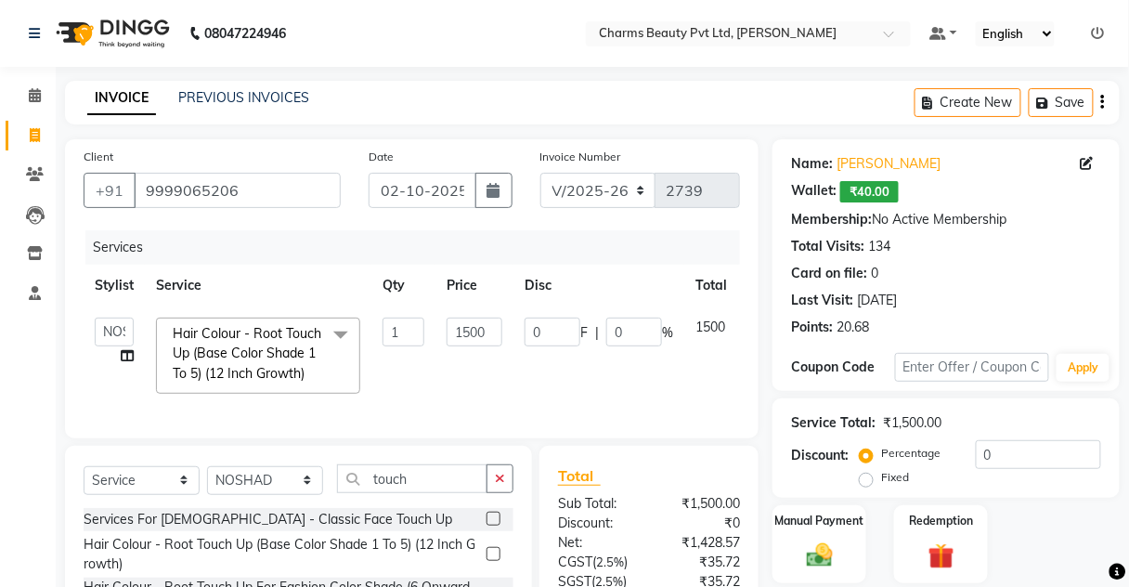
checkbox input "false"
click at [463, 326] on input "1500" at bounding box center [475, 332] width 56 height 29
type input "2500"
click at [463, 347] on td "2500" at bounding box center [474, 355] width 78 height 98
select select "17827"
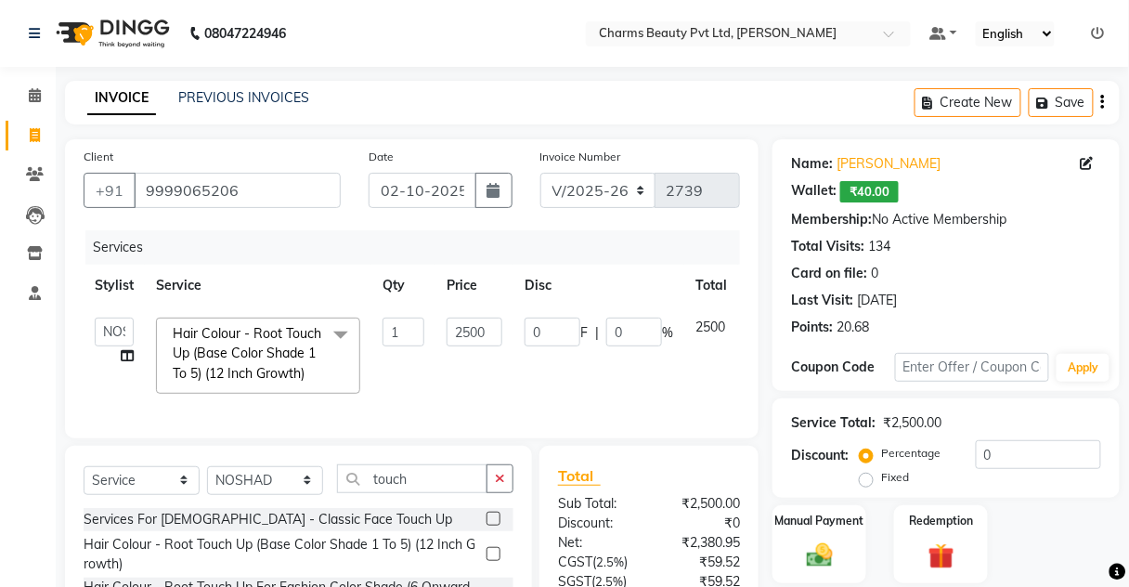
scroll to position [168, 0]
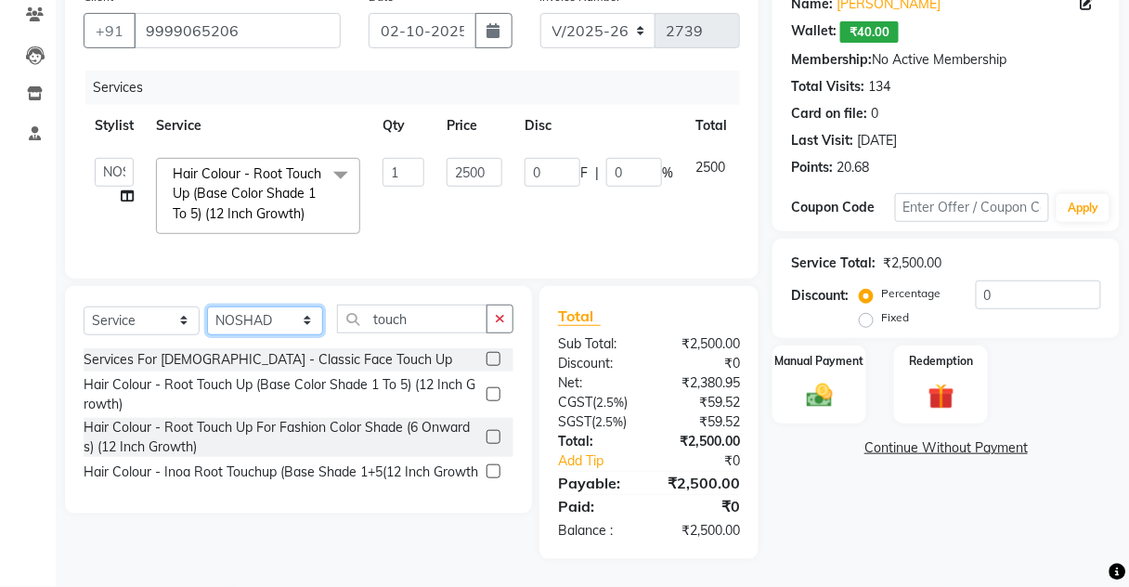
click at [279, 323] on select "Select Stylist Aarti [PERSON_NAME] [PERSON_NAME] CHARMS DR. POOJA MITTAL HINA […" at bounding box center [265, 320] width 116 height 29
select select "17842"
click at [207, 307] on select "Select Stylist Aarti [PERSON_NAME] [PERSON_NAME] CHARMS DR. POOJA MITTAL HINA […" at bounding box center [265, 320] width 116 height 29
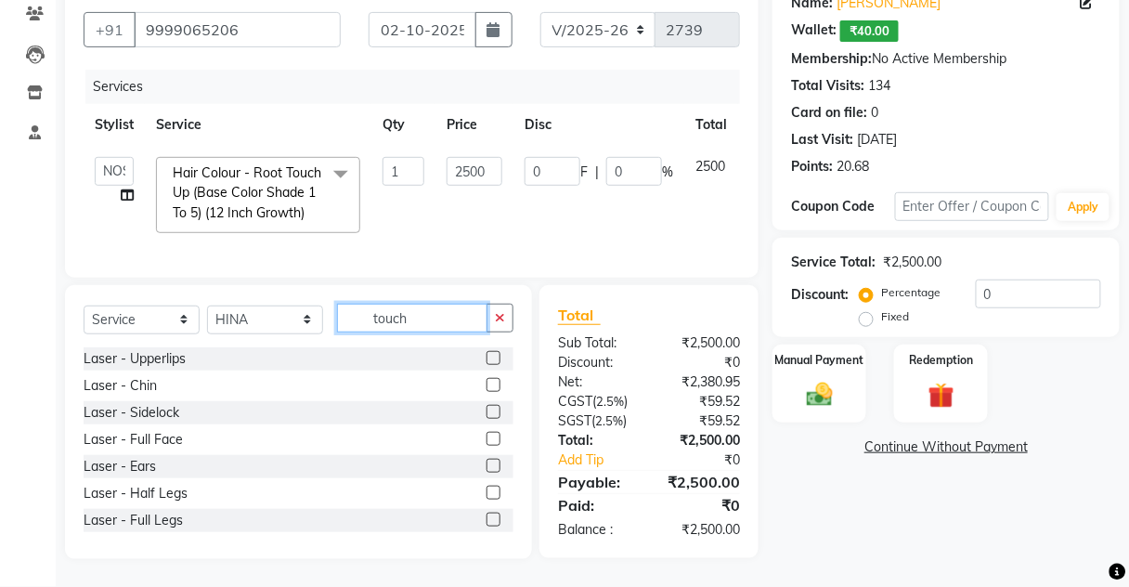
click at [434, 316] on input "touch" at bounding box center [412, 318] width 150 height 29
type input "t"
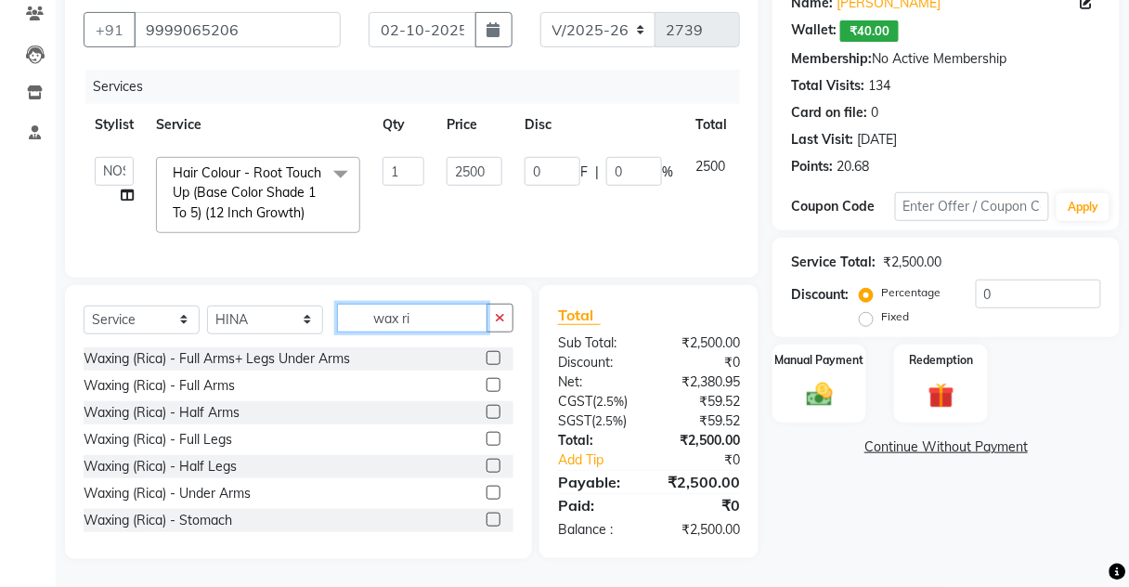
type input "wax ri"
click at [487, 354] on label at bounding box center [494, 358] width 14 height 14
click at [487, 354] on input "checkbox" at bounding box center [493, 359] width 12 height 12
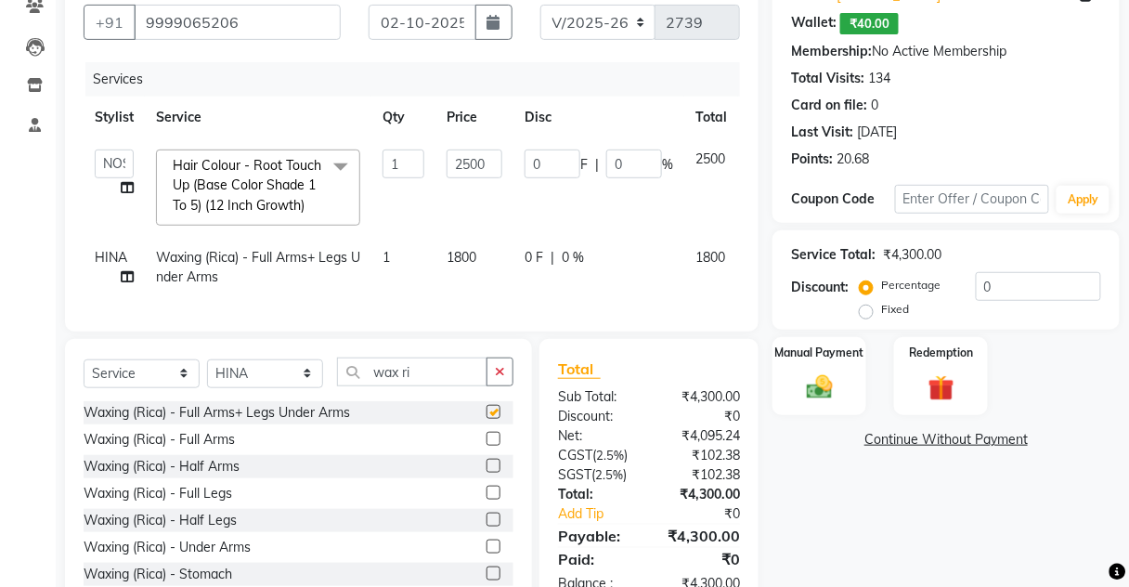
checkbox input "false"
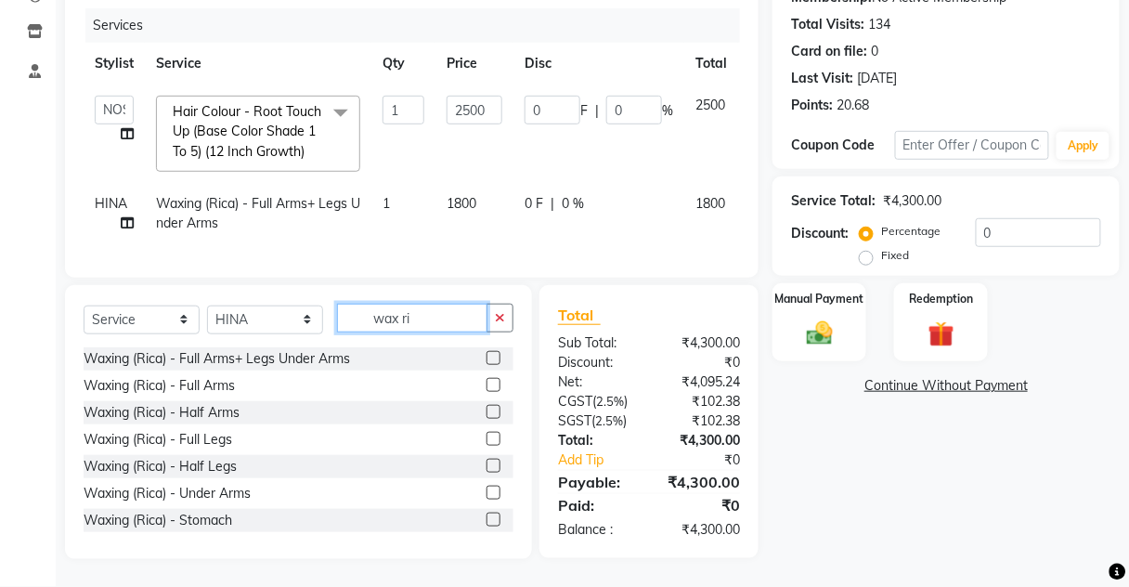
click at [407, 324] on input "wax ri" at bounding box center [412, 318] width 150 height 29
click at [423, 323] on input "wax ri" at bounding box center [412, 318] width 150 height 29
type input "w"
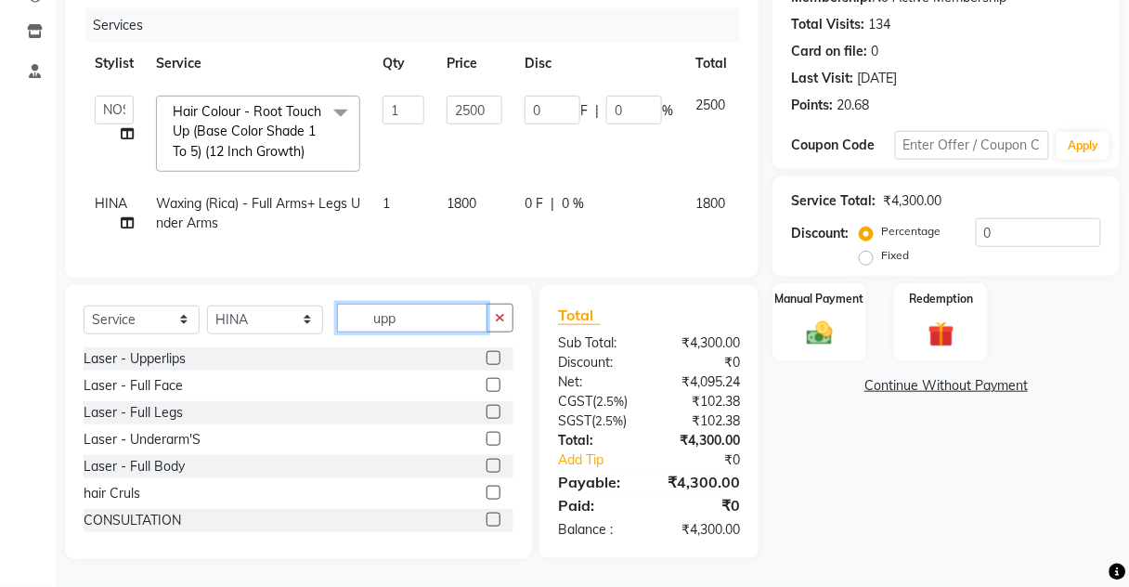
scroll to position [229, 0]
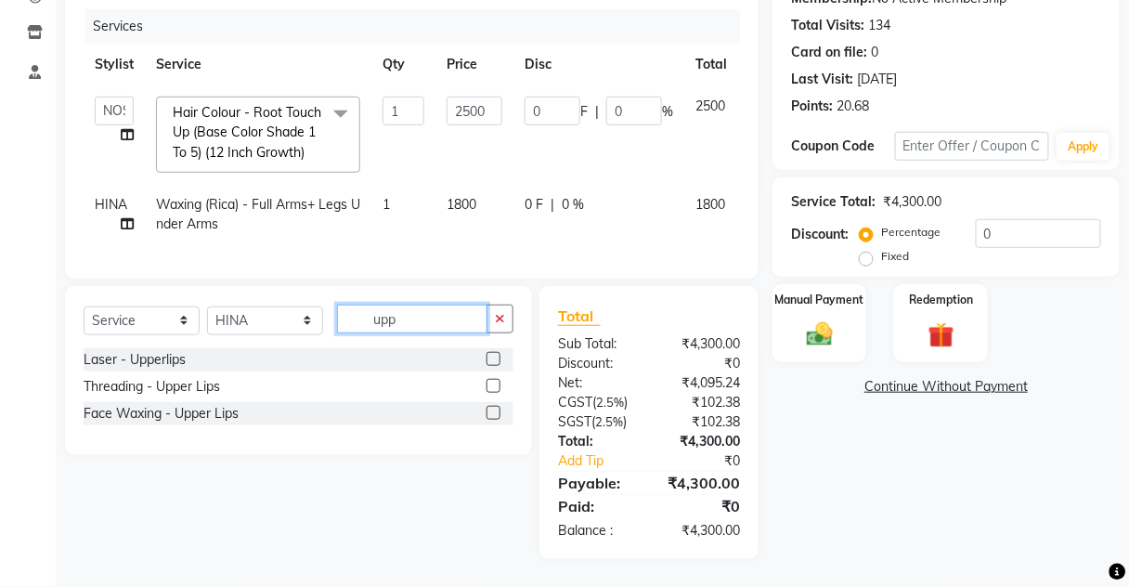
type input "upp"
click at [489, 388] on label at bounding box center [494, 386] width 14 height 14
click at [489, 388] on input "checkbox" at bounding box center [493, 387] width 12 height 12
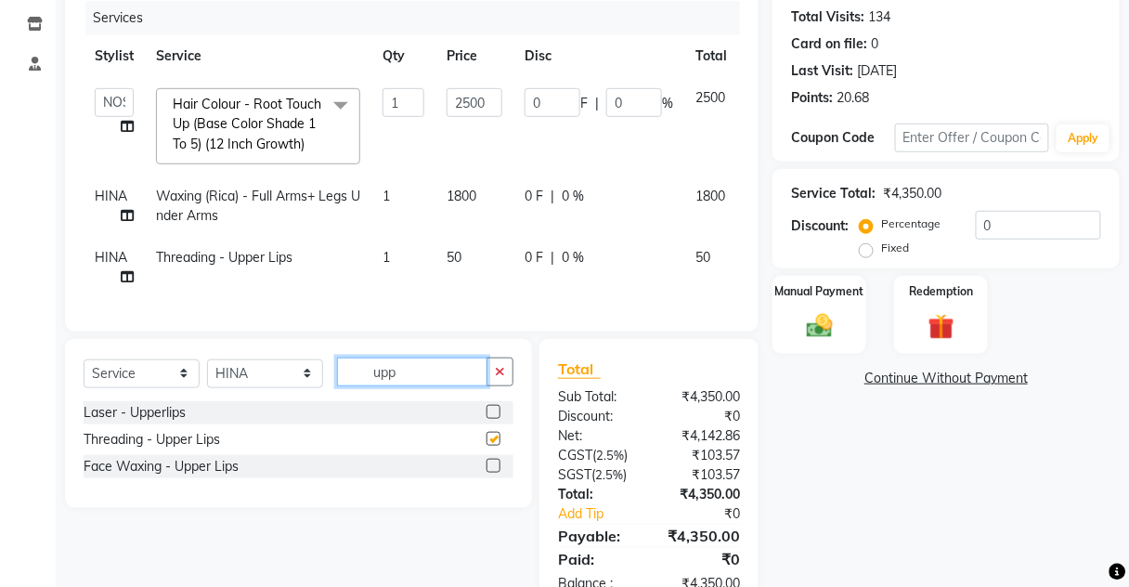
drag, startPoint x: 394, startPoint y: 329, endPoint x: 287, endPoint y: 330, distance: 106.8
click at [379, 357] on input "upp" at bounding box center [412, 371] width 150 height 29
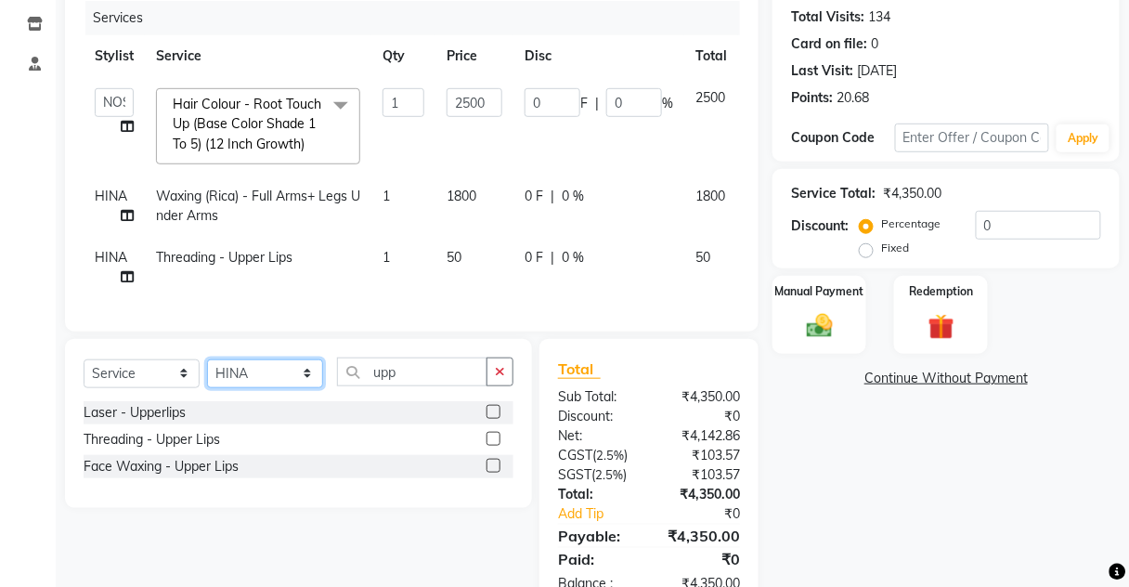
checkbox input "false"
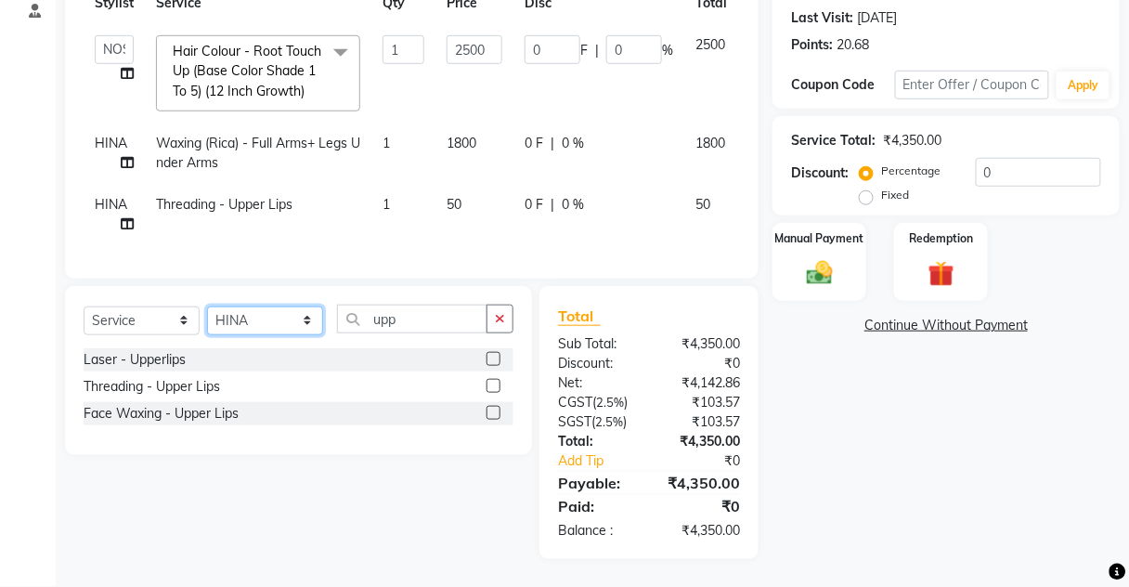
click at [274, 330] on select "Select Stylist Aarti [PERSON_NAME] [PERSON_NAME] CHARMS DR. POOJA MITTAL HINA […" at bounding box center [265, 320] width 116 height 29
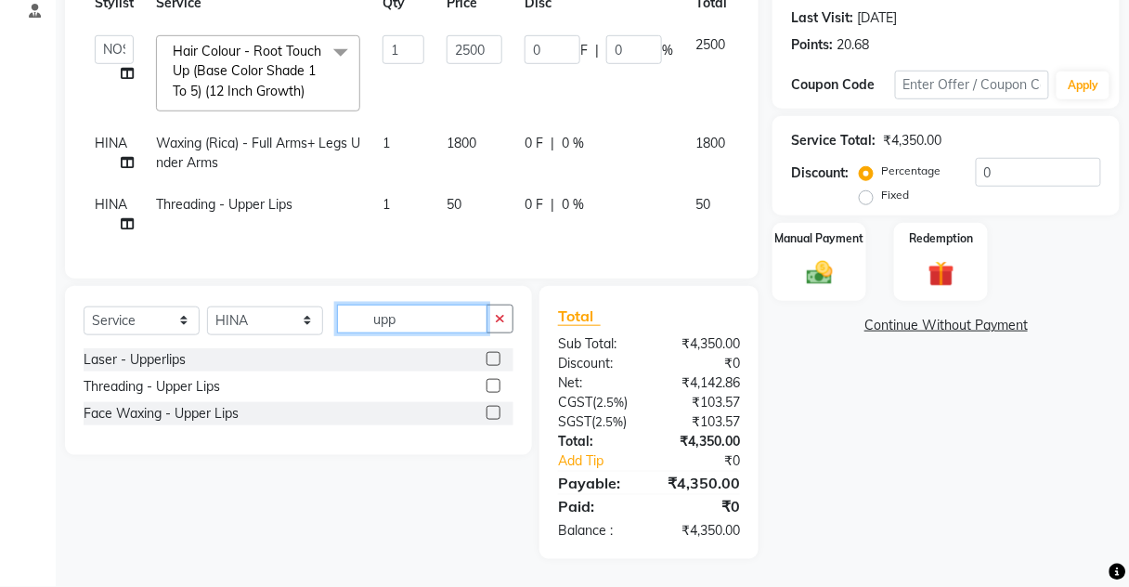
click at [425, 333] on input "upp" at bounding box center [412, 319] width 150 height 29
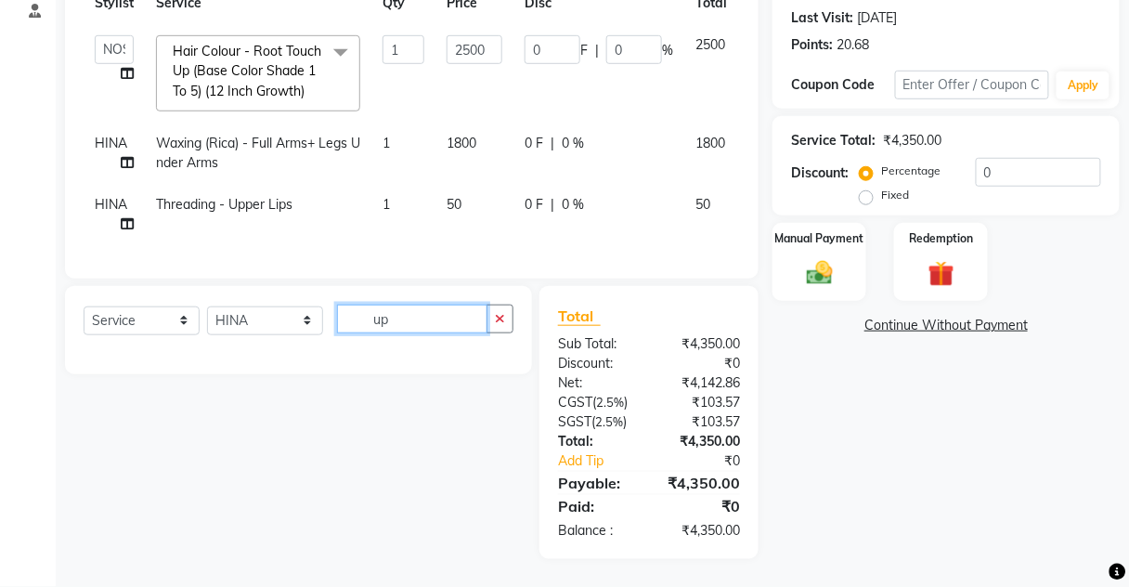
type input "u"
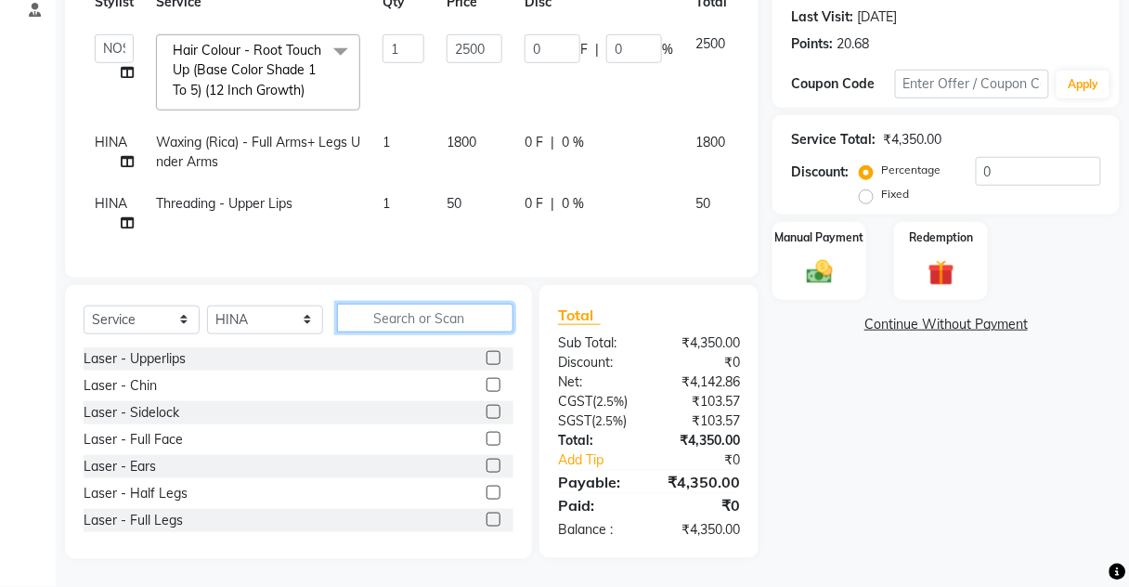
type input "b"
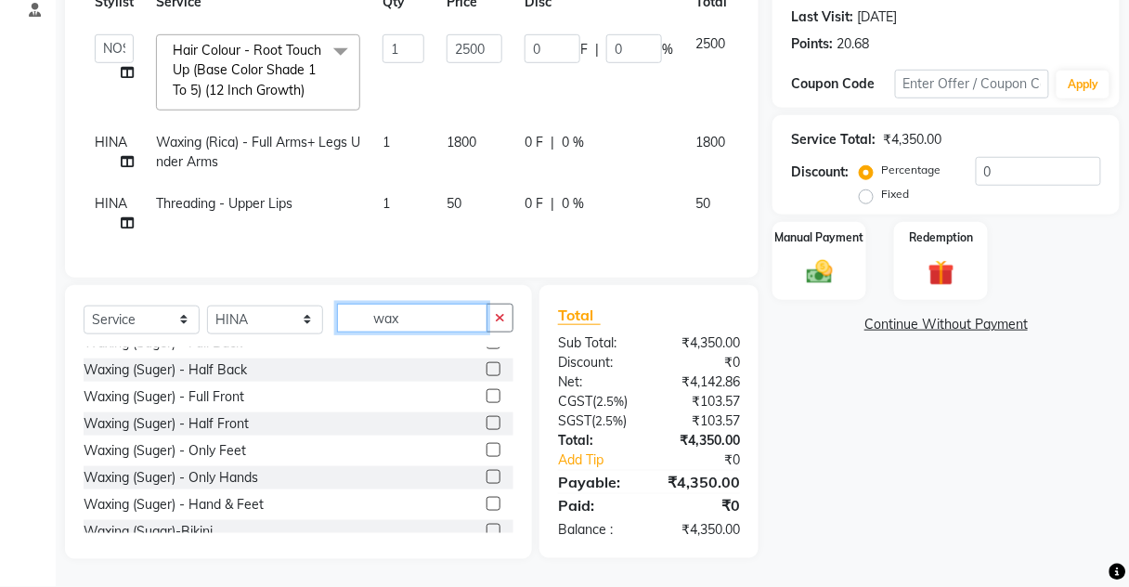
scroll to position [223, 0]
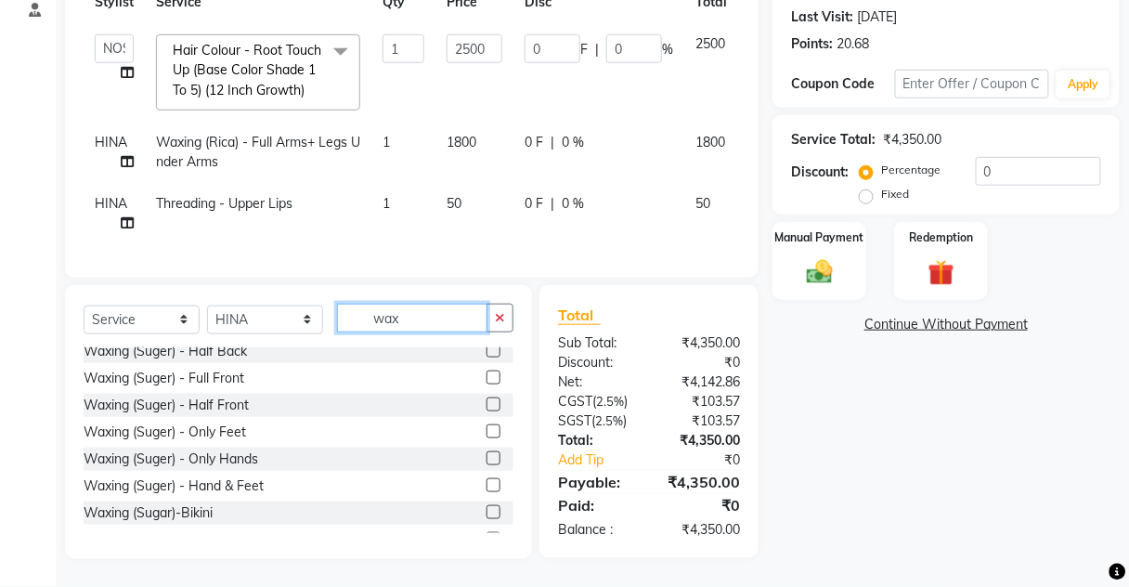
type input "wax"
click at [487, 518] on label at bounding box center [494, 512] width 14 height 14
click at [487, 518] on input "checkbox" at bounding box center [493, 513] width 12 height 12
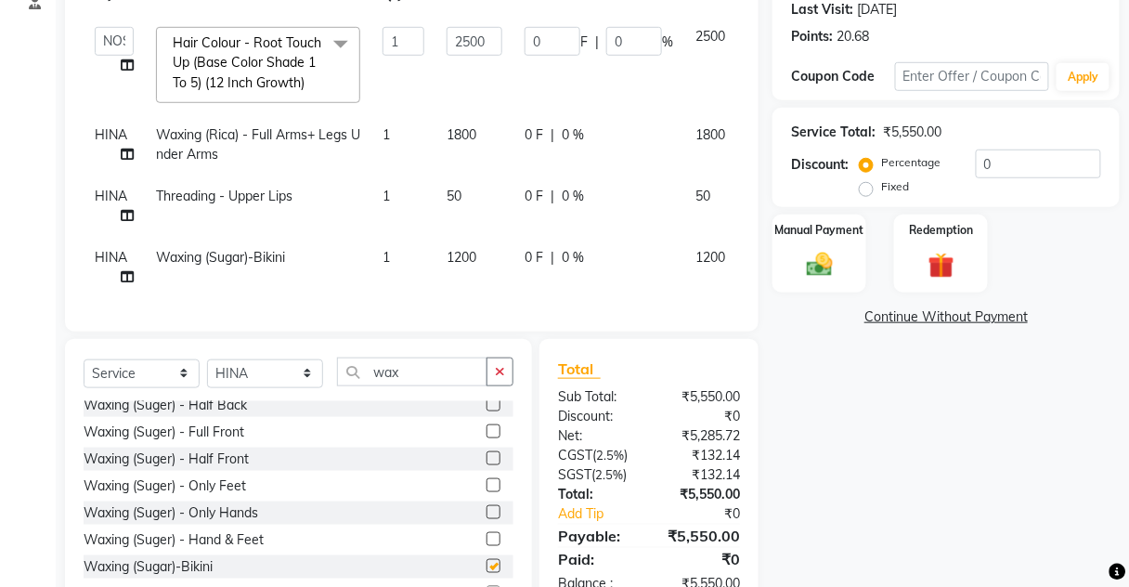
checkbox input "false"
click at [454, 267] on td "1200" at bounding box center [474, 267] width 78 height 61
select select "17842"
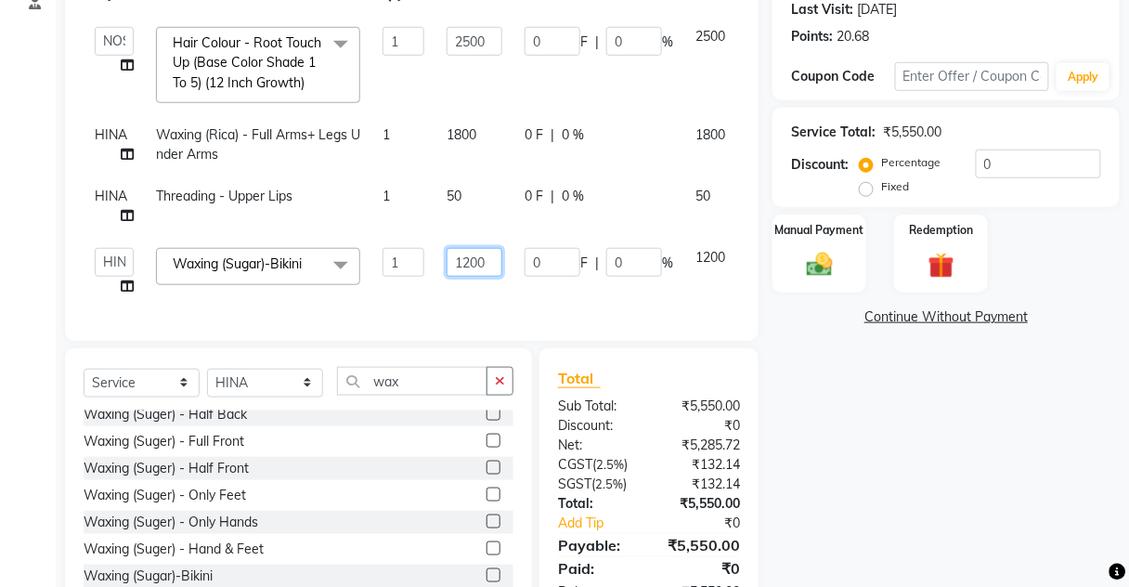
click at [470, 263] on input "1200" at bounding box center [475, 262] width 56 height 29
type input "600"
click at [467, 282] on td "600" at bounding box center [474, 272] width 78 height 71
select select "17842"
click at [441, 348] on div "Select Service Product Membership Package Voucher Prepaid Gift Card Select Styl…" at bounding box center [298, 485] width 467 height 274
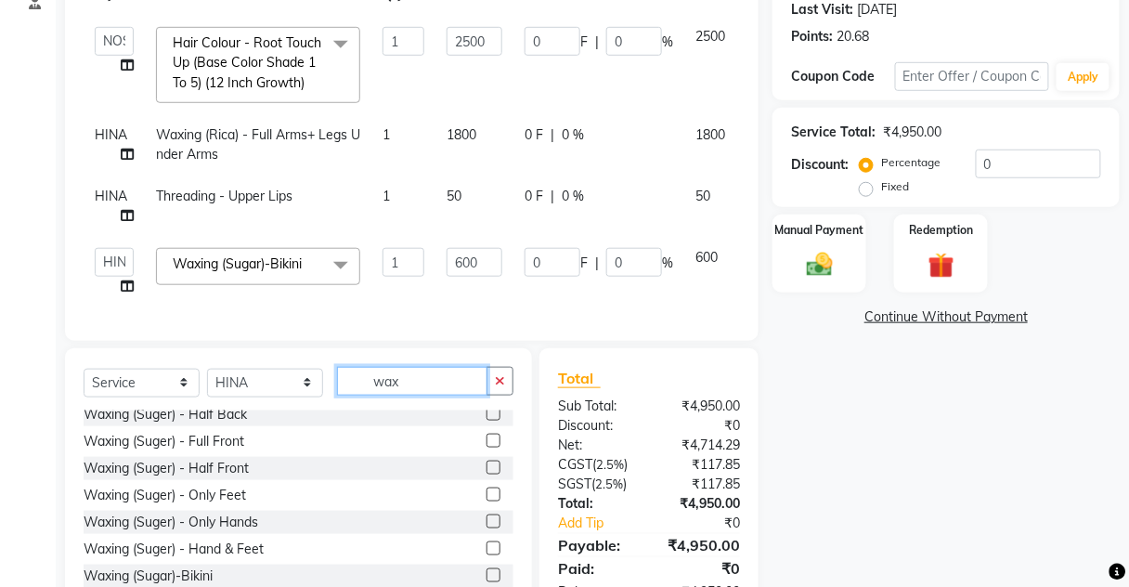
click at [425, 367] on input "wax" at bounding box center [412, 381] width 150 height 29
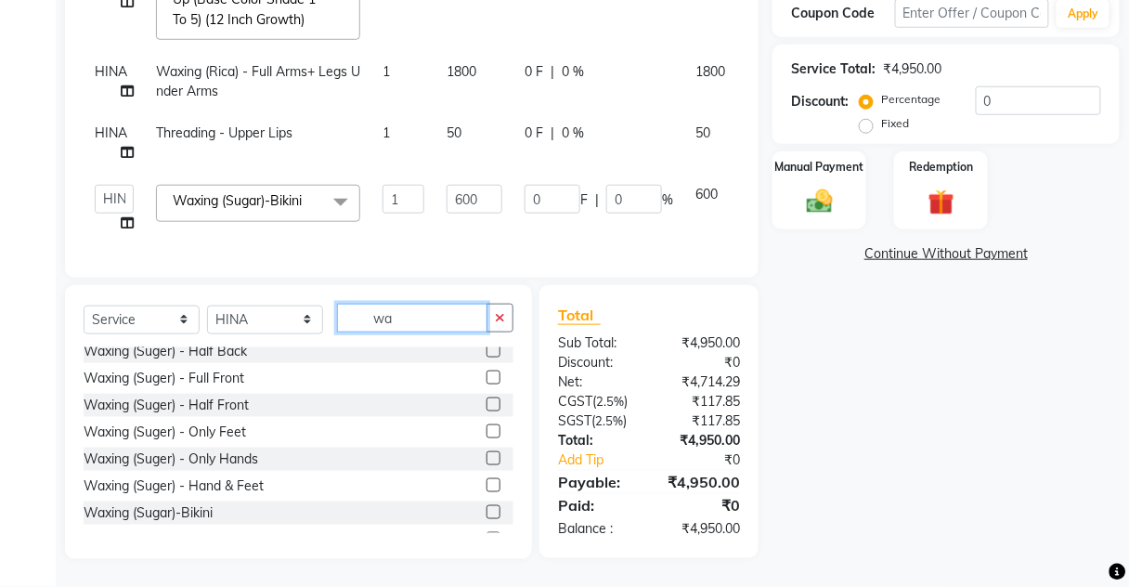
type input "w"
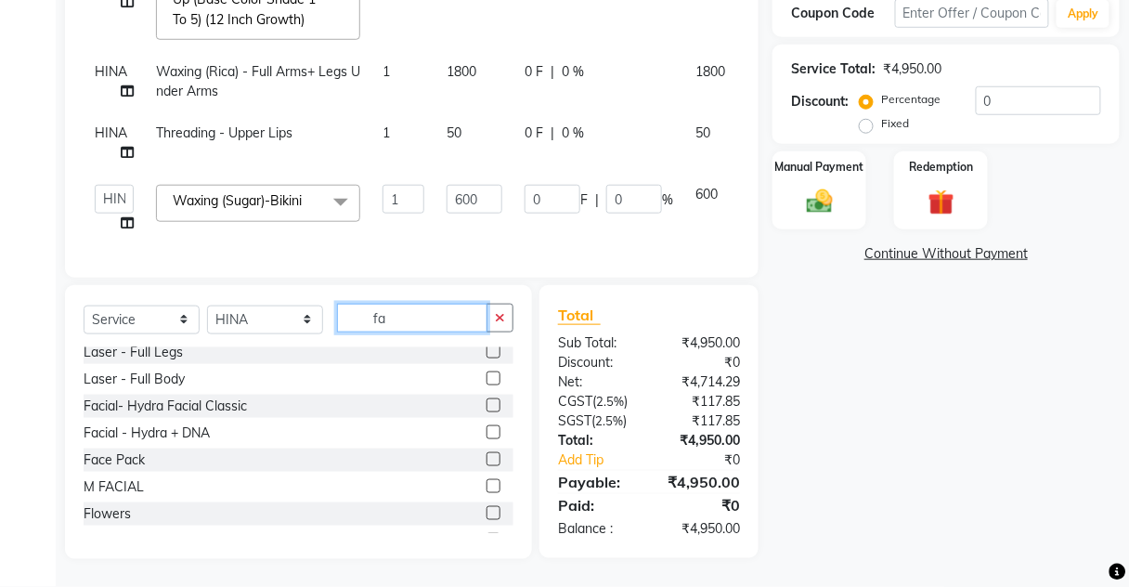
scroll to position [0, 0]
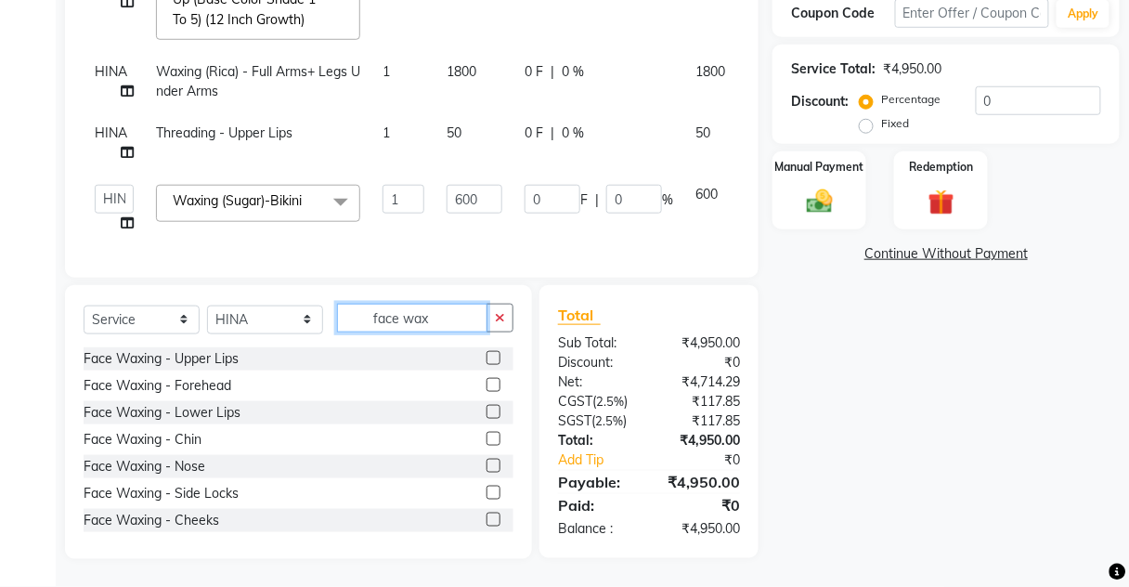
type input "face wax"
drag, startPoint x: 483, startPoint y: 488, endPoint x: 443, endPoint y: 294, distance: 198.1
click at [487, 489] on label at bounding box center [494, 493] width 14 height 14
click at [487, 489] on input "checkbox" at bounding box center [493, 493] width 12 height 12
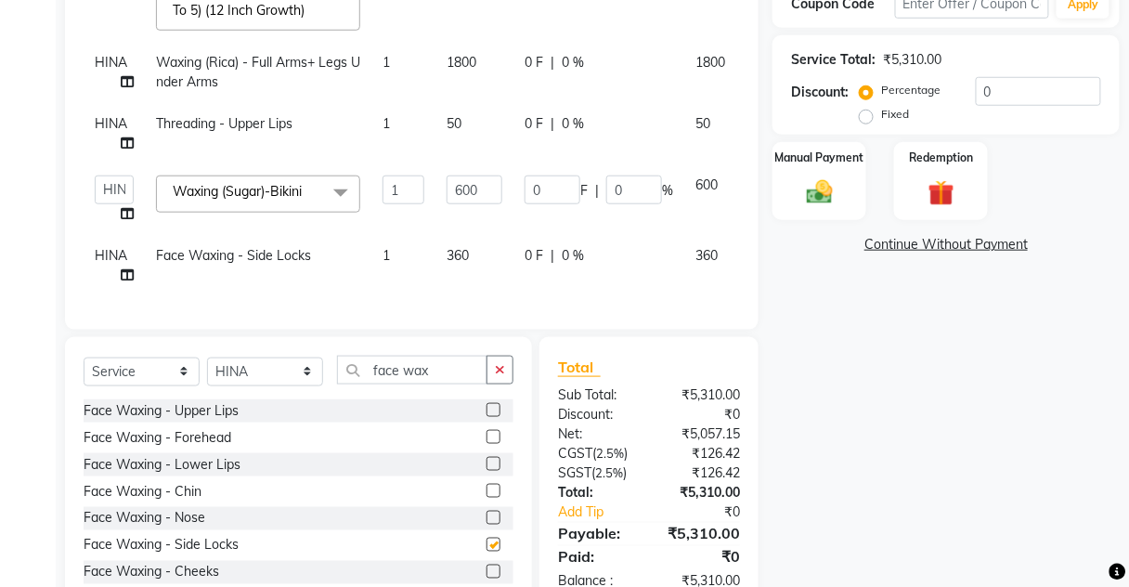
click at [453, 258] on span "360" at bounding box center [458, 255] width 22 height 17
checkbox input "false"
select select "17842"
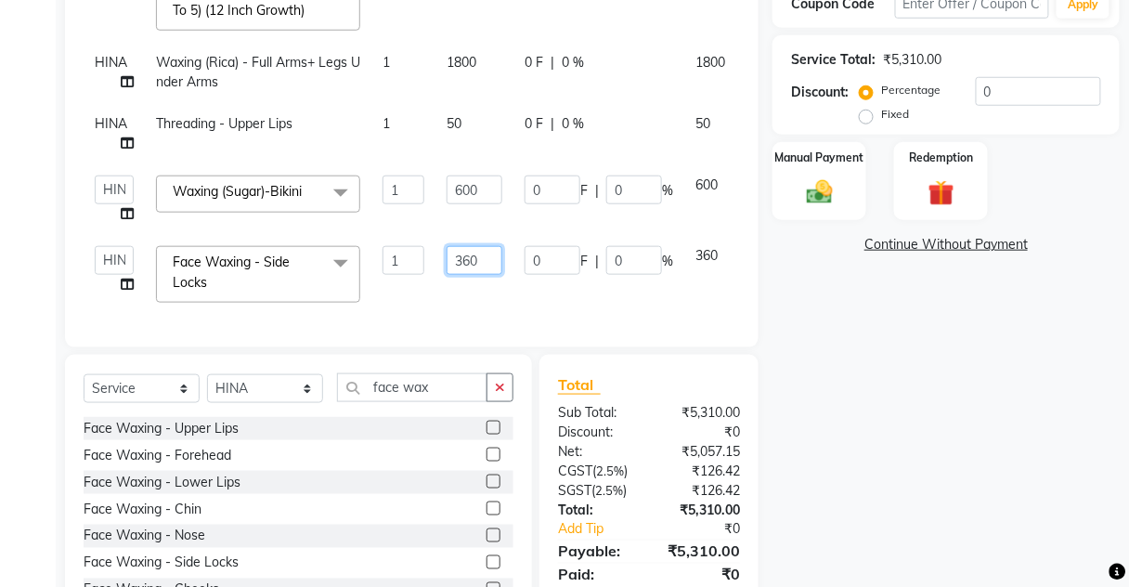
click at [474, 254] on input "360" at bounding box center [475, 260] width 56 height 29
type input "3"
type input "250"
click at [488, 313] on div "Services Stylist Service Qty Price Disc Total Action Aarti [PERSON_NAME] [PERSO…" at bounding box center [412, 97] width 656 height 461
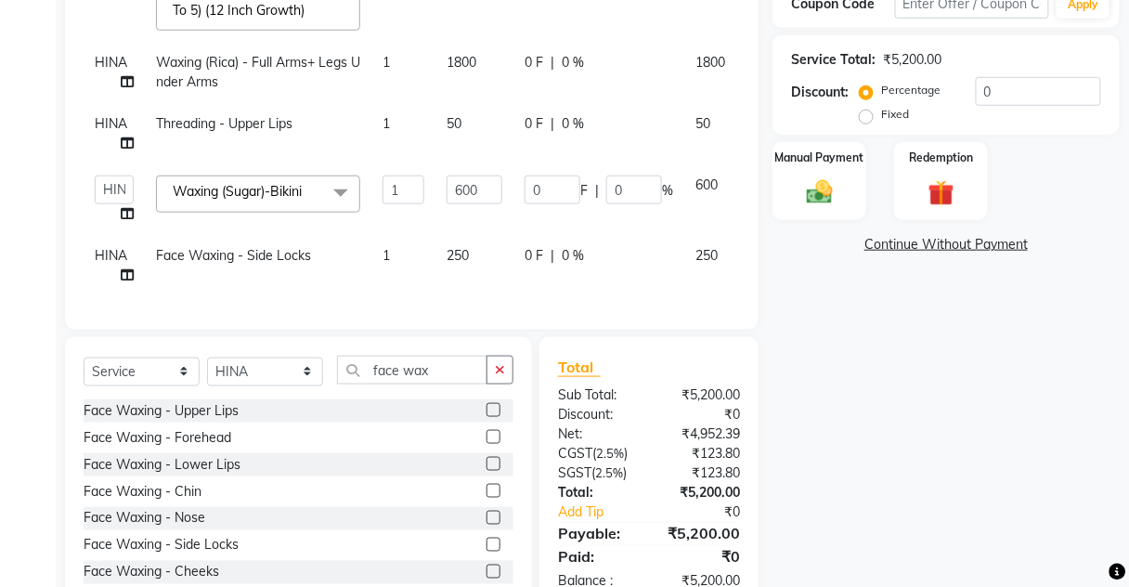
scroll to position [424, 0]
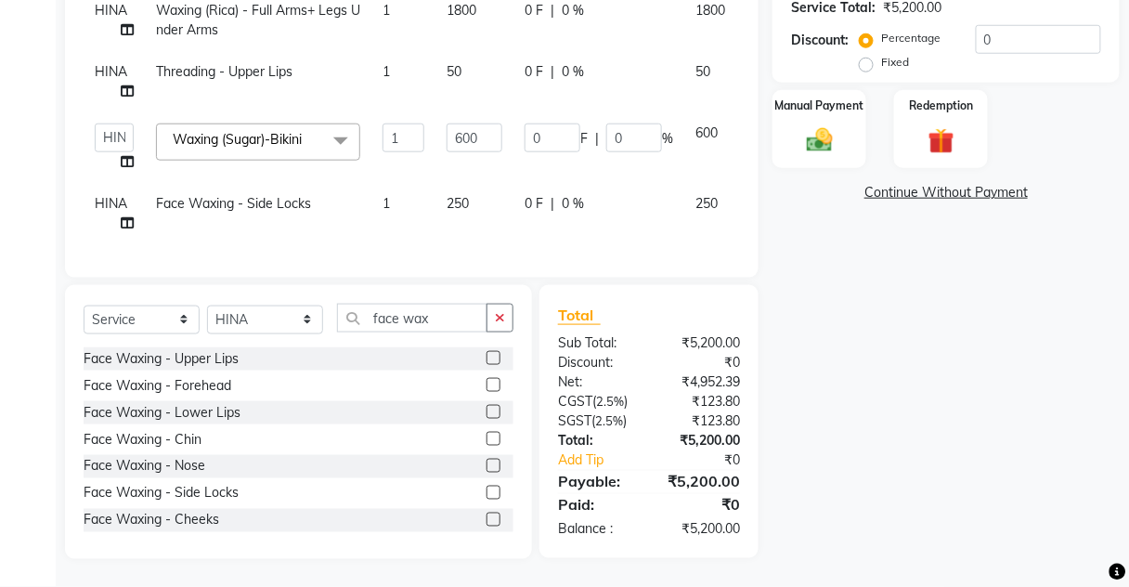
click at [391, 201] on td "1" at bounding box center [403, 213] width 64 height 61
select select "17842"
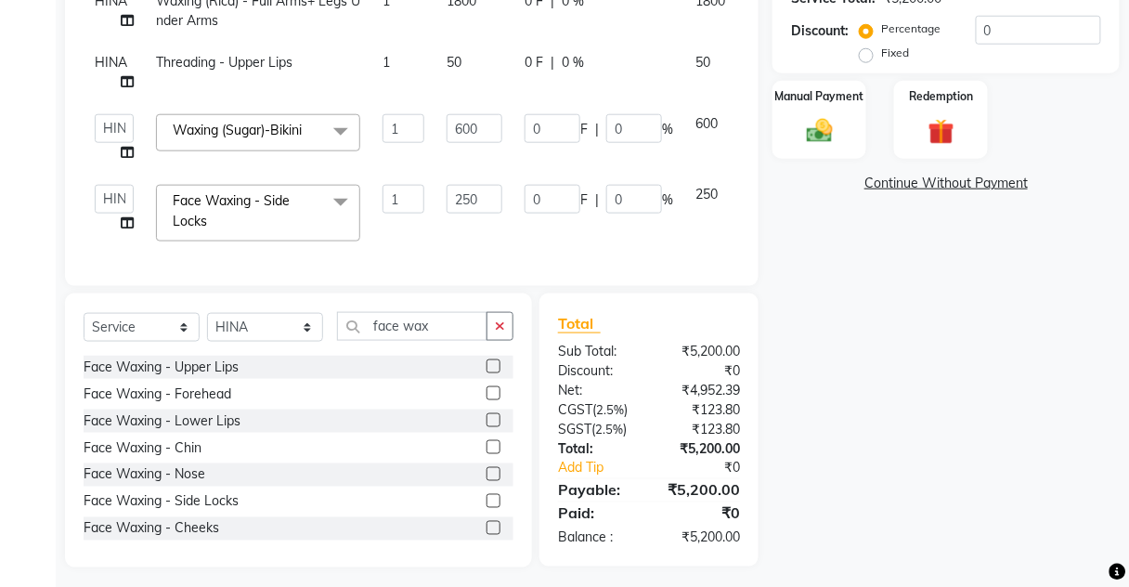
click at [249, 212] on span "Face Waxing - Side Locks x" at bounding box center [249, 211] width 163 height 40
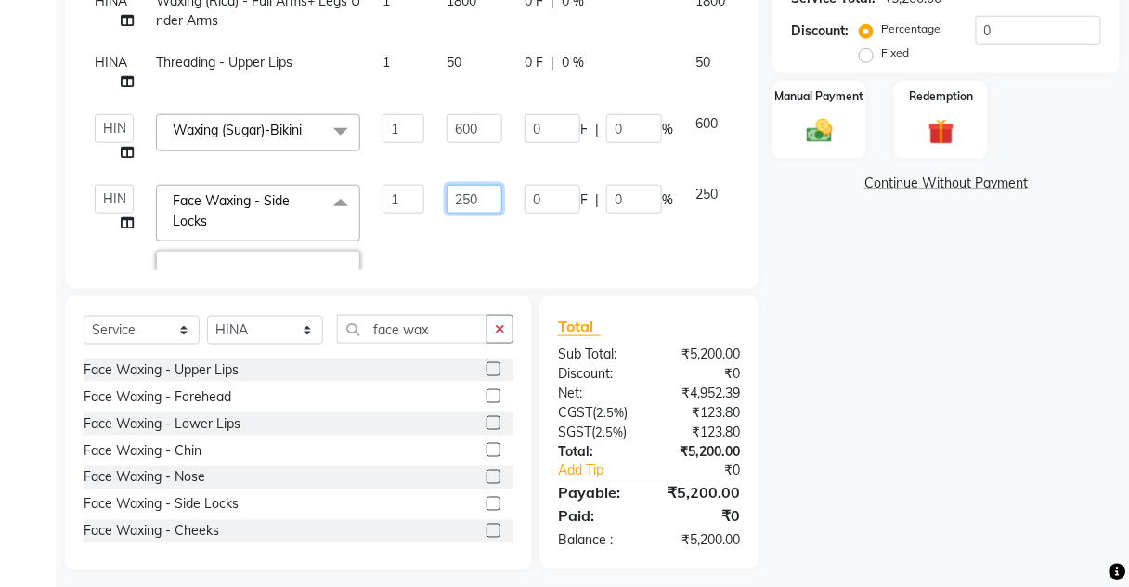
click at [459, 196] on input "250" at bounding box center [475, 199] width 56 height 29
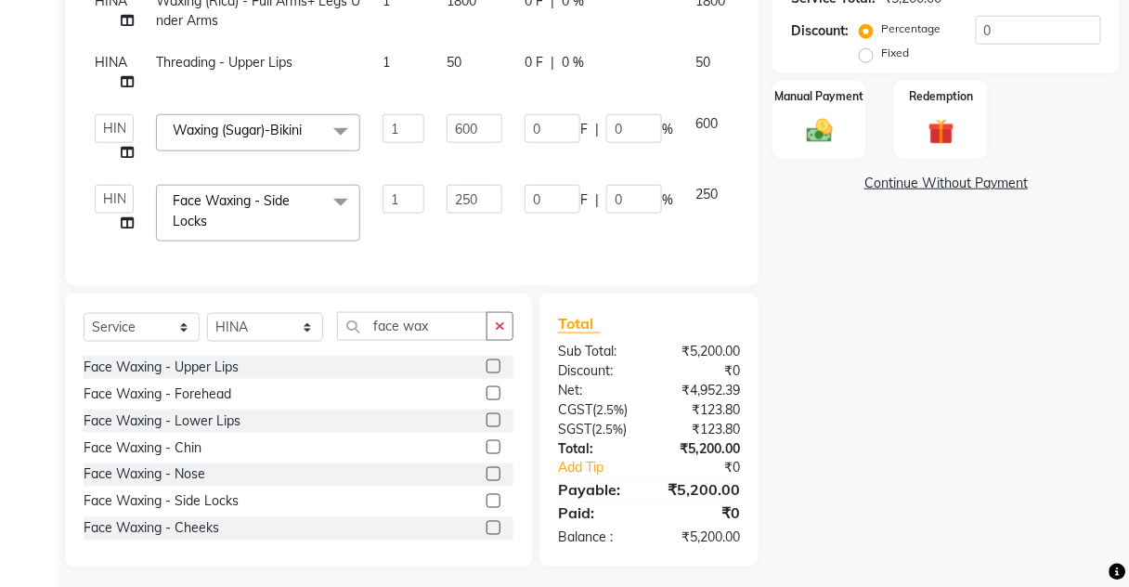
click at [632, 222] on td "0 F | 0 %" at bounding box center [598, 213] width 171 height 79
select select "17842"
click at [483, 230] on td "250" at bounding box center [474, 213] width 78 height 79
click at [474, 192] on input "250" at bounding box center [475, 199] width 56 height 29
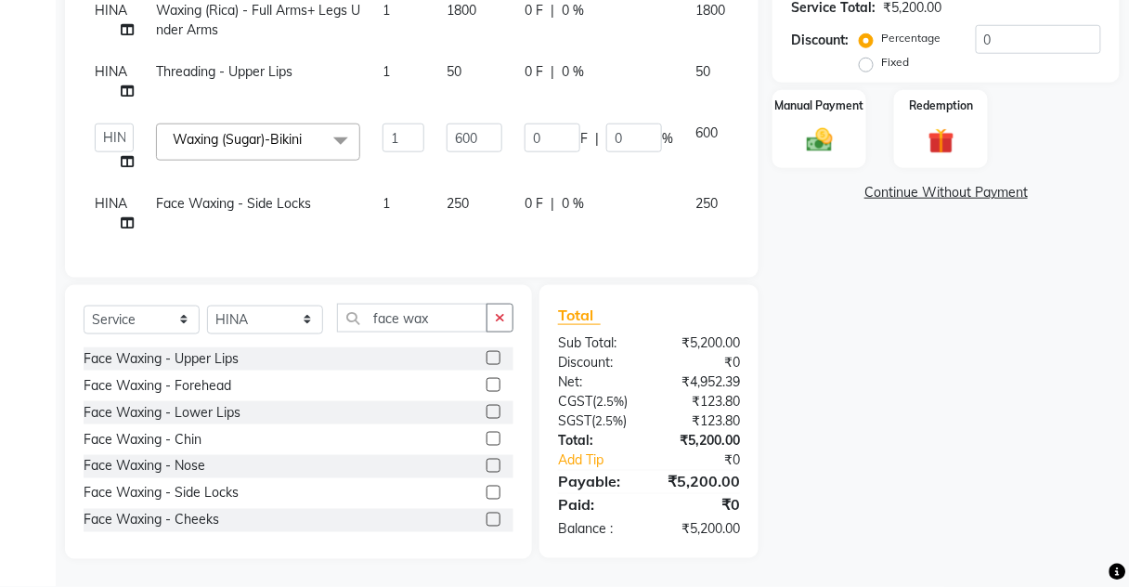
click at [709, 195] on span "250" at bounding box center [706, 203] width 22 height 17
select select "17842"
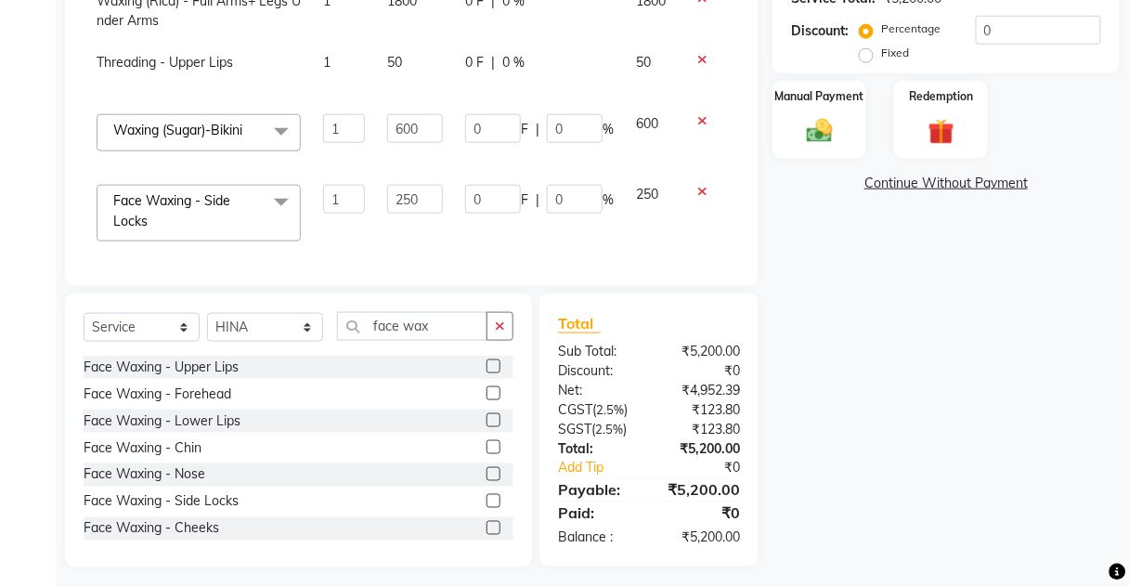
scroll to position [0, 69]
click at [697, 188] on icon at bounding box center [702, 191] width 10 height 13
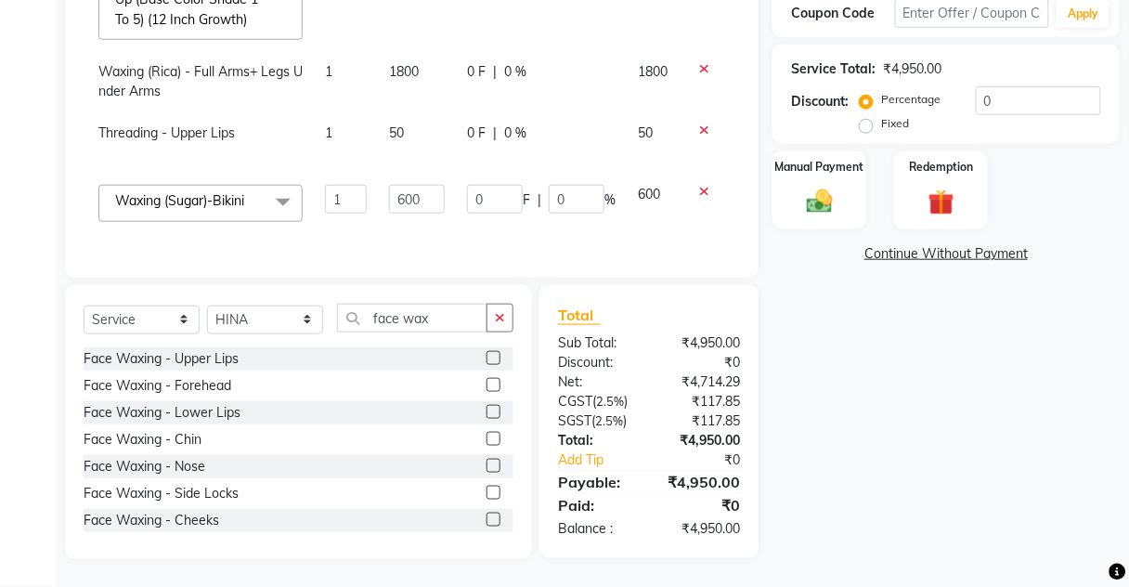
scroll to position [140, 0]
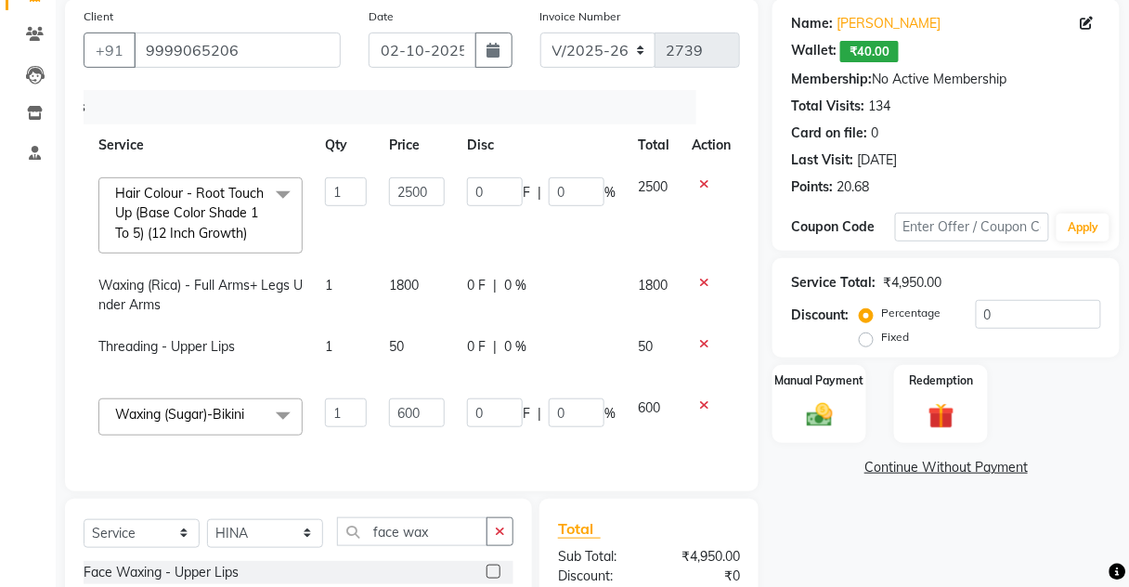
click at [474, 538] on div "face wax" at bounding box center [425, 531] width 175 height 29
click at [435, 538] on input "face wax" at bounding box center [412, 531] width 150 height 29
type input "f"
type input "r"
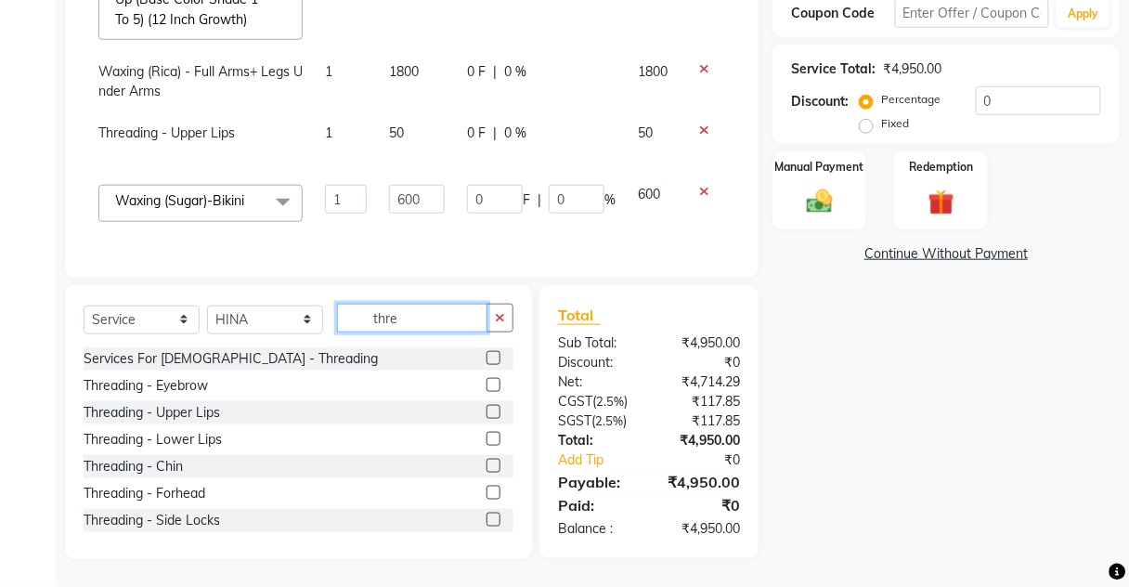
type input "thre"
click at [487, 466] on label at bounding box center [494, 466] width 14 height 14
click at [487, 466] on input "checkbox" at bounding box center [493, 467] width 12 height 12
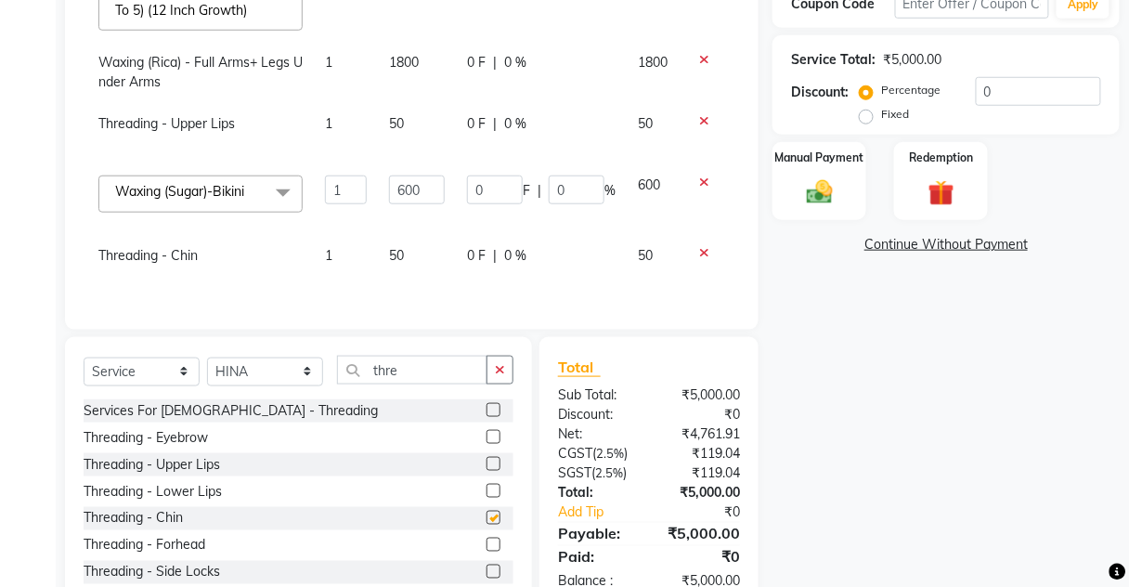
click at [821, 165] on div "Name: [PERSON_NAME]: ₹40.00 Membership: No Active Membership Total Visits: 134 …" at bounding box center [952, 193] width 361 height 835
click at [826, 157] on div "Manual Payment" at bounding box center [819, 181] width 97 height 82
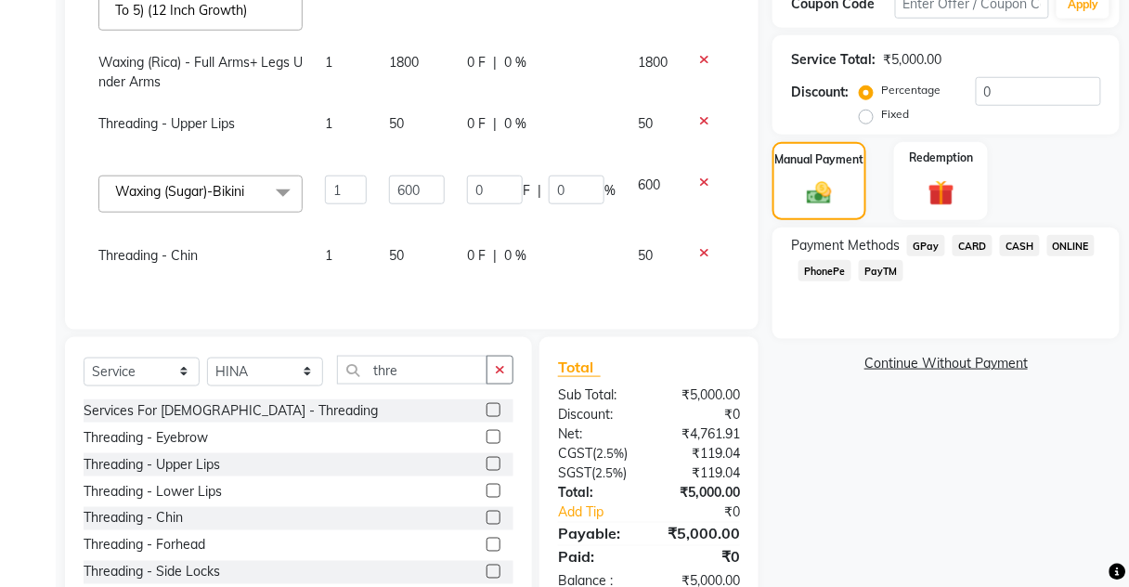
checkbox input "false"
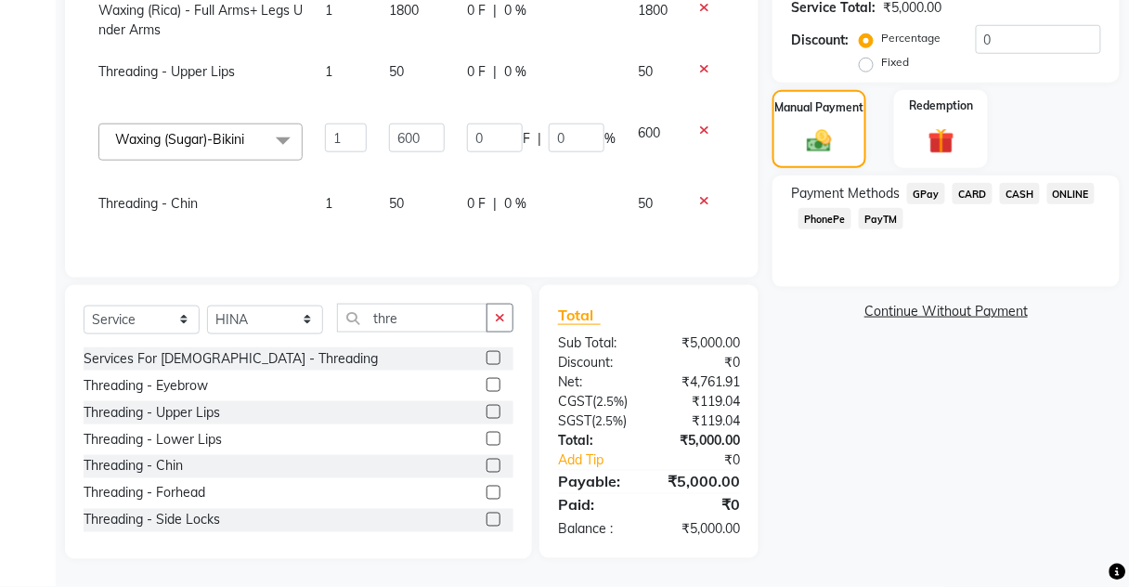
click at [1022, 183] on span "CASH" at bounding box center [1020, 193] width 40 height 21
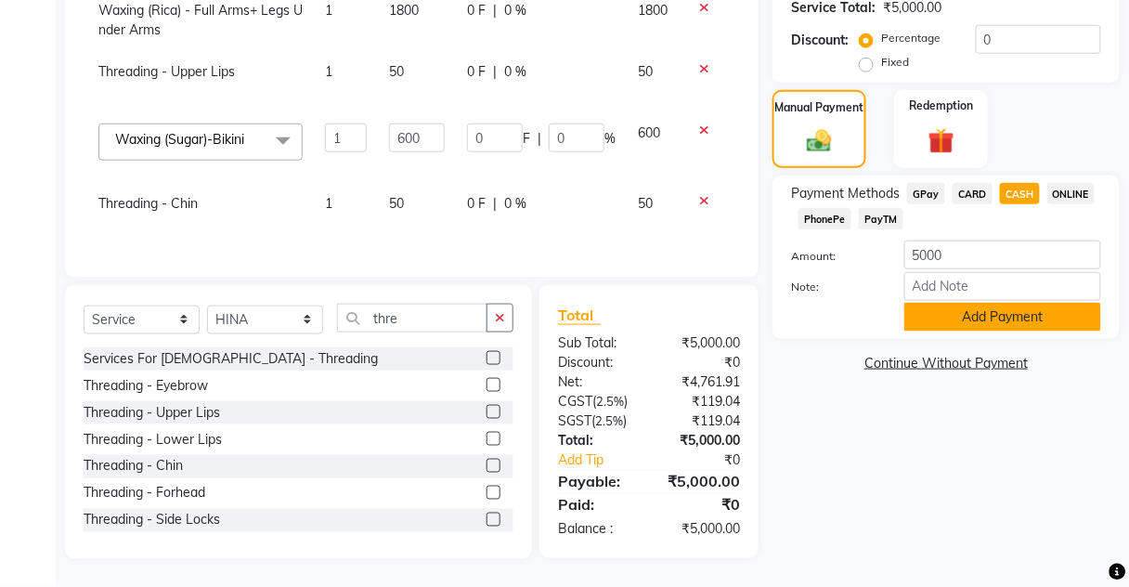
click at [979, 320] on button "Add Payment" at bounding box center [1002, 317] width 197 height 29
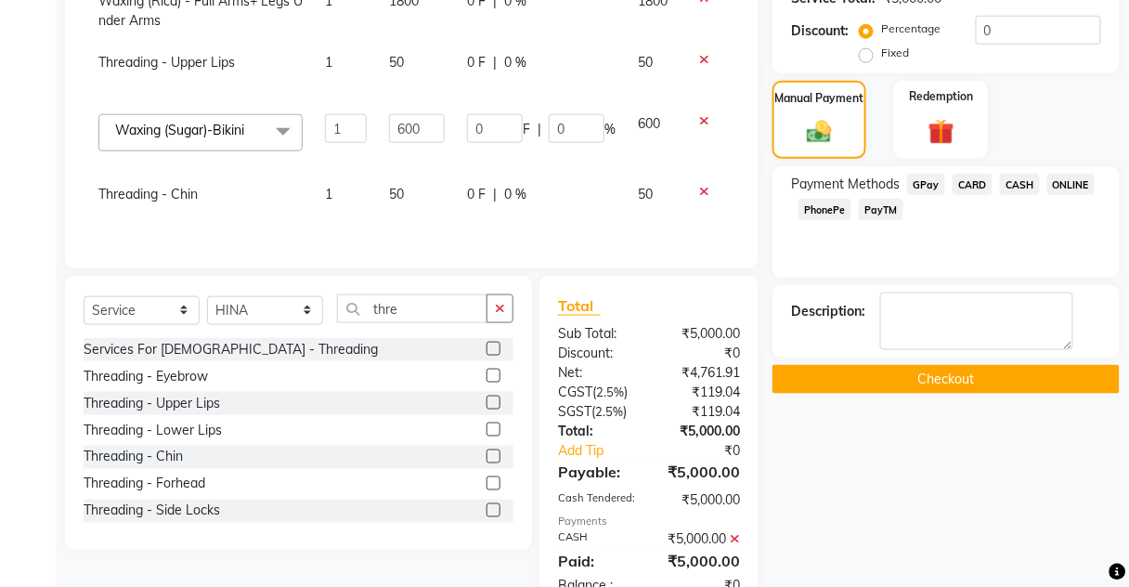
click at [969, 308] on div "Name: [PERSON_NAME]: ₹40.00 Membership: No Active Membership Total Visits: 134 …" at bounding box center [952, 165] width 361 height 900
click at [955, 365] on button "Checkout" at bounding box center [945, 379] width 347 height 29
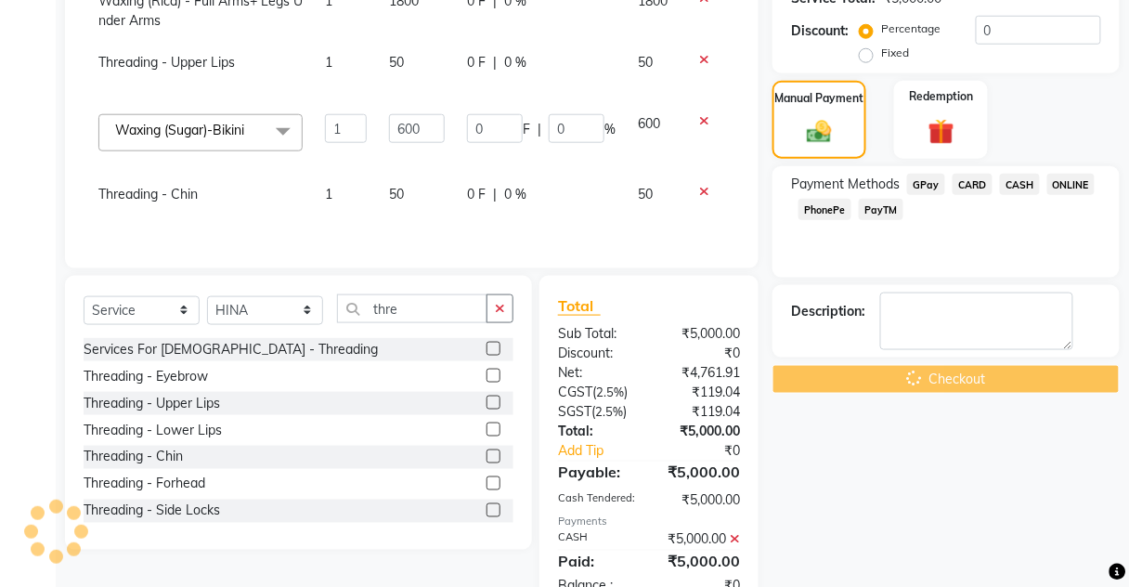
scroll to position [508, 0]
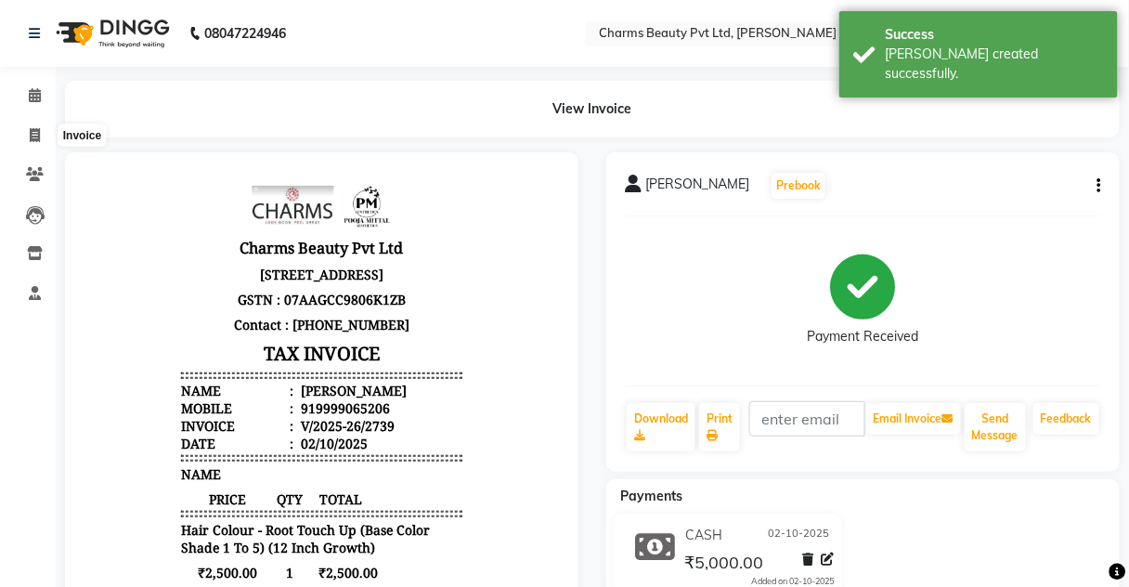
click at [34, 111] on li "Calendar" at bounding box center [28, 96] width 56 height 40
click at [28, 148] on link "Invoice" at bounding box center [28, 136] width 45 height 31
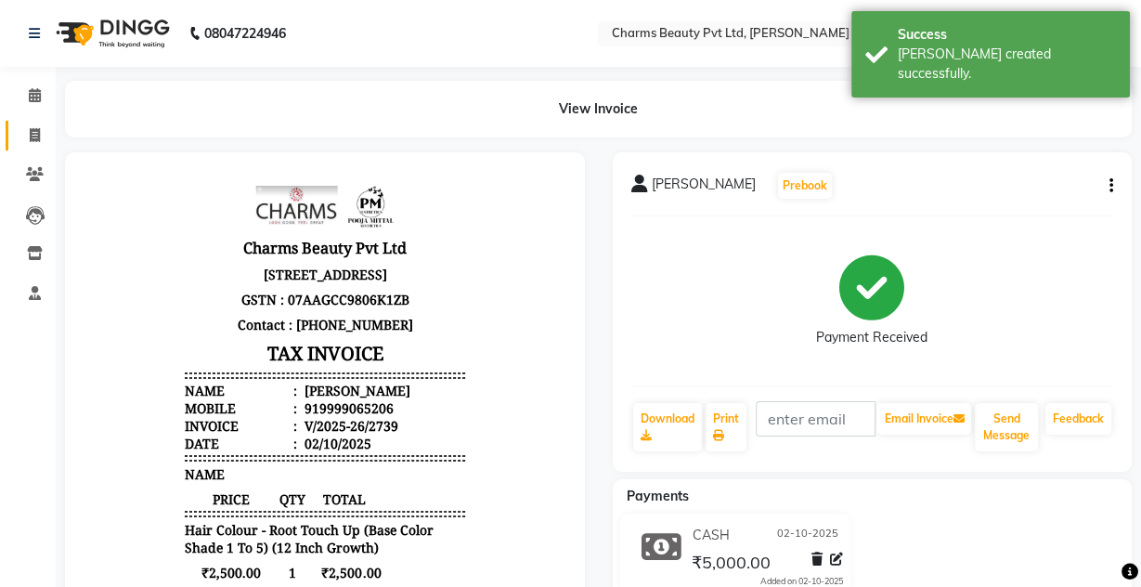
select select "3743"
select select "service"
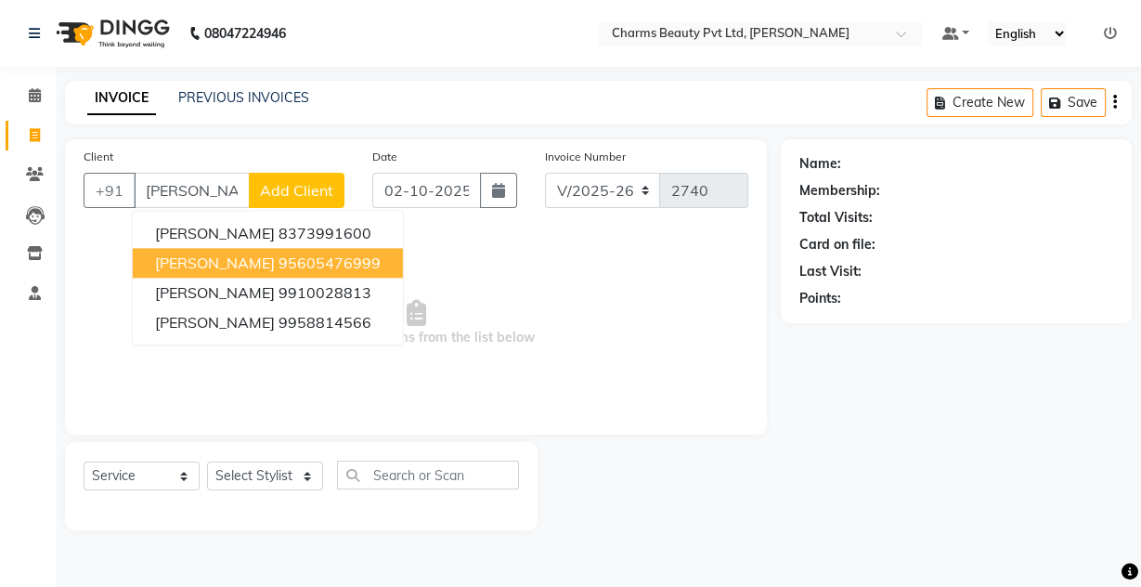
click at [279, 266] on ngb-highlight "95605476999" at bounding box center [330, 262] width 102 height 19
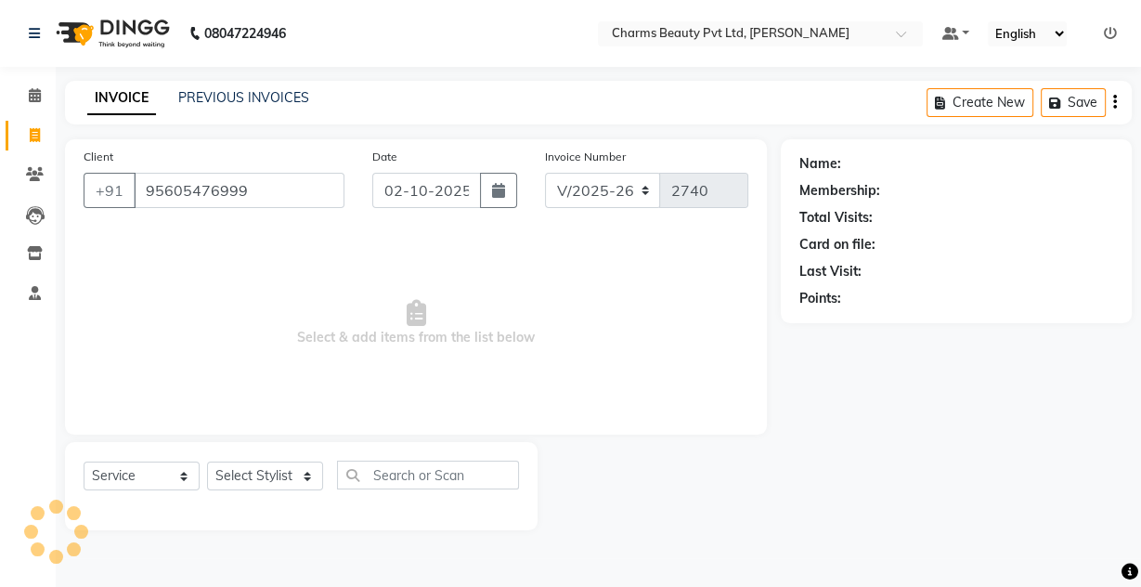
type input "95605476999"
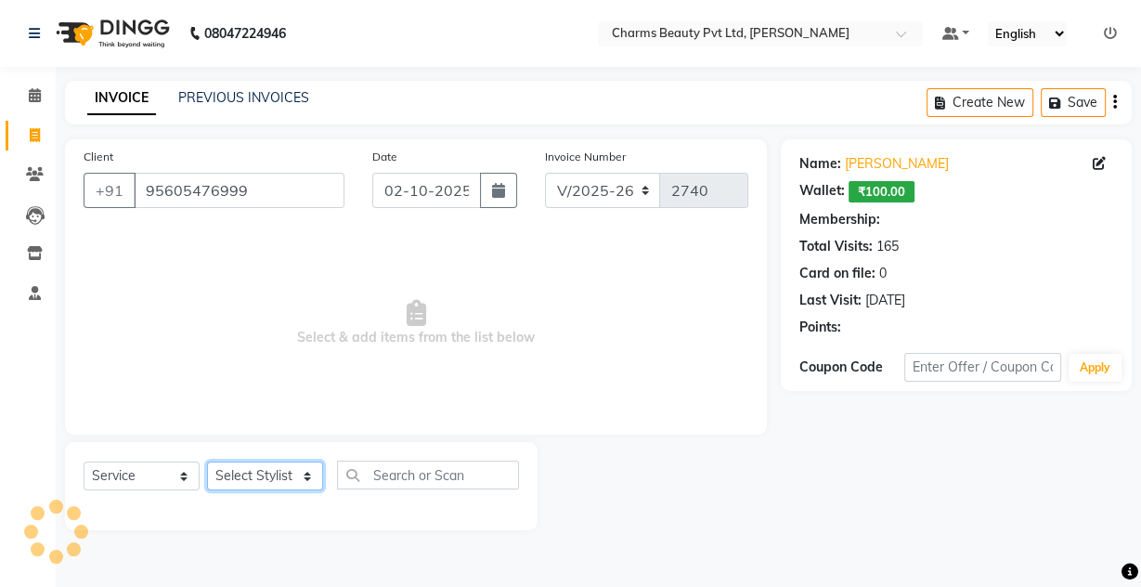
select select "1: Object"
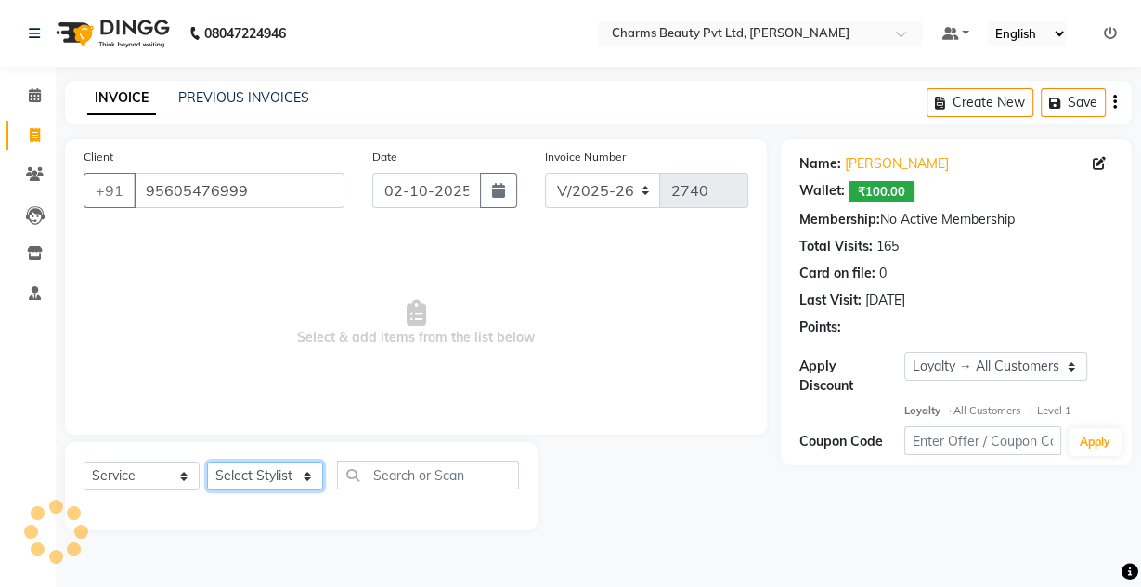
click at [257, 471] on select "Select Stylist Aarti [PERSON_NAME] [PERSON_NAME] CHARMS DR. POOJA MITTAL HINA […" at bounding box center [265, 475] width 116 height 29
click at [289, 474] on select "Select Stylist Aarti [PERSON_NAME] [PERSON_NAME] CHARMS DR. POOJA MITTAL HINA […" at bounding box center [265, 475] width 116 height 29
select select "17828"
click at [207, 461] on select "Select Stylist Aarti [PERSON_NAME] [PERSON_NAME] CHARMS DR. POOJA MITTAL HINA […" at bounding box center [265, 475] width 116 height 29
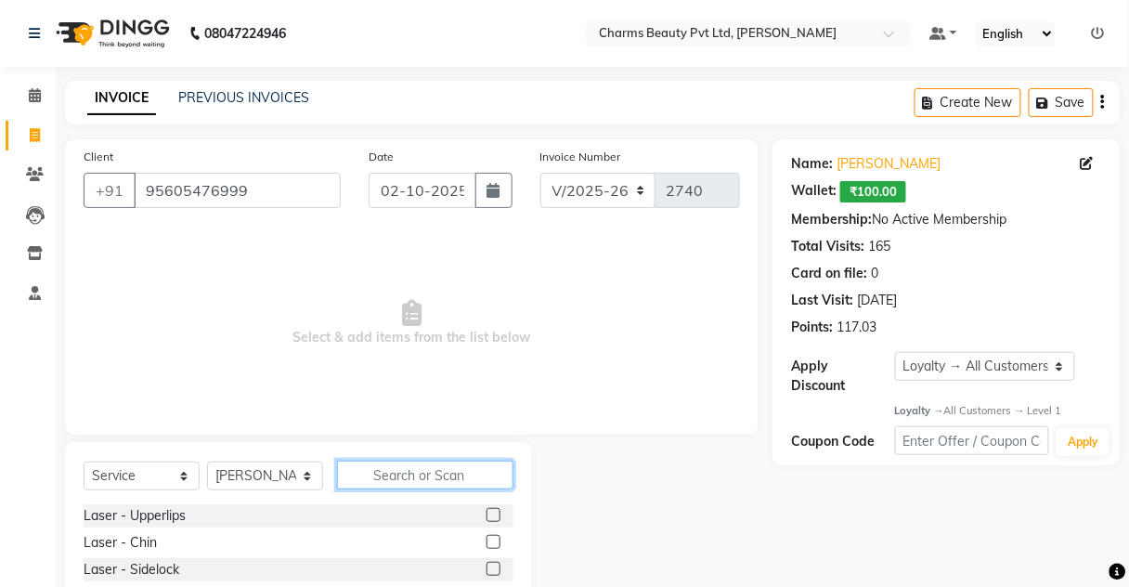
click at [436, 471] on input "text" at bounding box center [425, 475] width 176 height 29
type input "f"
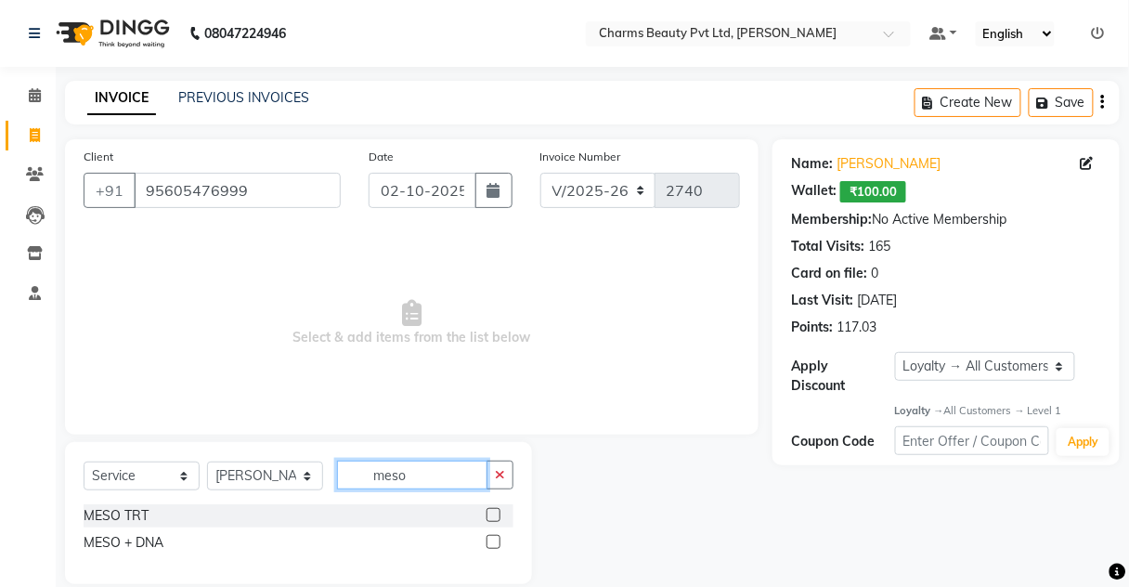
type input "meso"
click at [480, 507] on div "MESO TRT" at bounding box center [299, 515] width 430 height 23
click at [491, 511] on label at bounding box center [494, 515] width 14 height 14
click at [491, 511] on input "checkbox" at bounding box center [493, 516] width 12 height 12
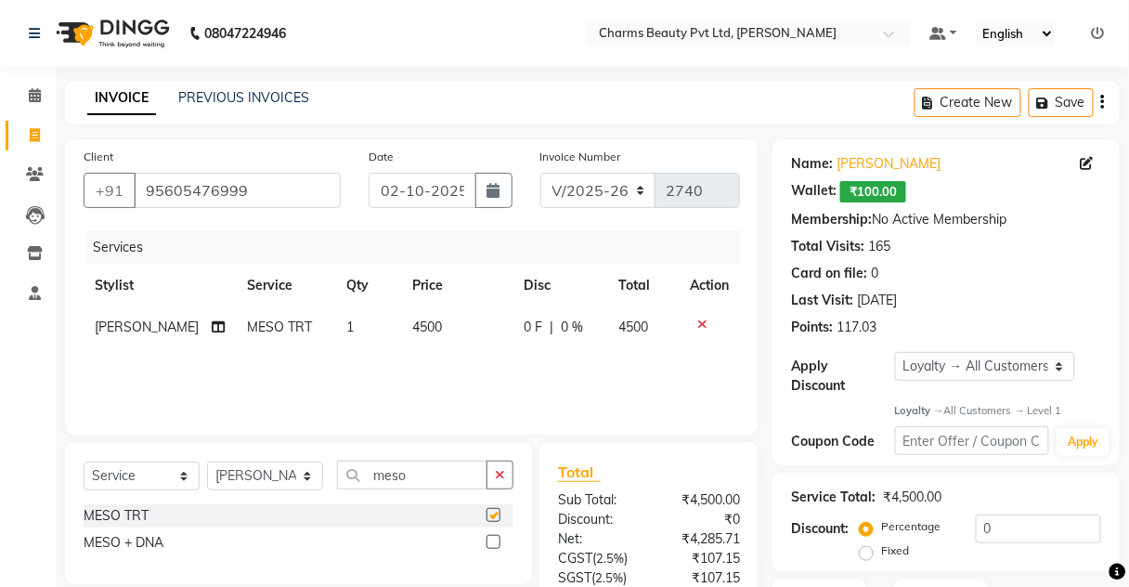
click at [443, 364] on div "Services Stylist Service Qty Price Disc Total Action [PERSON_NAME] MESO TRT 1 4…" at bounding box center [412, 323] width 656 height 186
checkbox input "false"
click at [432, 324] on td "4500" at bounding box center [456, 327] width 111 height 42
select select "17828"
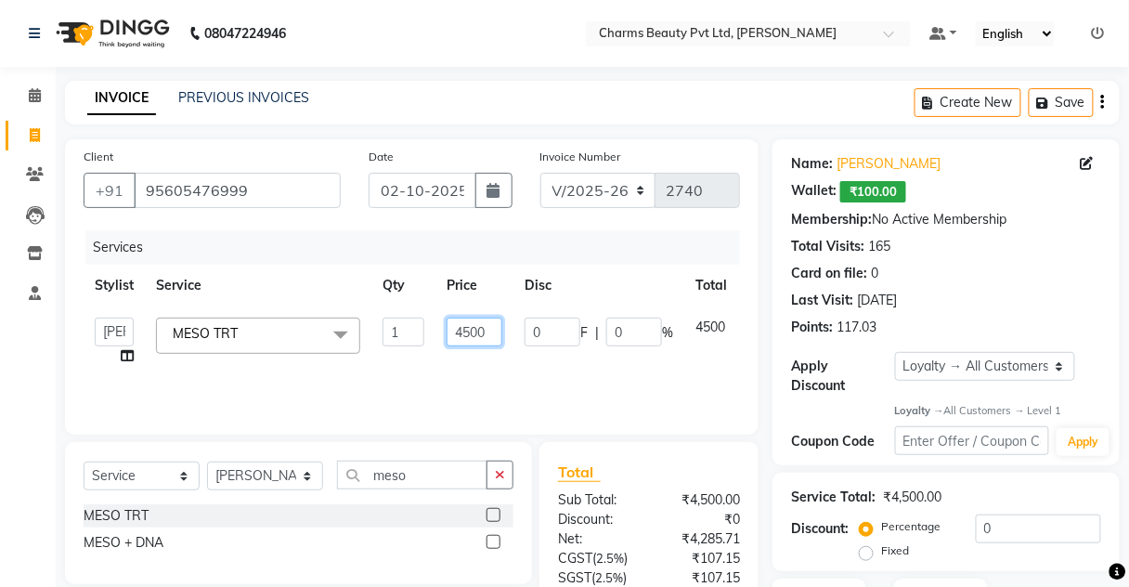
click at [466, 322] on input "4500" at bounding box center [475, 332] width 56 height 29
type input "6000"
click at [472, 377] on div "Services Stylist Service Qty Price Disc Total Action Aarti [PERSON_NAME] [PERSO…" at bounding box center [412, 323] width 656 height 186
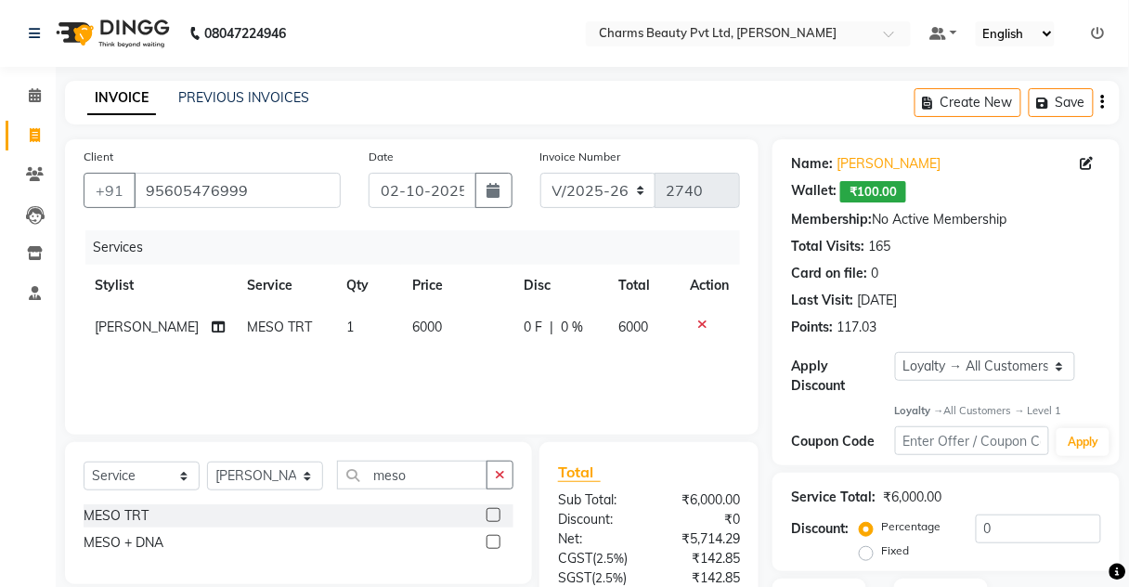
scroll to position [154, 0]
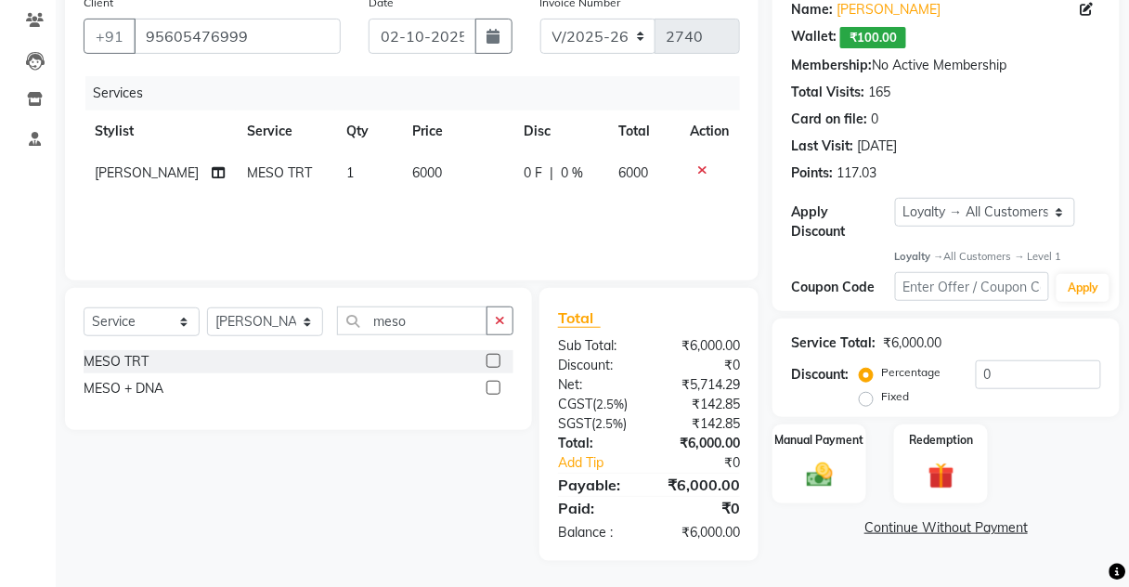
click at [279, 344] on div "Select Service Product Membership Package Voucher Prepaid Gift Card Select Styl…" at bounding box center [299, 328] width 430 height 44
click at [280, 324] on select "Select Stylist Aarti [PERSON_NAME] [PERSON_NAME] CHARMS DR. POOJA MITTAL HINA […" at bounding box center [265, 321] width 116 height 29
click at [207, 307] on select "Select Stylist Aarti [PERSON_NAME] [PERSON_NAME] CHARMS DR. POOJA MITTAL HINA […" at bounding box center [265, 321] width 116 height 29
click at [416, 327] on input "meso" at bounding box center [412, 320] width 150 height 29
type input "m"
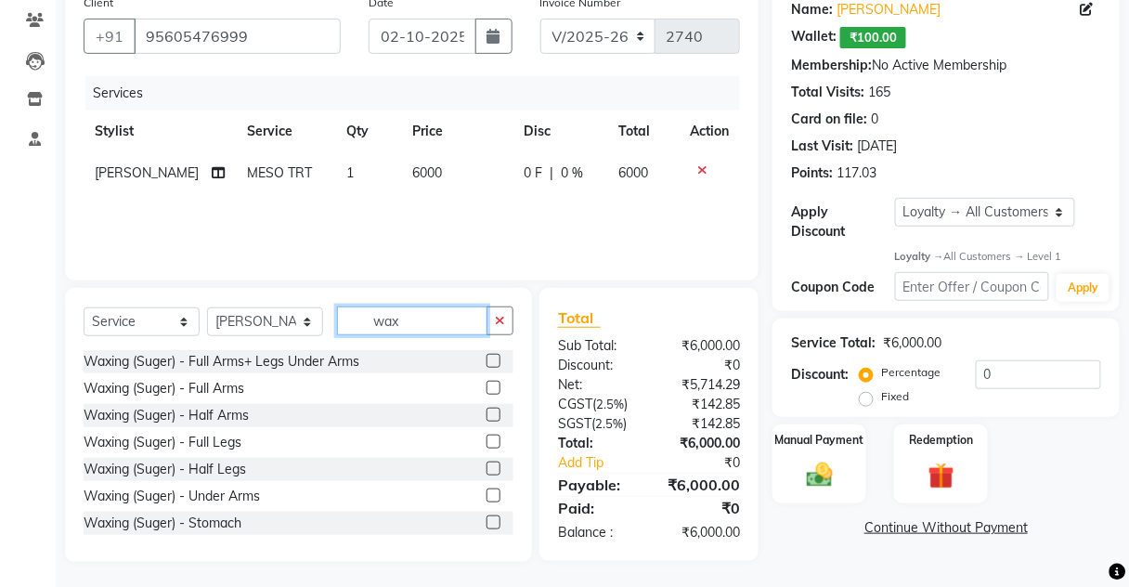
type input "wax"
click at [487, 383] on label at bounding box center [494, 388] width 14 height 14
click at [487, 383] on input "checkbox" at bounding box center [493, 389] width 12 height 12
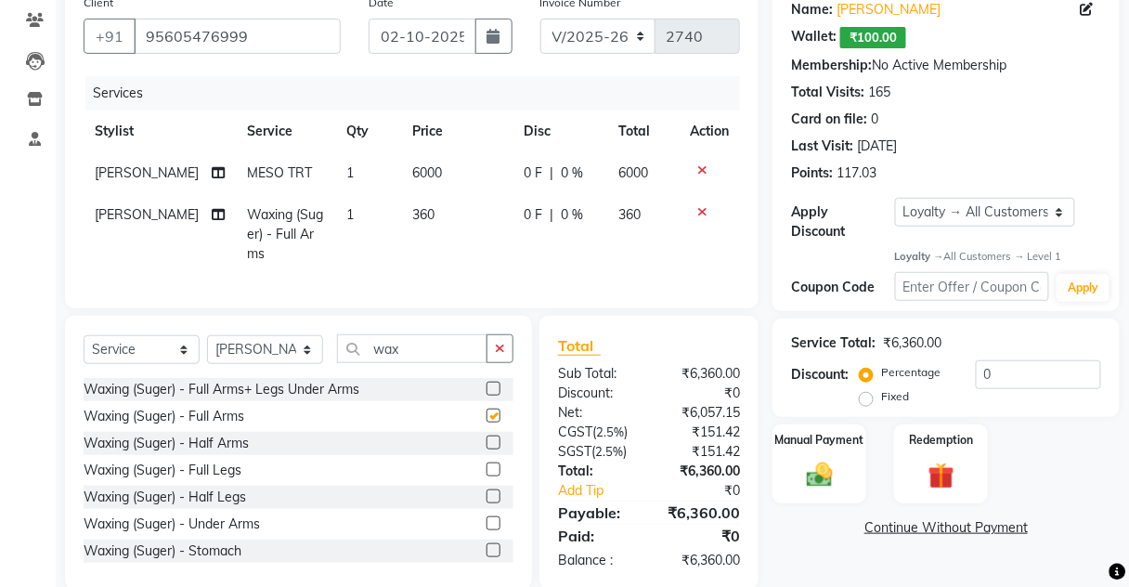
checkbox input "false"
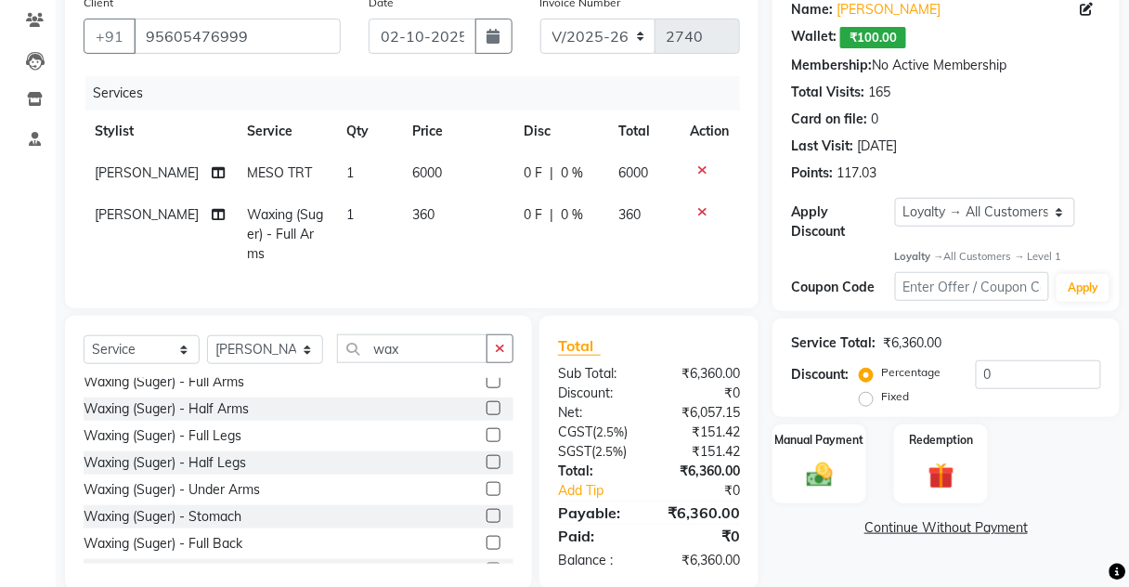
scroll to position [0, 0]
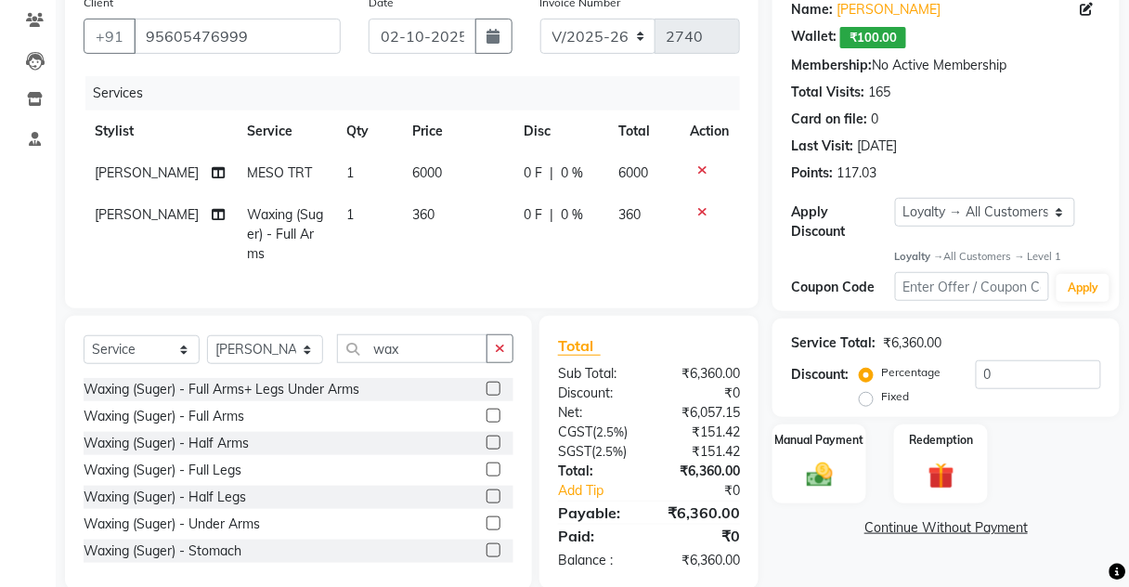
click at [487, 501] on label at bounding box center [494, 496] width 14 height 14
click at [487, 501] on input "checkbox" at bounding box center [493, 497] width 12 height 12
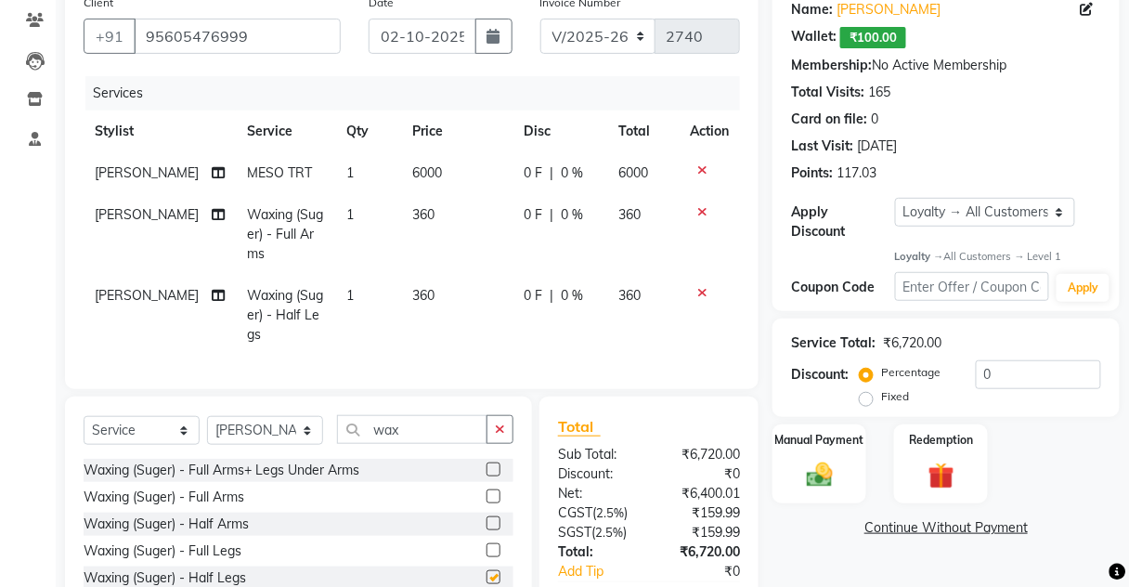
checkbox input "false"
click at [412, 301] on span "360" at bounding box center [423, 295] width 22 height 17
select select "17828"
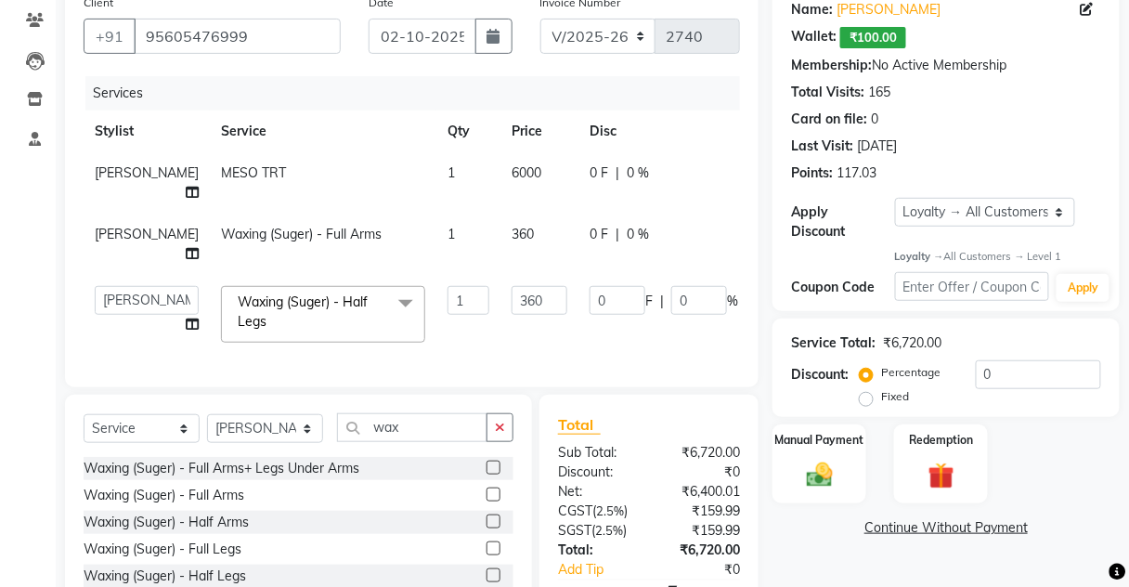
click at [130, 250] on td "[PERSON_NAME]" at bounding box center [147, 244] width 126 height 61
select select "17828"
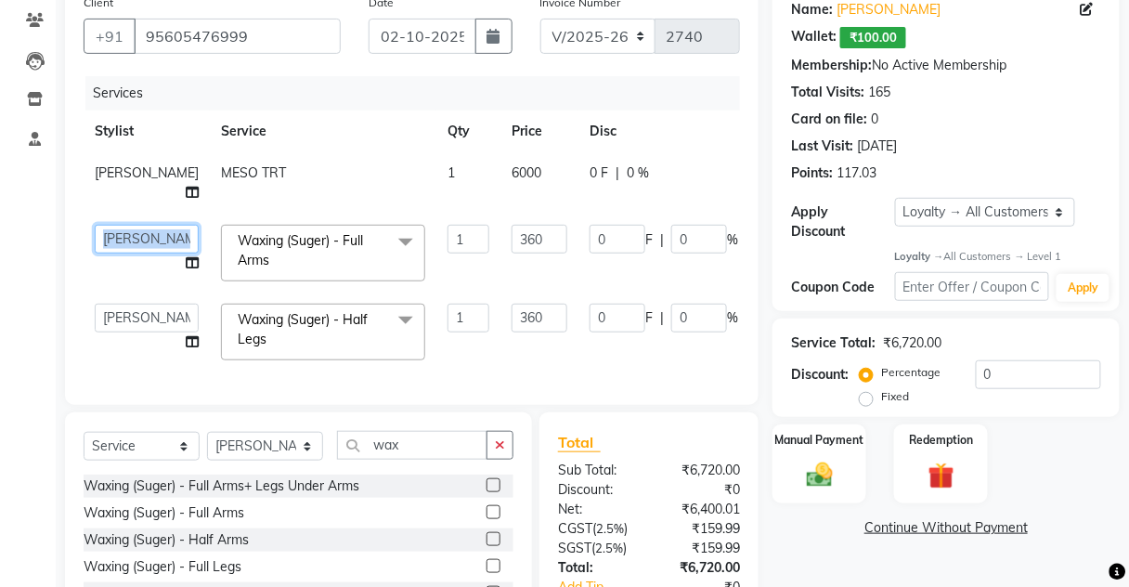
click at [137, 244] on select "[PERSON_NAME] [PERSON_NAME] [PERSON_NAME] CHARMS DR. POOJA MITTAL HINA [PERSON_…" at bounding box center [147, 239] width 104 height 29
select select "72250"
click at [122, 311] on select "[PERSON_NAME] [PERSON_NAME] [PERSON_NAME] CHARMS DR. POOJA MITTAL HINA [PERSON_…" at bounding box center [147, 318] width 104 height 29
select select "17827"
click at [113, 305] on select "[PERSON_NAME] [PERSON_NAME] [PERSON_NAME] CHARMS DR. POOJA MITTAL HINA [PERSON_…" at bounding box center [147, 318] width 104 height 29
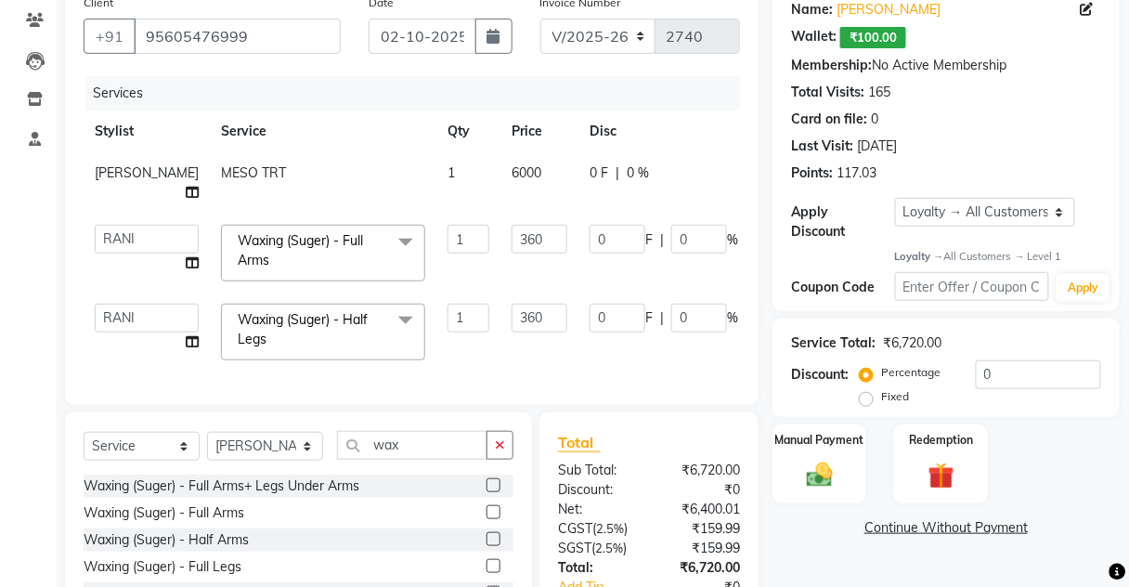
select select "72250"
click at [293, 432] on select "Select Stylist Aarti [PERSON_NAME] [PERSON_NAME] CHARMS DR. POOJA MITTAL HINA […" at bounding box center [265, 446] width 116 height 29
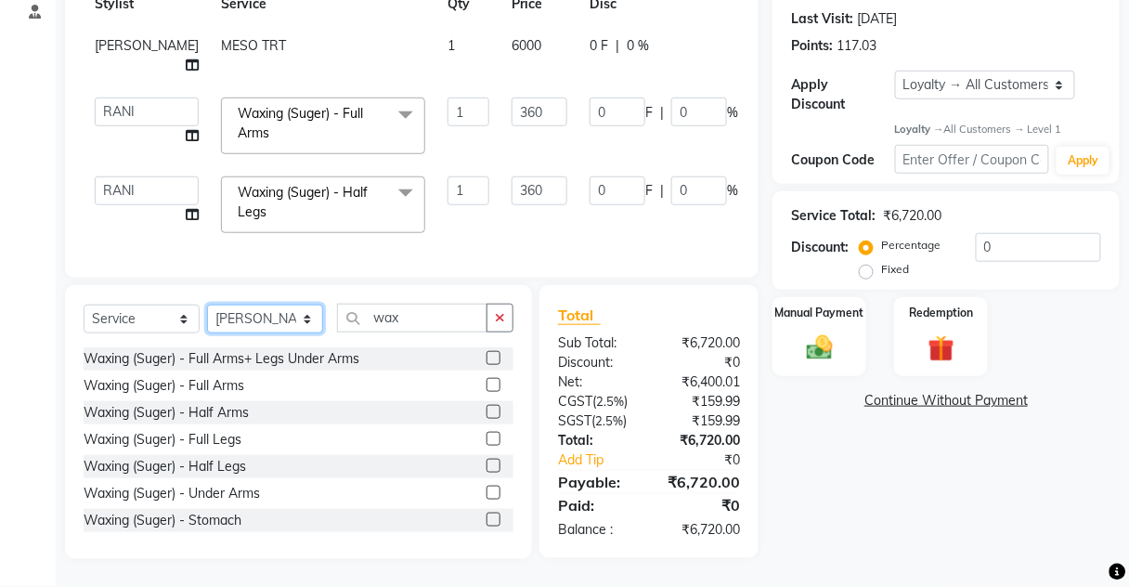
click at [207, 305] on select "Select Stylist Aarti [PERSON_NAME] [PERSON_NAME] CHARMS DR. POOJA MITTAL HINA […" at bounding box center [265, 319] width 116 height 29
click at [406, 324] on input "wax" at bounding box center [412, 318] width 150 height 29
type input "w"
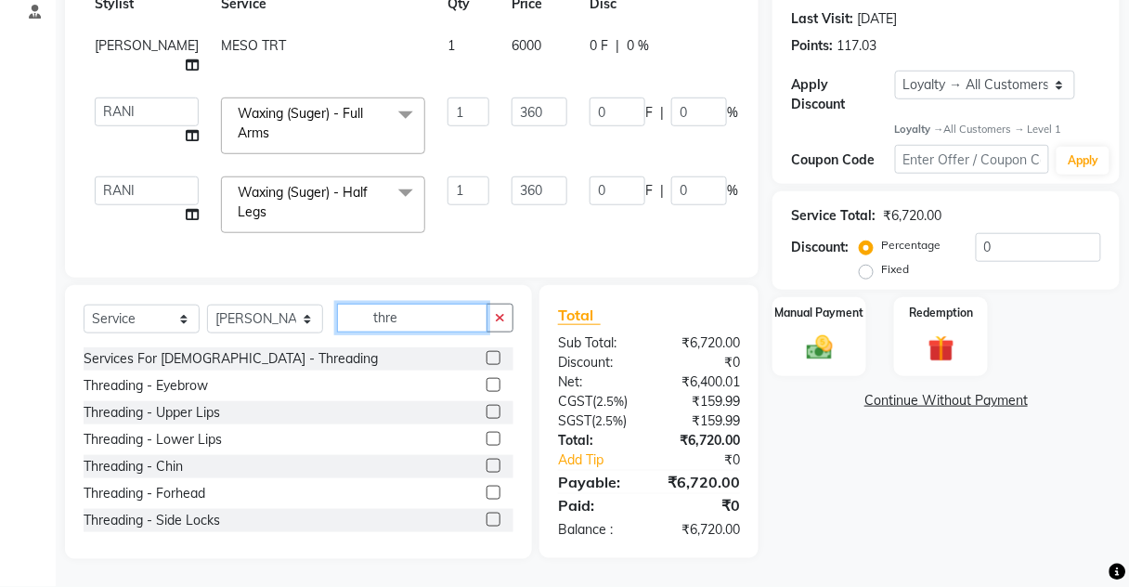
type input "thre"
click at [487, 382] on label at bounding box center [494, 385] width 14 height 14
click at [487, 382] on input "checkbox" at bounding box center [493, 386] width 12 height 12
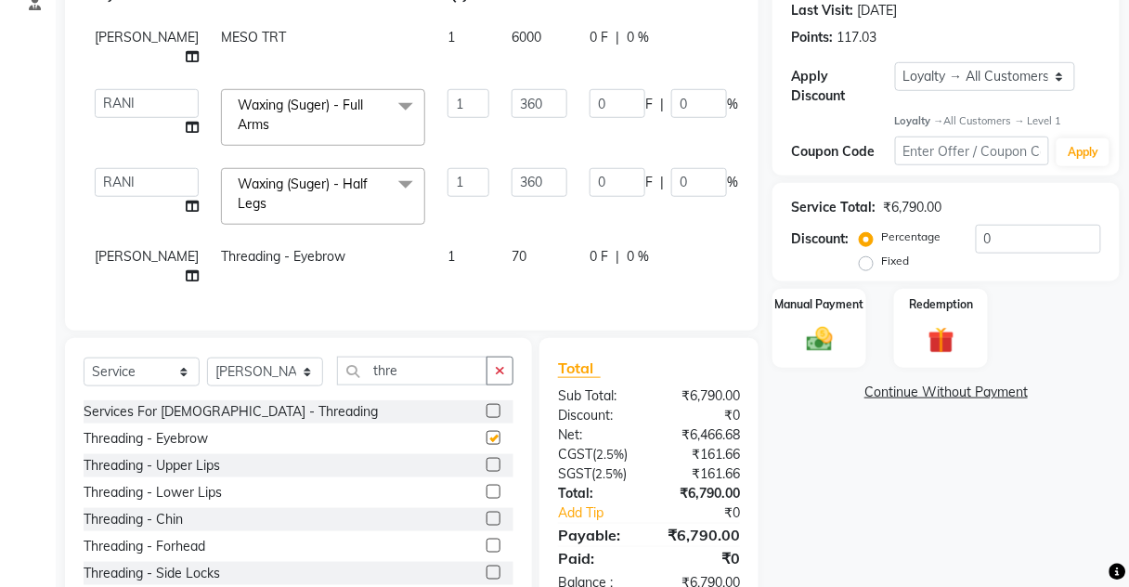
checkbox input "false"
click at [487, 472] on label at bounding box center [494, 465] width 14 height 14
click at [487, 472] on input "checkbox" at bounding box center [493, 466] width 12 height 12
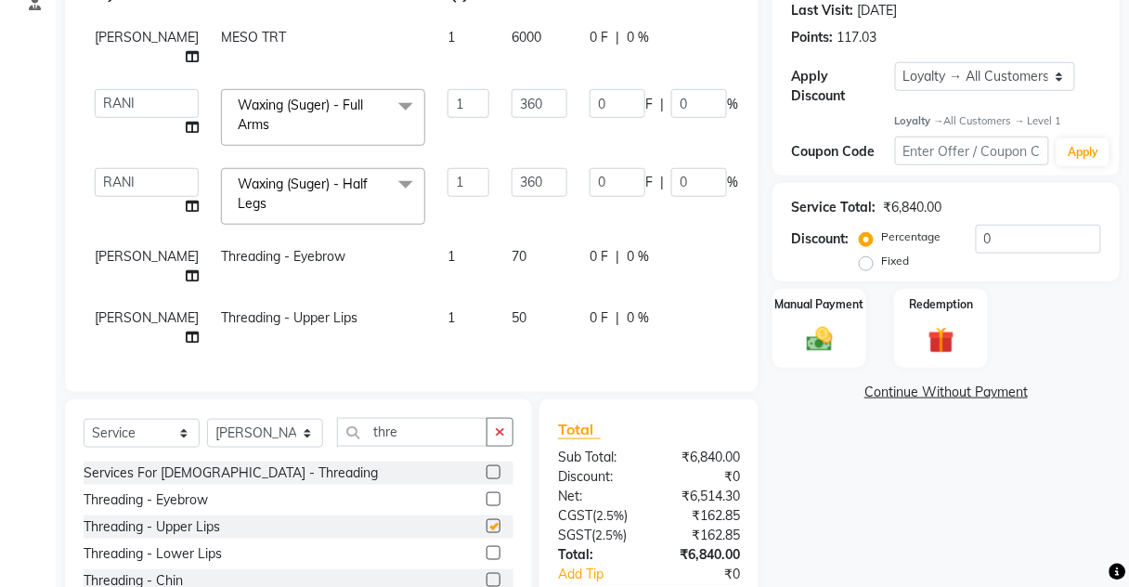
scroll to position [361, 0]
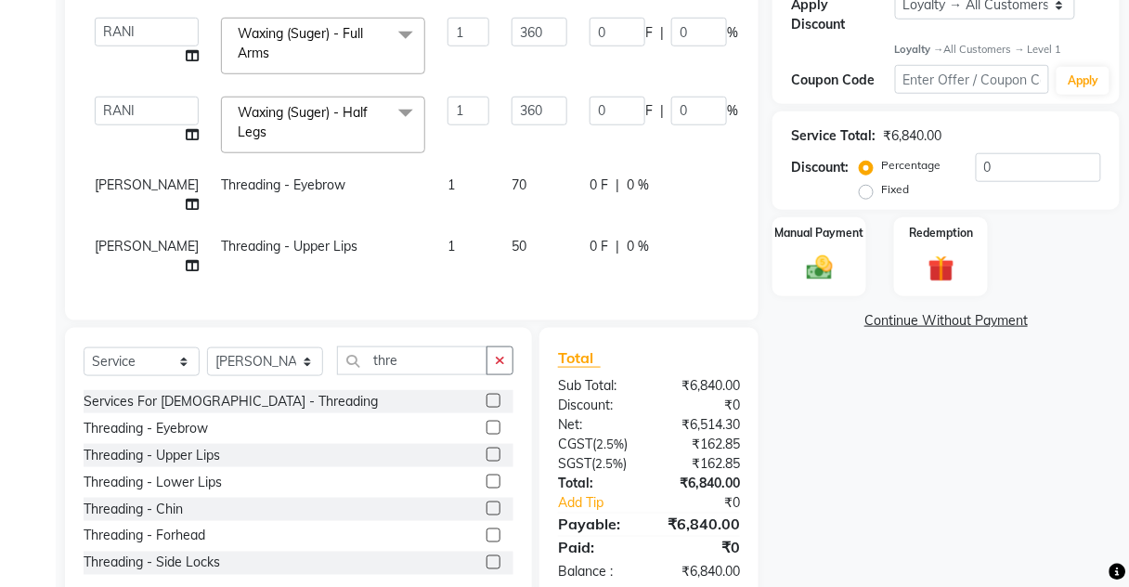
checkbox input "false"
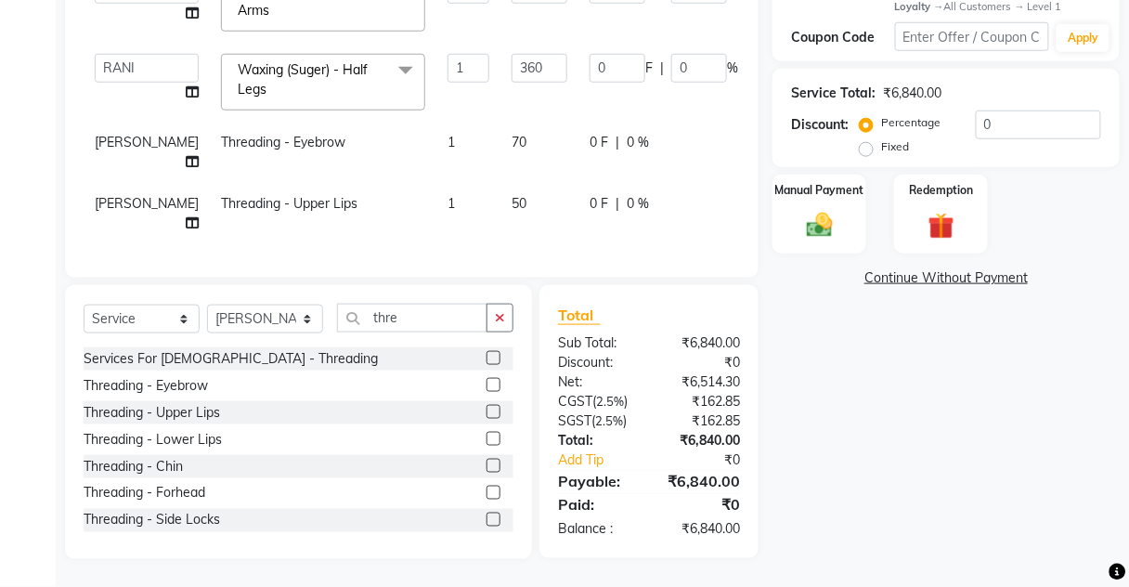
click at [272, 301] on div "Select Service Product Membership Package Voucher Prepaid Gift Card Select Styl…" at bounding box center [298, 422] width 467 height 274
drag, startPoint x: 279, startPoint y: 332, endPoint x: 279, endPoint y: 322, distance: 10.2
click at [279, 333] on select "Select Stylist Aarti [PERSON_NAME] [PERSON_NAME] CHARMS DR. POOJA MITTAL HINA […" at bounding box center [265, 319] width 116 height 29
select select "17827"
click at [207, 305] on select "Select Stylist Aarti [PERSON_NAME] [PERSON_NAME] CHARMS DR. POOJA MITTAL HINA […" at bounding box center [265, 319] width 116 height 29
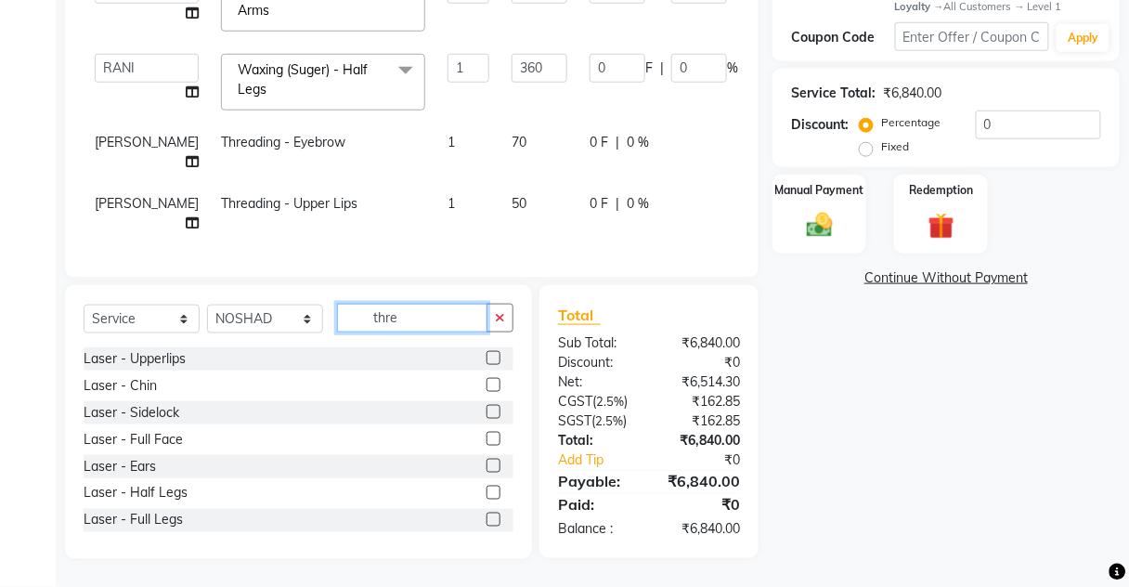
click at [442, 312] on input "thre" at bounding box center [412, 318] width 150 height 29
type input "t"
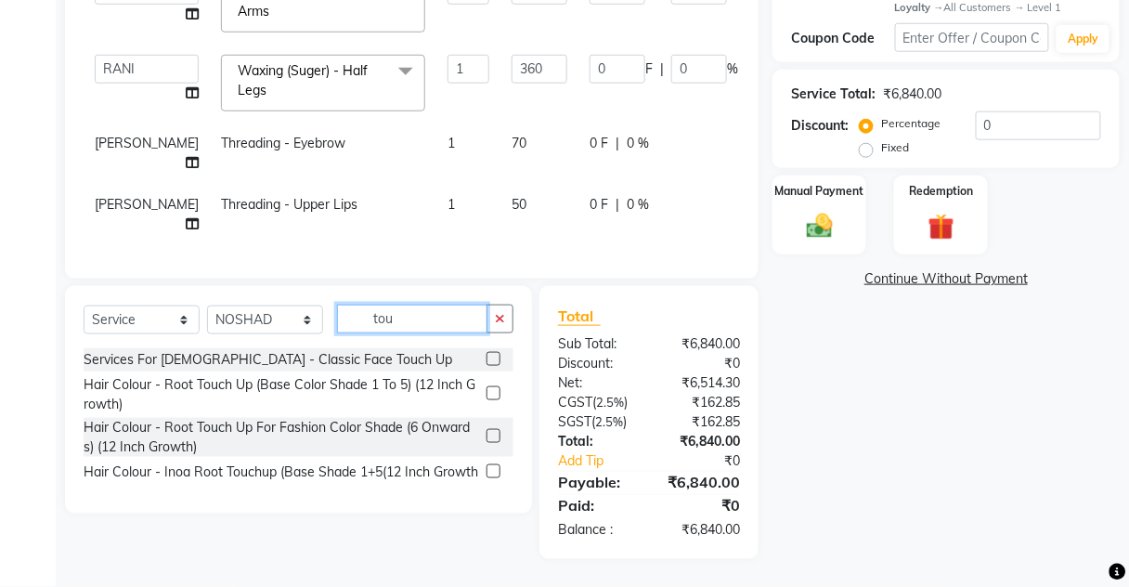
scroll to position [410, 0]
type input "tou"
click at [487, 394] on label at bounding box center [494, 393] width 14 height 14
click at [487, 394] on input "checkbox" at bounding box center [493, 394] width 12 height 12
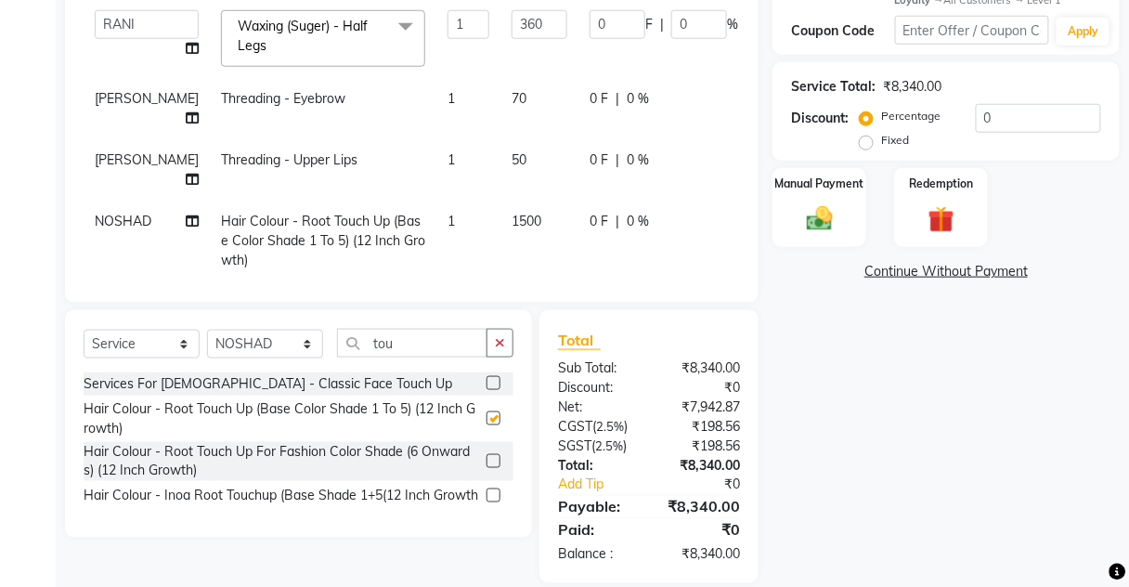
scroll to position [58, 0]
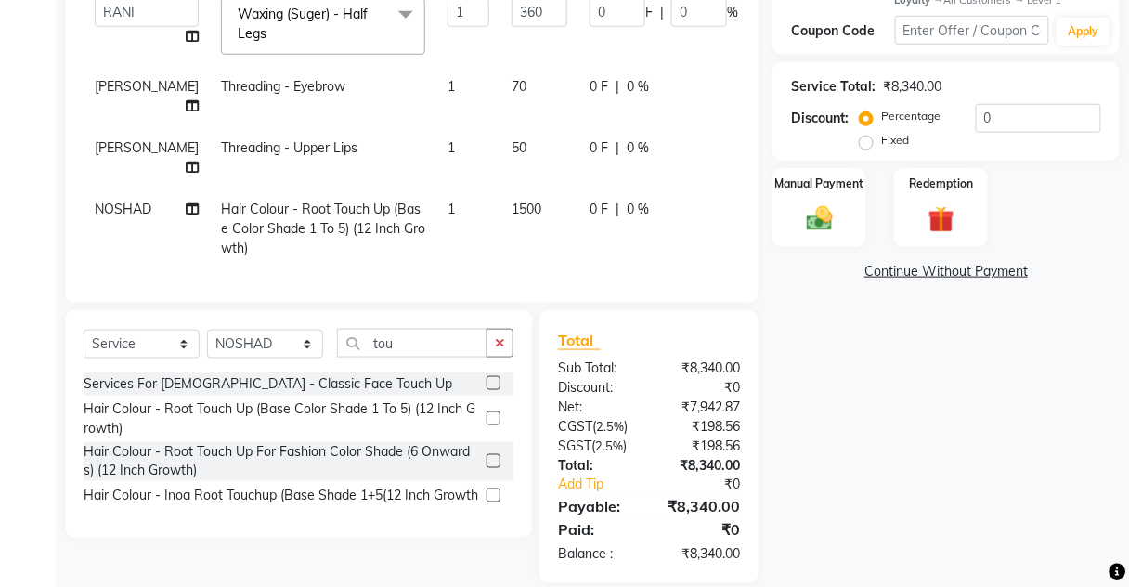
checkbox input "false"
click at [794, 223] on div "Manual Payment" at bounding box center [819, 208] width 97 height 82
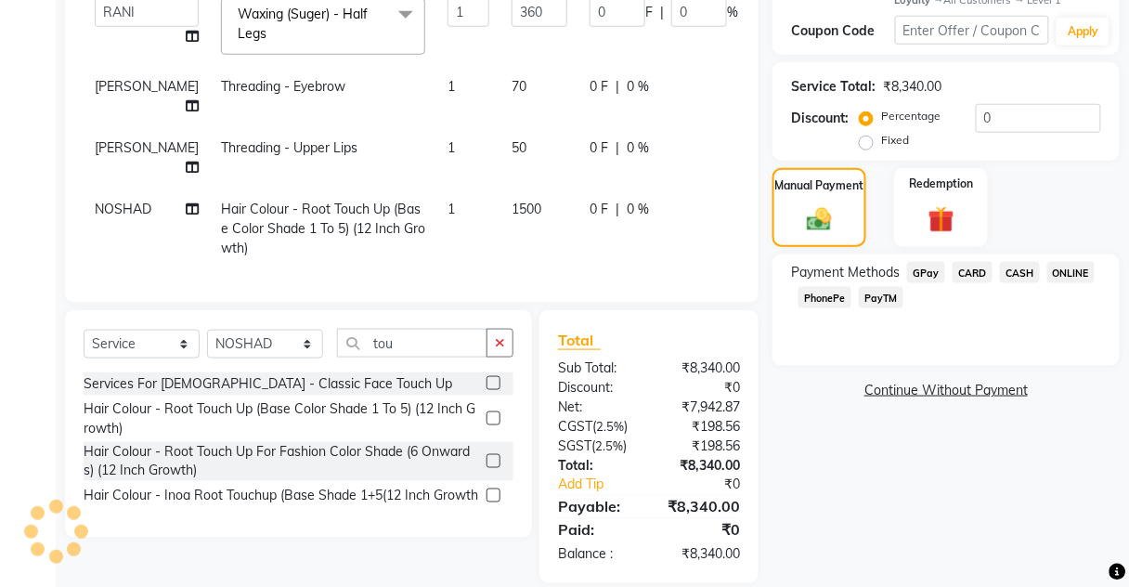
click at [1017, 270] on span "CASH" at bounding box center [1020, 272] width 40 height 21
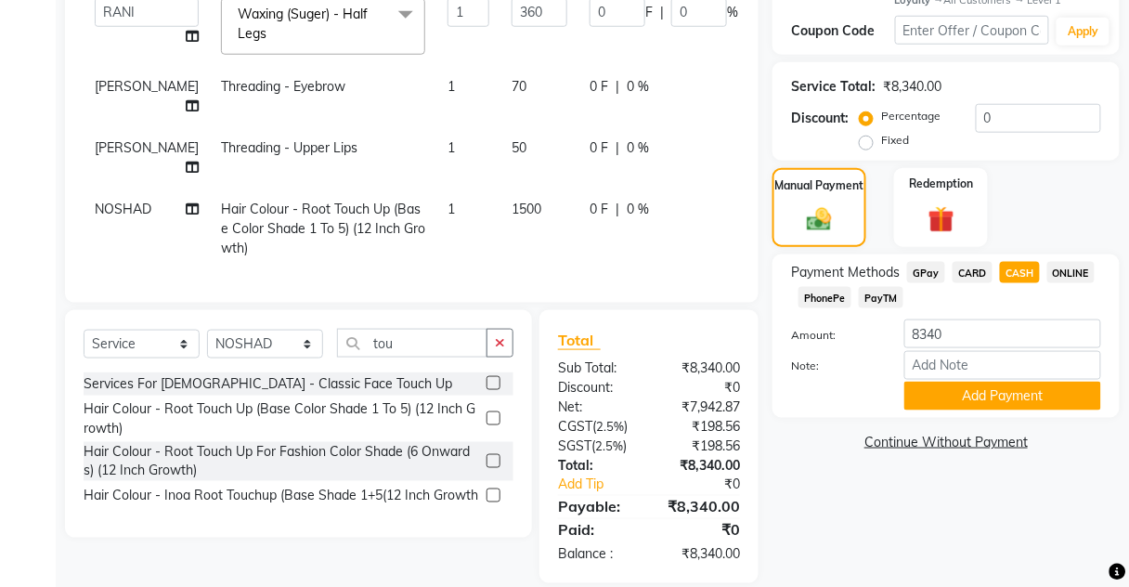
click at [952, 392] on div "Payment Methods GPay CARD CASH ONLINE PhonePe PayTM Amount: 8340 Note: Add Paym…" at bounding box center [945, 335] width 347 height 163
click at [948, 382] on button "Add Payment" at bounding box center [1002, 396] width 197 height 29
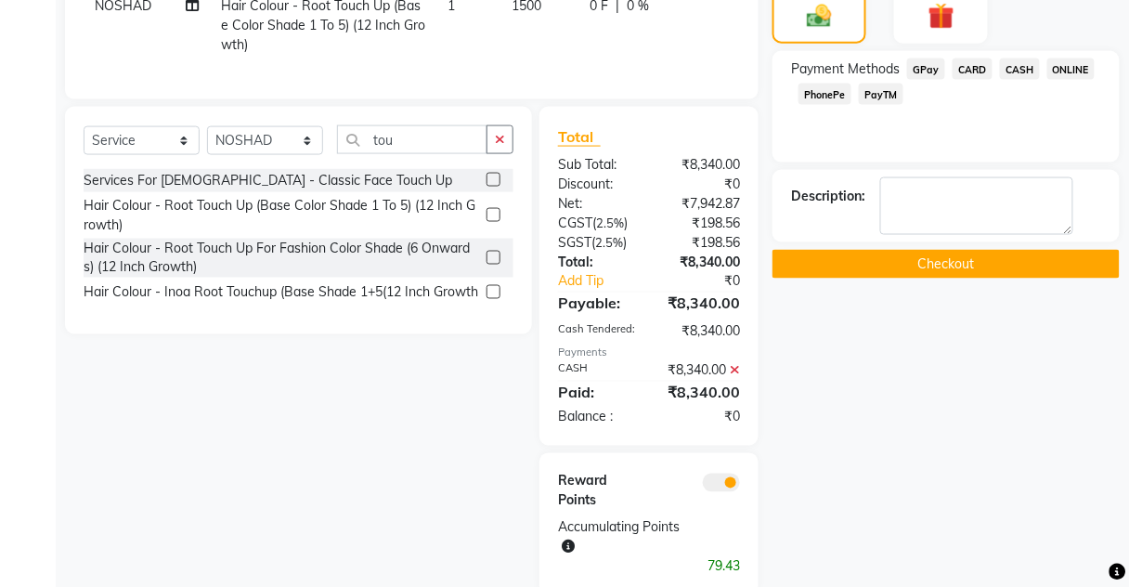
click at [898, 250] on button "Checkout" at bounding box center [945, 264] width 347 height 29
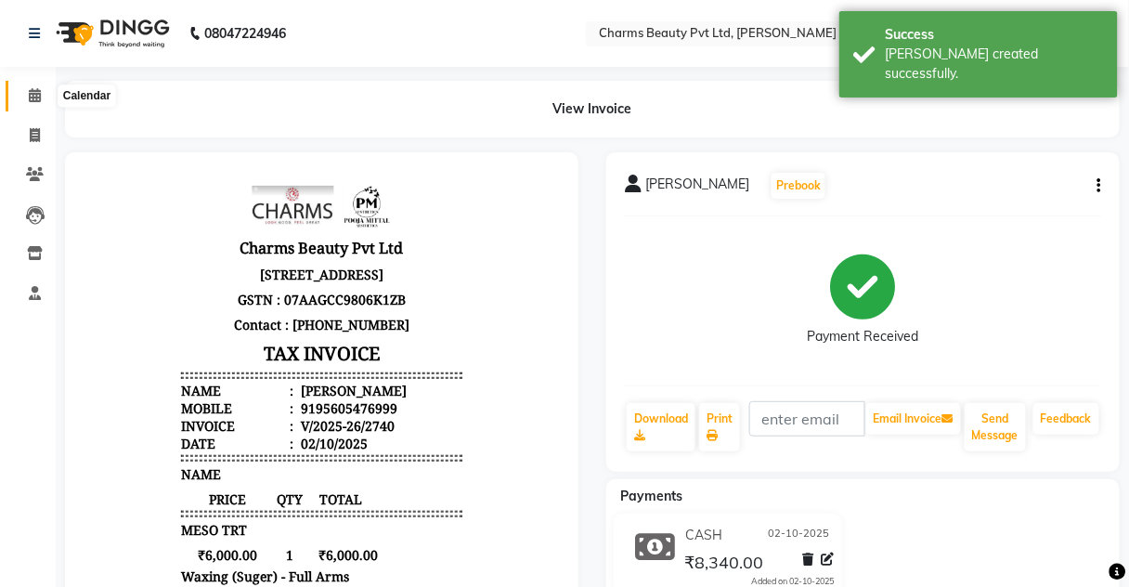
click at [31, 91] on icon at bounding box center [35, 95] width 12 height 14
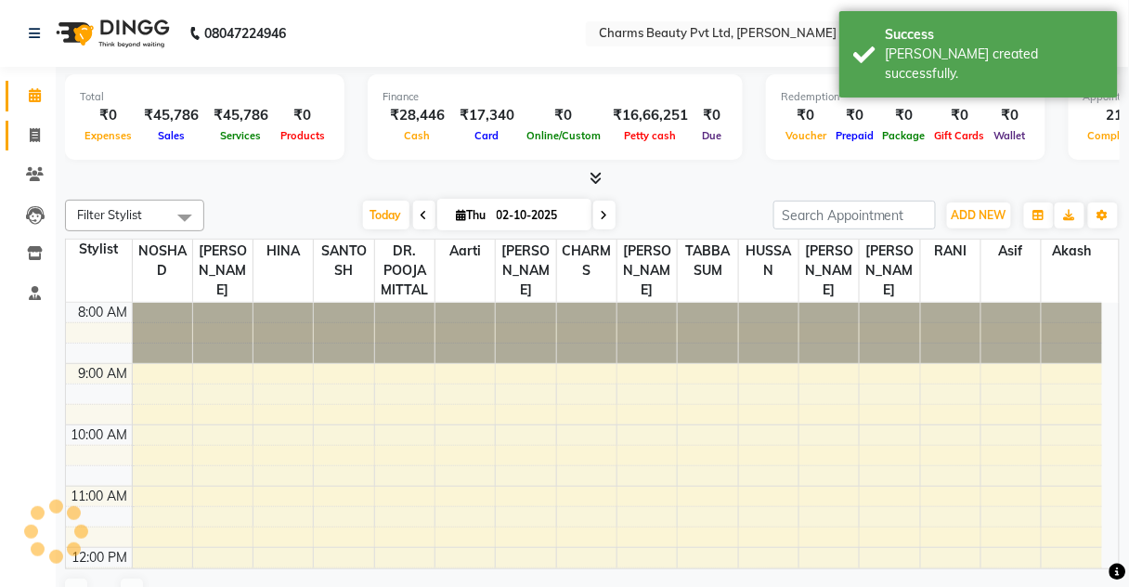
scroll to position [516, 0]
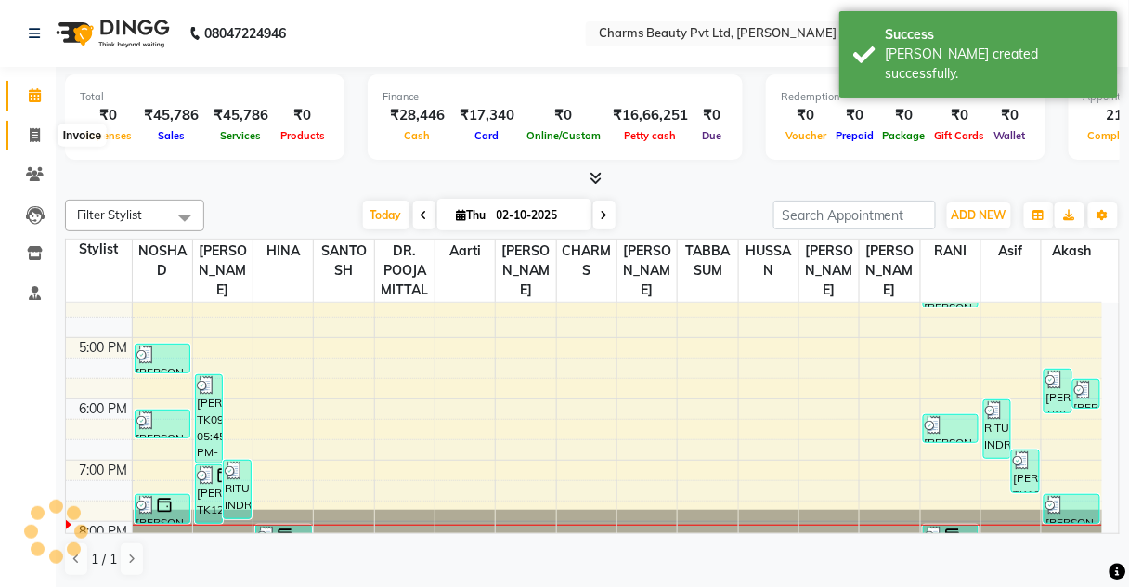
click at [22, 140] on span at bounding box center [35, 135] width 32 height 21
select select "service"
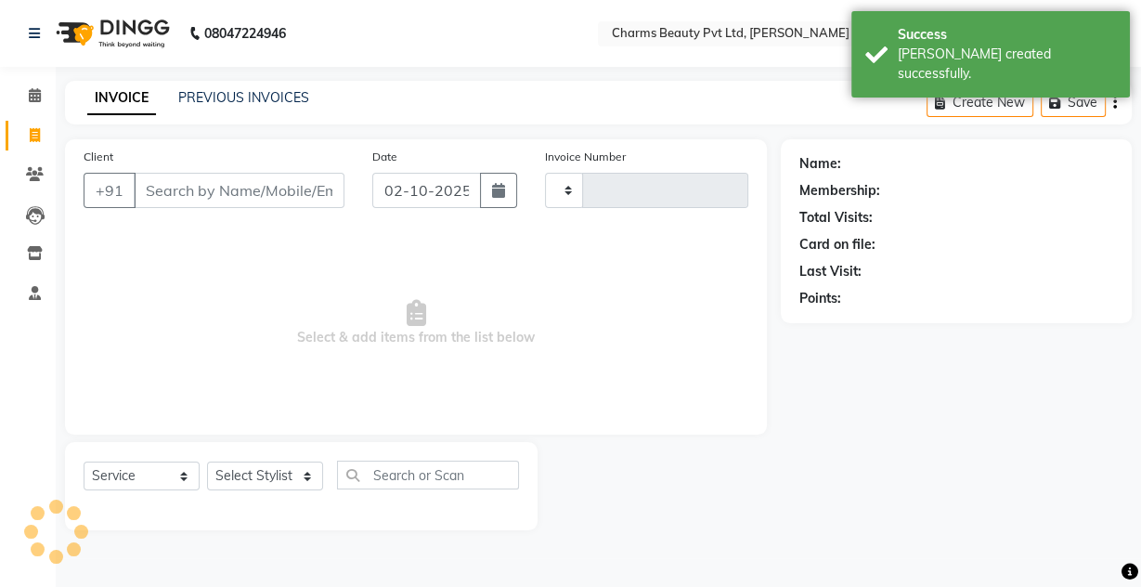
type input "2741"
select select "3743"
click at [295, 92] on link "PREVIOUS INVOICES" at bounding box center [243, 97] width 131 height 17
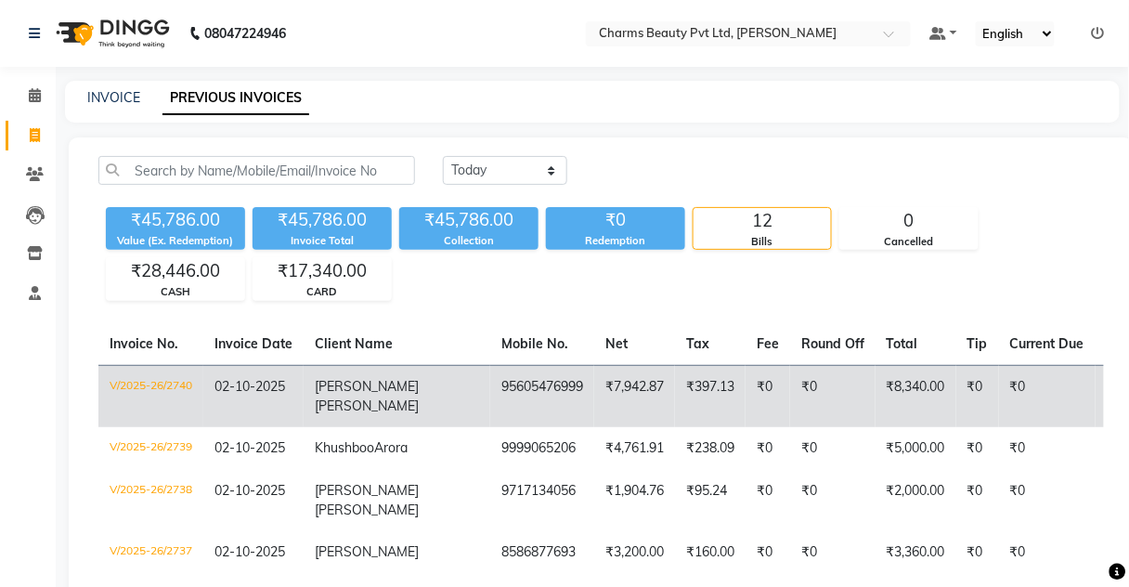
click at [490, 370] on td "95605476999" at bounding box center [542, 396] width 104 height 62
click at [490, 390] on td "95605476999" at bounding box center [542, 396] width 104 height 62
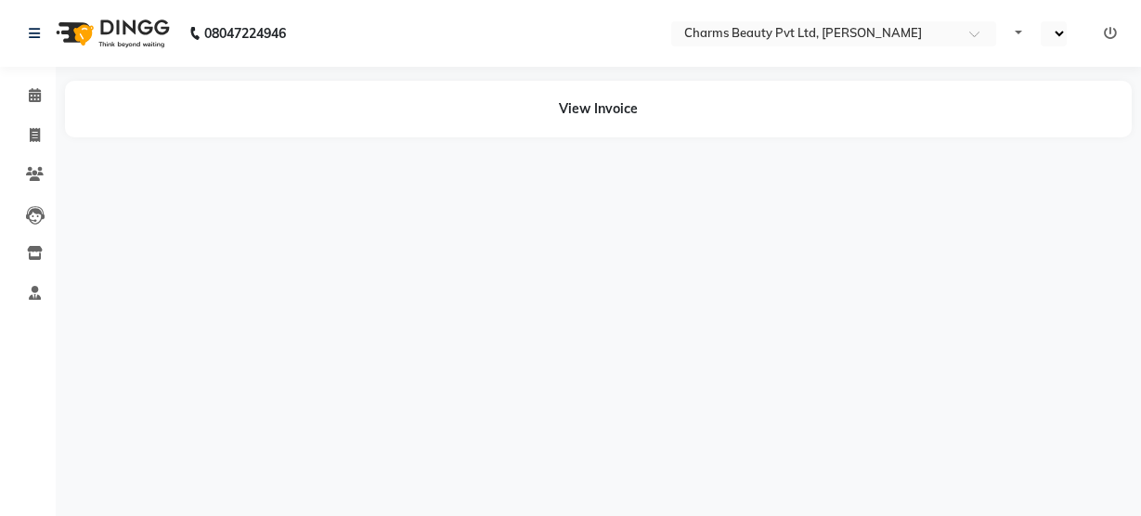
select select "en"
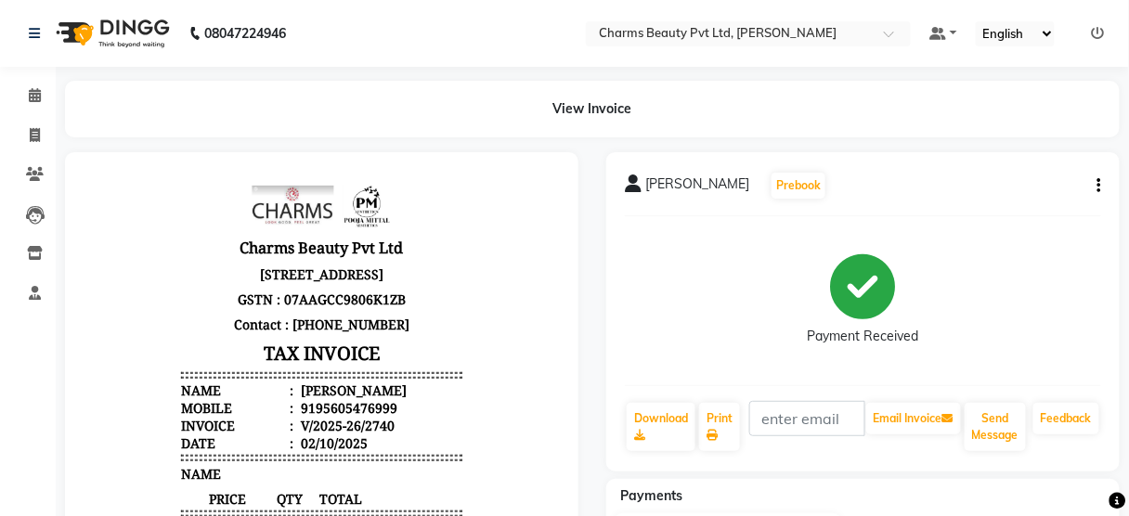
click at [1098, 187] on icon "button" at bounding box center [1099, 186] width 4 height 1
click at [993, 205] on div "Edit Invoice" at bounding box center [1006, 209] width 127 height 23
select select "service"
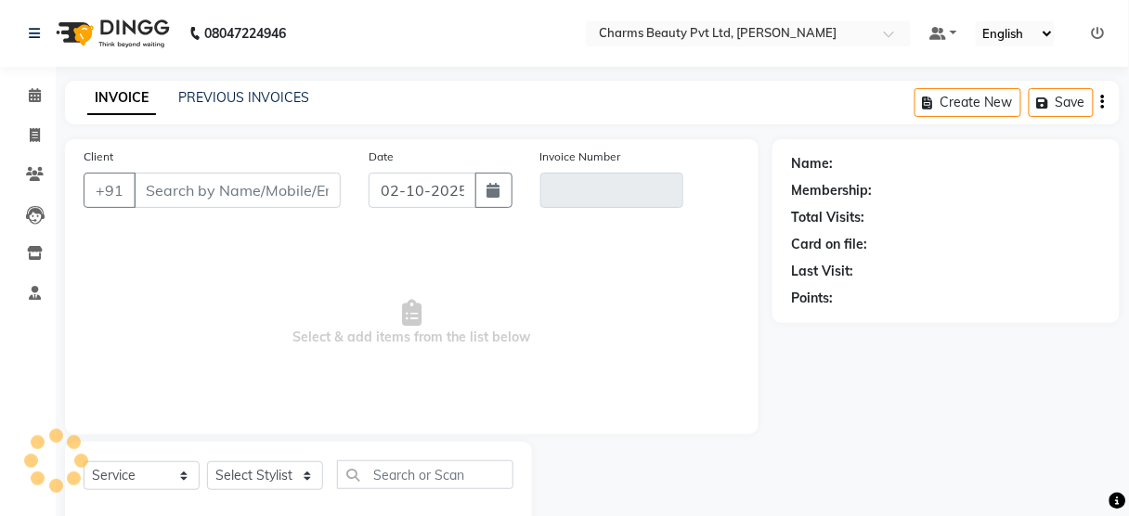
scroll to position [41, 0]
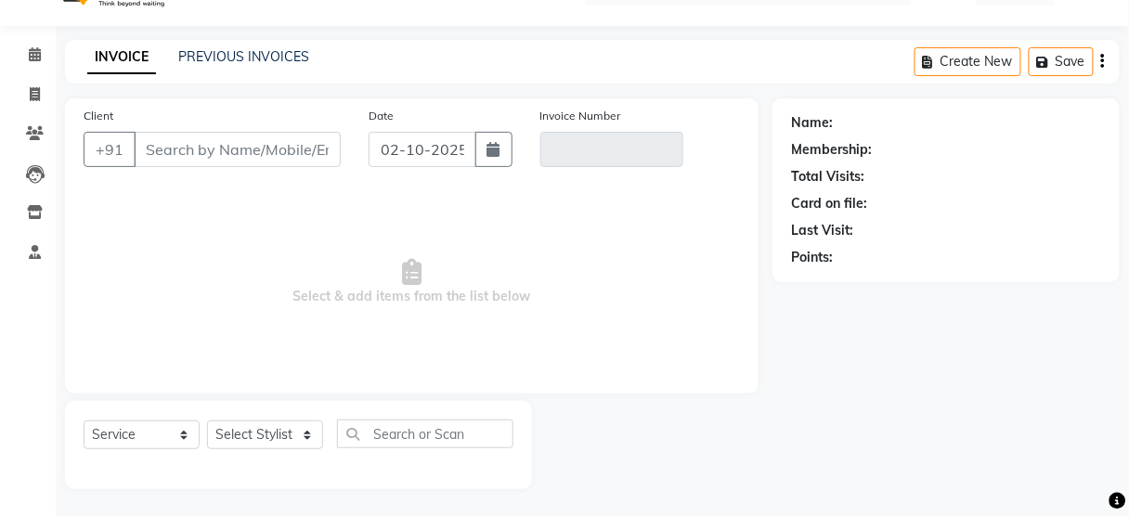
type input "95605476999"
type input "V/2025-26/2740"
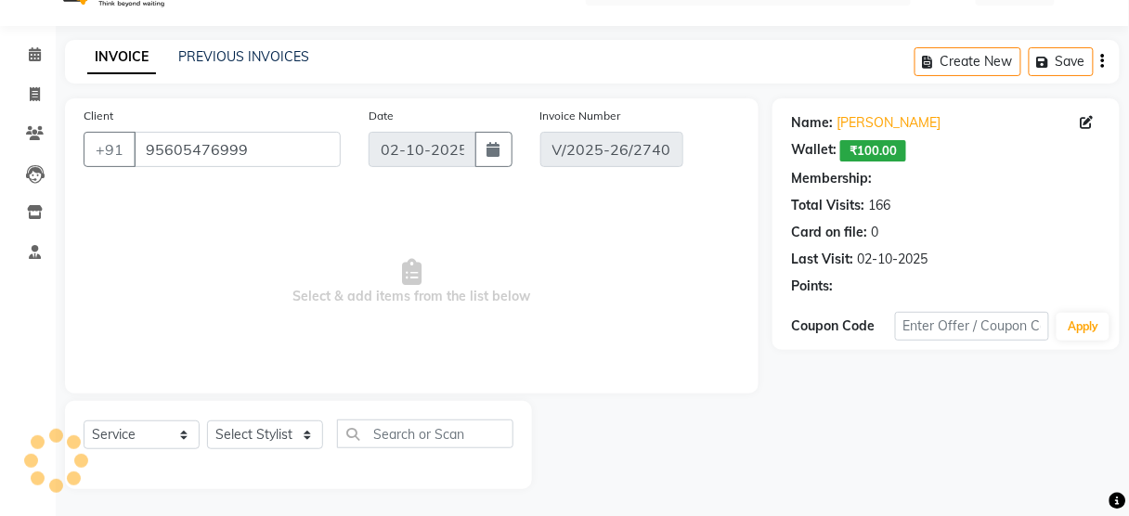
select select "select"
select select "1: Object"
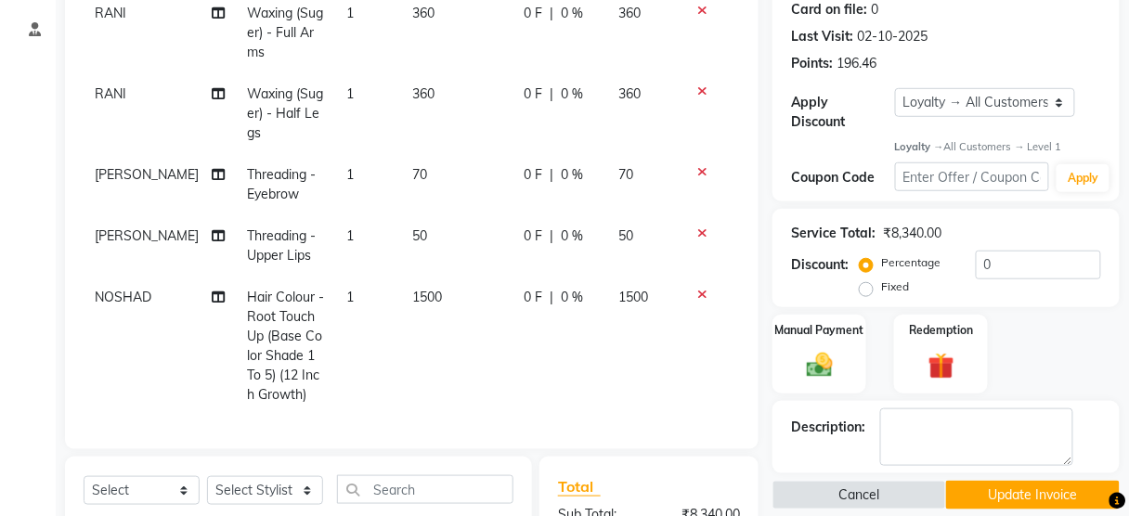
scroll to position [487, 0]
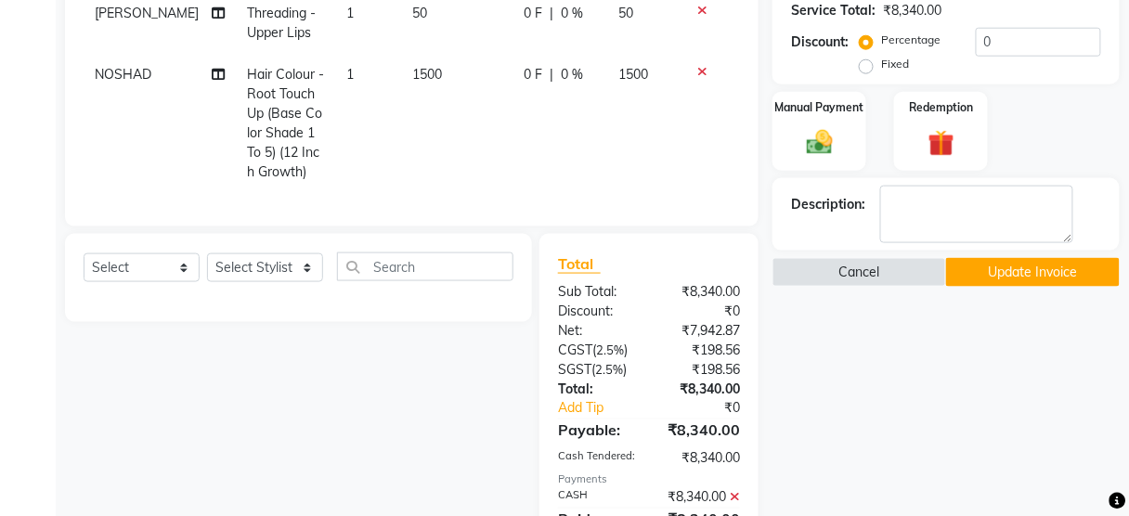
click at [458, 95] on td "1500" at bounding box center [456, 123] width 111 height 139
select select "17827"
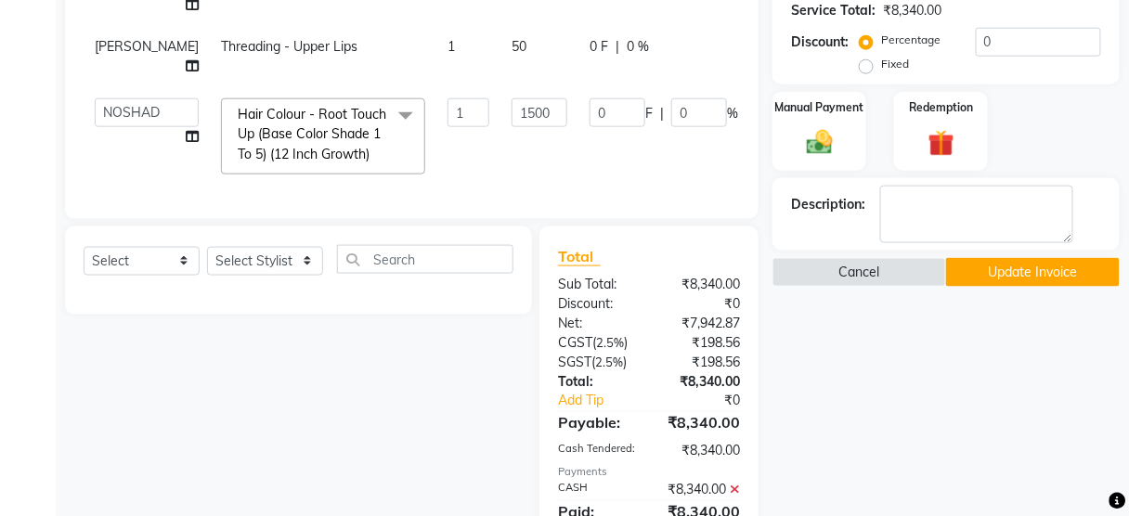
scroll to position [3, 0]
drag, startPoint x: 487, startPoint y: 105, endPoint x: 477, endPoint y: 107, distance: 9.5
click at [512, 107] on input "1500" at bounding box center [540, 112] width 56 height 29
type input "1100"
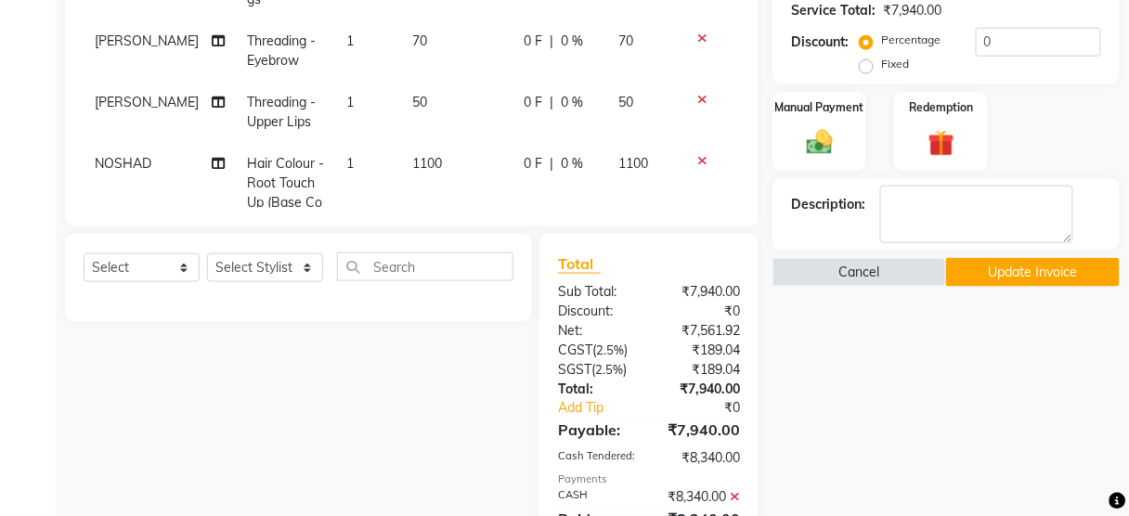
click at [497, 158] on tr "NOSHAD Hair Colour - Root Touch Up (Base Color Shade 1 To 5) (12 Inch Growth) 1…" at bounding box center [412, 212] width 656 height 139
click at [306, 266] on select "Select Stylist Aarti [PERSON_NAME] [PERSON_NAME] CHARMS DR. POOJA MITTAL HINA […" at bounding box center [265, 267] width 116 height 29
select select "87460"
click at [207, 253] on select "Select Stylist Aarti [PERSON_NAME] [PERSON_NAME] CHARMS DR. POOJA MITTAL HINA […" at bounding box center [265, 267] width 116 height 29
click at [151, 268] on select "Select Service Product Membership Package Voucher Prepaid Gift Card" at bounding box center [142, 267] width 116 height 29
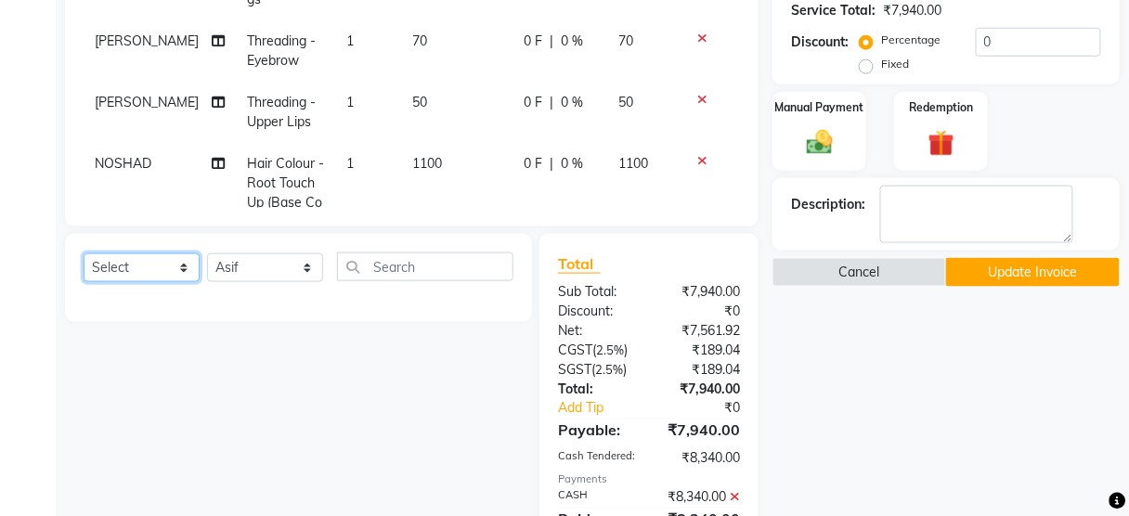
select select "service"
click at [84, 253] on select "Select Service Product Membership Package Voucher Prepaid Gift Card" at bounding box center [142, 267] width 116 height 29
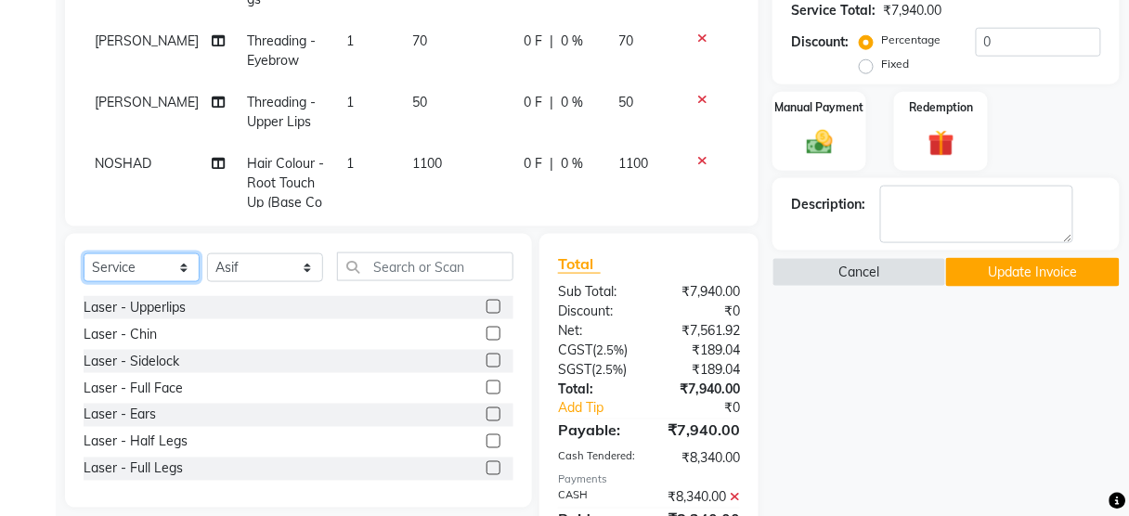
click at [150, 260] on select "Select Service Product Membership Package Voucher Prepaid Gift Card" at bounding box center [142, 267] width 116 height 29
click at [84, 253] on select "Select Service Product Membership Package Voucher Prepaid Gift Card" at bounding box center [142, 267] width 116 height 29
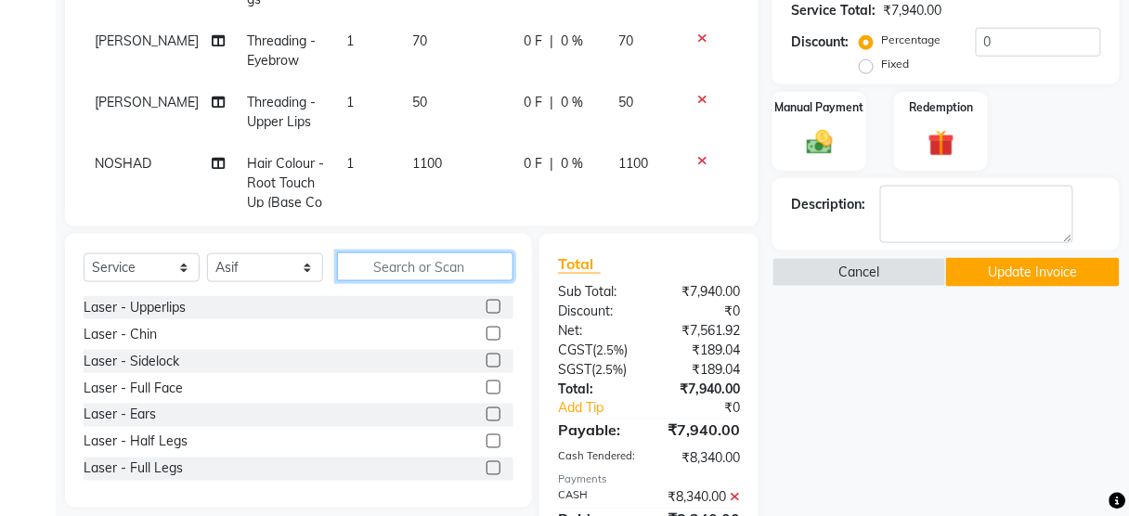
click at [354, 272] on input "text" at bounding box center [425, 267] width 176 height 29
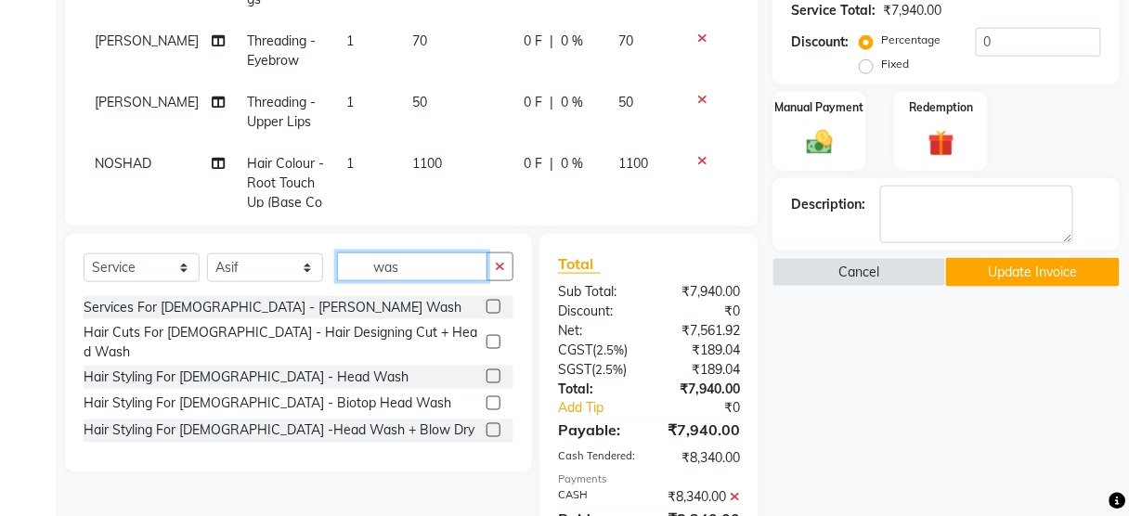
type input "was"
click at [490, 366] on div at bounding box center [500, 377] width 27 height 23
click at [490, 370] on label at bounding box center [494, 377] width 14 height 14
click at [490, 371] on input "checkbox" at bounding box center [493, 377] width 12 height 12
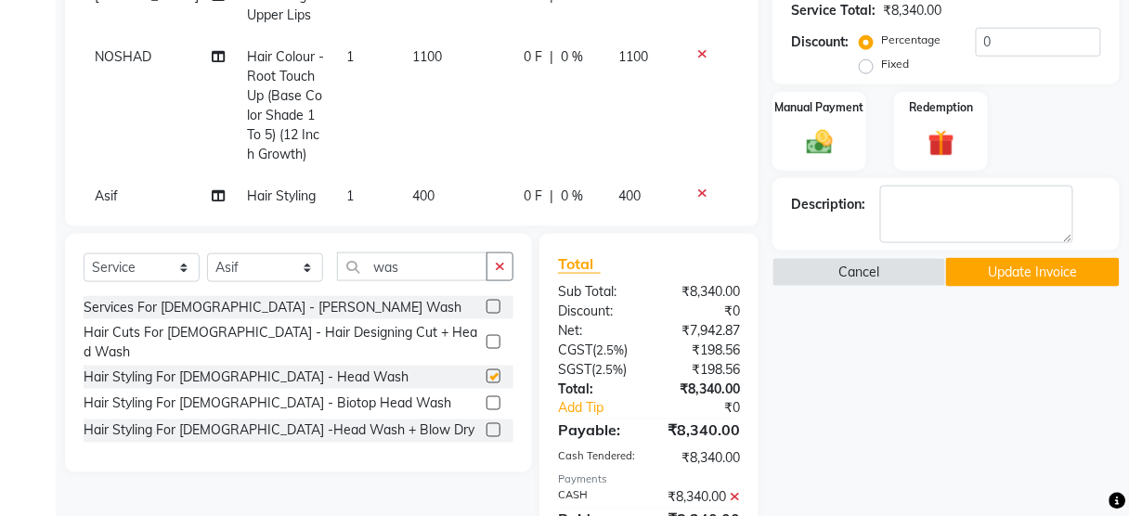
checkbox input "false"
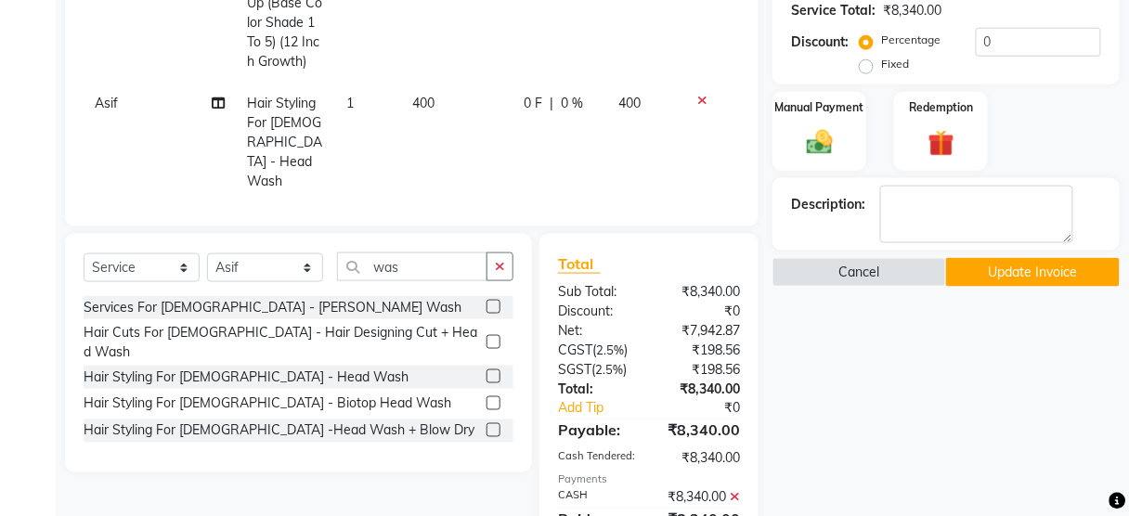
click at [977, 268] on button "Update Invoice" at bounding box center [1033, 272] width 174 height 29
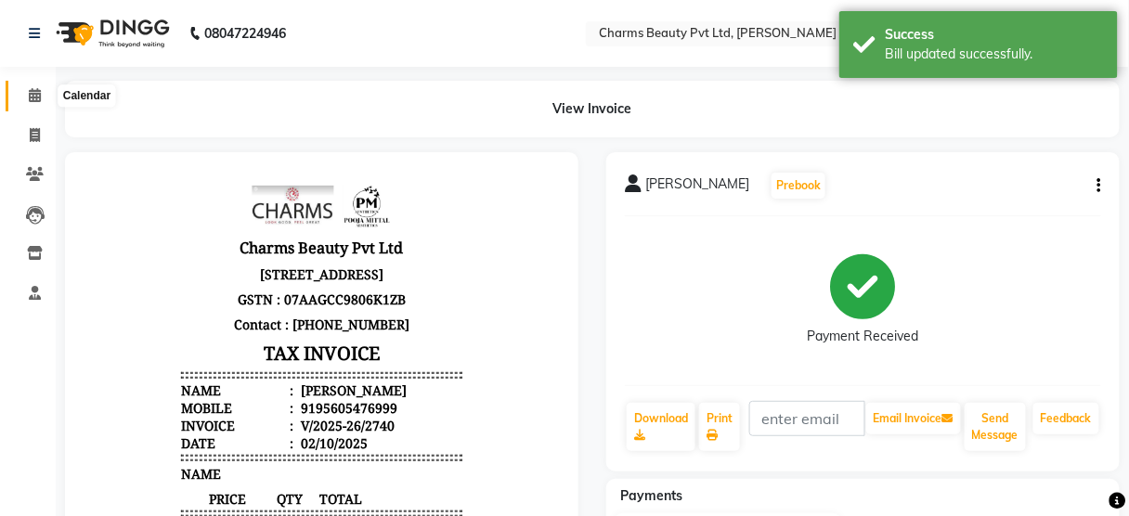
click at [31, 101] on icon at bounding box center [35, 95] width 12 height 14
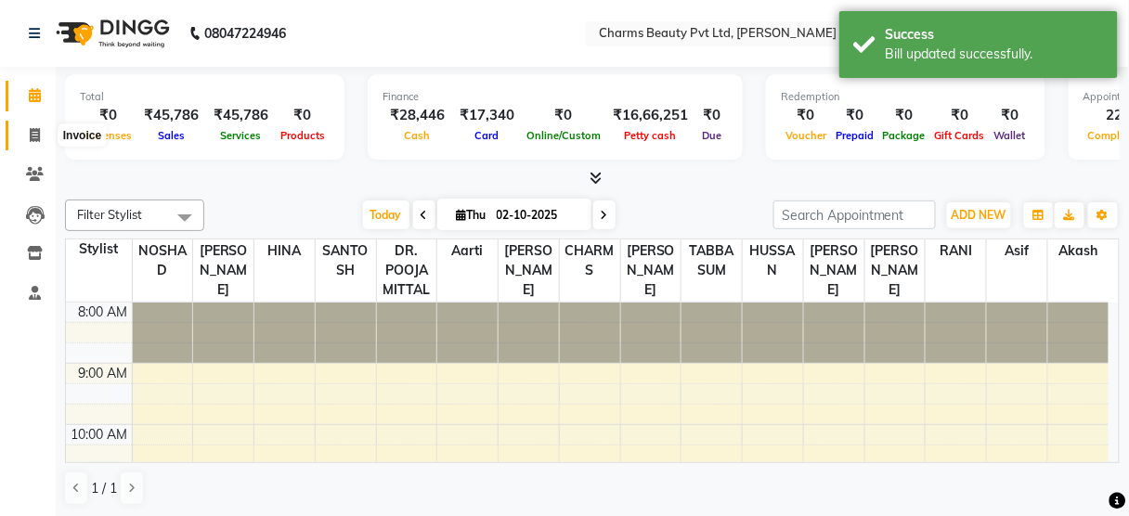
click at [37, 137] on icon at bounding box center [35, 135] width 10 height 14
select select "service"
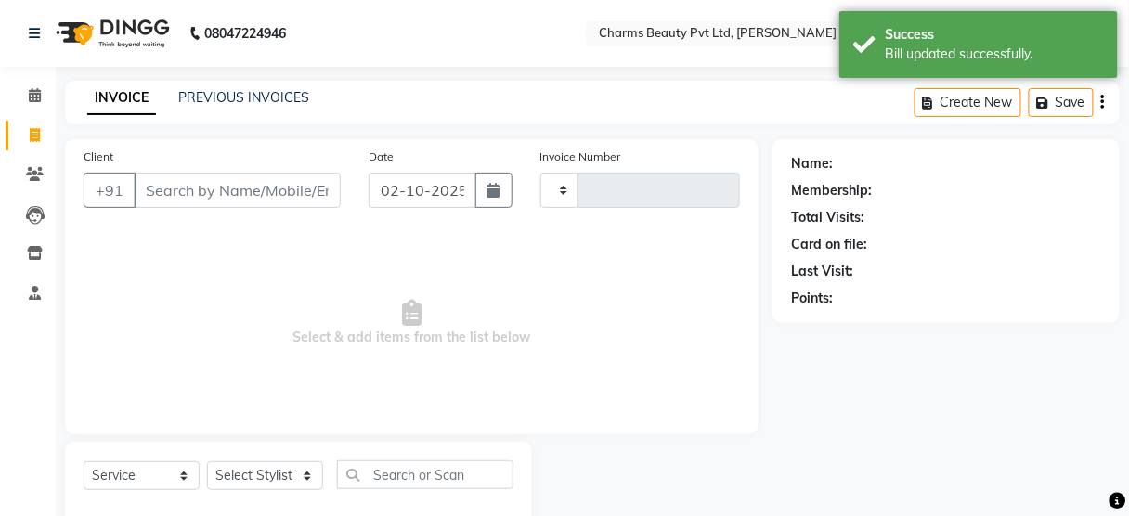
type input "2741"
select select "3743"
click at [233, 86] on div "INVOICE PREVIOUS INVOICES Create New Save" at bounding box center [592, 103] width 1055 height 44
click at [235, 99] on link "PREVIOUS INVOICES" at bounding box center [243, 97] width 131 height 17
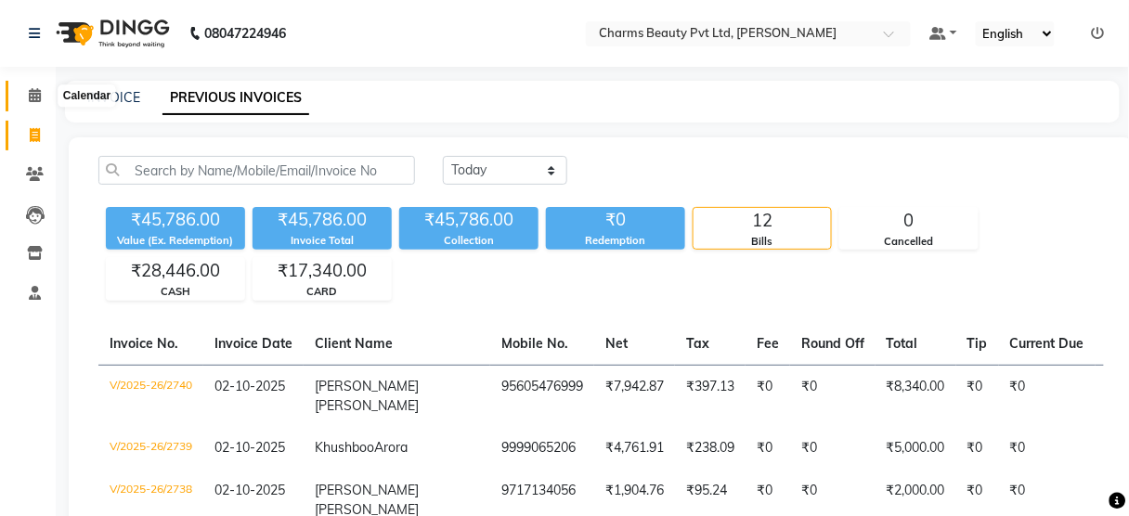
click at [29, 95] on icon at bounding box center [35, 95] width 12 height 14
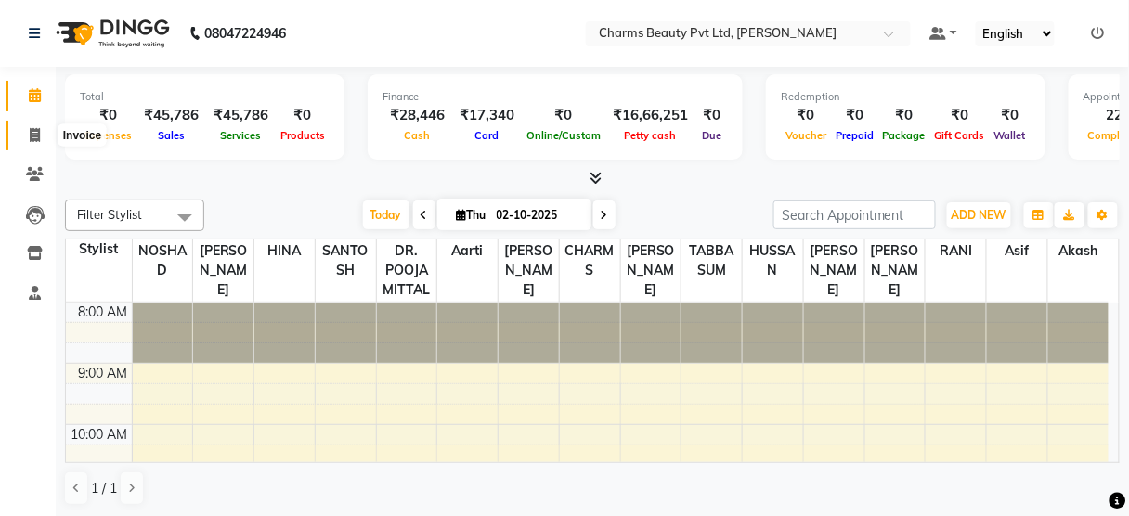
click at [32, 137] on icon at bounding box center [35, 135] width 10 height 14
select select "service"
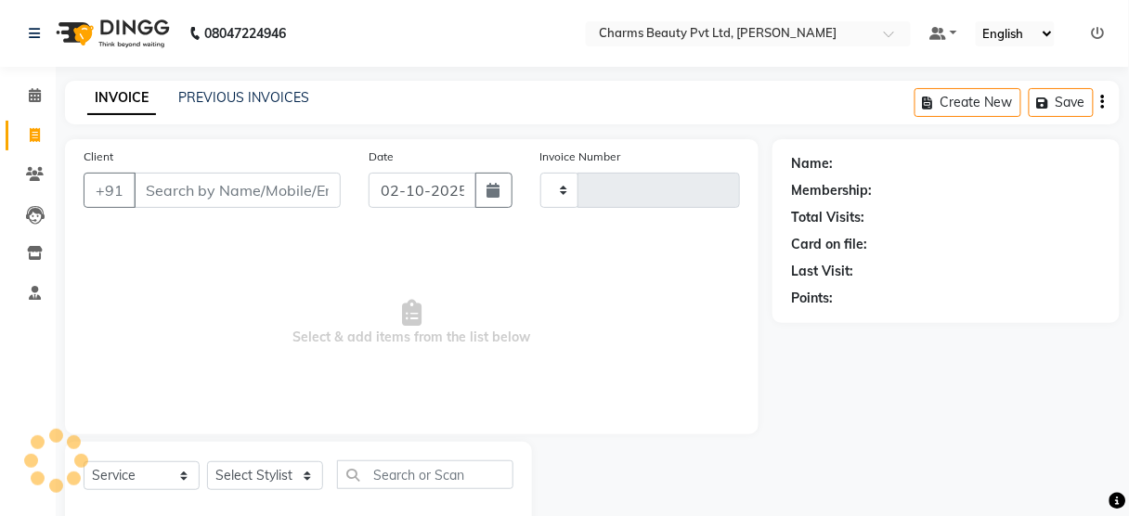
type input "2741"
select select "3743"
click at [212, 93] on link "PREVIOUS INVOICES" at bounding box center [243, 97] width 131 height 17
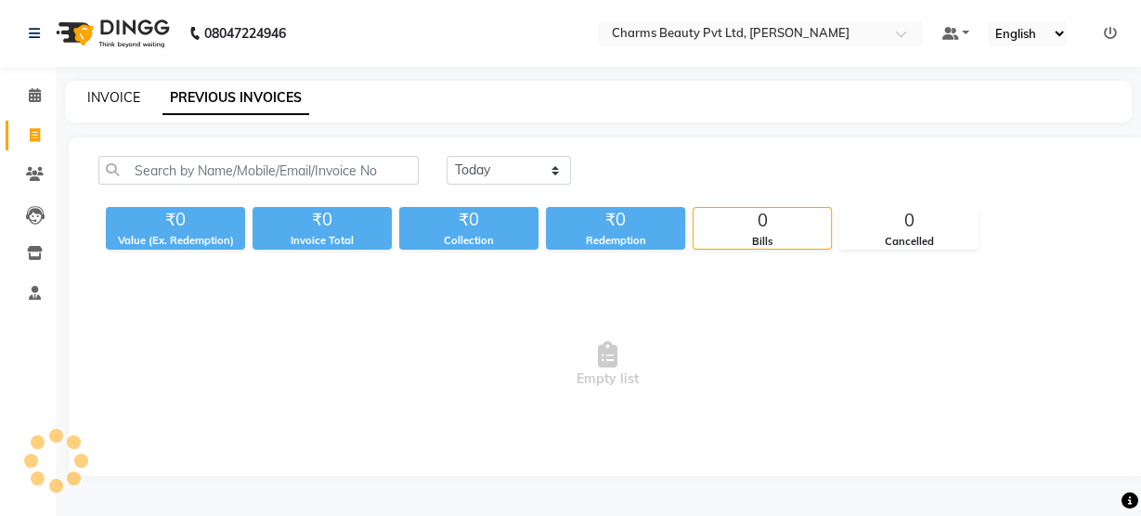
click at [123, 97] on link "INVOICE" at bounding box center [113, 97] width 53 height 17
select select "service"
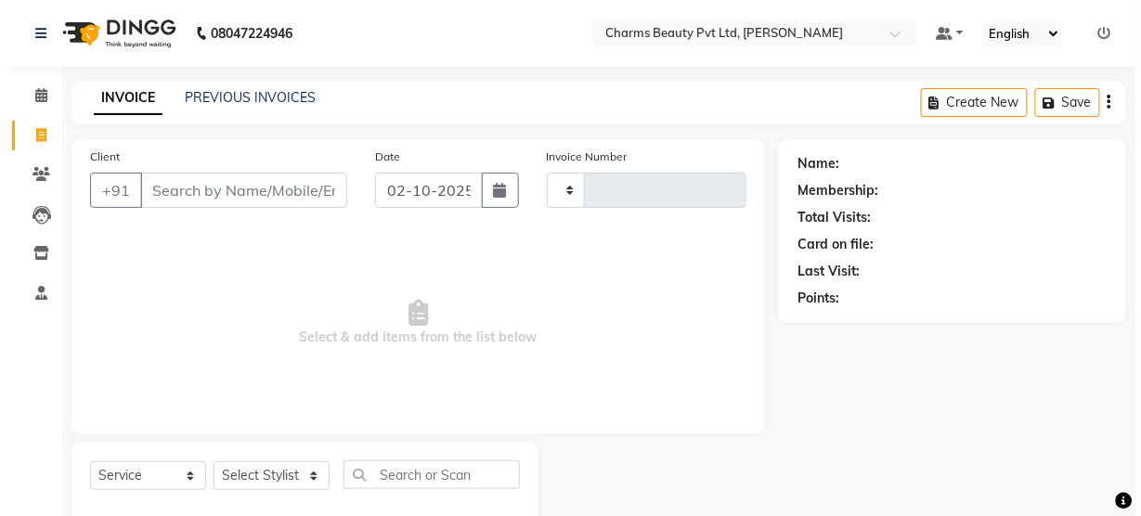
scroll to position [41, 0]
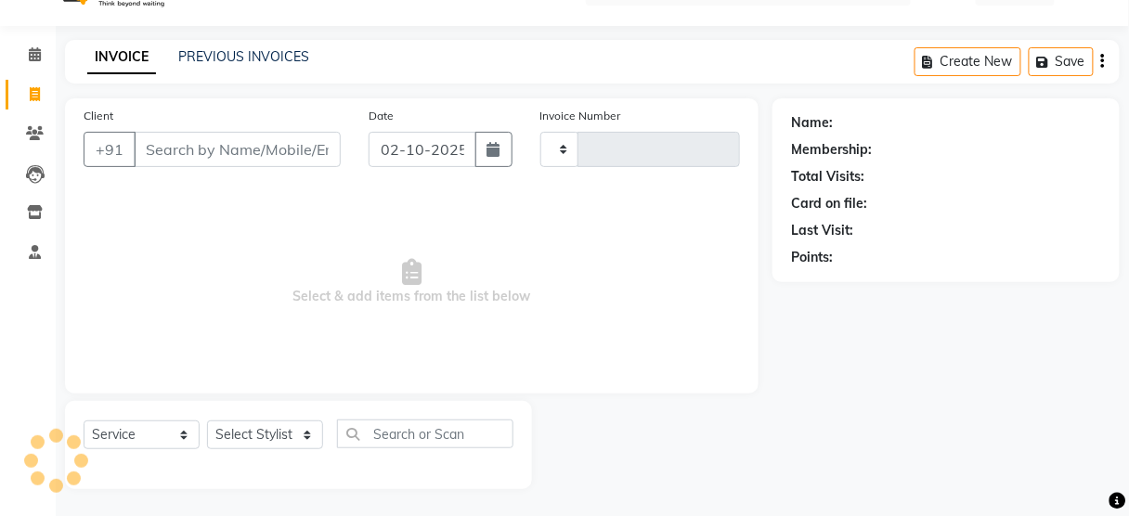
click at [198, 151] on input "Client" at bounding box center [237, 149] width 207 height 35
type input "2741"
select select "3743"
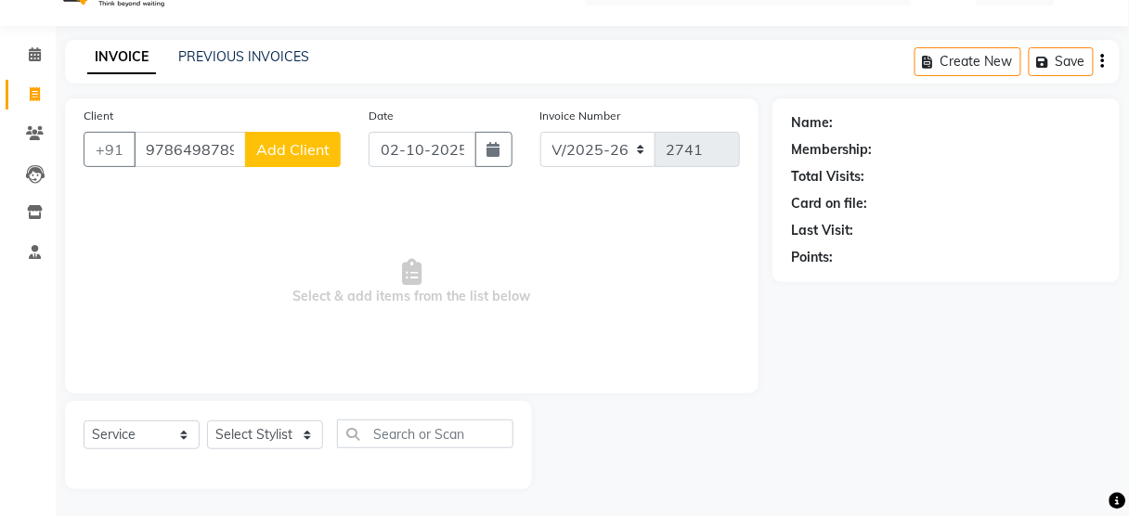
type input "9786498789"
click at [295, 149] on span "Add Client" at bounding box center [292, 149] width 73 height 19
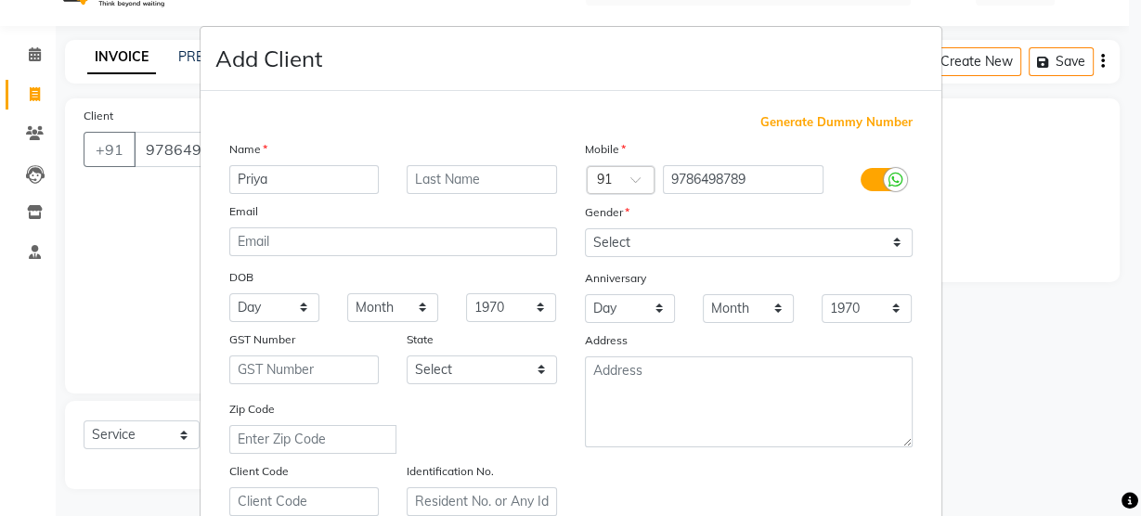
type input "Priya"
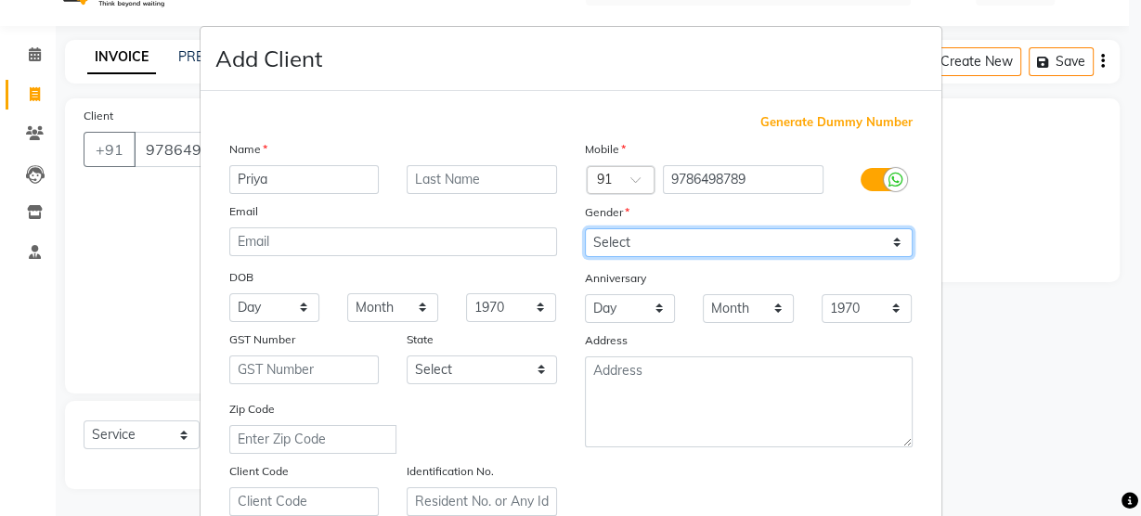
click at [724, 232] on select "Select Male Female Other Prefer Not To Say" at bounding box center [749, 242] width 328 height 29
select select "female"
click at [585, 228] on select "Select Male Female Other Prefer Not To Say" at bounding box center [749, 242] width 328 height 29
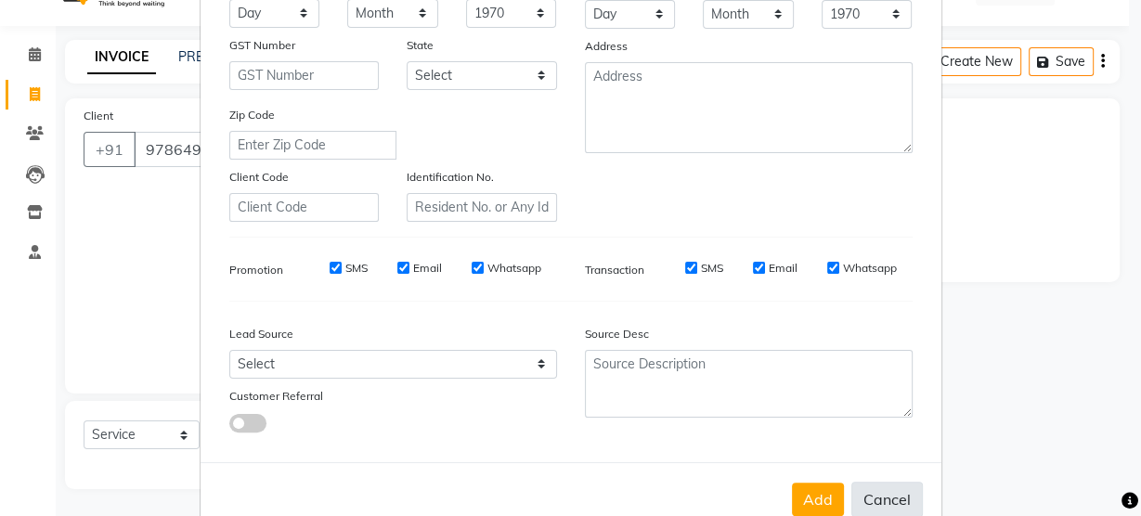
scroll to position [297, 0]
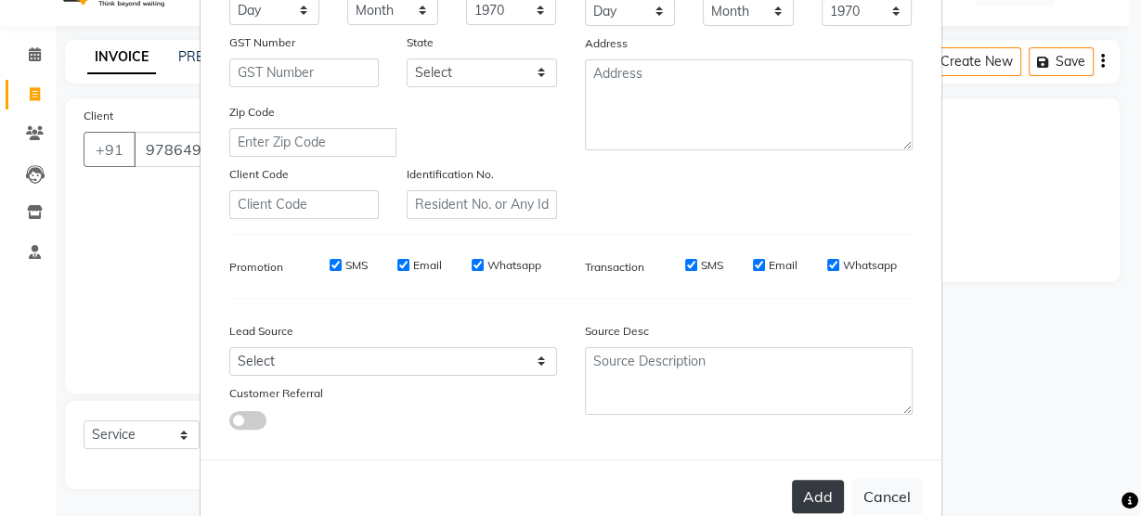
click at [808, 498] on button "Add" at bounding box center [818, 496] width 52 height 33
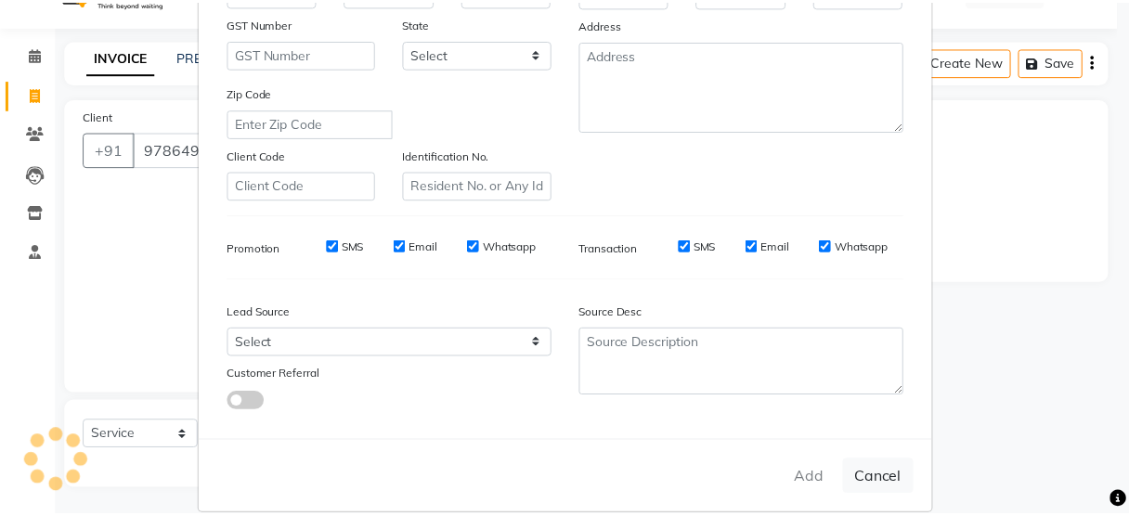
scroll to position [336, 0]
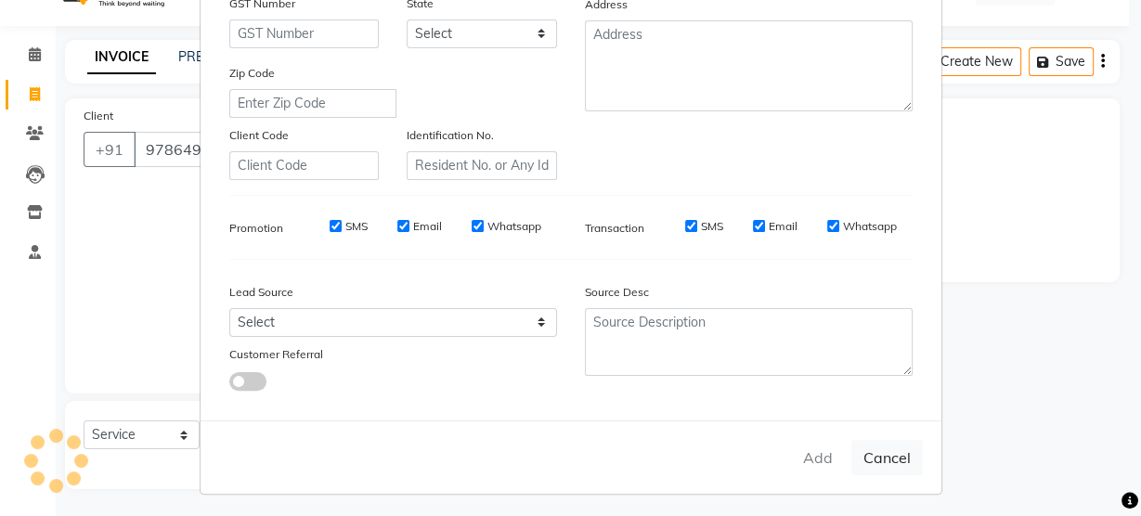
click at [155, 420] on ngb-modal-window "Add Client Generate Dummy Number Name Priya Email DOB Day 01 02 03 04 05 06 07 …" at bounding box center [570, 258] width 1141 height 516
select select
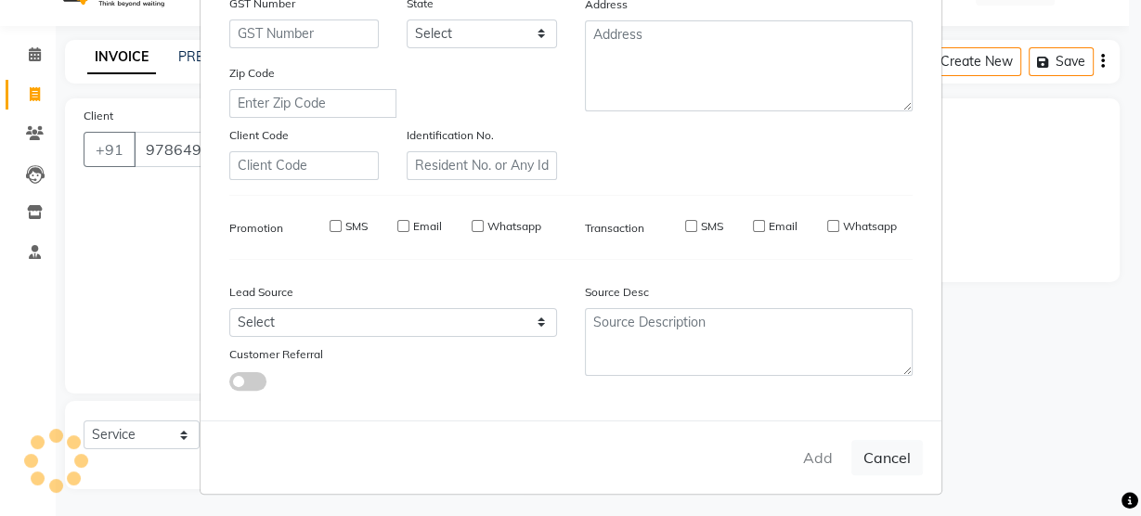
select select
checkbox input "false"
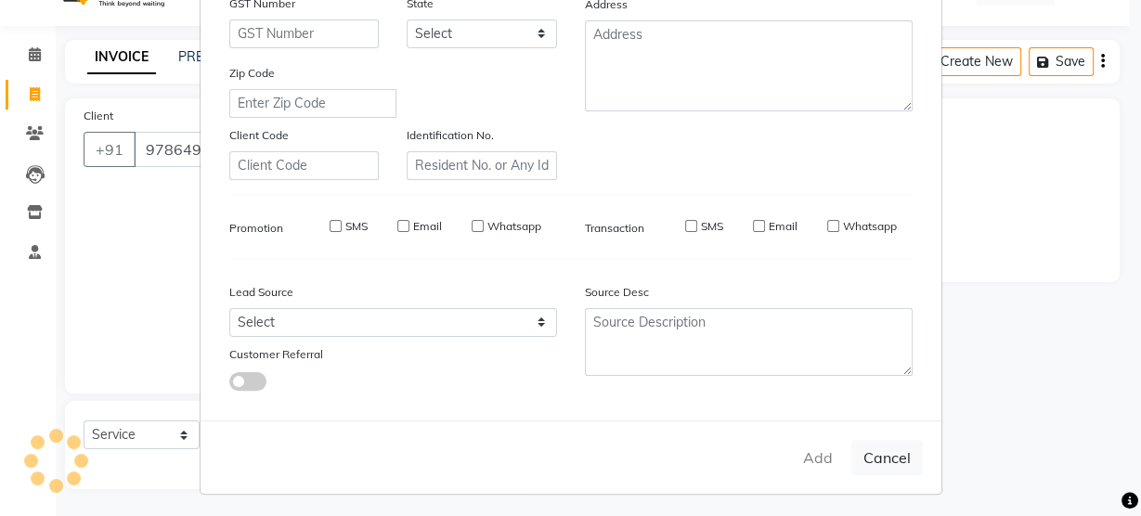
checkbox input "false"
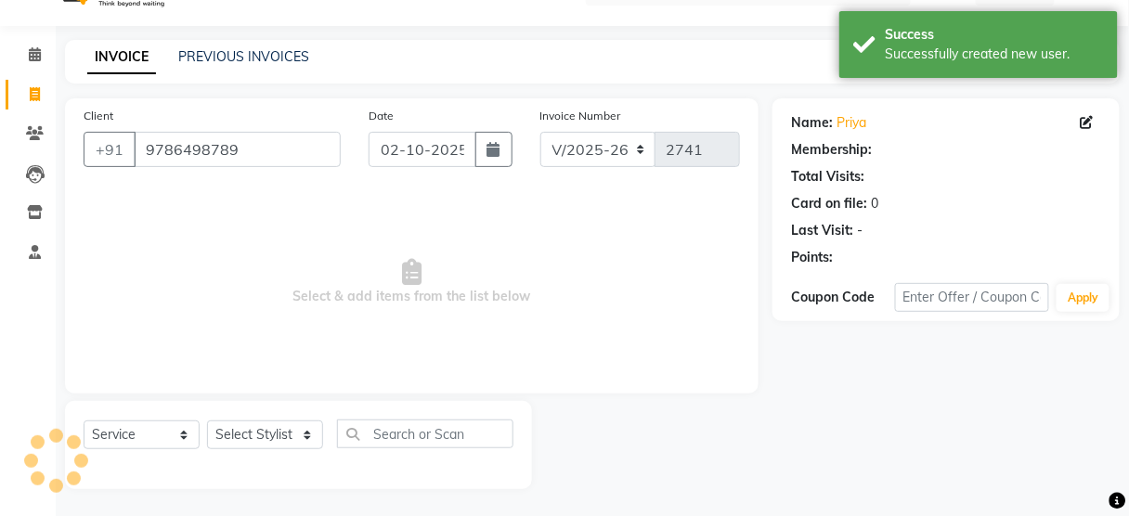
select select "1: Object"
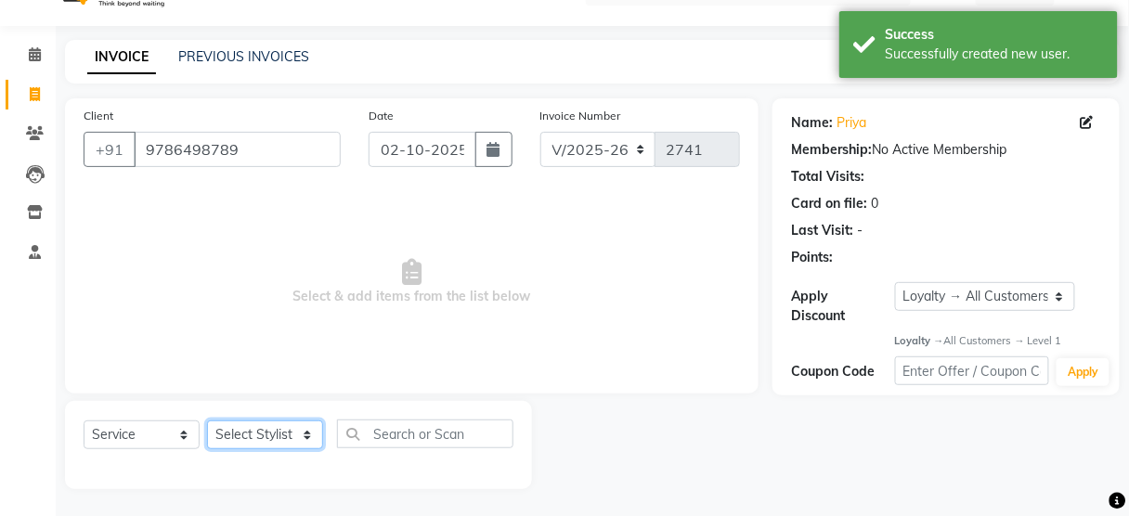
click at [236, 436] on select "Select Stylist Aarti [PERSON_NAME] [PERSON_NAME] CHARMS DR. POOJA MITTAL HINA […" at bounding box center [265, 435] width 116 height 29
select select "88835"
click at [207, 421] on select "Select Stylist Aarti [PERSON_NAME] [PERSON_NAME] CHARMS DR. POOJA MITTAL HINA […" at bounding box center [265, 435] width 116 height 29
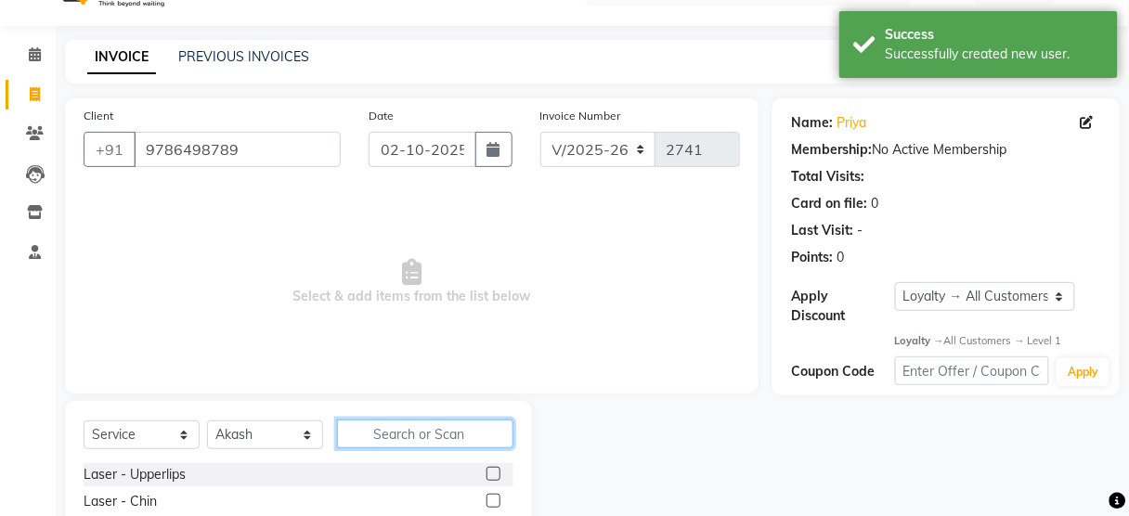
click at [424, 442] on input "text" at bounding box center [425, 434] width 176 height 29
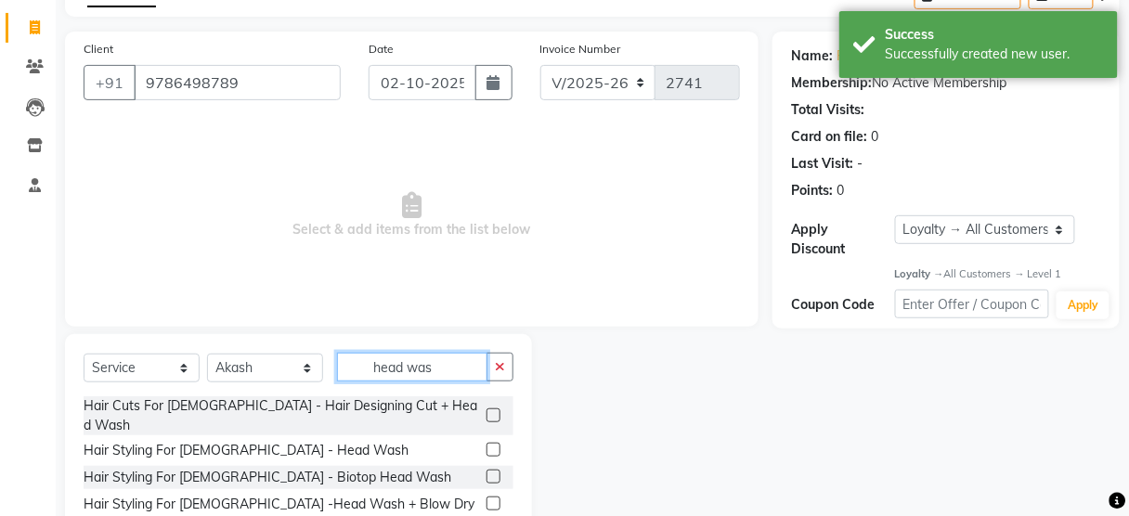
scroll to position [149, 0]
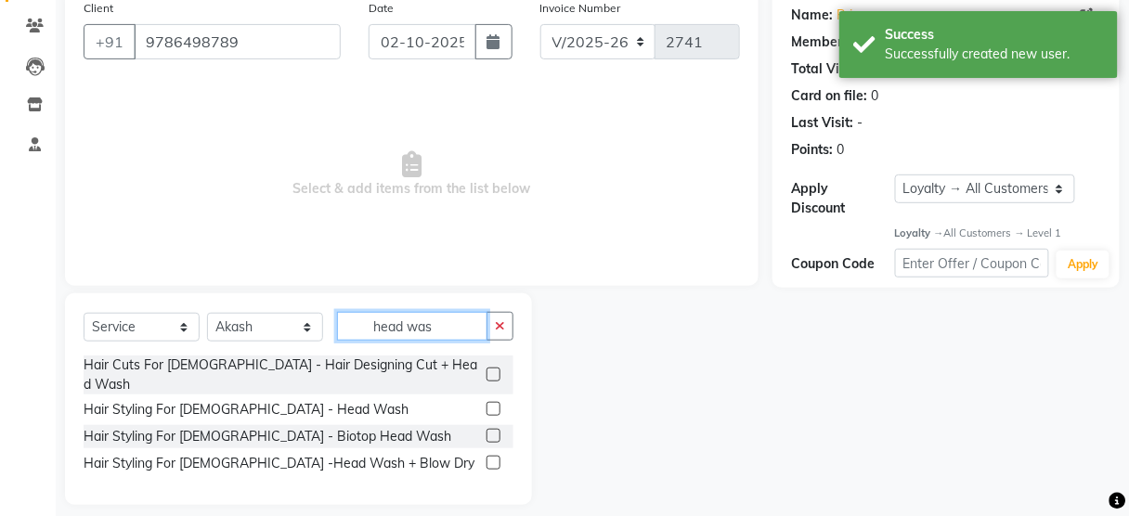
type input "head was"
click at [499, 402] on label at bounding box center [494, 409] width 14 height 14
click at [499, 404] on input "checkbox" at bounding box center [493, 410] width 12 height 12
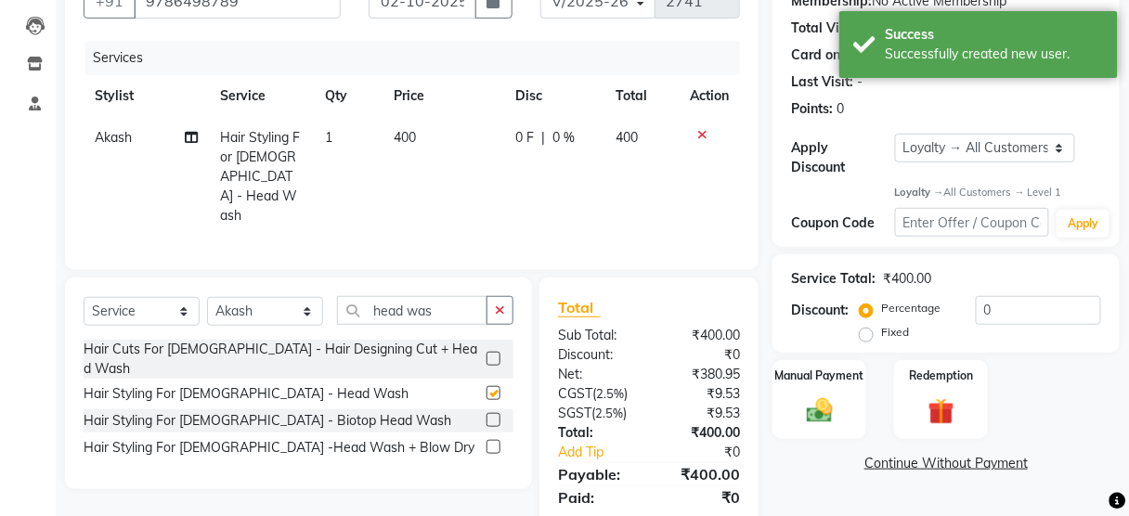
scroll to position [225, 0]
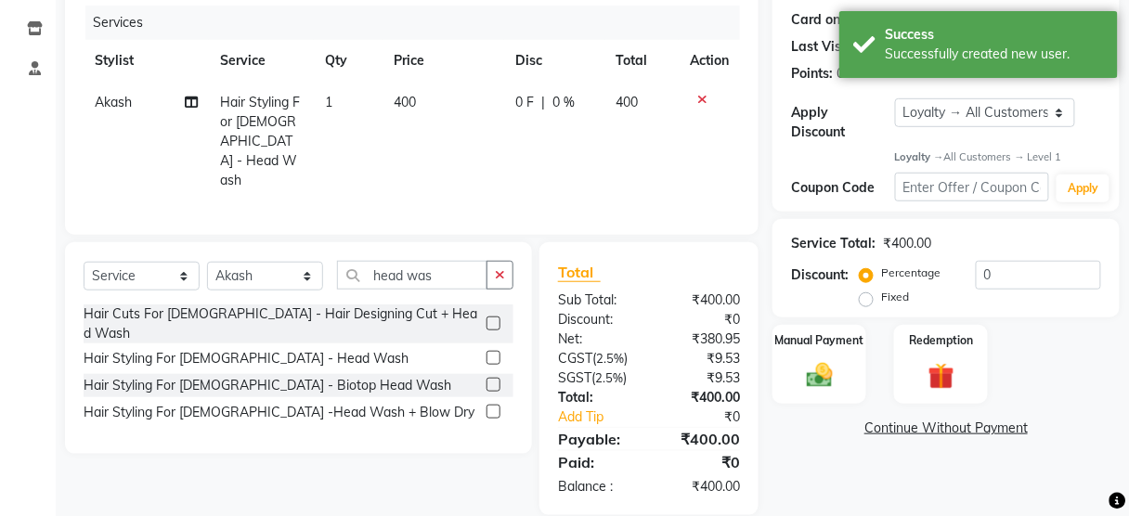
checkbox input "false"
click at [454, 261] on input "head was" at bounding box center [412, 275] width 150 height 29
type input "h"
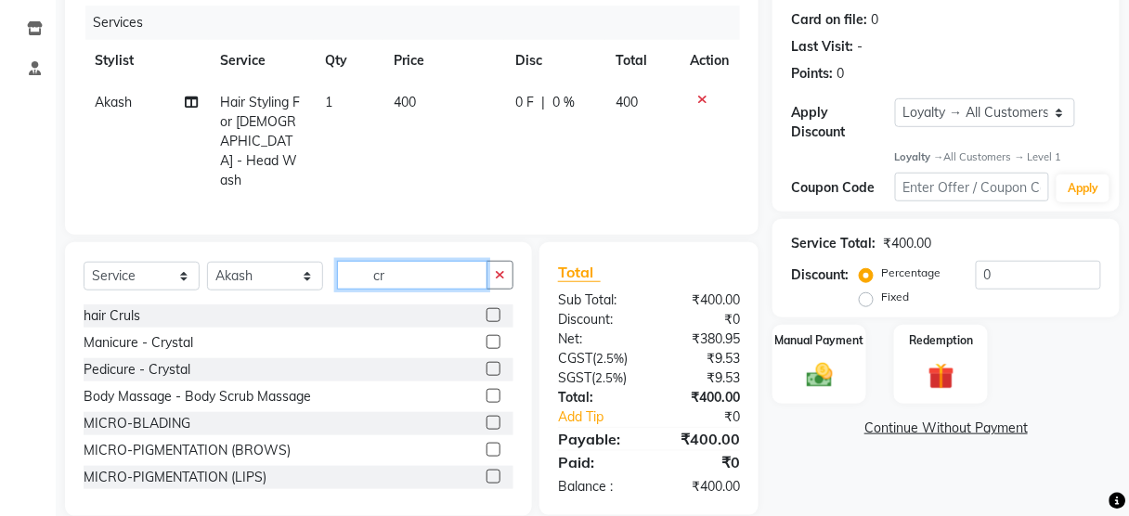
type input "cr"
click at [487, 308] on label at bounding box center [494, 315] width 14 height 14
click at [487, 310] on input "checkbox" at bounding box center [493, 316] width 12 height 12
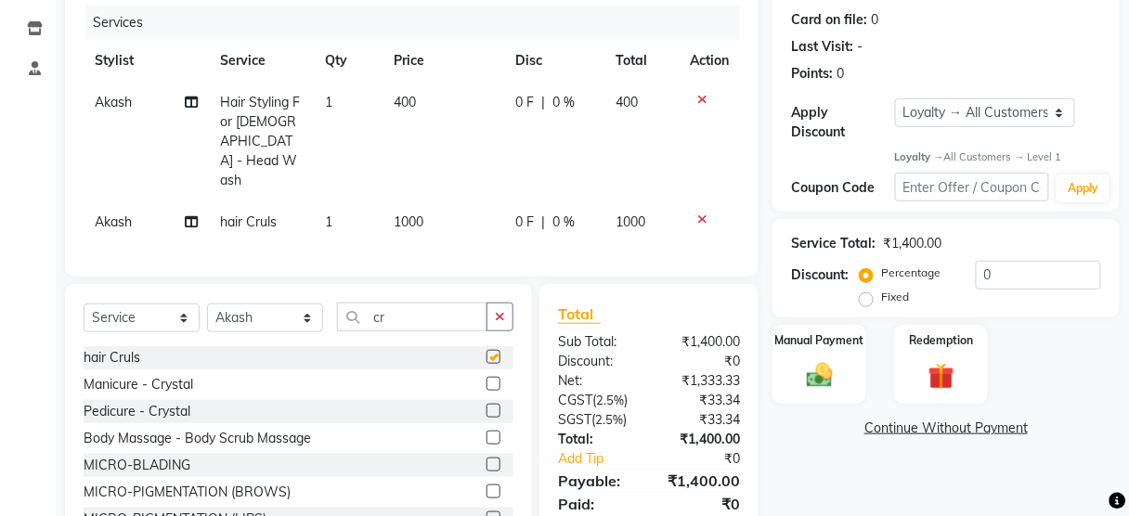
checkbox input "false"
click at [463, 201] on td "1000" at bounding box center [444, 222] width 122 height 42
select select "88835"
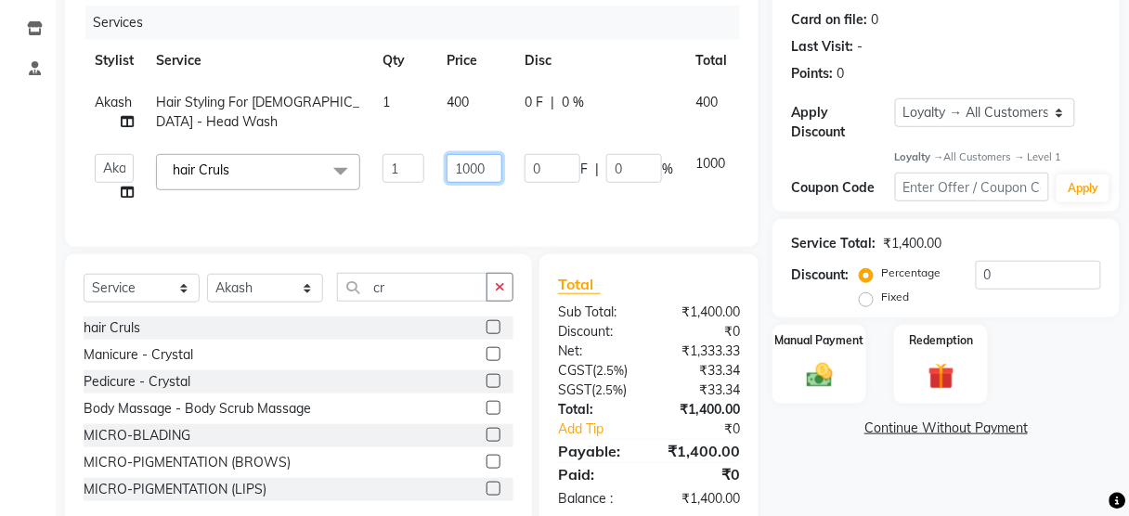
click at [474, 169] on input "1000" at bounding box center [475, 168] width 56 height 29
type input "800"
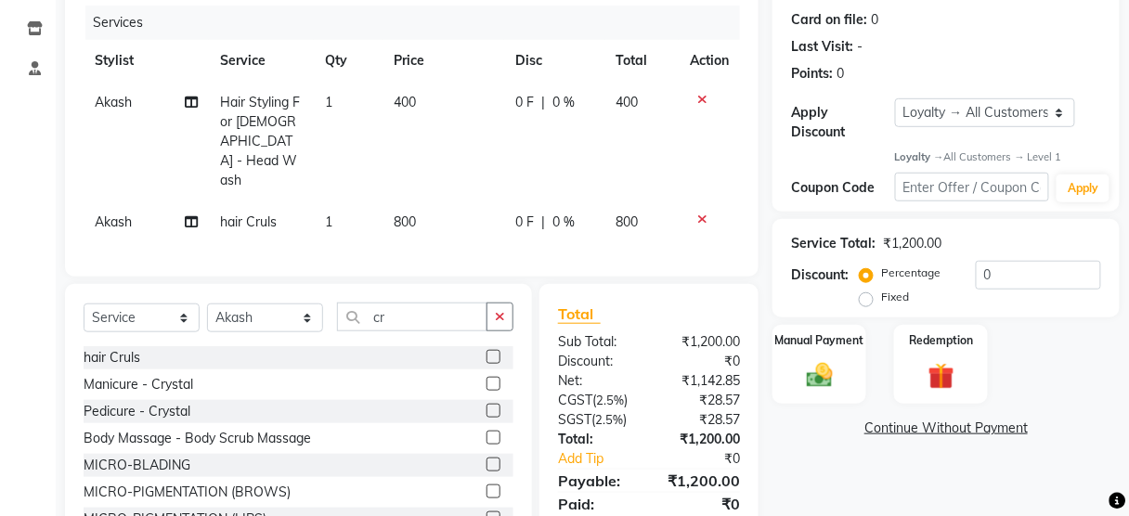
click at [448, 201] on td "800" at bounding box center [444, 222] width 122 height 42
select select "88835"
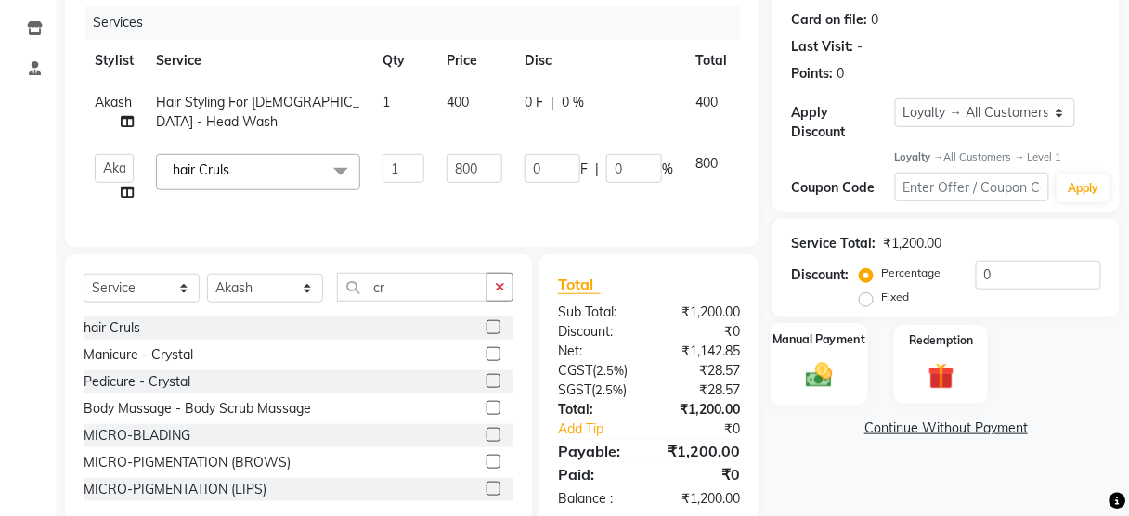
click at [788, 331] on label "Manual Payment" at bounding box center [819, 340] width 93 height 18
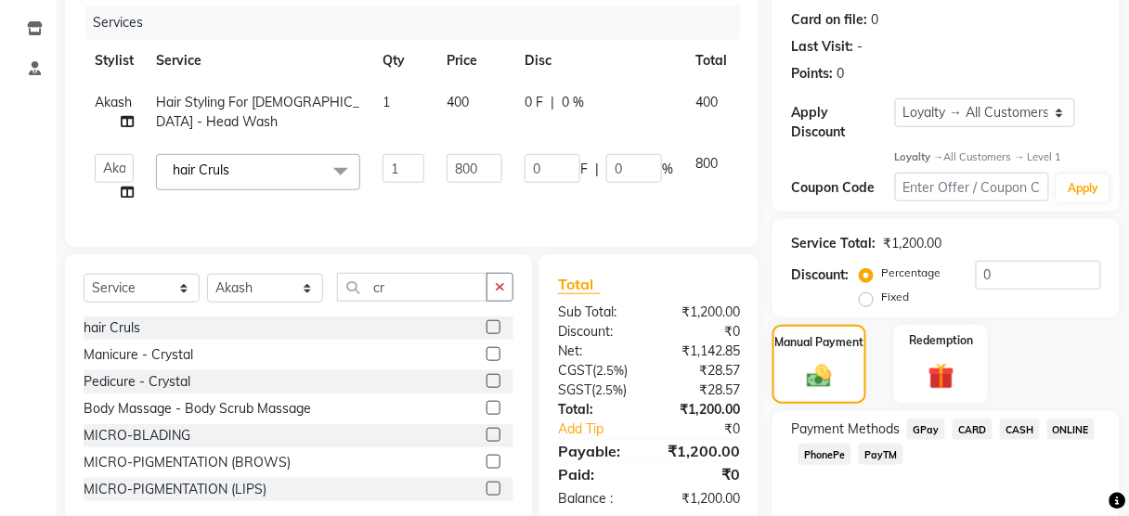
click at [866, 453] on span "PayTM" at bounding box center [881, 454] width 45 height 21
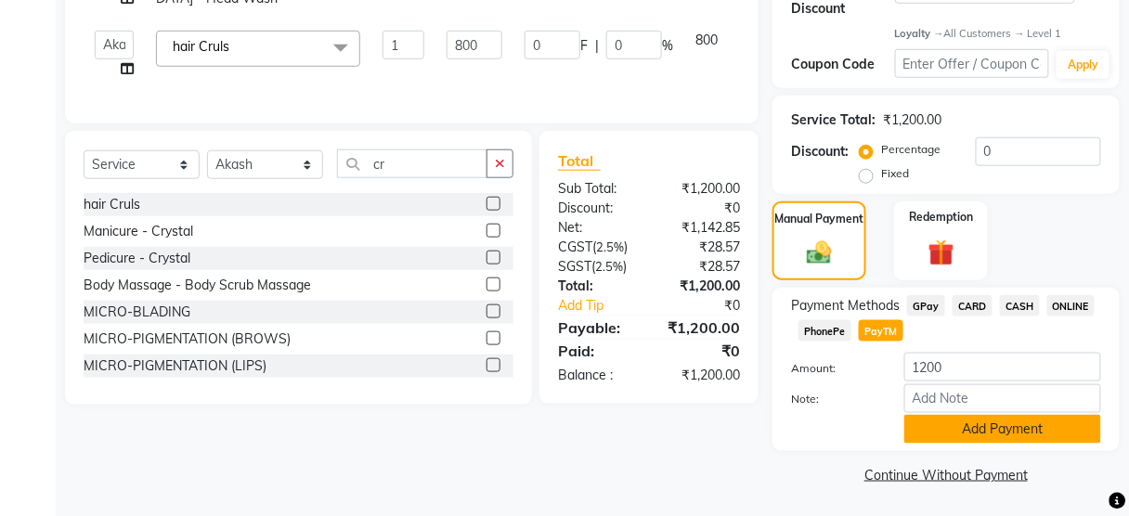
click at [941, 417] on button "Add Payment" at bounding box center [1002, 429] width 197 height 29
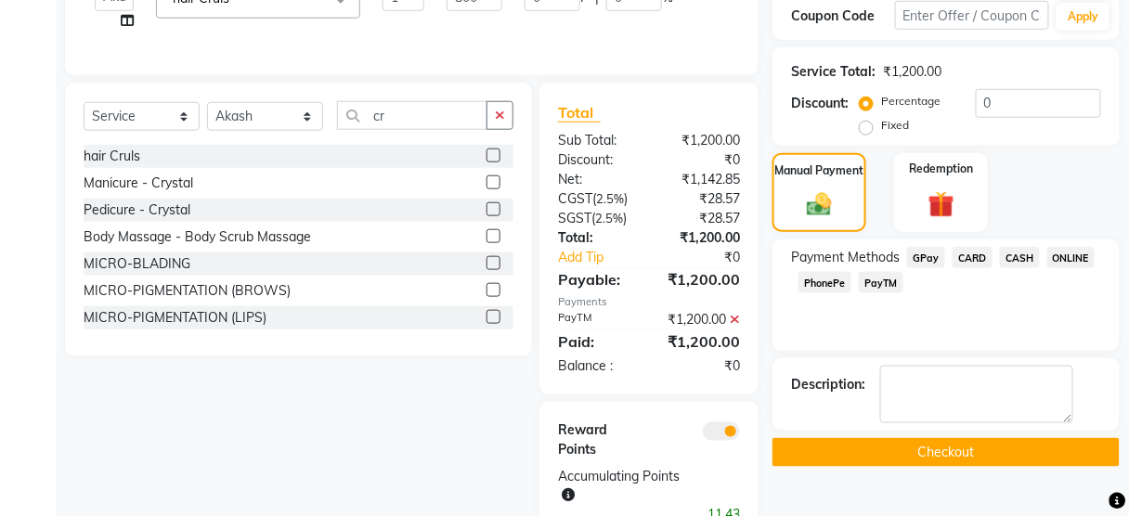
scroll to position [422, 0]
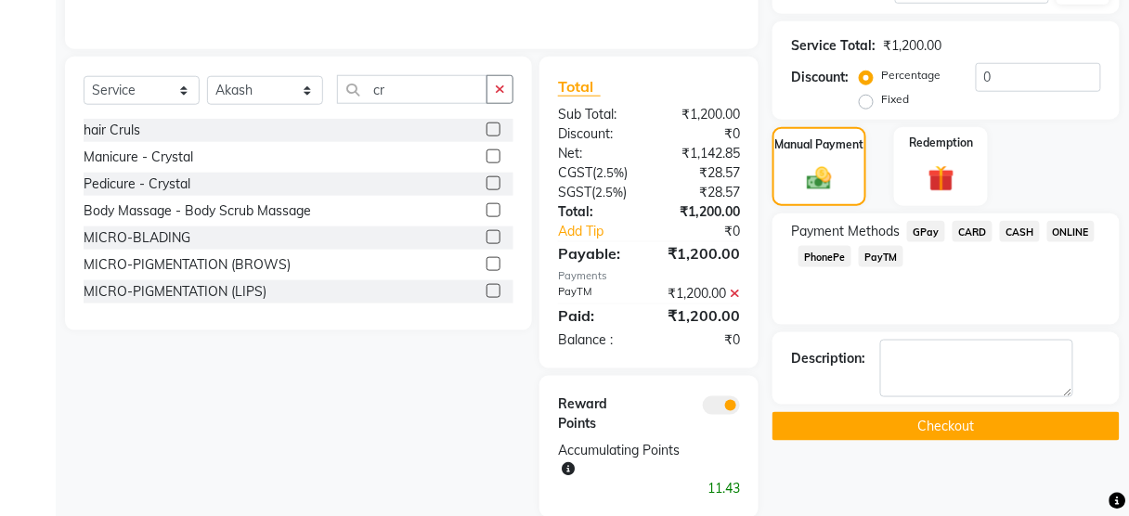
click at [862, 423] on button "Checkout" at bounding box center [945, 426] width 347 height 29
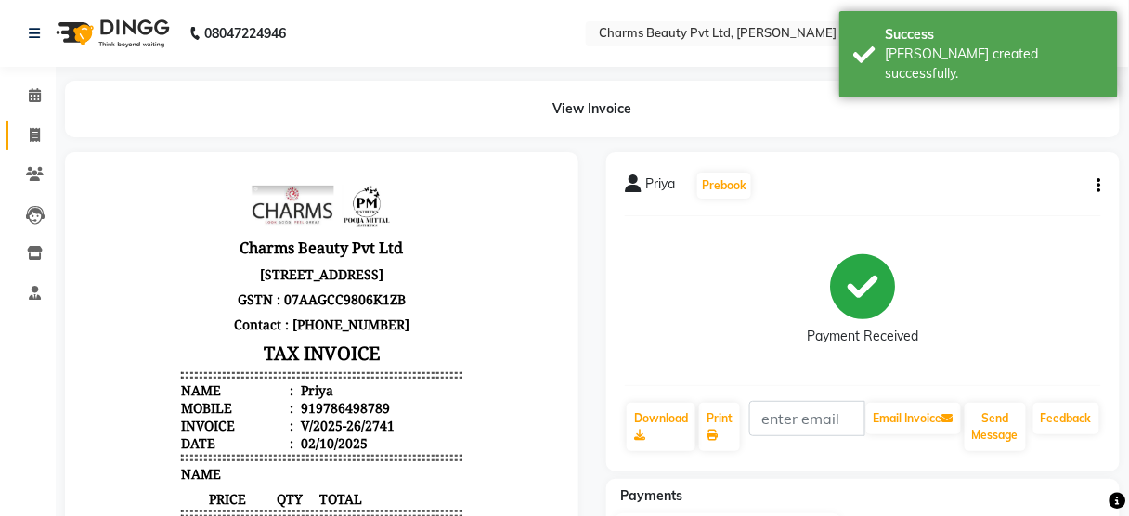
click at [38, 123] on link "Invoice" at bounding box center [28, 136] width 45 height 31
select select "service"
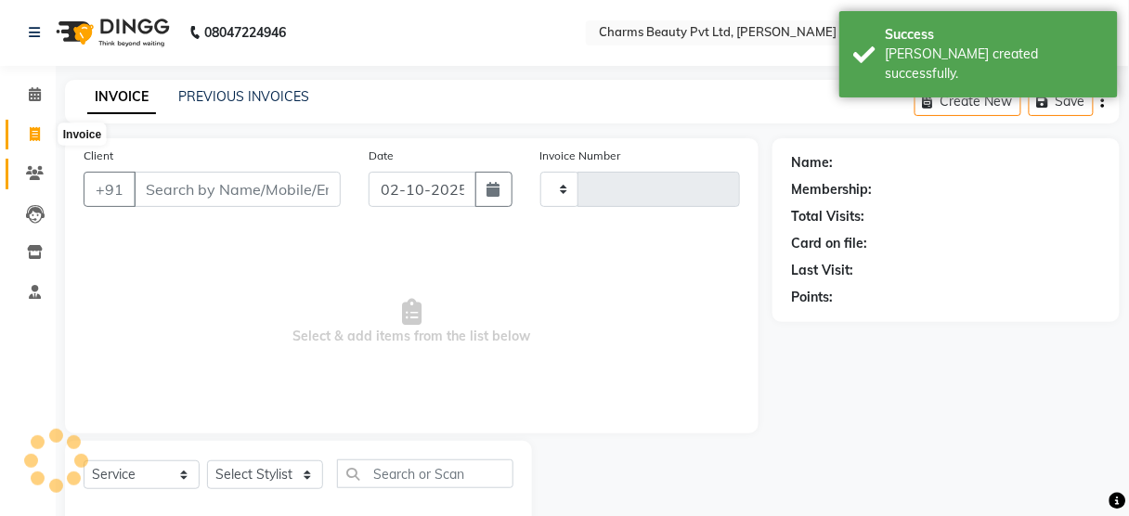
type input "2742"
select select "3743"
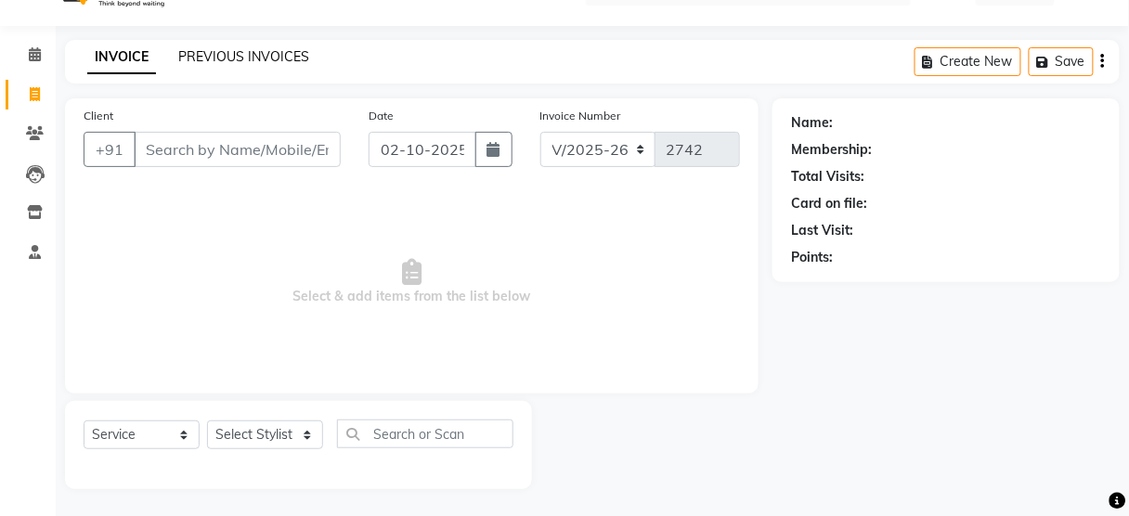
click at [225, 52] on link "PREVIOUS INVOICES" at bounding box center [243, 56] width 131 height 17
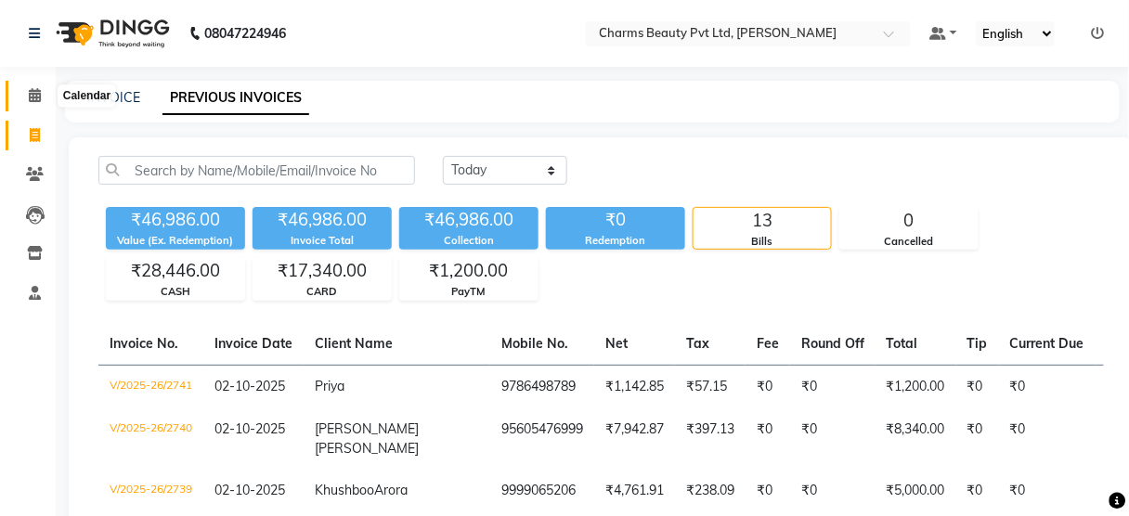
click at [30, 97] on icon at bounding box center [35, 95] width 12 height 14
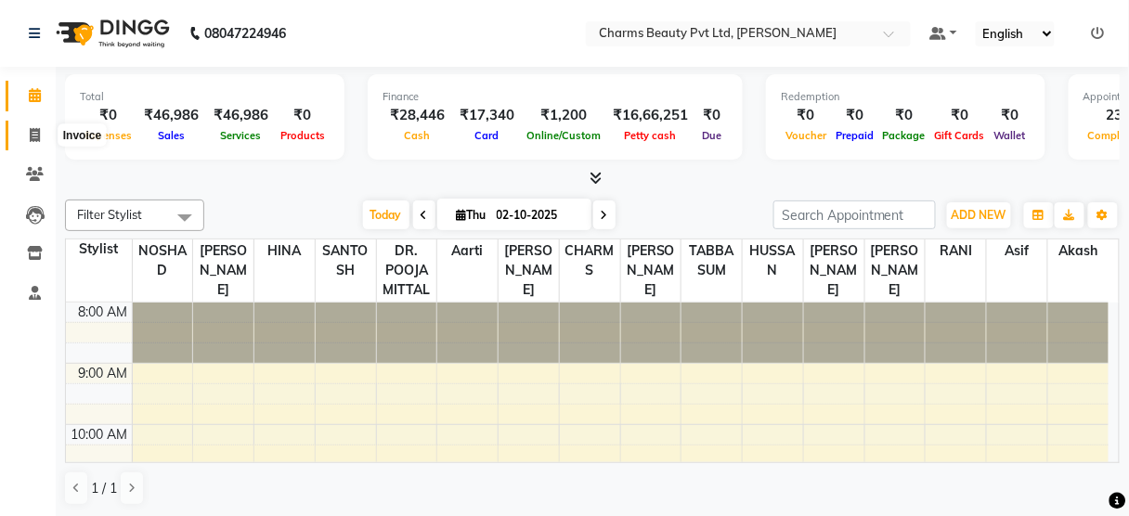
click at [30, 126] on span at bounding box center [35, 135] width 32 height 21
select select "service"
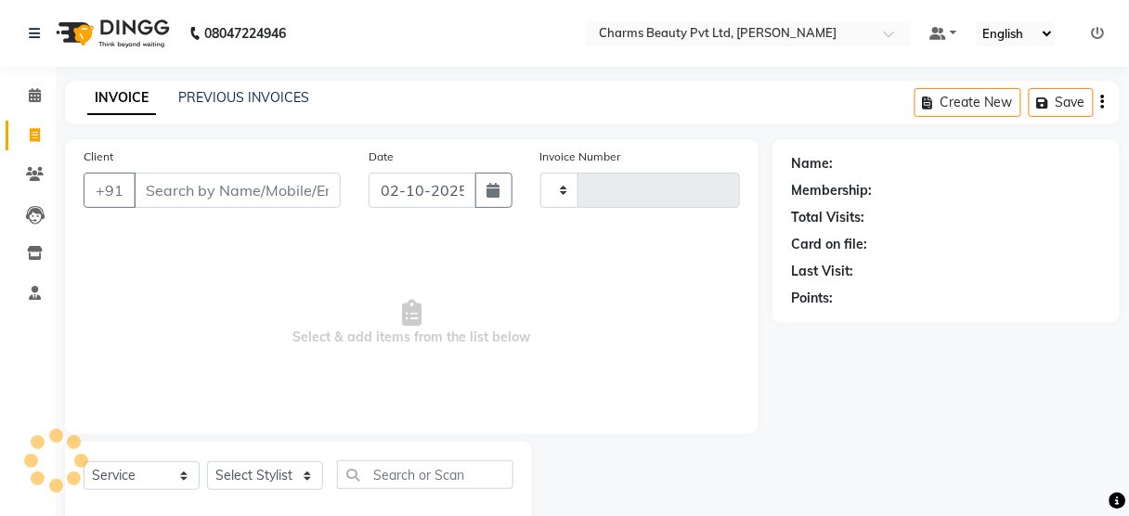
type input "2742"
select select "3743"
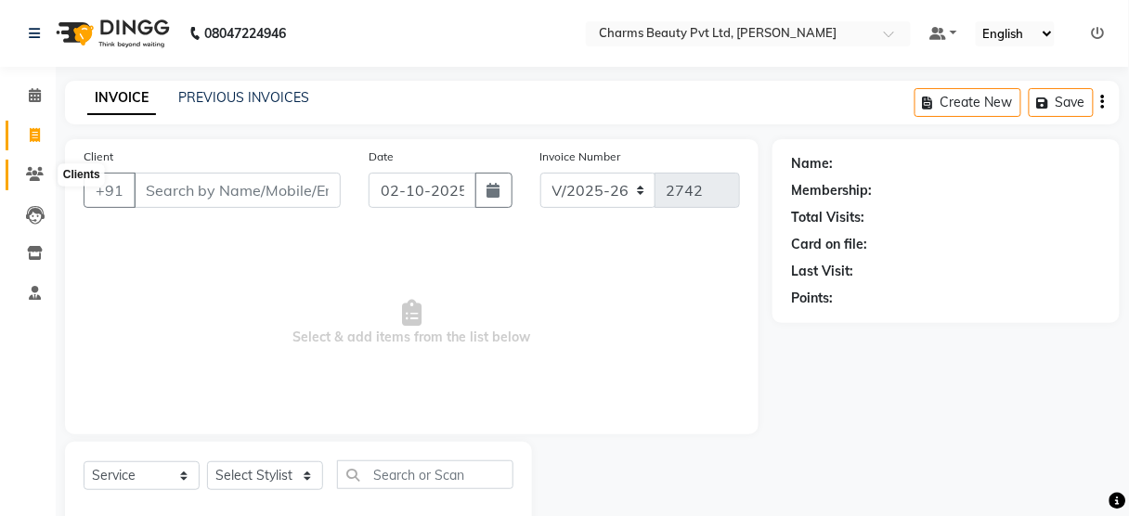
click at [32, 180] on icon at bounding box center [35, 174] width 18 height 14
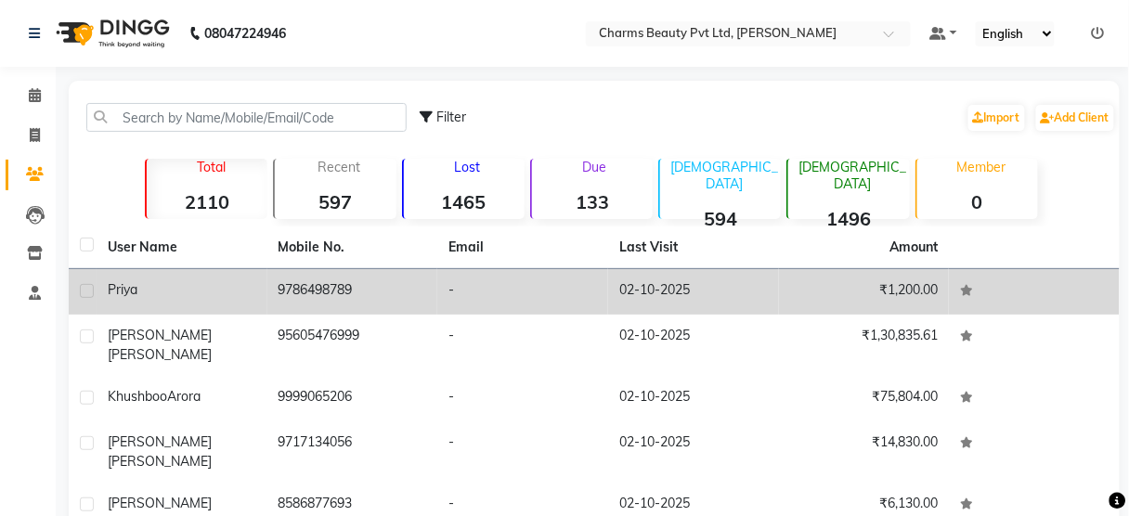
click at [265, 273] on td "Priya" at bounding box center [182, 291] width 171 height 45
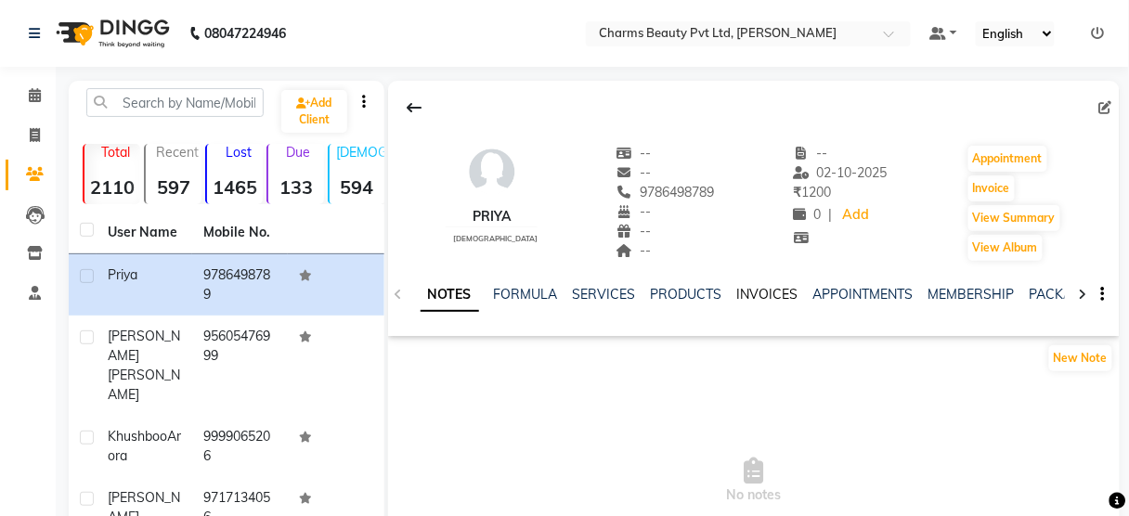
click at [739, 286] on link "INVOICES" at bounding box center [767, 294] width 61 height 17
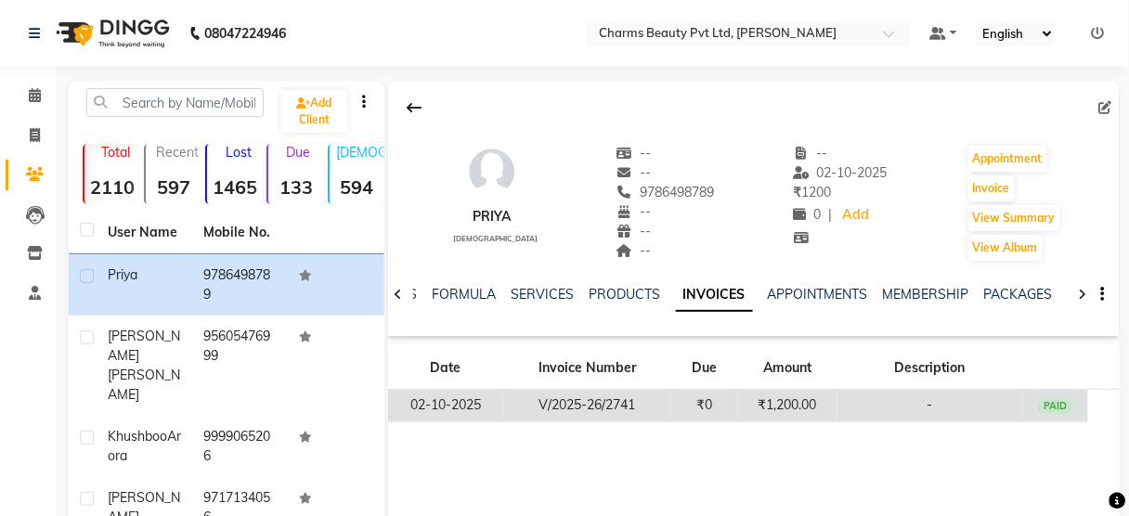
click at [722, 402] on td "₹0" at bounding box center [704, 406] width 67 height 32
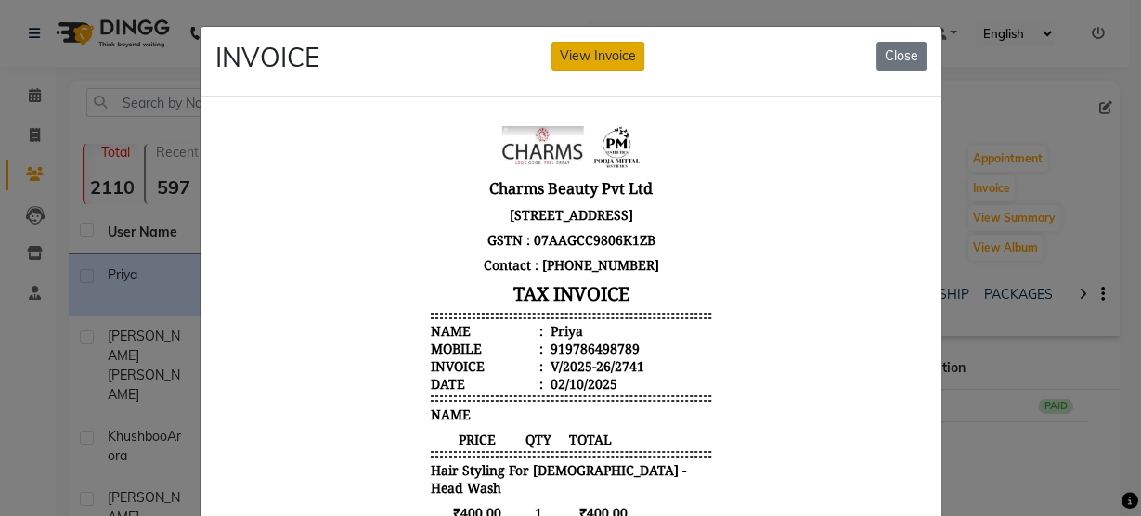
click at [603, 56] on button "View Invoice" at bounding box center [597, 56] width 93 height 29
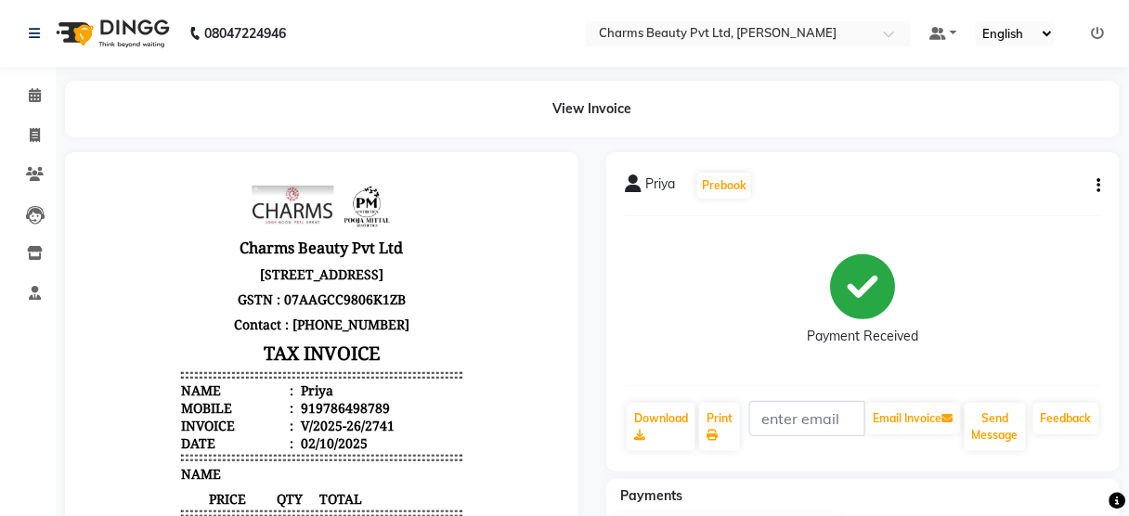
click at [1097, 187] on icon "button" at bounding box center [1099, 186] width 4 height 1
click at [1013, 210] on div "Edit Invoice" at bounding box center [1006, 209] width 127 height 23
select select "service"
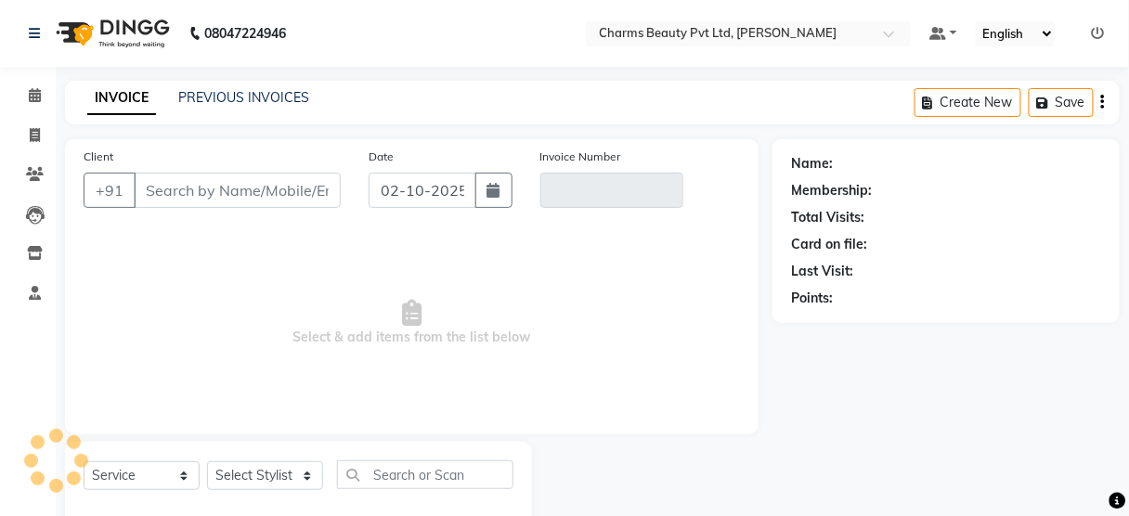
scroll to position [41, 0]
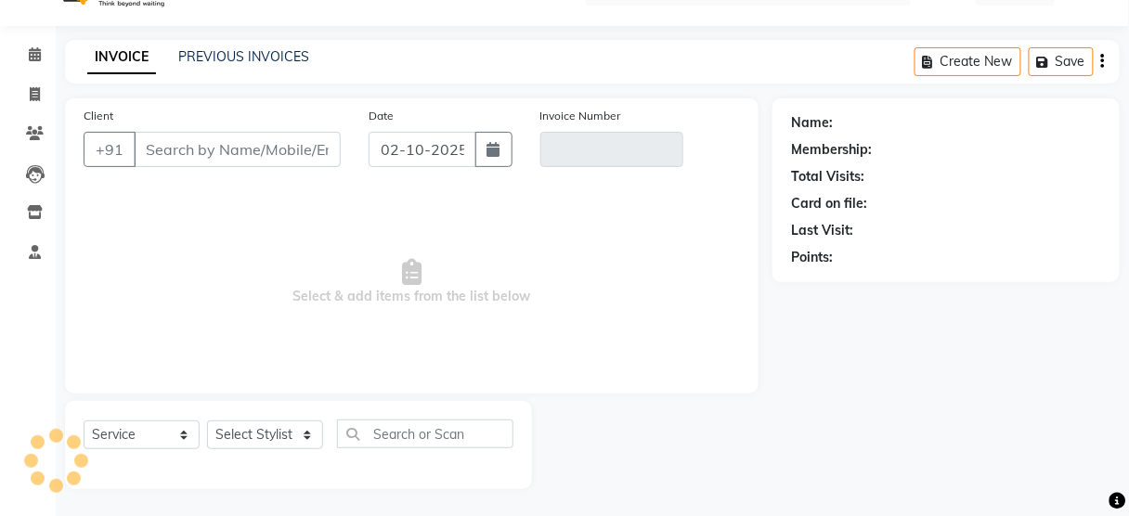
type input "9786498789"
type input "V/2025-26/2741"
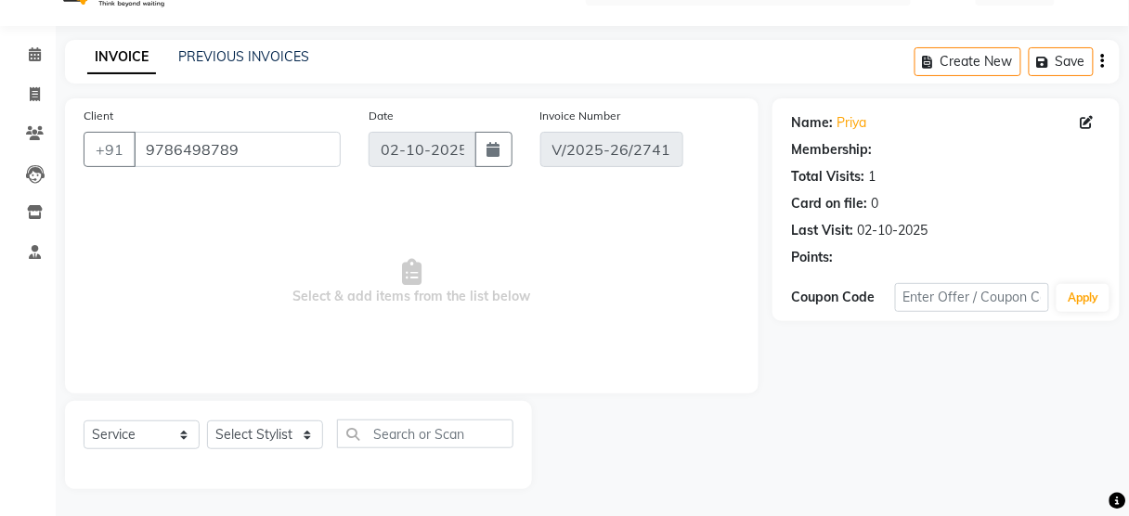
select select "1: Object"
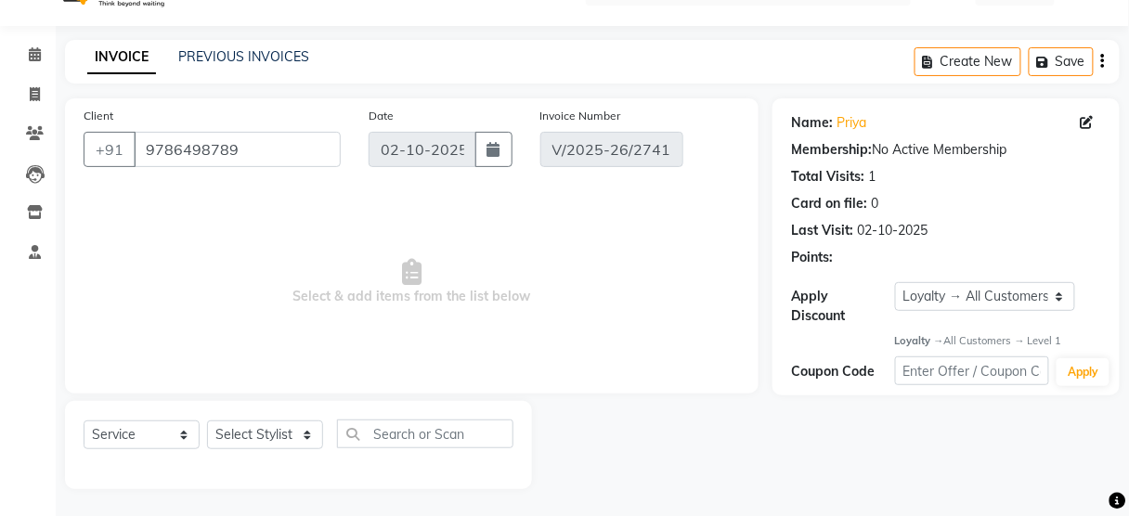
select select "select"
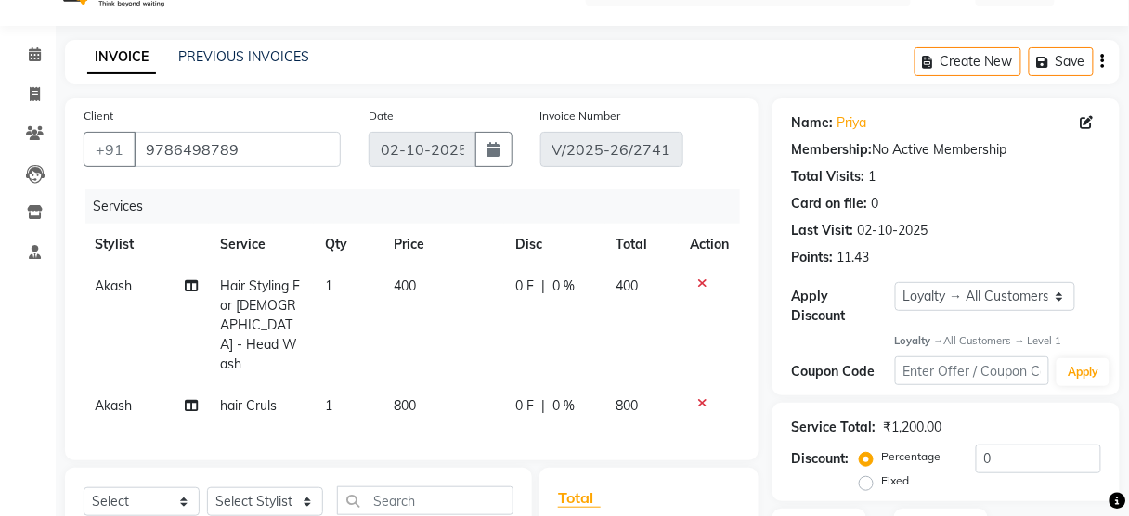
drag, startPoint x: 441, startPoint y: 320, endPoint x: 437, endPoint y: 340, distance: 19.8
click at [441, 321] on td "400" at bounding box center [444, 326] width 122 height 120
select select "88835"
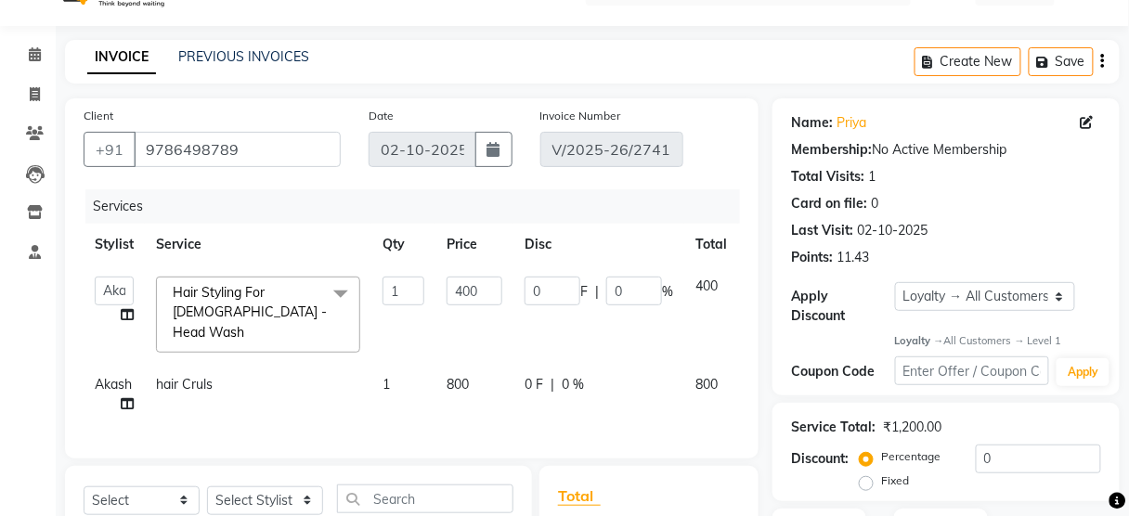
click at [491, 364] on td "800" at bounding box center [474, 394] width 78 height 61
select select "88835"
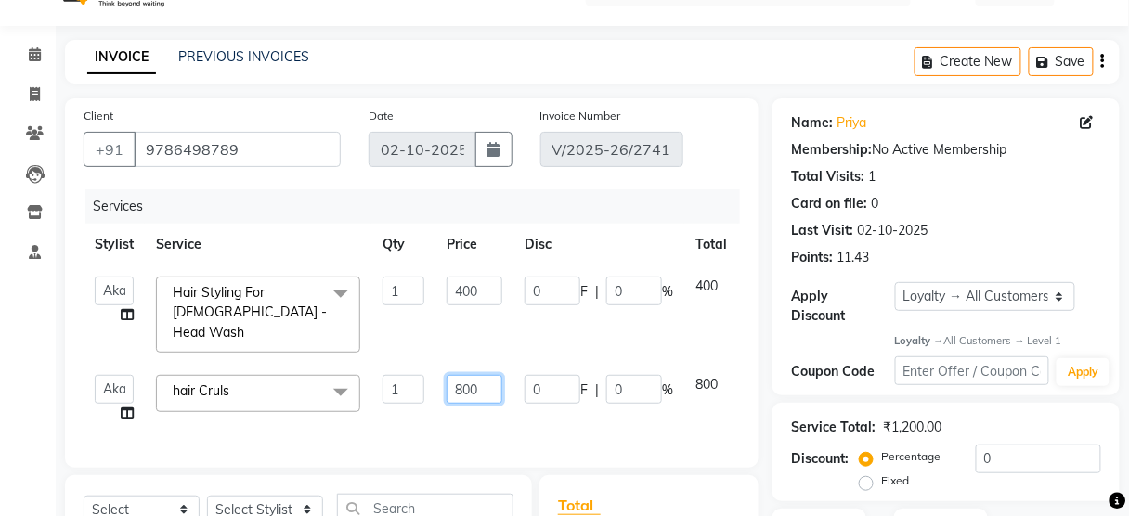
click at [483, 375] on input "800" at bounding box center [475, 389] width 56 height 29
type input "850"
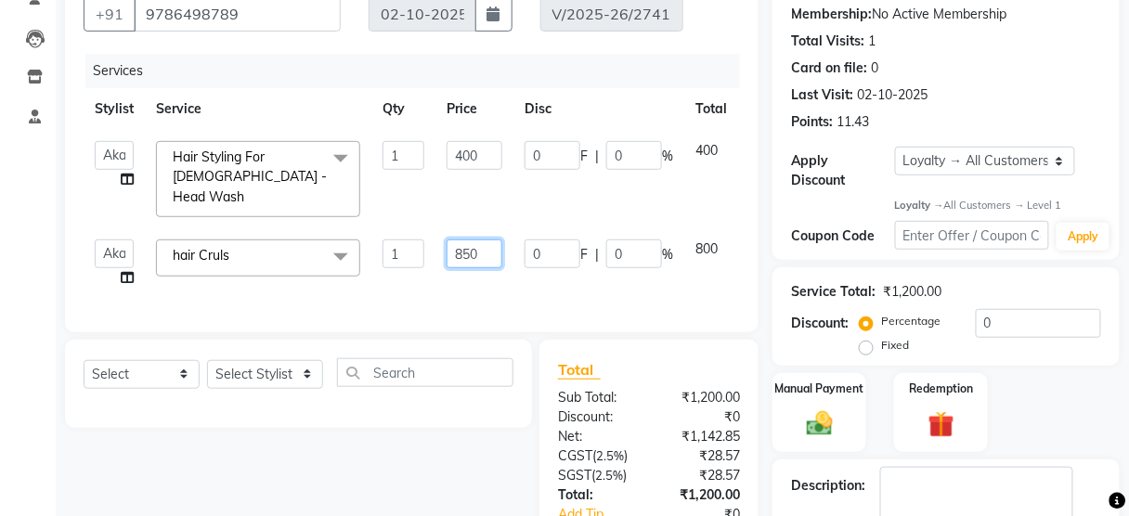
scroll to position [264, 0]
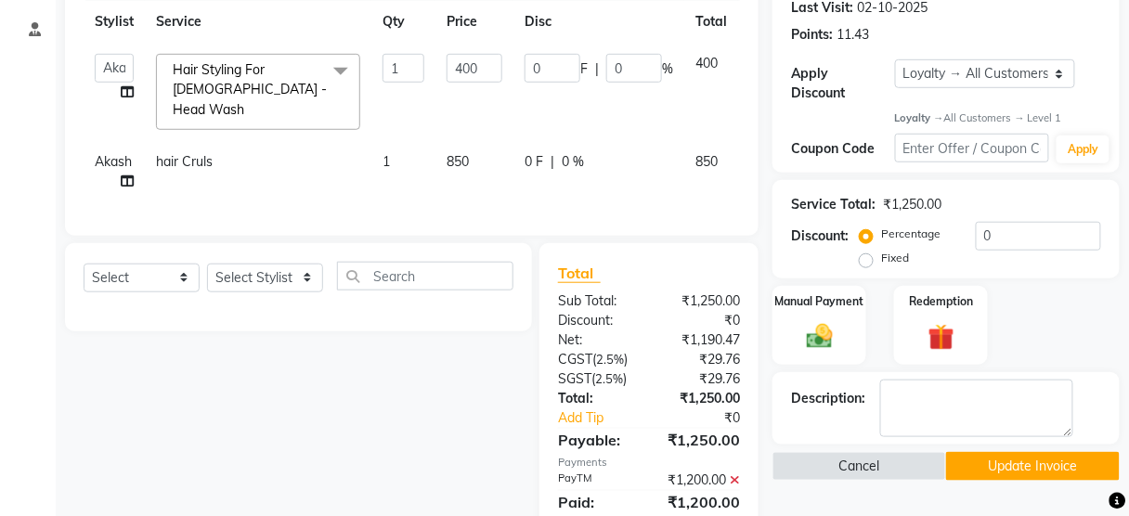
click at [465, 199] on div "Services Stylist Service Qty Price Disc Total Action Aarti Akash Asif BOBBY CHA…" at bounding box center [412, 92] width 656 height 251
click at [730, 486] on div "₹1,200.00" at bounding box center [701, 480] width 105 height 19
click at [737, 487] on icon at bounding box center [735, 480] width 10 height 13
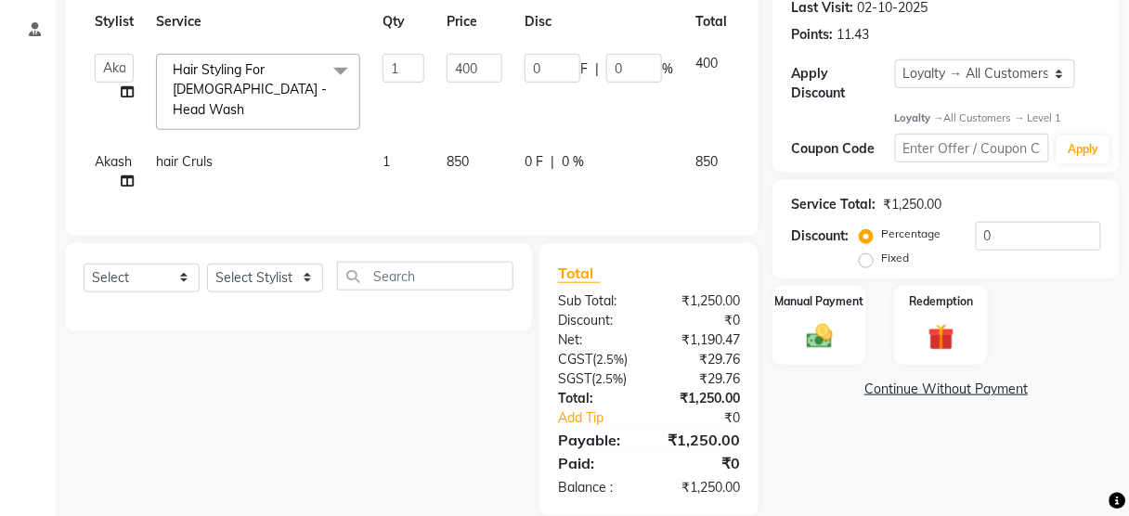
click at [737, 489] on div "Total Sub Total: ₹1,250.00 Discount: ₹0 Net: ₹1,190.47 CGST ( 2.5% ) ₹29.76 SGS…" at bounding box center [648, 379] width 219 height 273
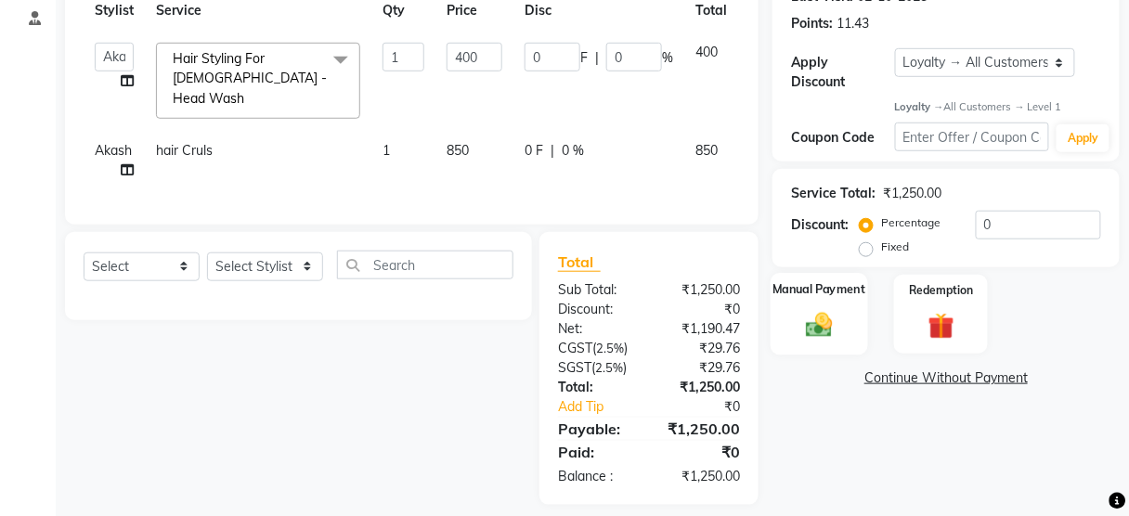
scroll to position [280, 0]
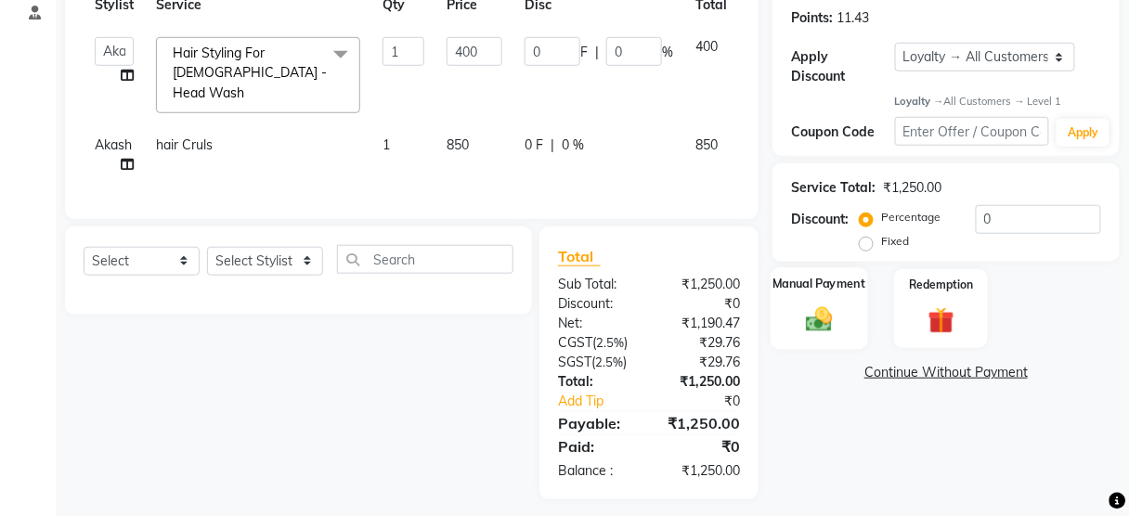
click at [838, 329] on img at bounding box center [820, 321] width 44 height 32
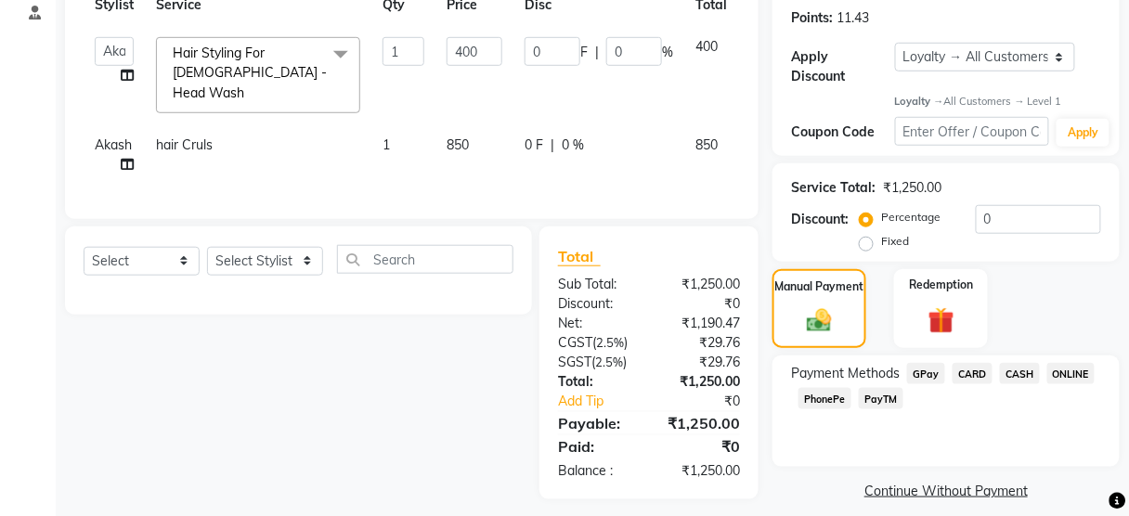
click at [891, 404] on span "PayTM" at bounding box center [881, 398] width 45 height 21
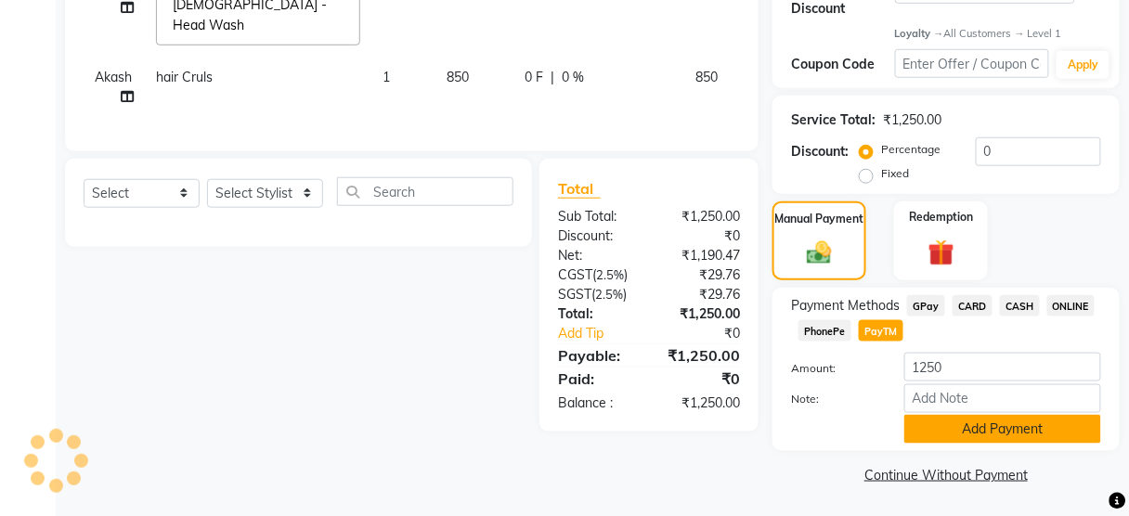
click at [940, 425] on button "Add Payment" at bounding box center [1002, 429] width 197 height 29
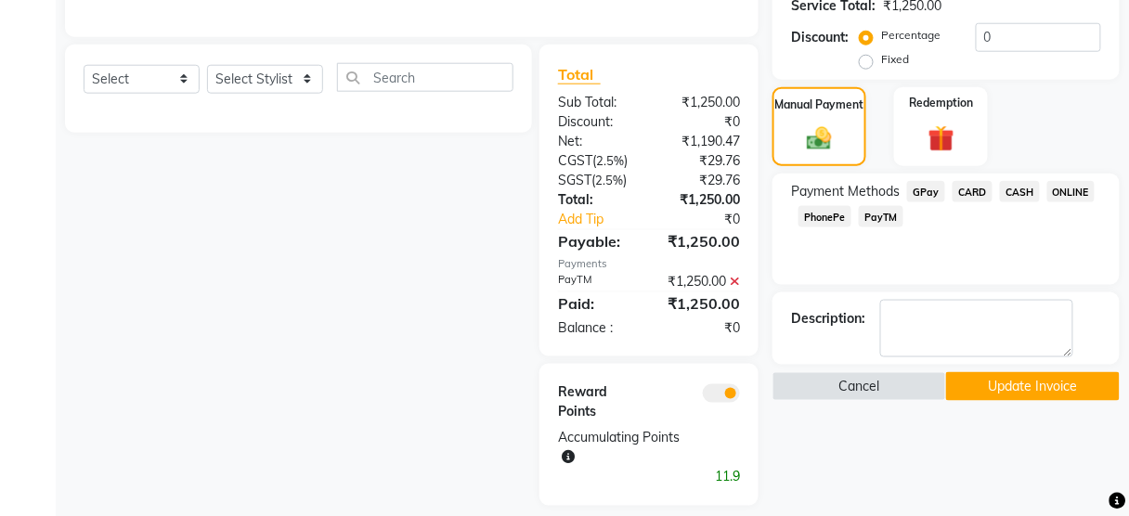
scroll to position [488, 0]
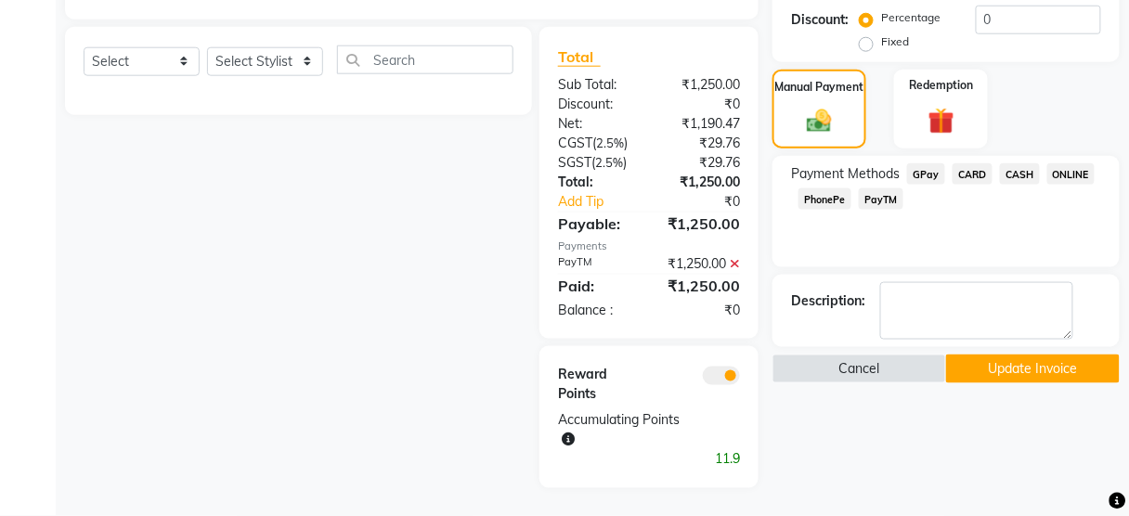
drag, startPoint x: 992, startPoint y: 383, endPoint x: 991, endPoint y: 369, distance: 14.9
click at [992, 383] on div "Name: Priya Membership: No Active Membership Total Visits: 1 Card on file: 0 La…" at bounding box center [952, 73] width 361 height 829
click at [991, 367] on button "Update Invoice" at bounding box center [1033, 369] width 174 height 29
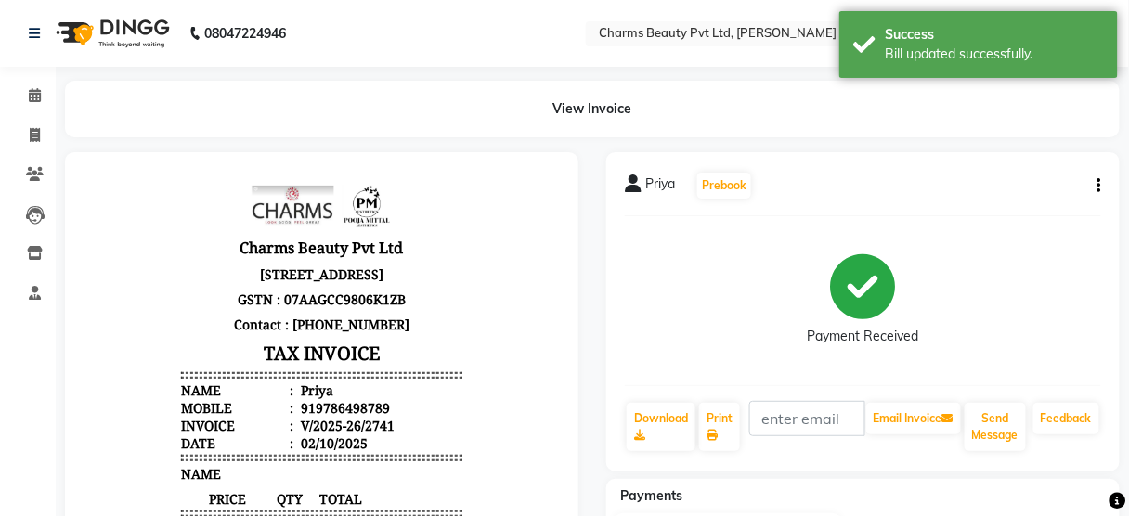
drag, startPoint x: 34, startPoint y: 78, endPoint x: 37, endPoint y: 93, distance: 15.1
click at [36, 78] on li "Calendar" at bounding box center [28, 96] width 56 height 40
click at [37, 93] on icon at bounding box center [35, 95] width 12 height 14
